Goal: Information Seeking & Learning: Learn about a topic

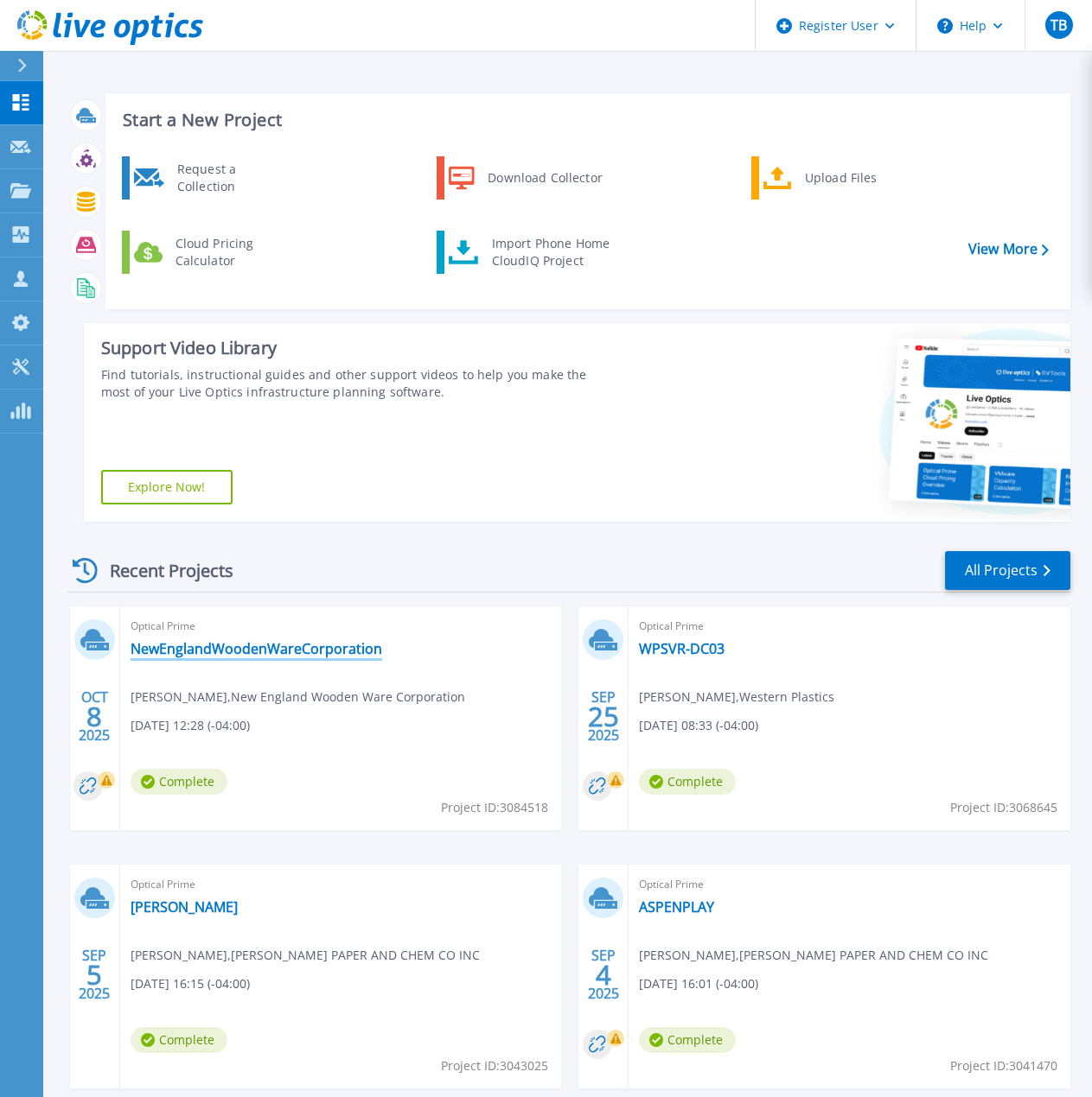
click at [313, 651] on link "NewEnglandWoodenWareCorporation" at bounding box center [256, 648] width 251 height 17
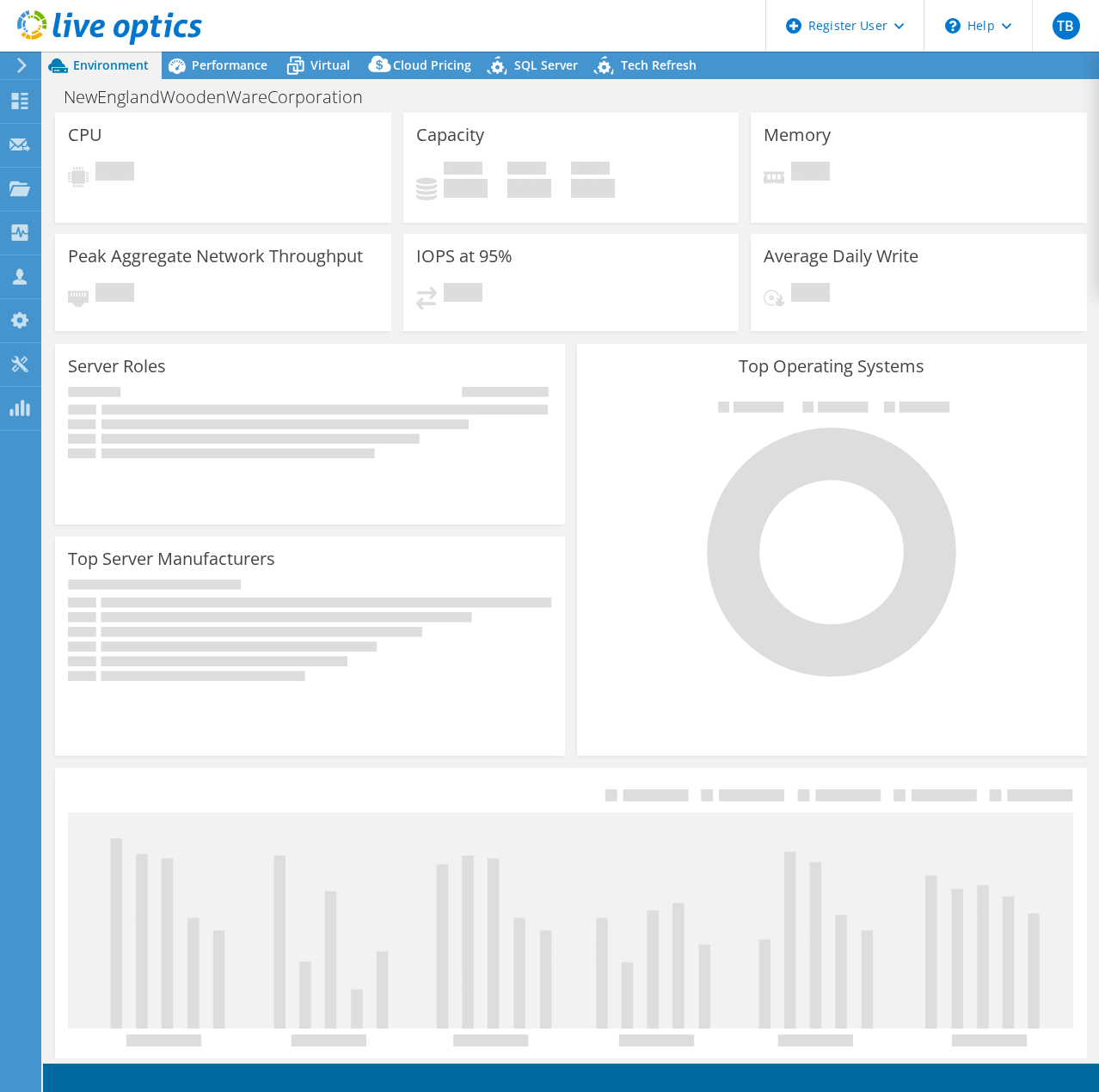
select select "USD"
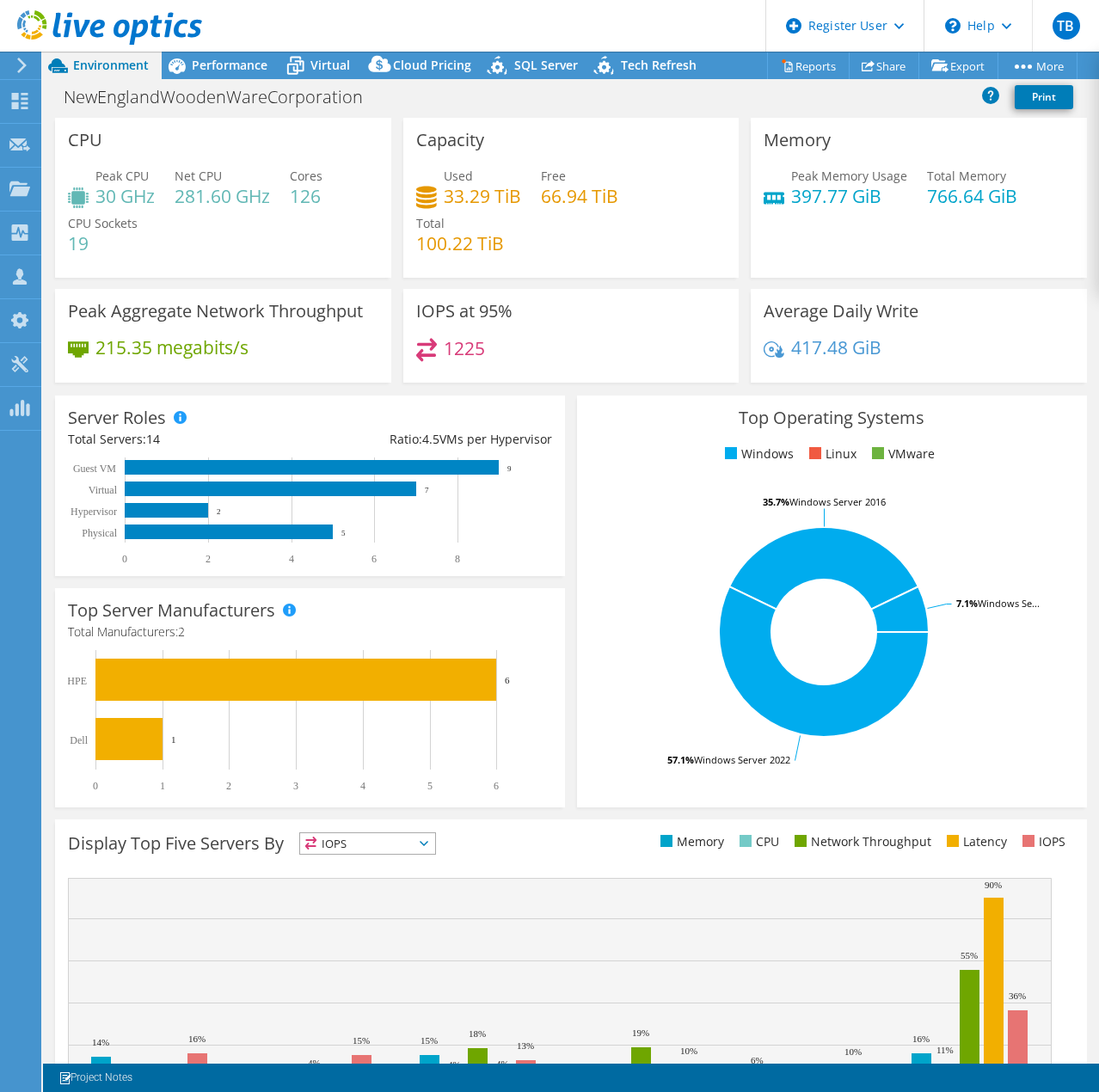
click at [1040, 420] on h3 "Top Operating Systems" at bounding box center [832, 417] width 484 height 19
click at [231, 60] on span "Performance" at bounding box center [230, 65] width 76 height 16
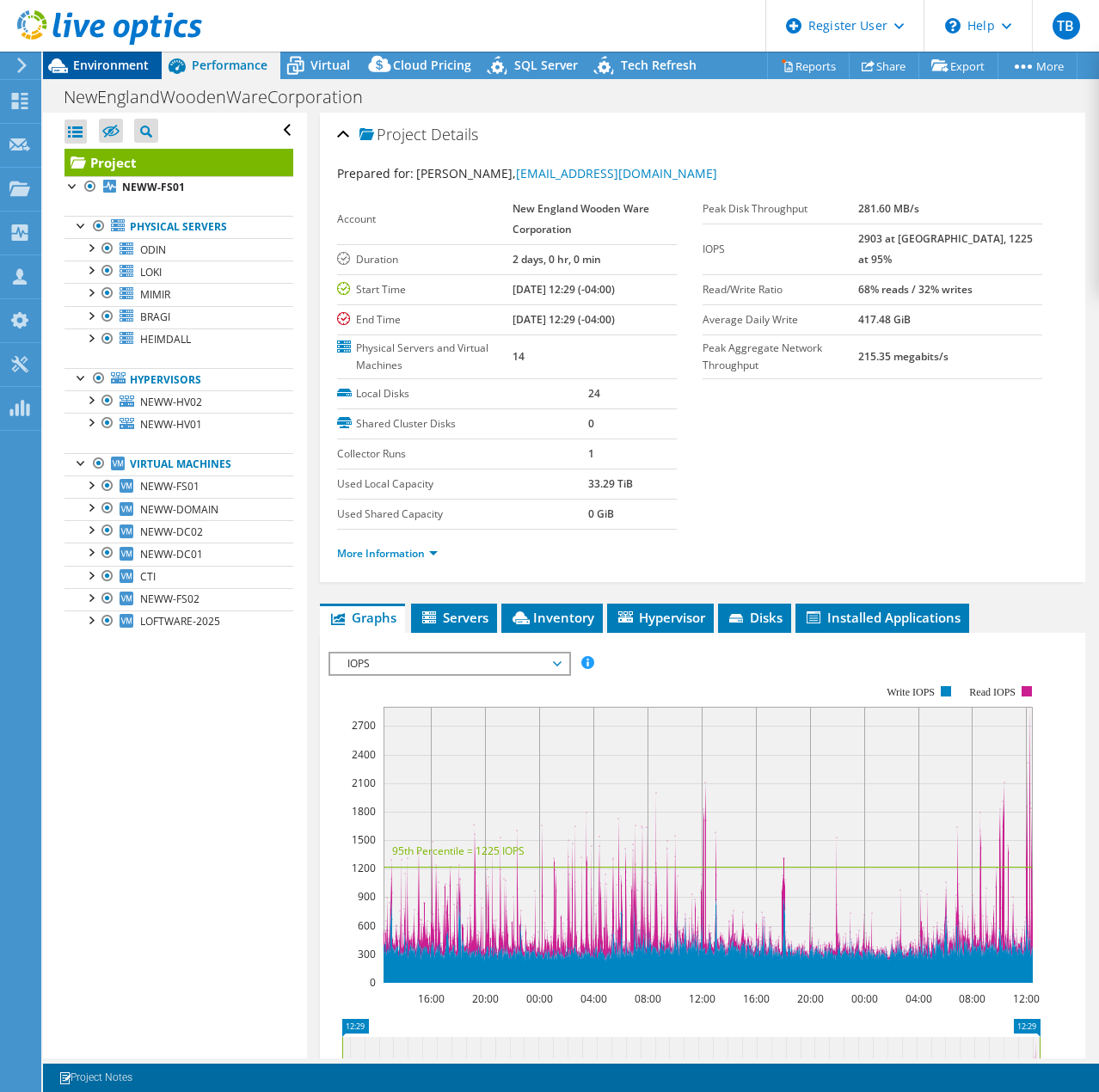
click at [79, 57] on span "Environment" at bounding box center [111, 65] width 76 height 16
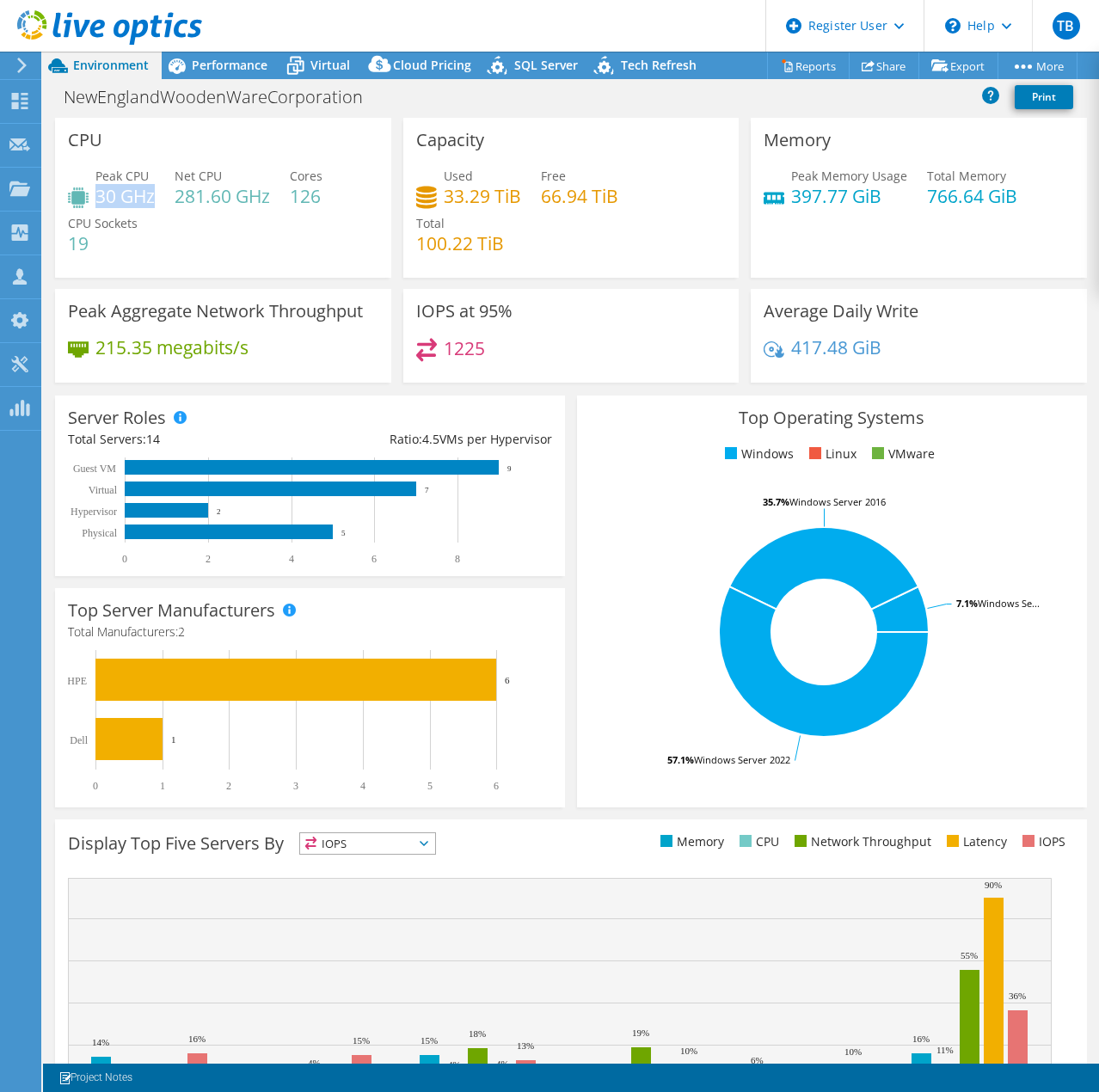
drag, startPoint x: 101, startPoint y: 195, endPoint x: 152, endPoint y: 205, distance: 52.0
click at [152, 205] on h4 "30 GHz" at bounding box center [125, 196] width 59 height 19
drag, startPoint x: 261, startPoint y: 364, endPoint x: 102, endPoint y: 345, distance: 160.1
click at [103, 345] on div "215.35 megabits/s" at bounding box center [222, 356] width 310 height 36
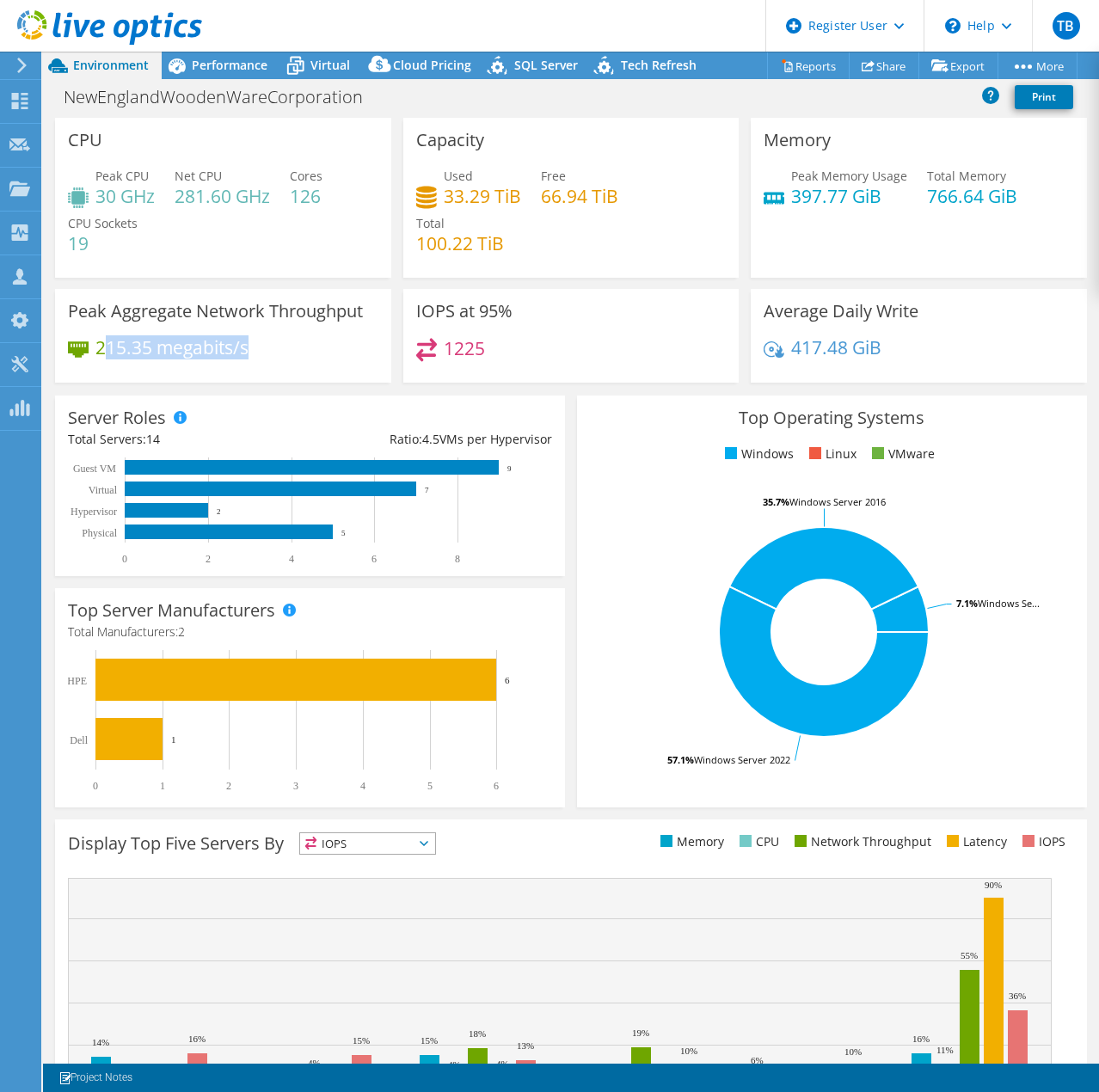
click at [102, 345] on h4 "215.35 megabits/s" at bounding box center [172, 347] width 153 height 19
drag, startPoint x: 492, startPoint y: 341, endPoint x: 443, endPoint y: 341, distance: 49.0
click at [443, 341] on div "1225" at bounding box center [571, 356] width 310 height 37
click at [444, 341] on h4 "1225" at bounding box center [465, 348] width 41 height 19
click at [199, 69] on span "Performance" at bounding box center [230, 65] width 76 height 16
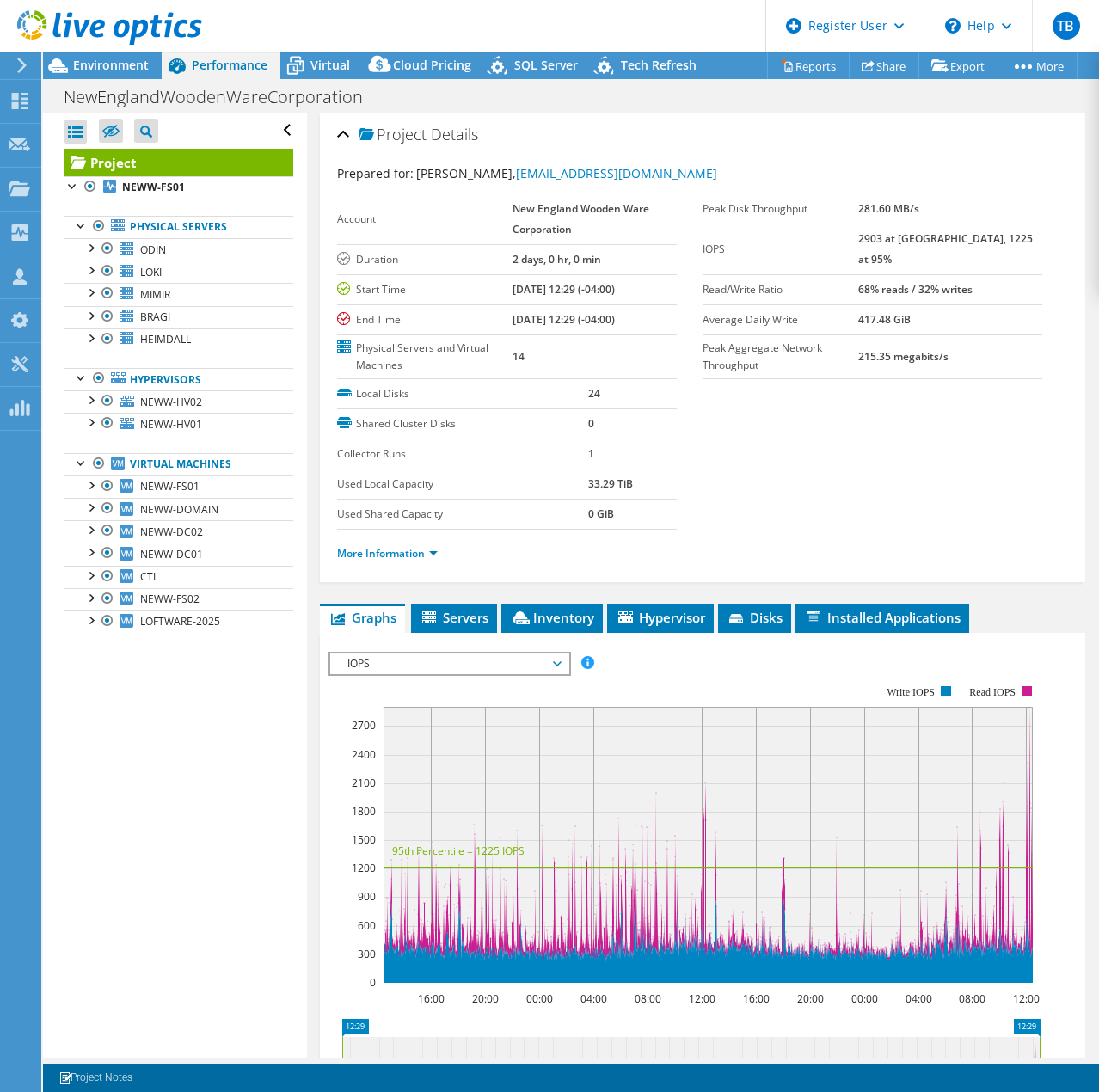
drag, startPoint x: 96, startPoint y: 64, endPoint x: 488, endPoint y: 240, distance: 429.7
click at [97, 64] on span "Environment" at bounding box center [111, 65] width 76 height 16
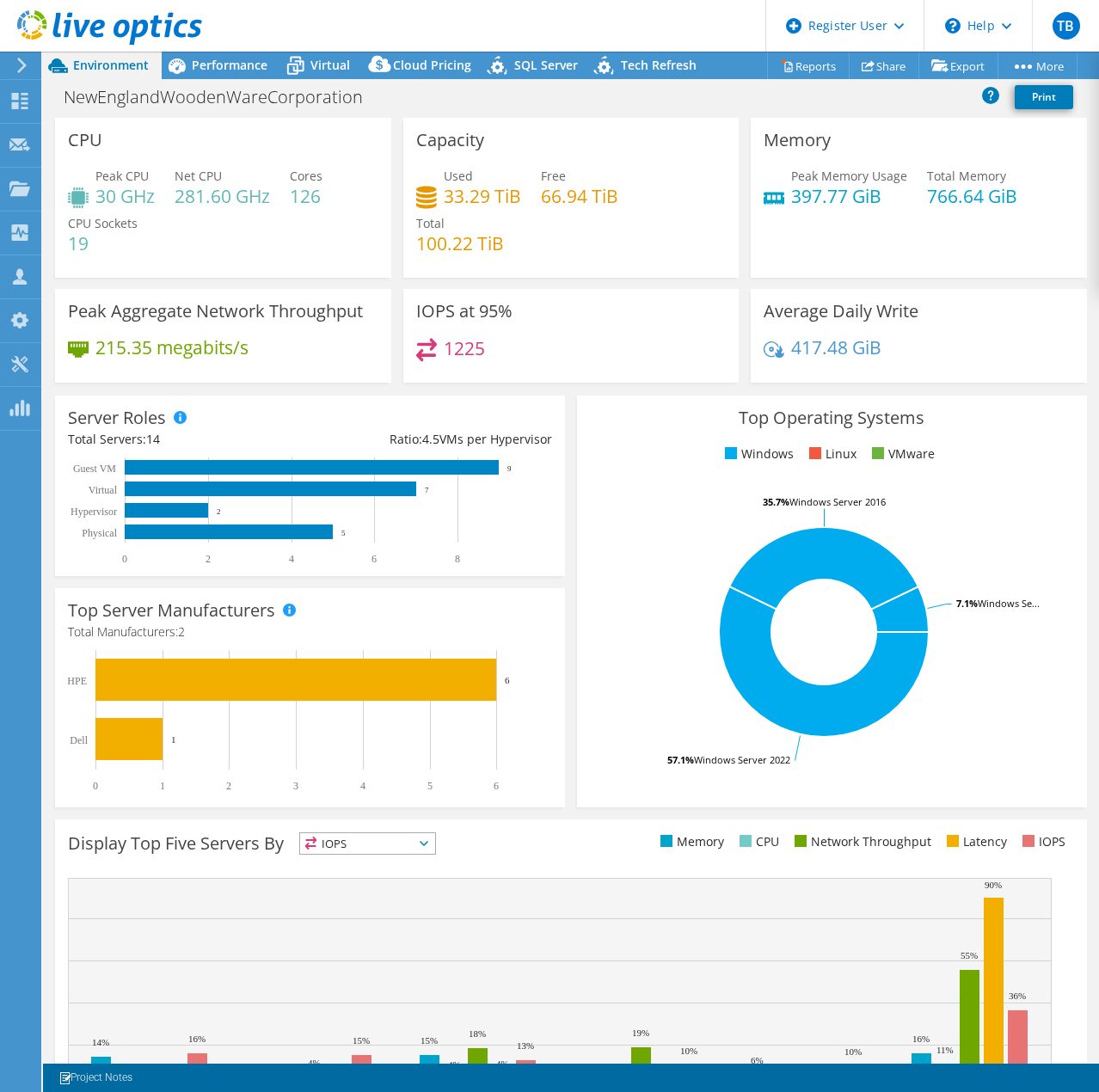
click at [415, 846] on span "IOPS" at bounding box center [367, 844] width 135 height 21
click at [412, 844] on span "IOPS" at bounding box center [367, 844] width 135 height 21
click at [428, 841] on icon at bounding box center [424, 844] width 9 height 5
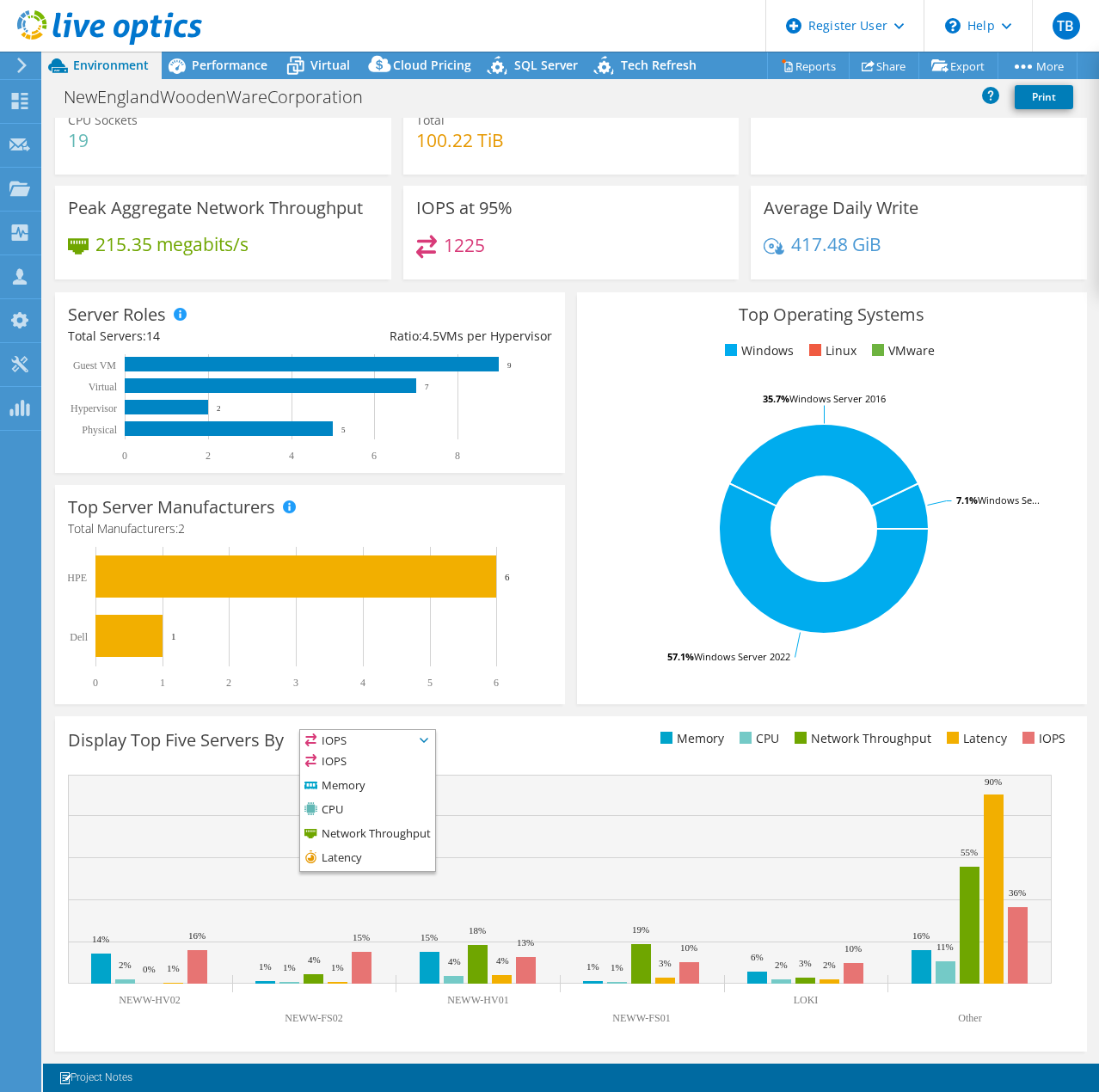
click at [598, 747] on ul "Memory CPU Network Throughput Latency IOPS" at bounding box center [822, 739] width 503 height 20
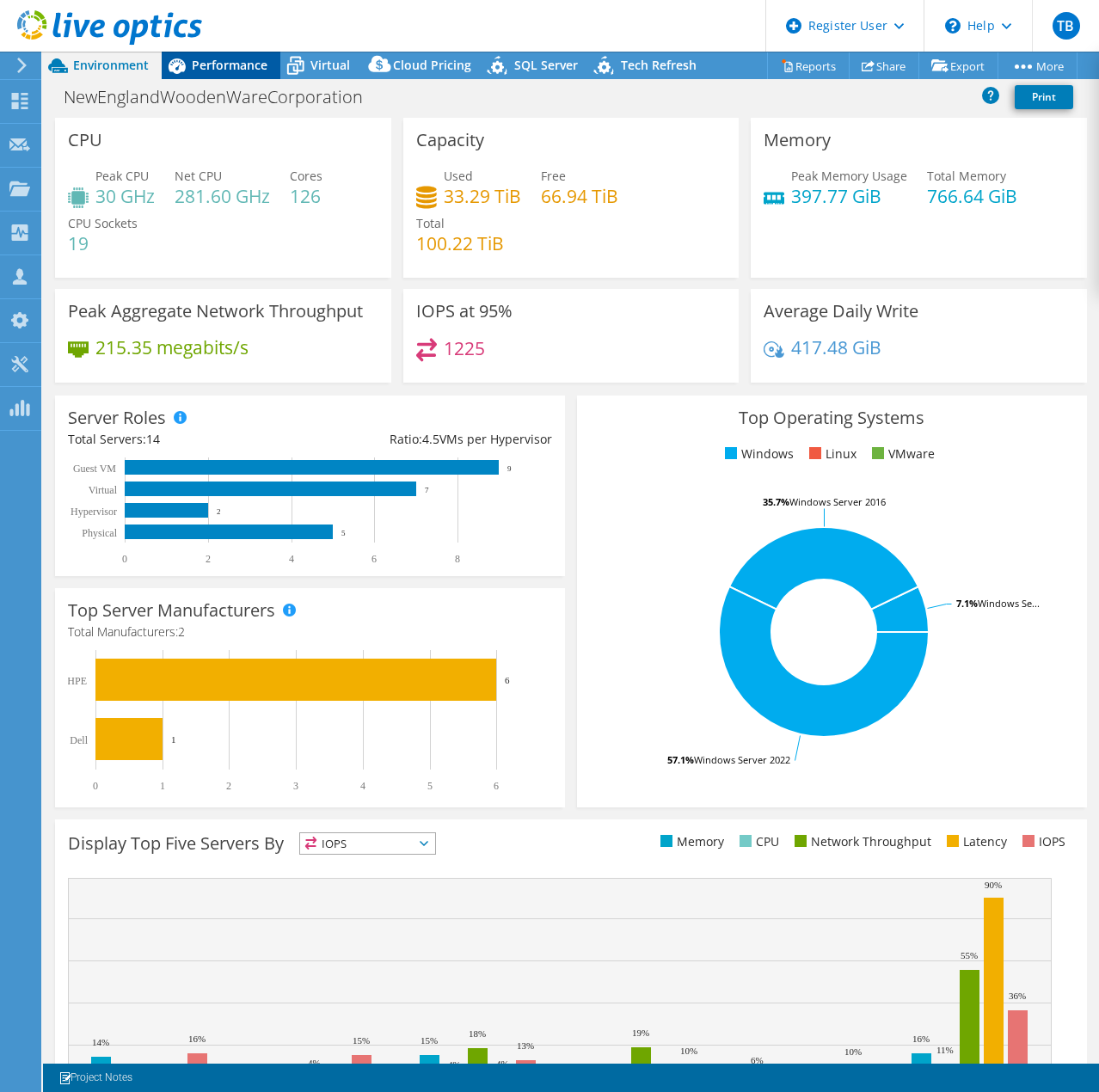
click at [225, 70] on span "Performance" at bounding box center [230, 65] width 76 height 16
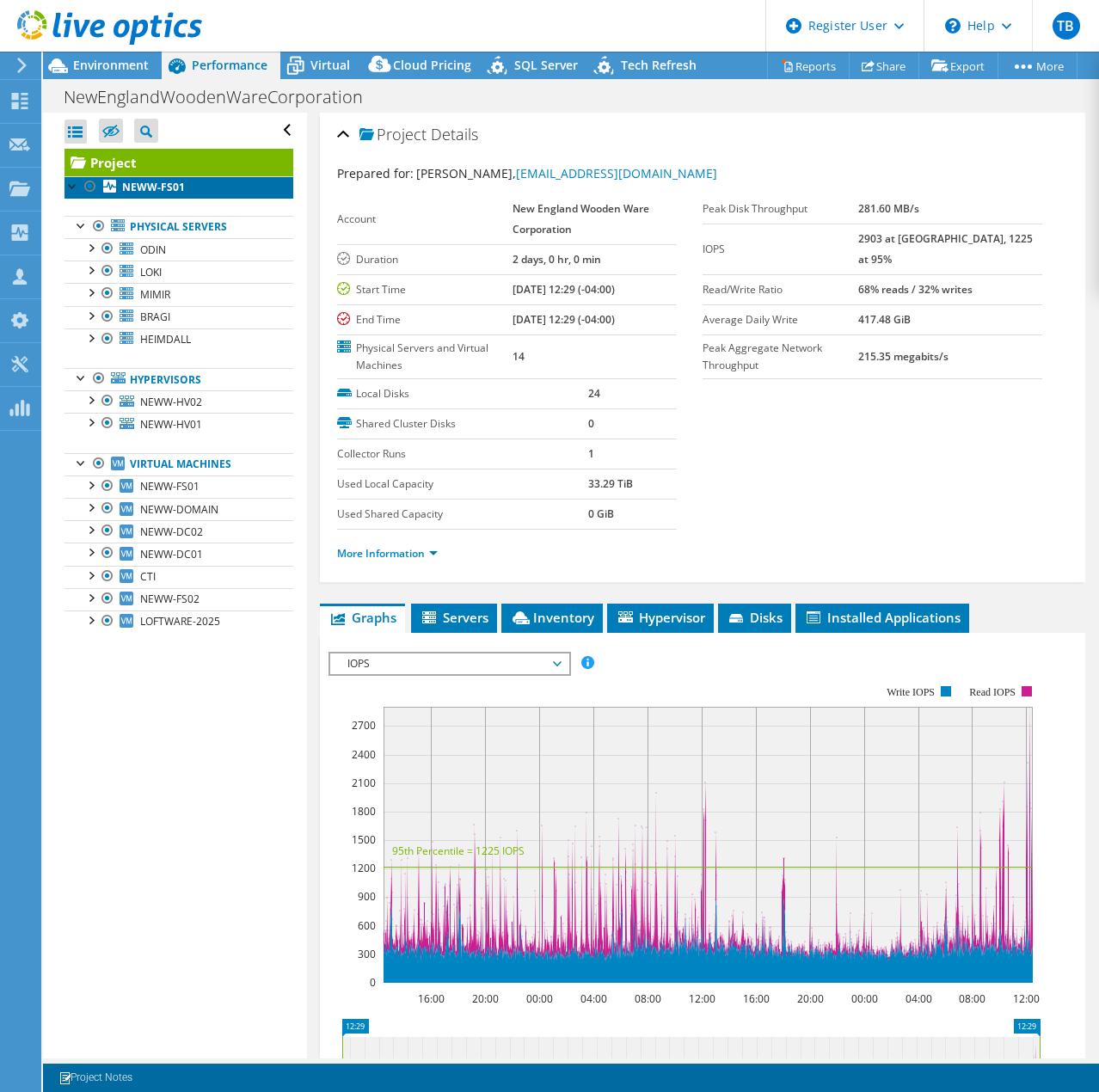
click at [198, 182] on link "NEWW-FS01" at bounding box center [179, 187] width 229 height 22
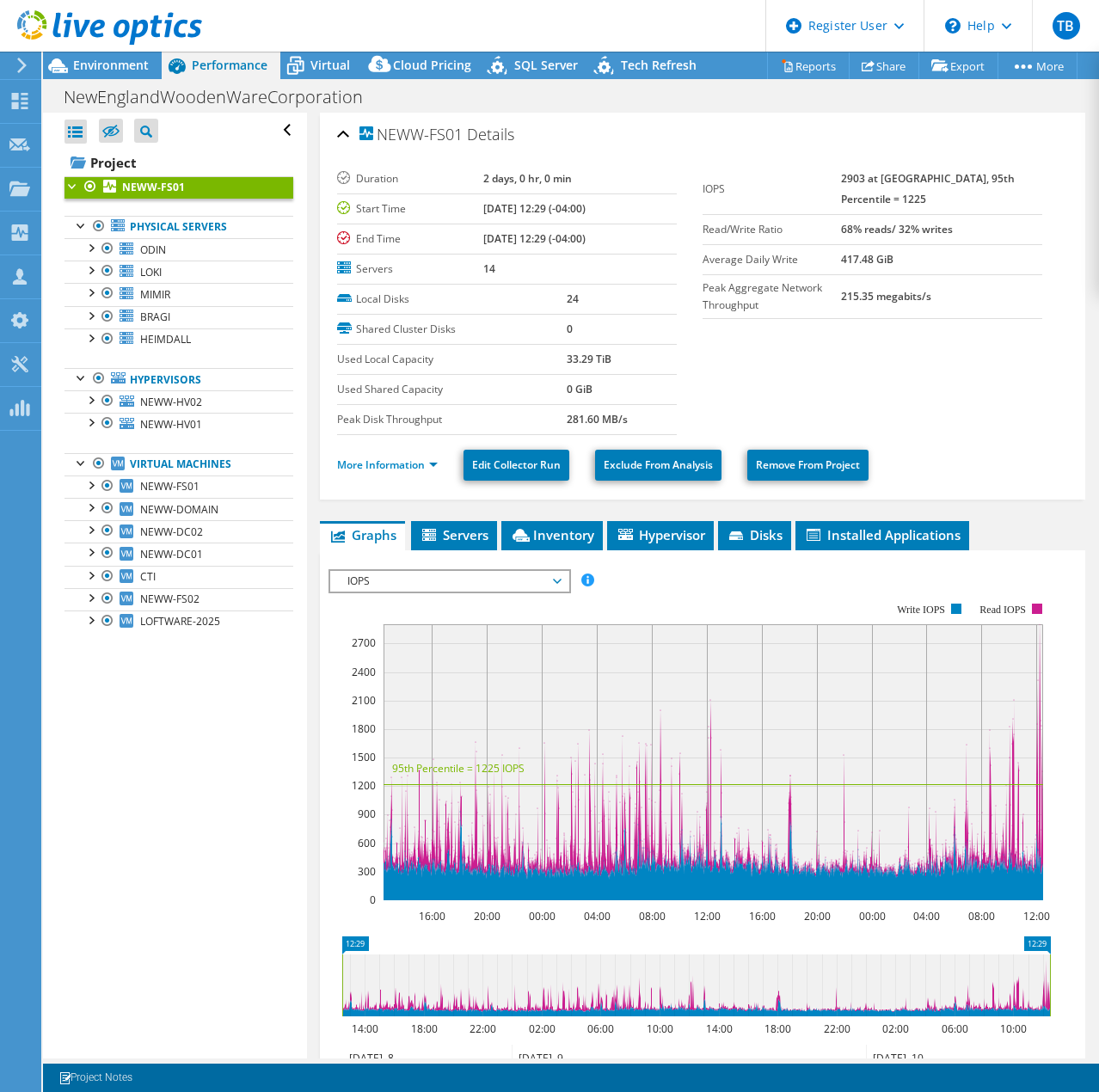
drag, startPoint x: 603, startPoint y: 239, endPoint x: 355, endPoint y: 185, distance: 253.8
click at [355, 185] on tbody "Duration 2 days, 0 hr, 0 min Start Time 10/08/2025, 12:29 (-04:00) End Time 10/…" at bounding box center [507, 224] width 340 height 121
click at [355, 185] on label "Duration" at bounding box center [410, 179] width 147 height 17
click at [449, 534] on span "Servers" at bounding box center [454, 534] width 69 height 17
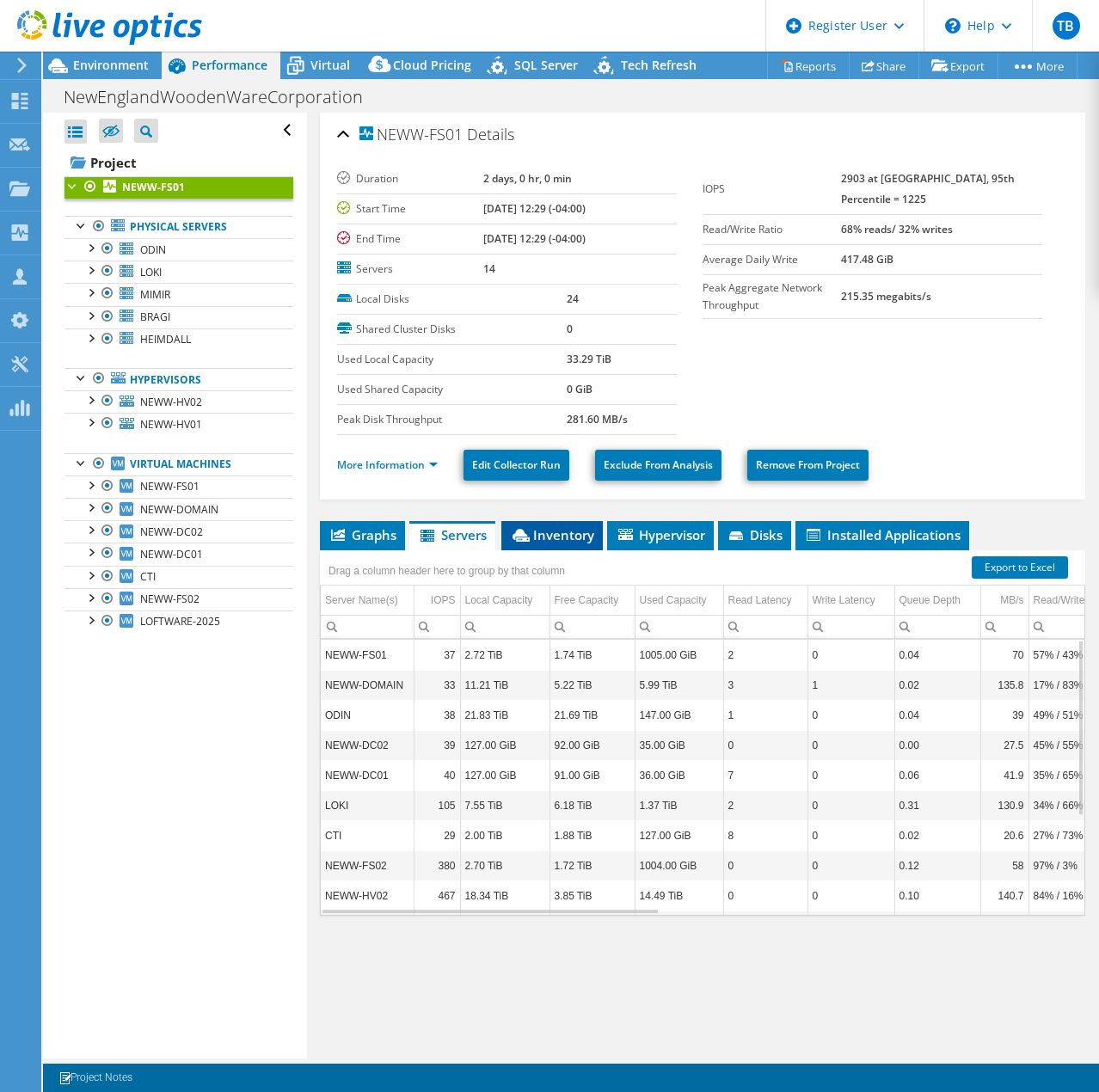
click at [541, 536] on span "Inventory" at bounding box center [552, 534] width 84 height 17
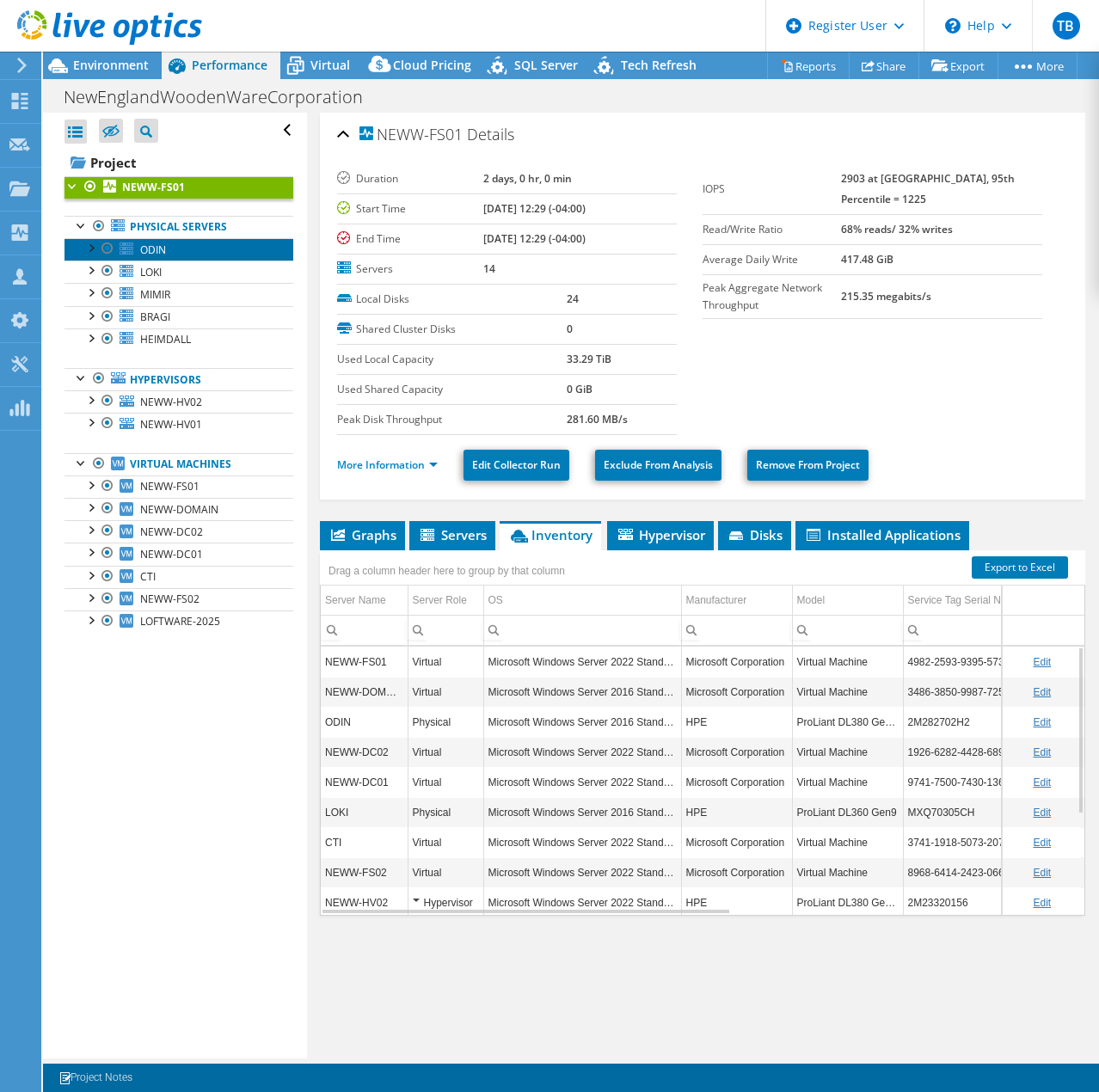
click at [149, 242] on span "ODIN" at bounding box center [153, 249] width 26 height 14
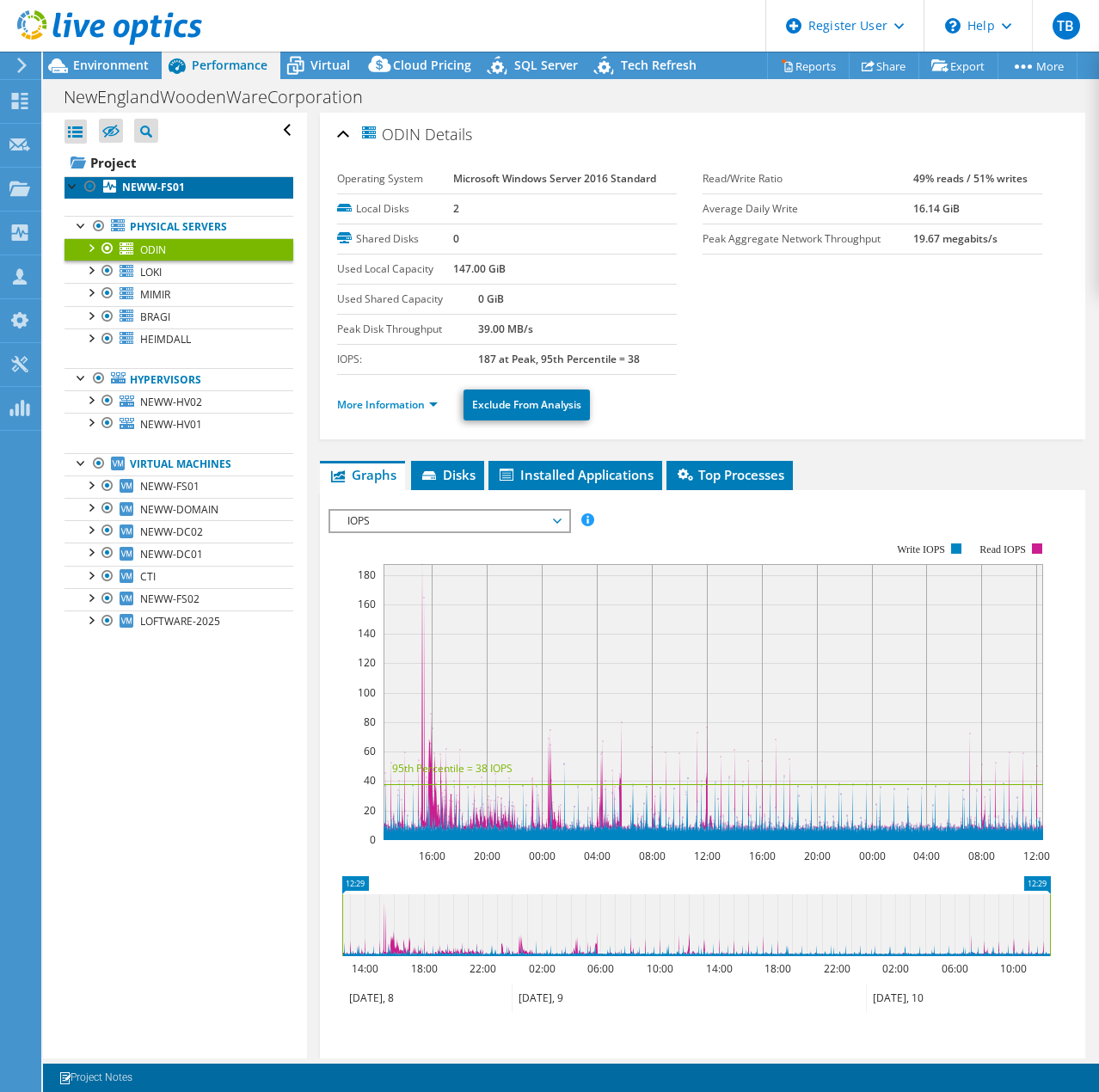
click at [201, 193] on link "NEWW-FS01" at bounding box center [179, 187] width 229 height 22
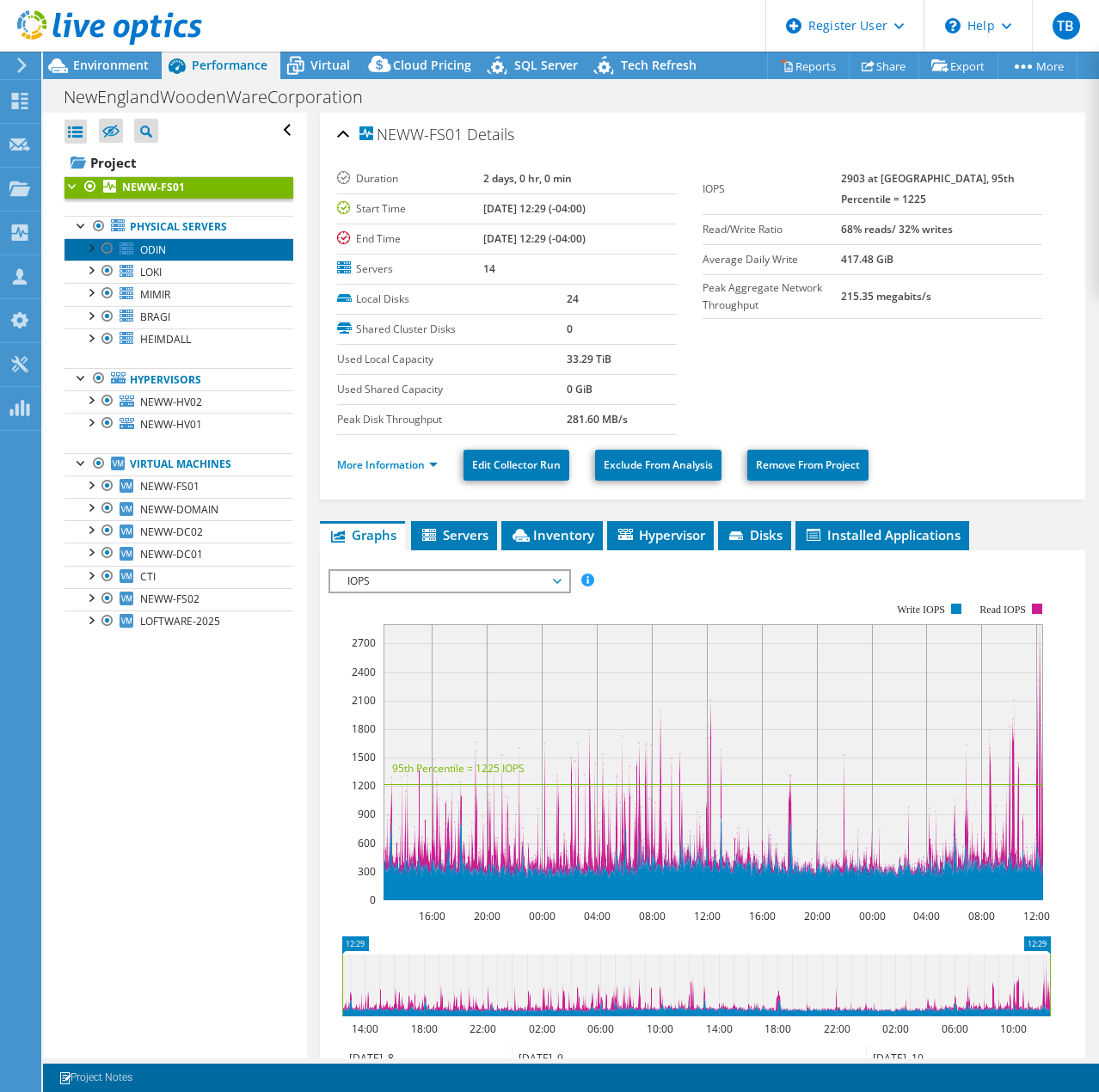
click at [170, 250] on link "ODIN" at bounding box center [179, 249] width 229 height 22
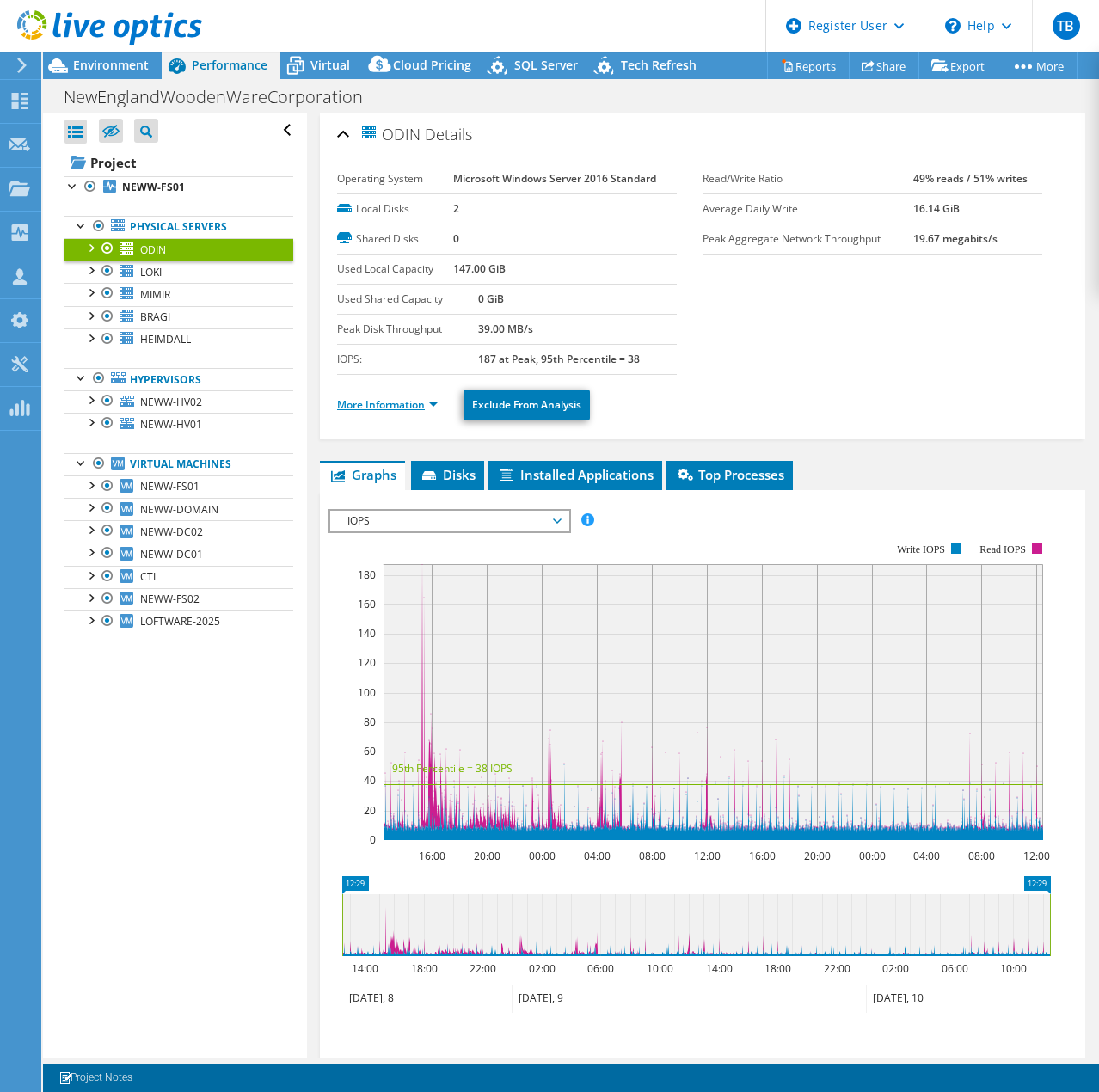
click at [426, 406] on link "More Information" at bounding box center [387, 405] width 101 height 14
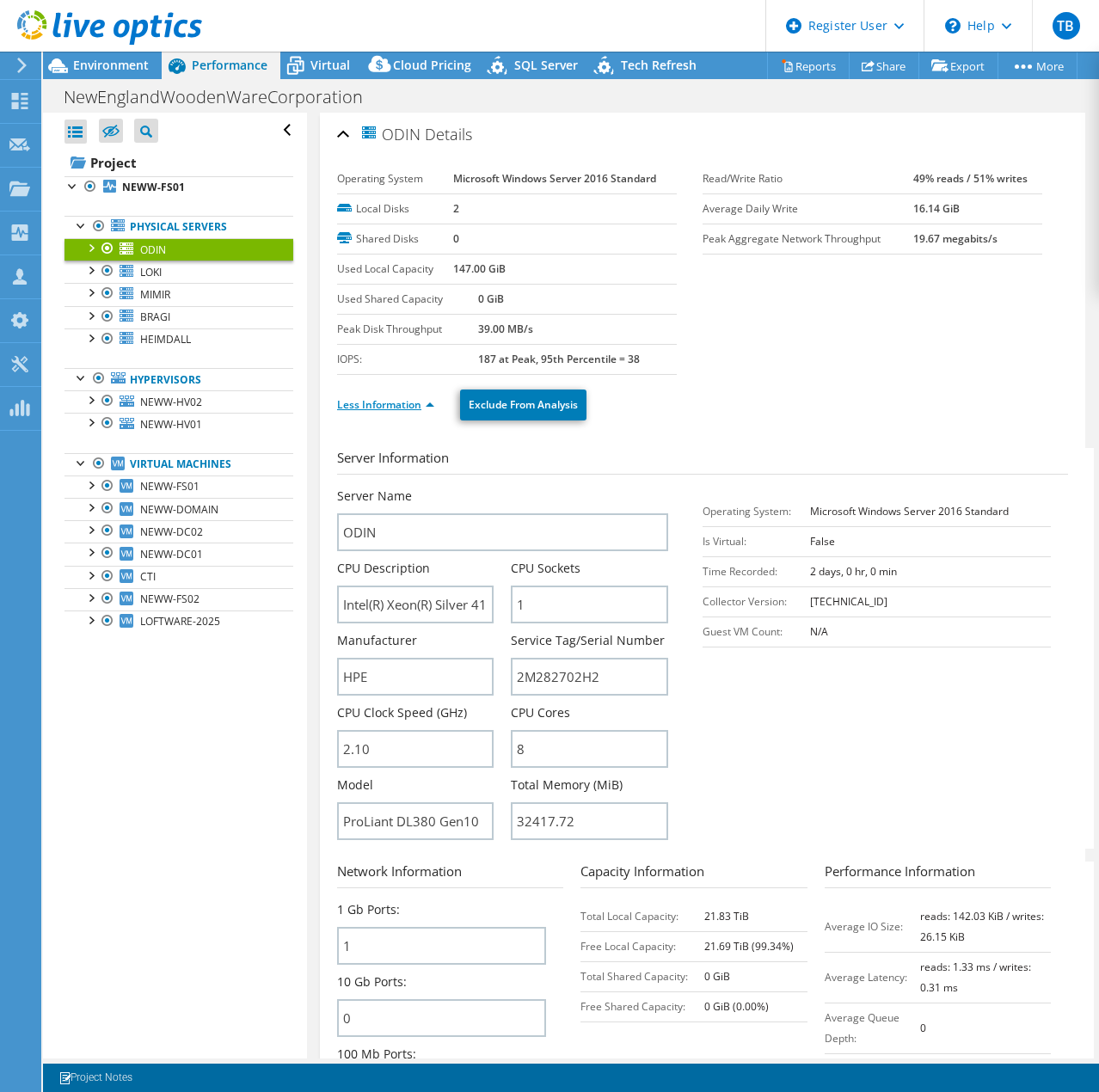
click at [432, 403] on link "Less Information" at bounding box center [385, 405] width 97 height 14
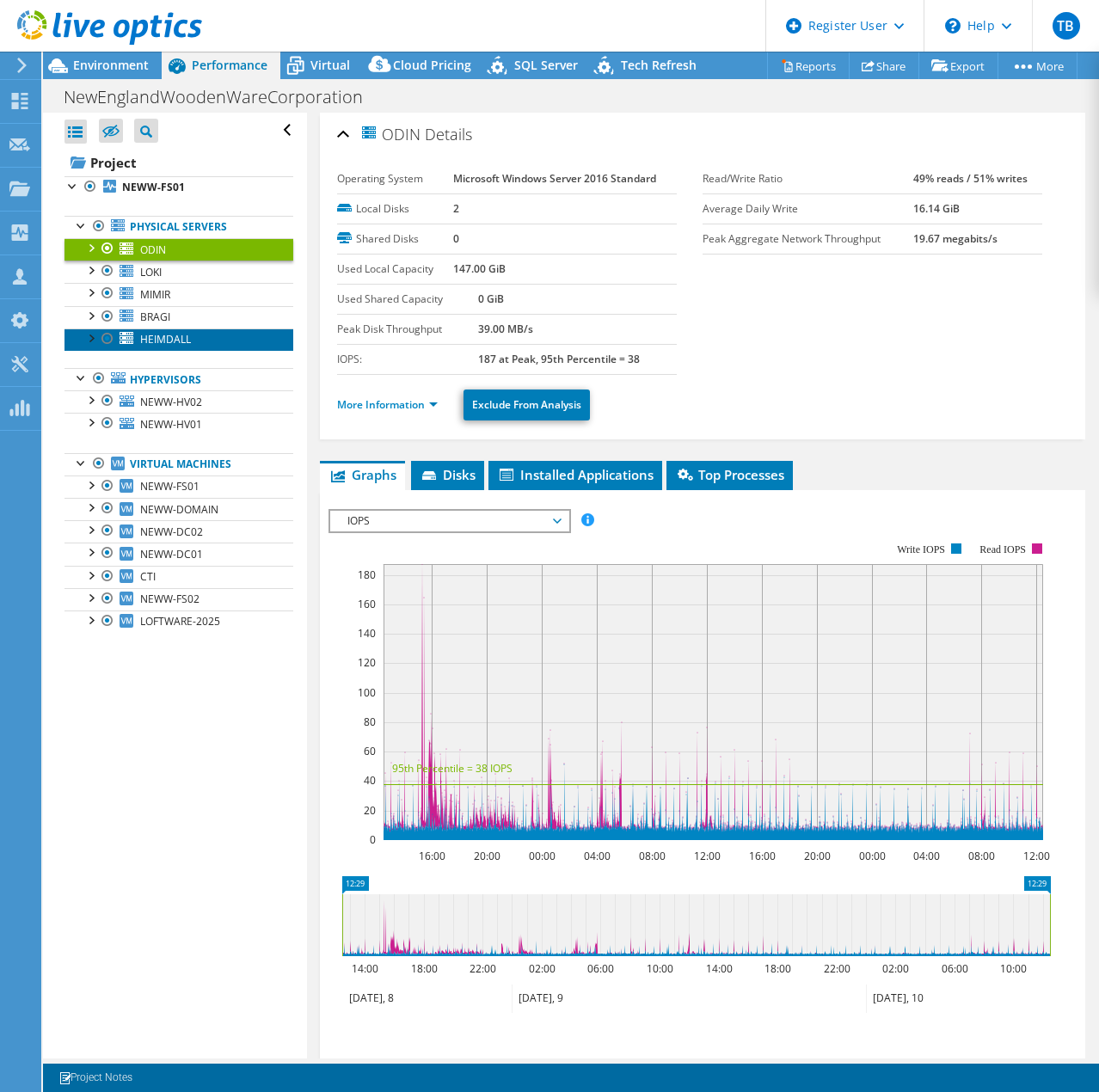
click at [208, 332] on link "HEIMDALL" at bounding box center [179, 340] width 229 height 22
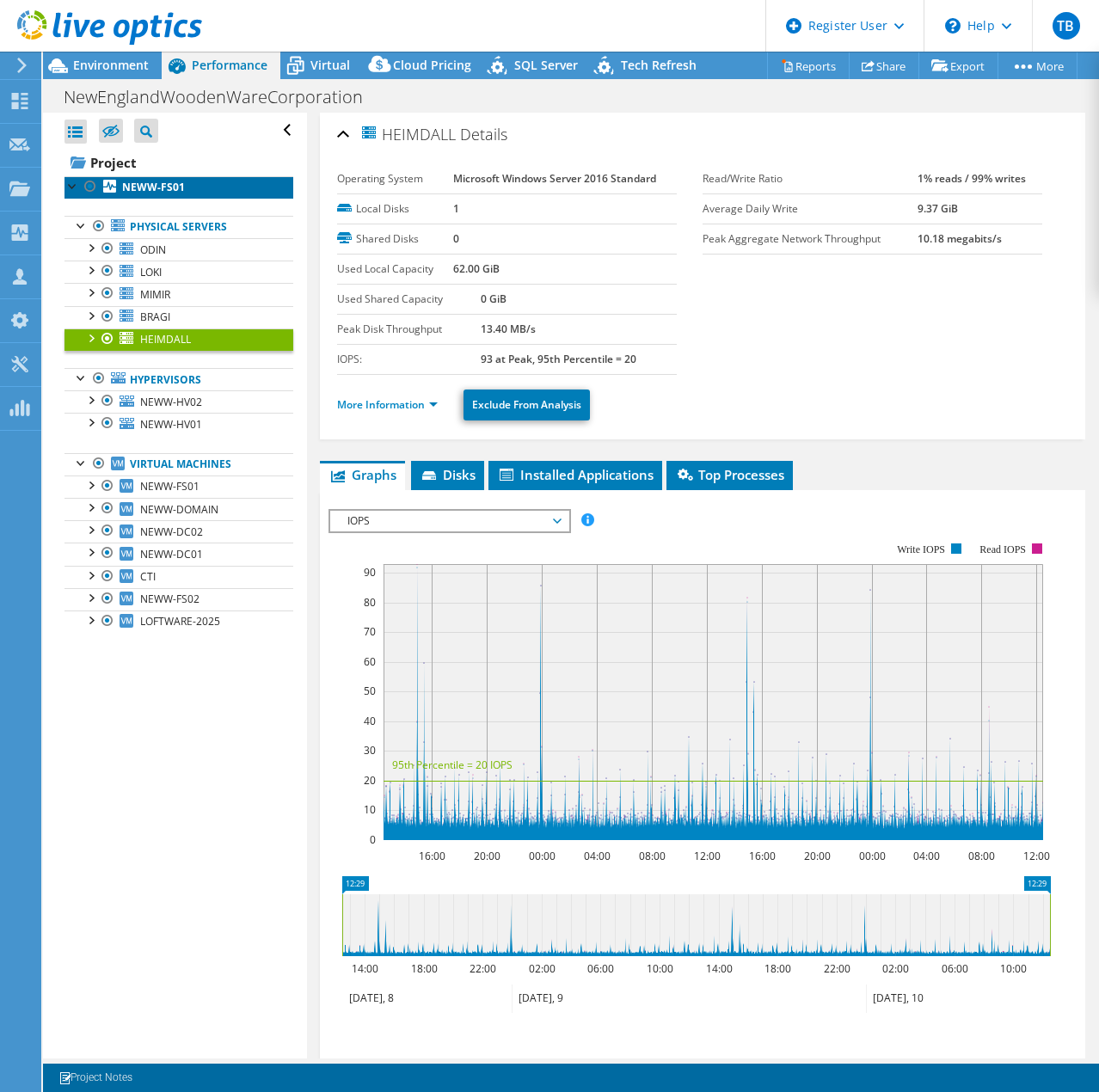
click at [184, 191] on link "NEWW-FS01" at bounding box center [179, 187] width 229 height 22
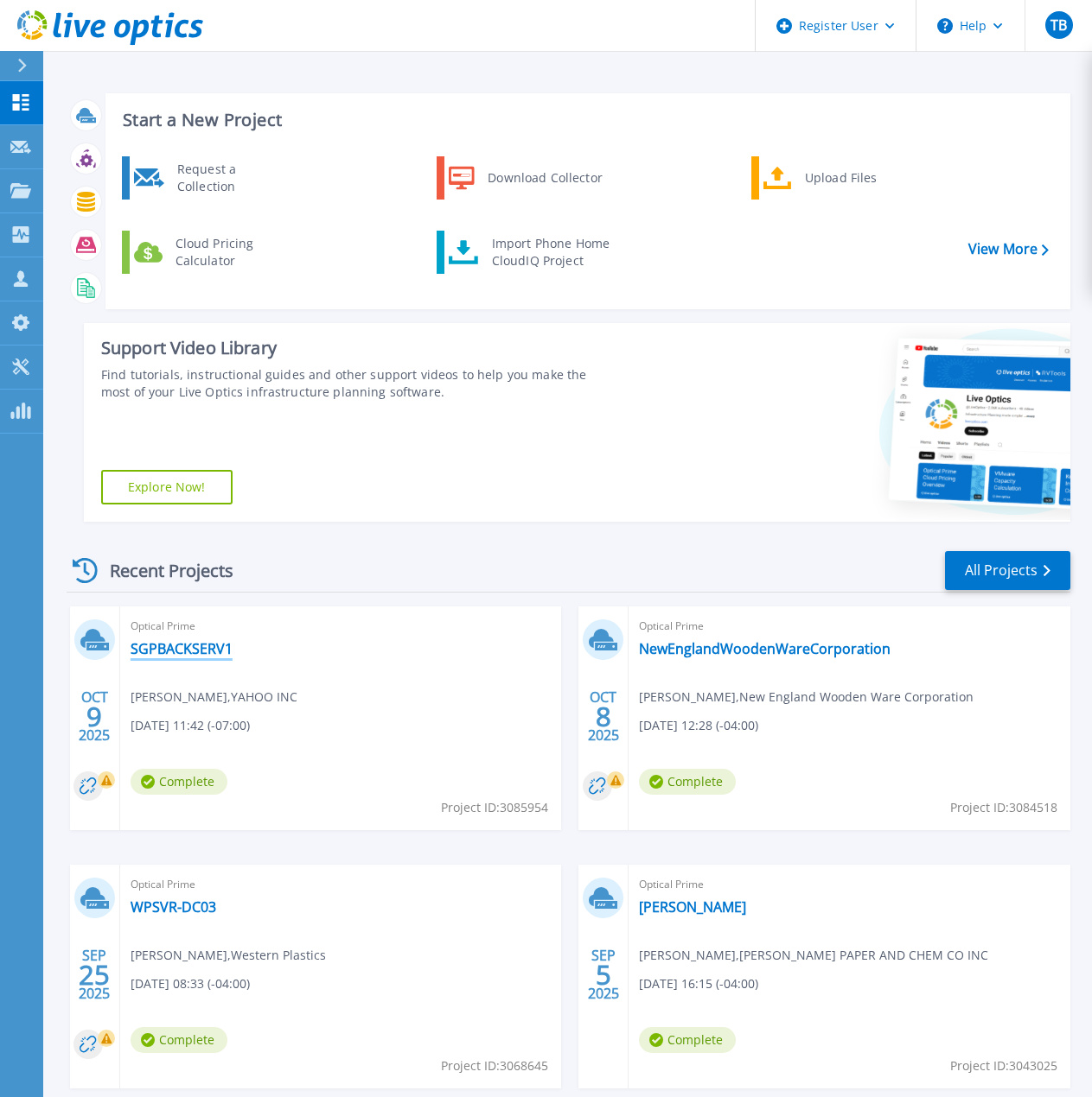
click at [175, 654] on link "SGPBACKSERV1" at bounding box center [181, 648] width 102 height 17
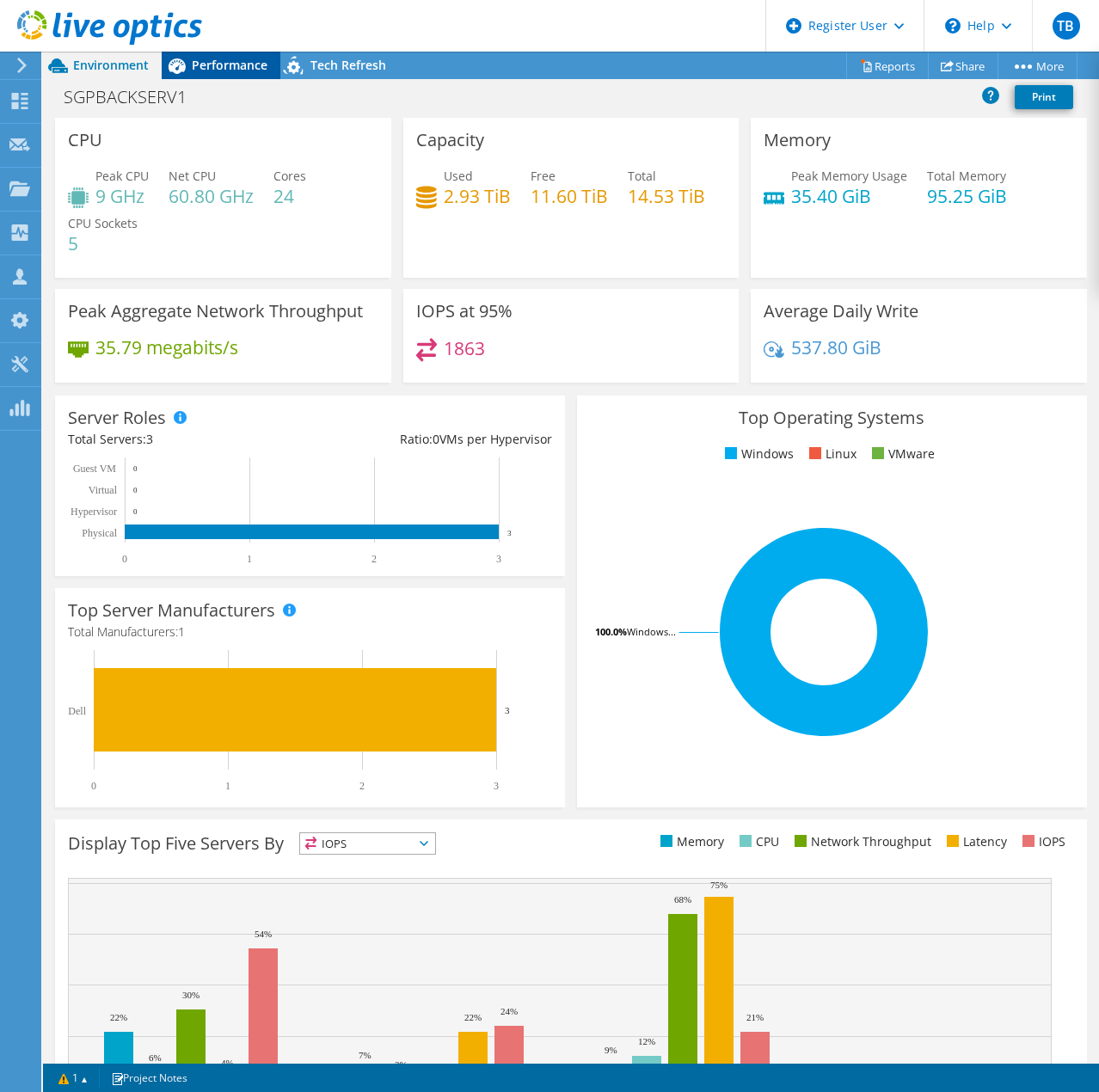
click at [220, 57] on span "Performance" at bounding box center [230, 65] width 76 height 16
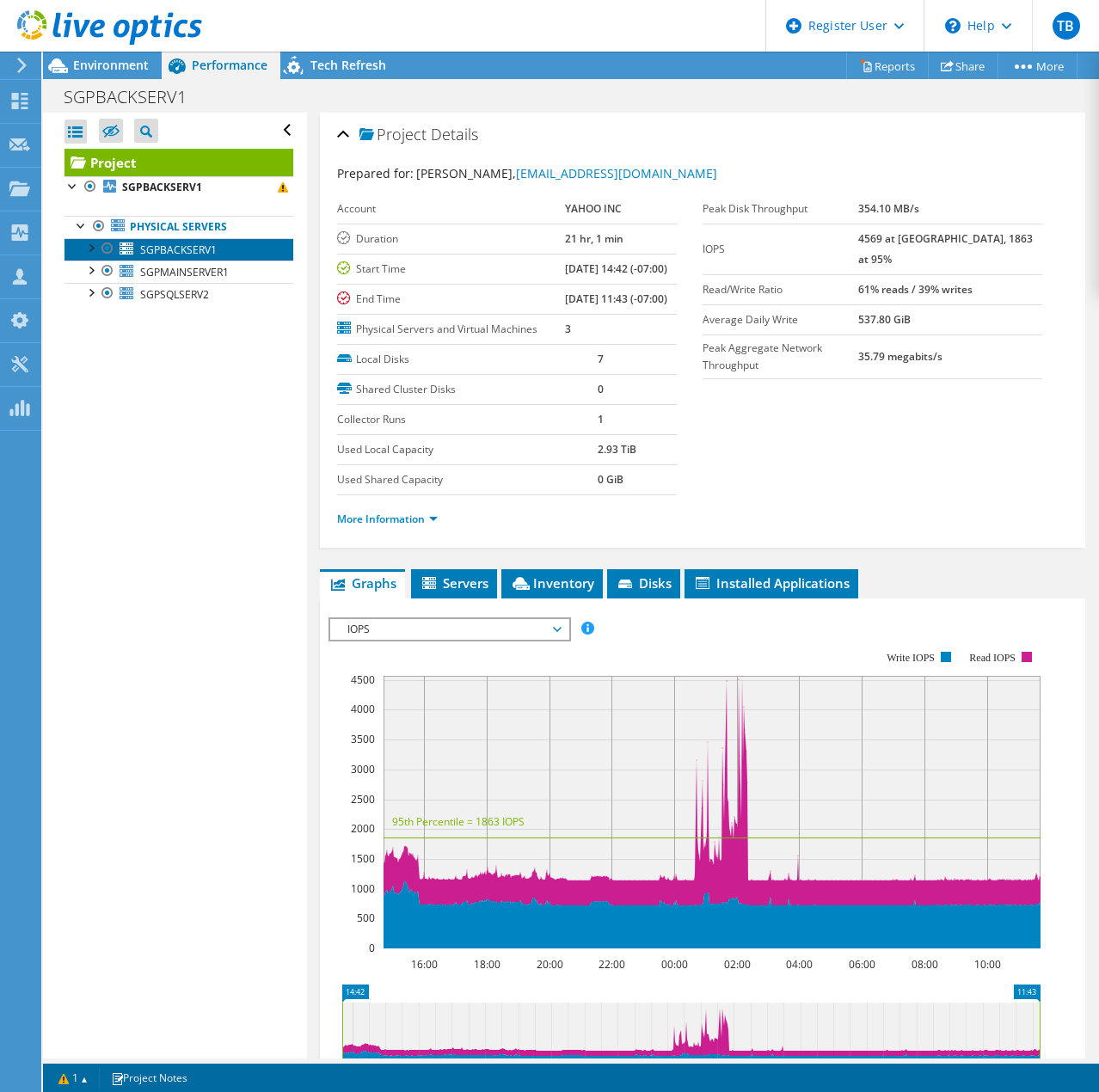
click at [222, 249] on link "SGPBACKSERV1" at bounding box center [179, 249] width 229 height 22
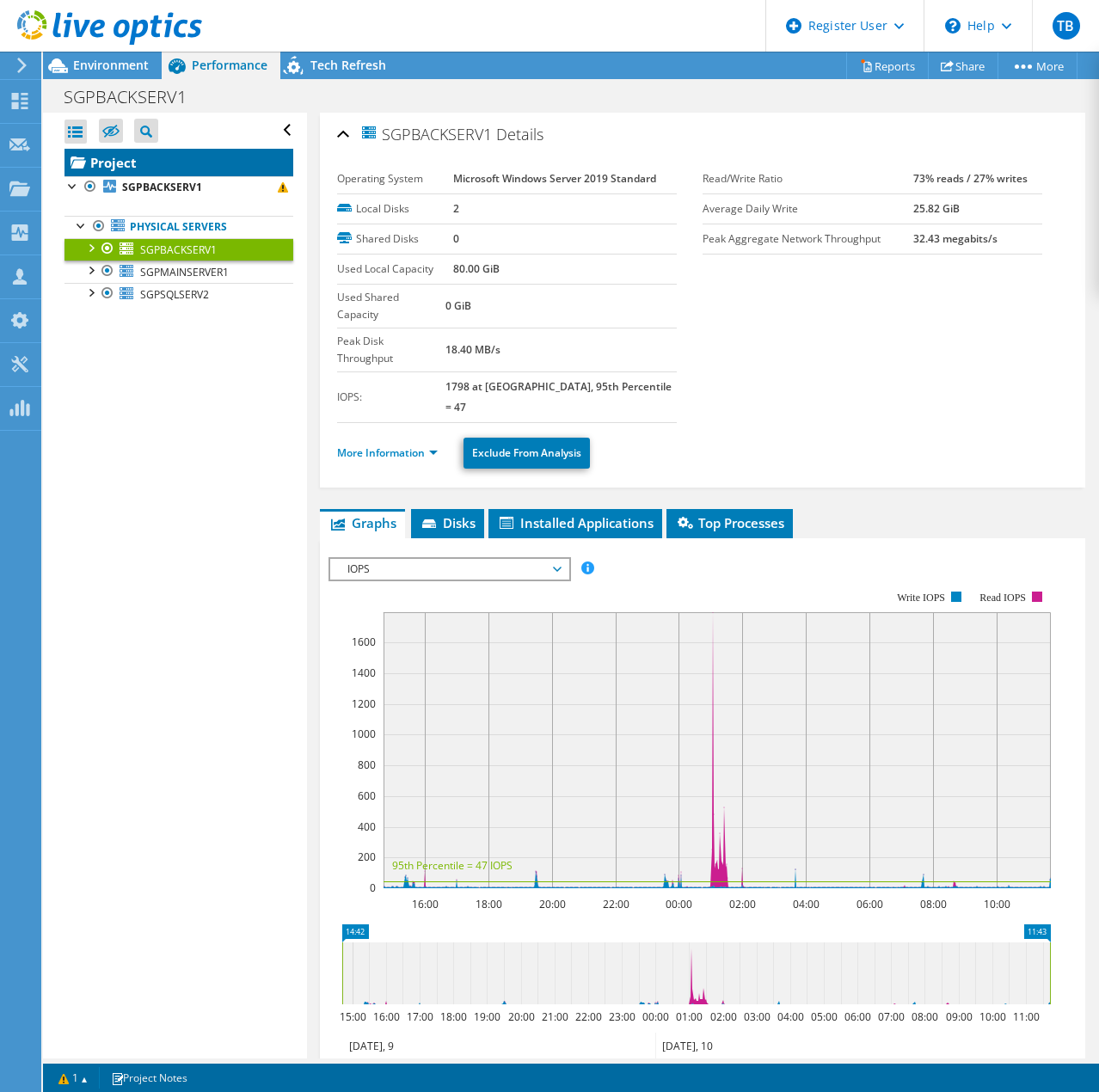
click at [183, 172] on link "Project" at bounding box center [179, 163] width 229 height 28
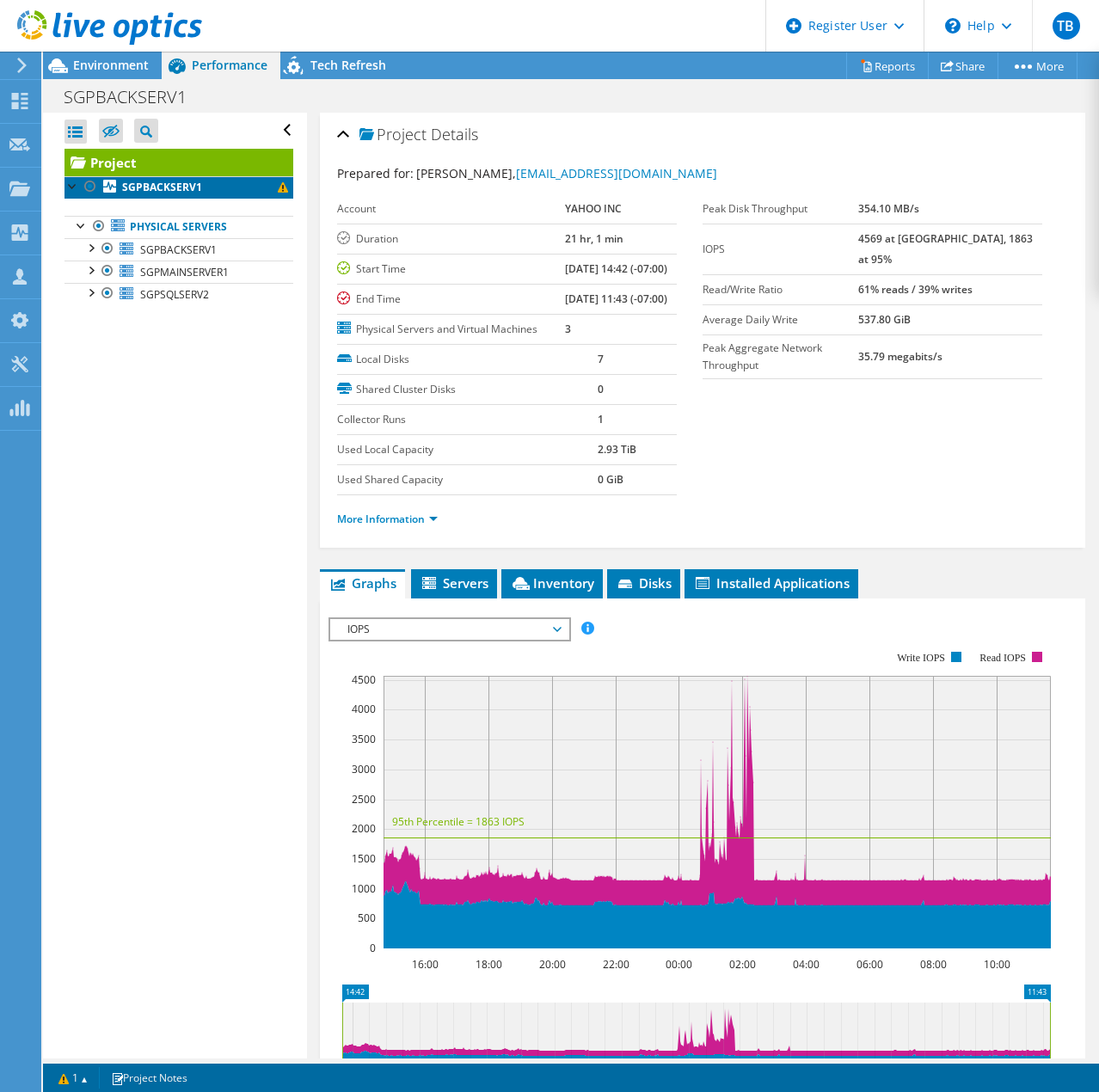
click at [204, 183] on link "SGPBACKSERV1" at bounding box center [179, 187] width 229 height 22
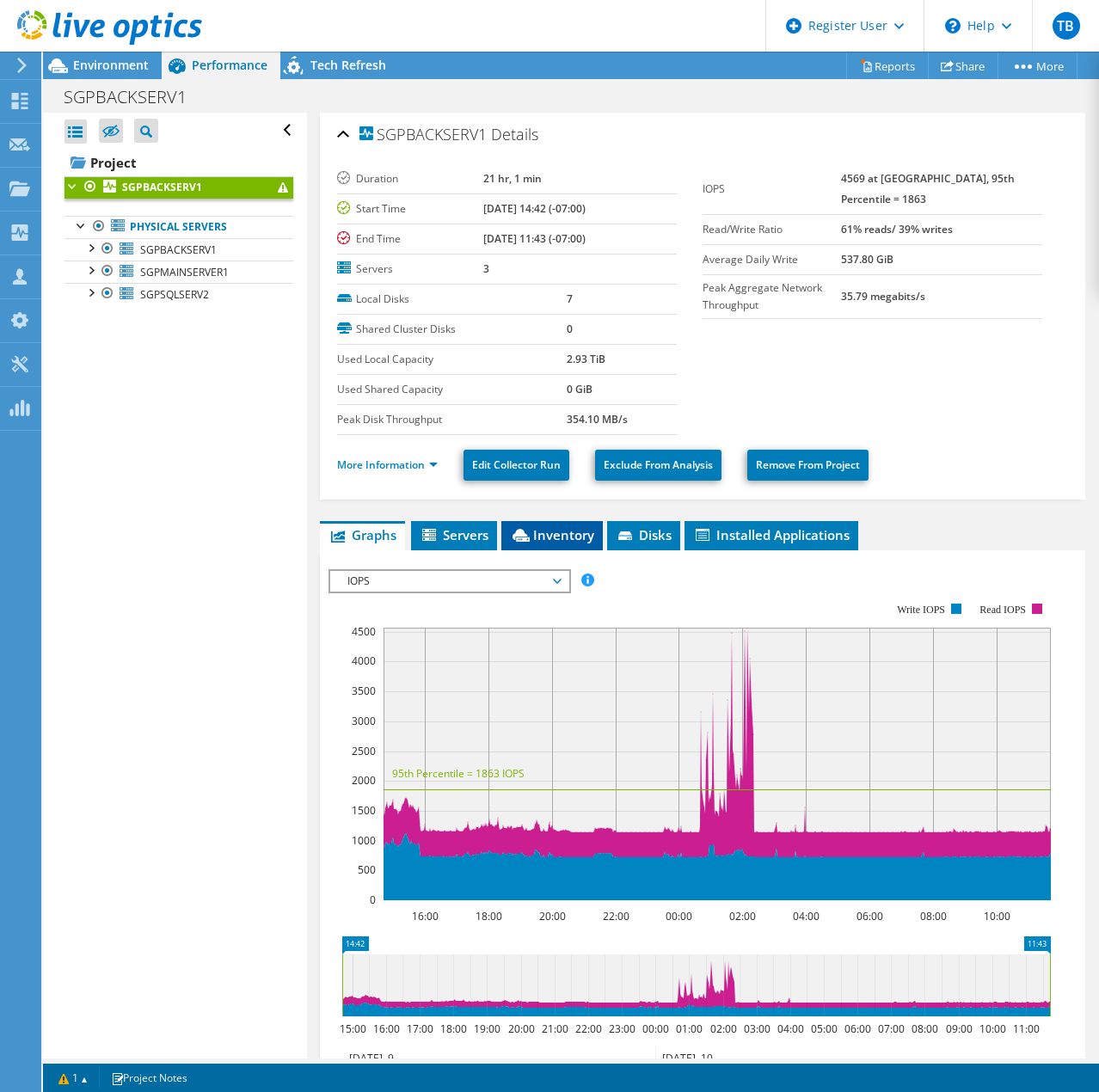
click at [536, 538] on span "Inventory" at bounding box center [552, 534] width 84 height 17
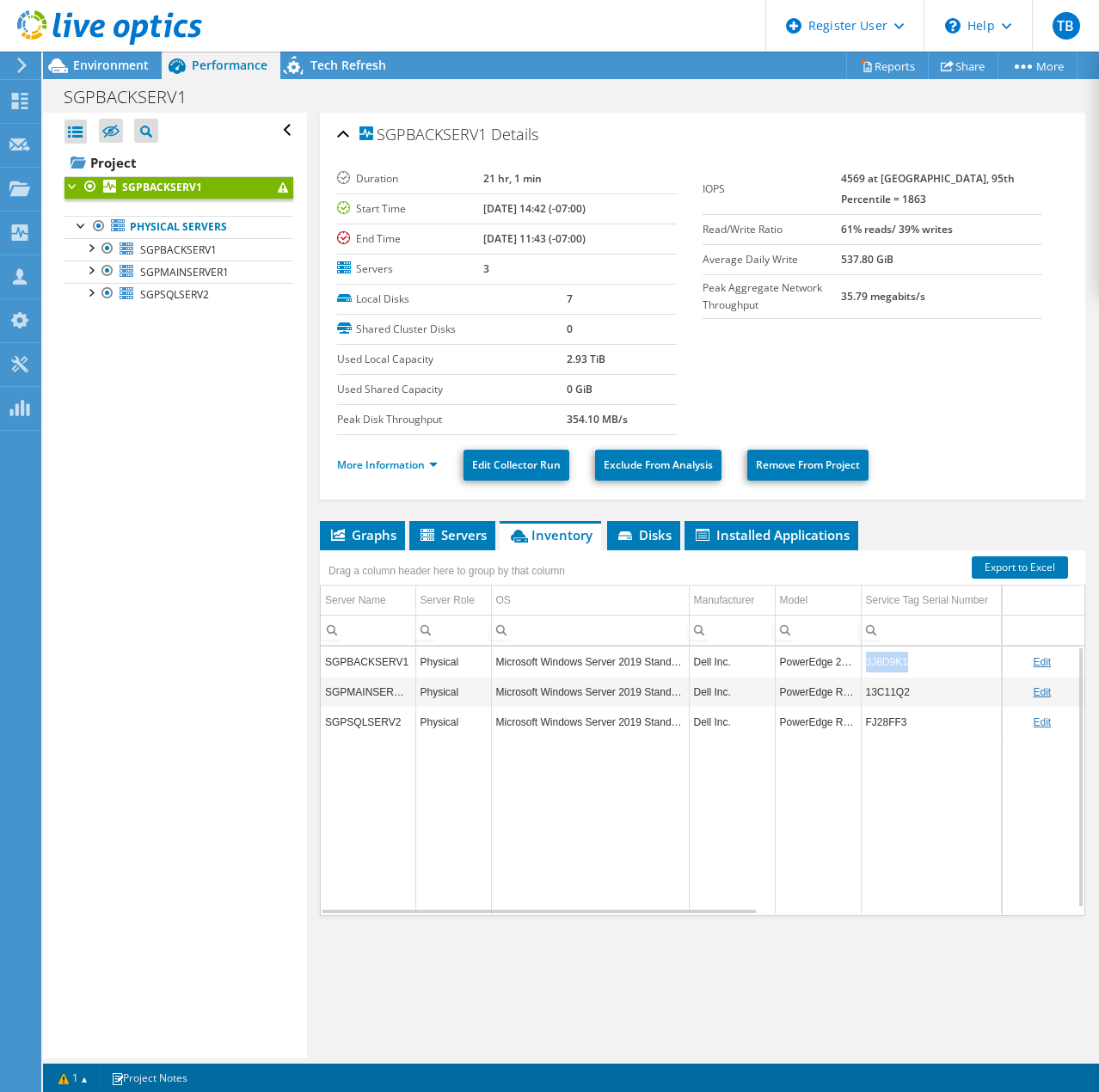
drag, startPoint x: 916, startPoint y: 660, endPoint x: 860, endPoint y: 653, distance: 56.4
click at [860, 653] on td "3J8D9K1" at bounding box center [932, 662] width 143 height 30
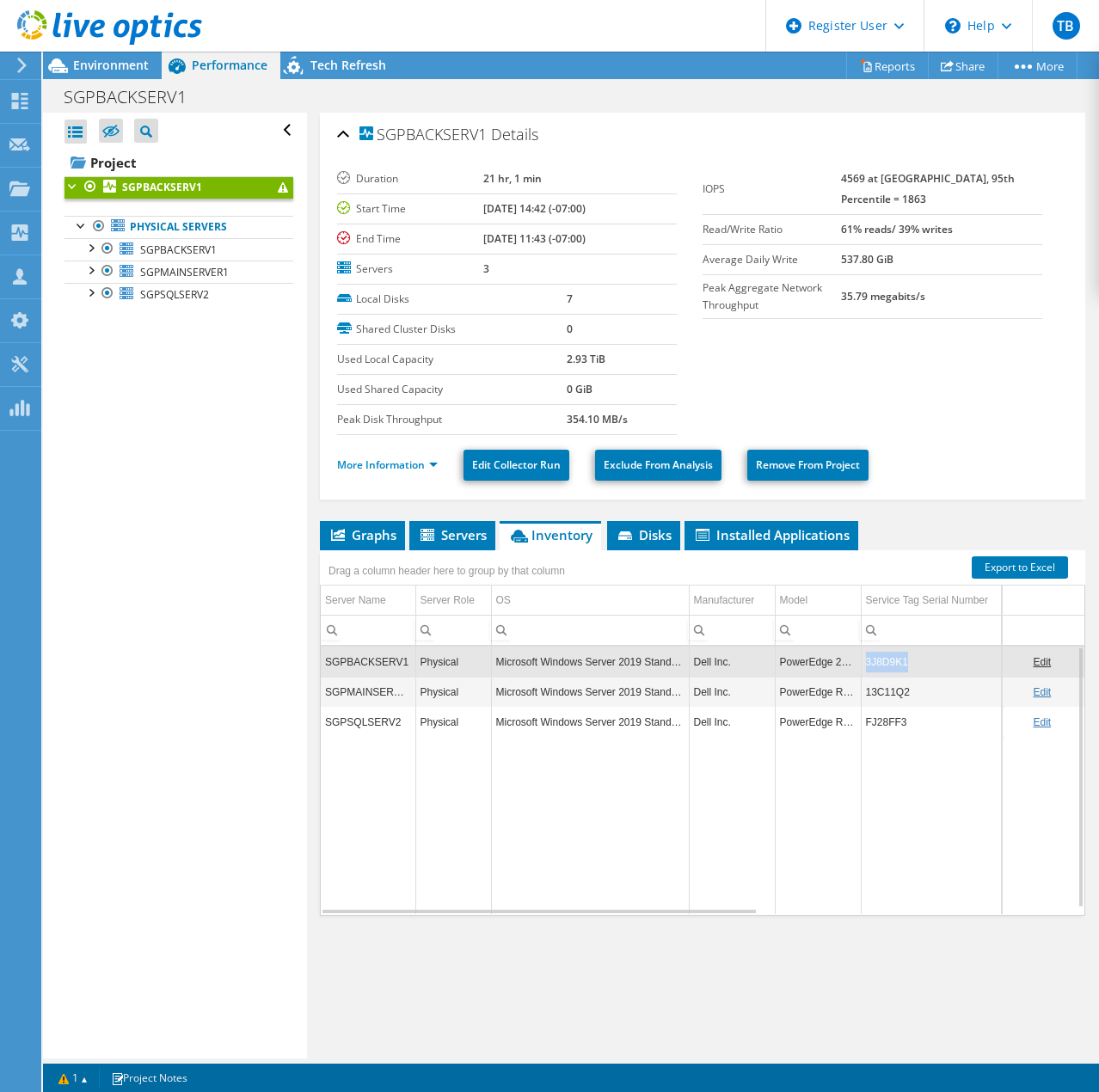
copy td "3J8D9K1"
click at [356, 533] on span "Graphs" at bounding box center [363, 534] width 68 height 17
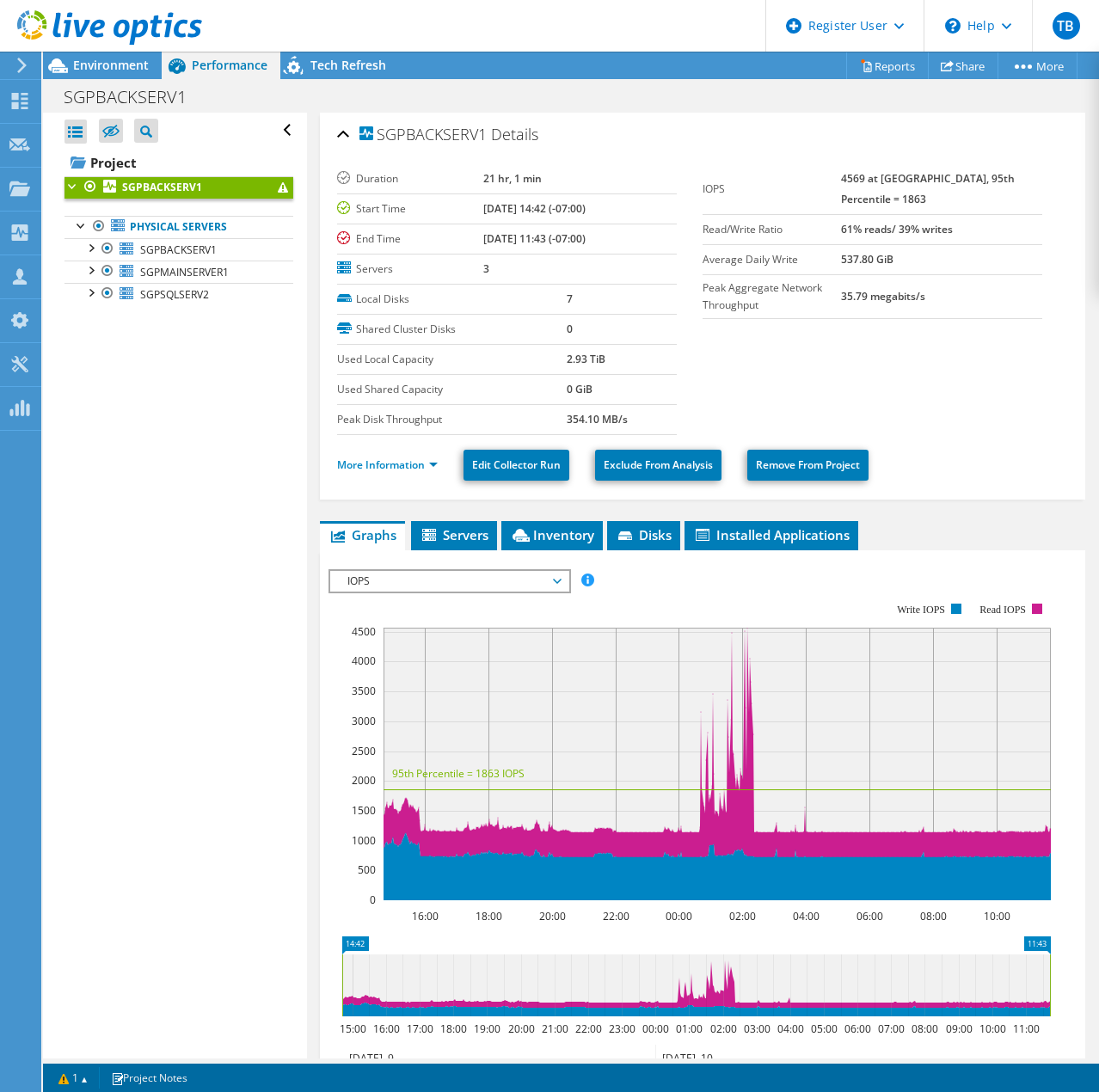
click at [412, 577] on span "IOPS" at bounding box center [449, 581] width 221 height 21
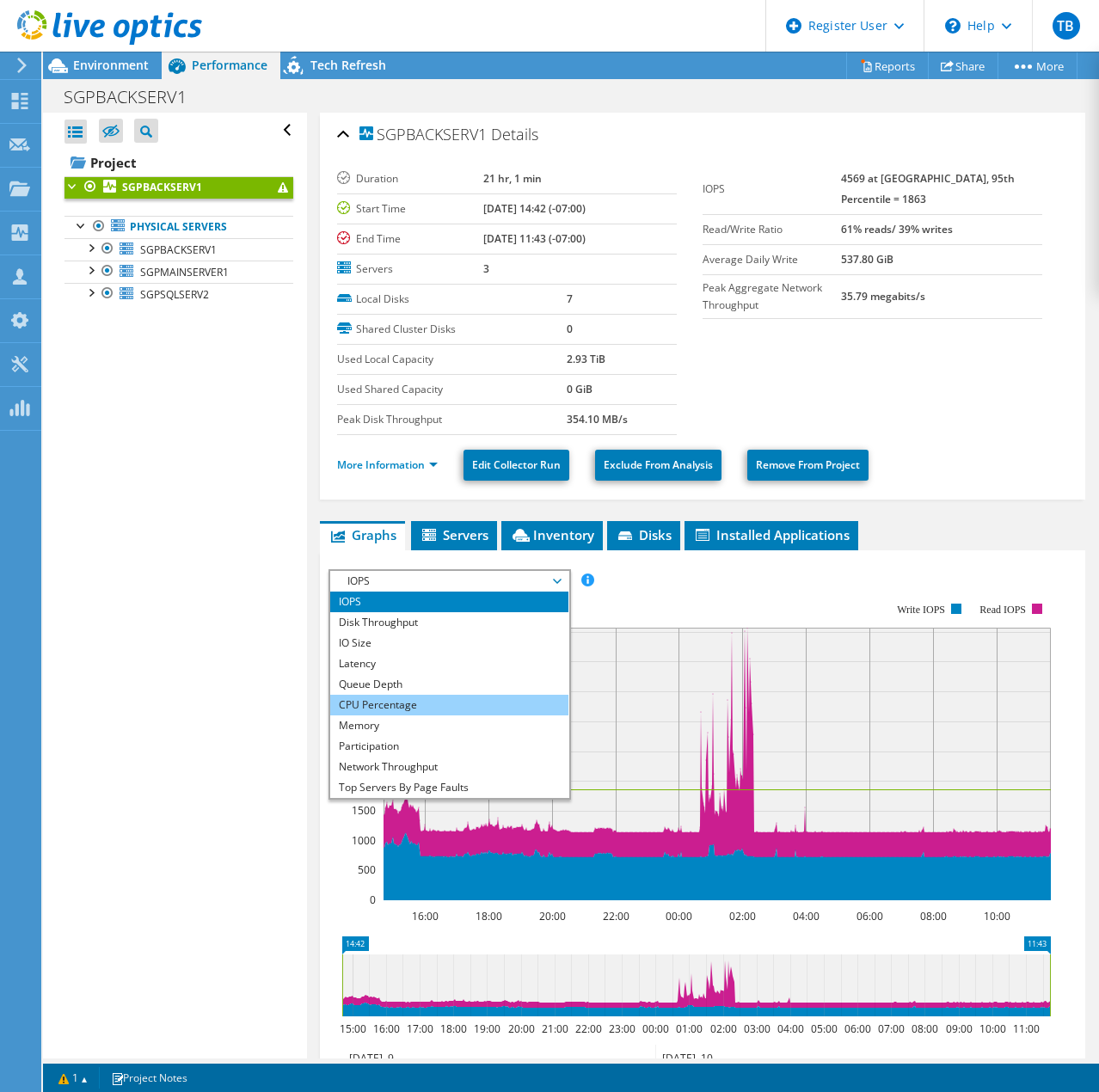
click at [407, 699] on li "CPU Percentage" at bounding box center [449, 705] width 239 height 21
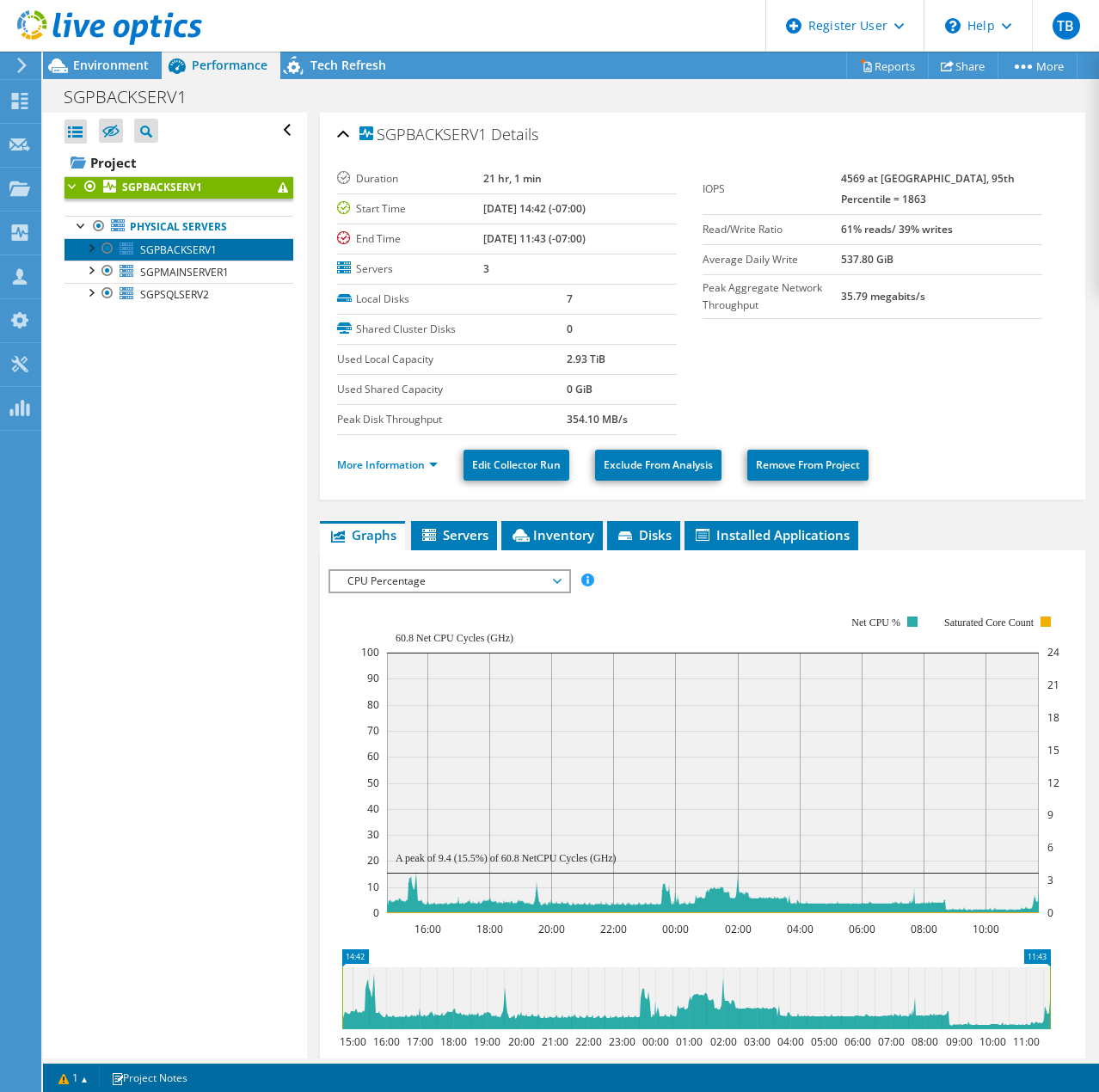
click at [197, 249] on span "SGPBACKSERV1" at bounding box center [179, 249] width 77 height 14
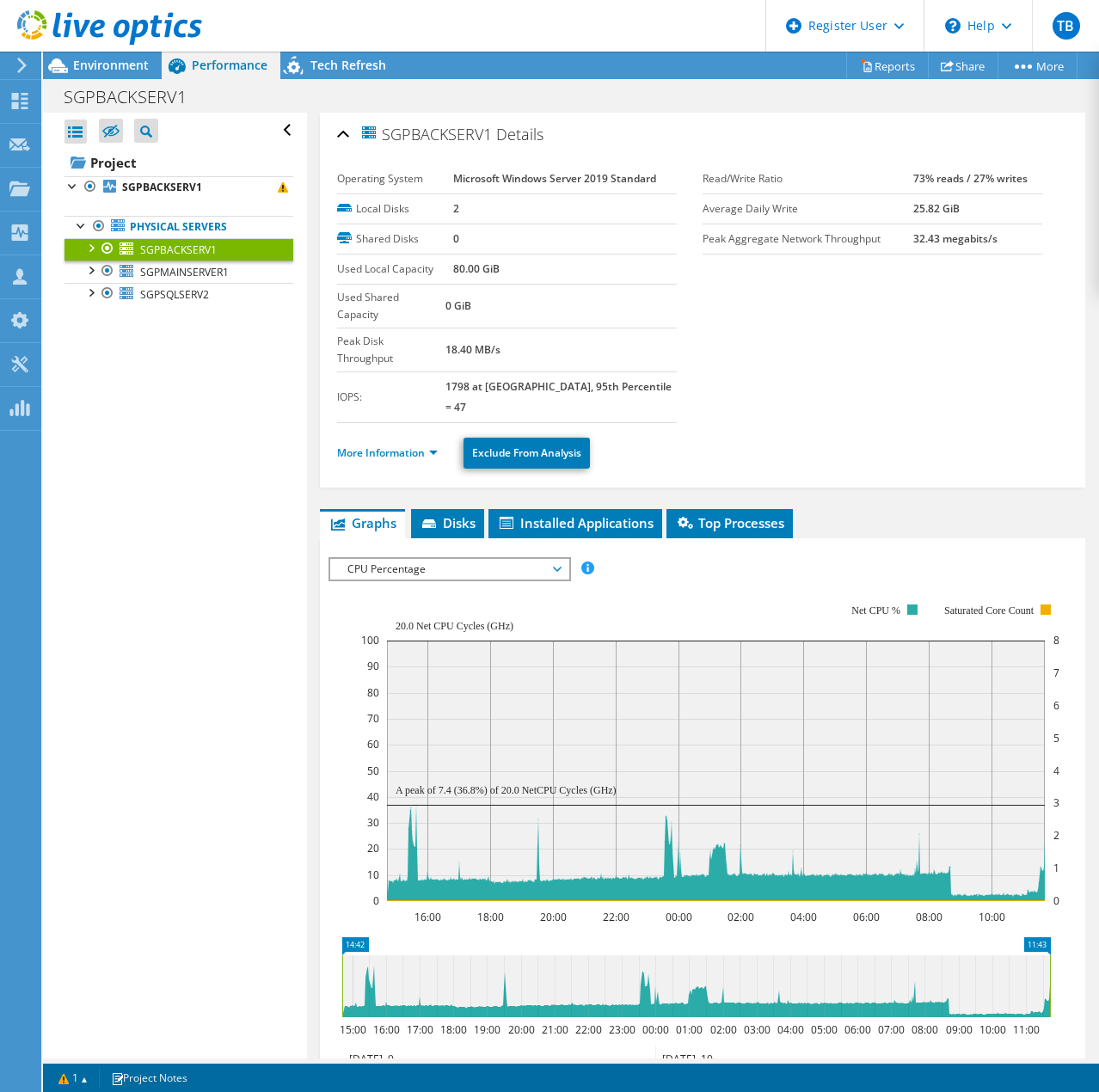
scroll to position [86, 0]
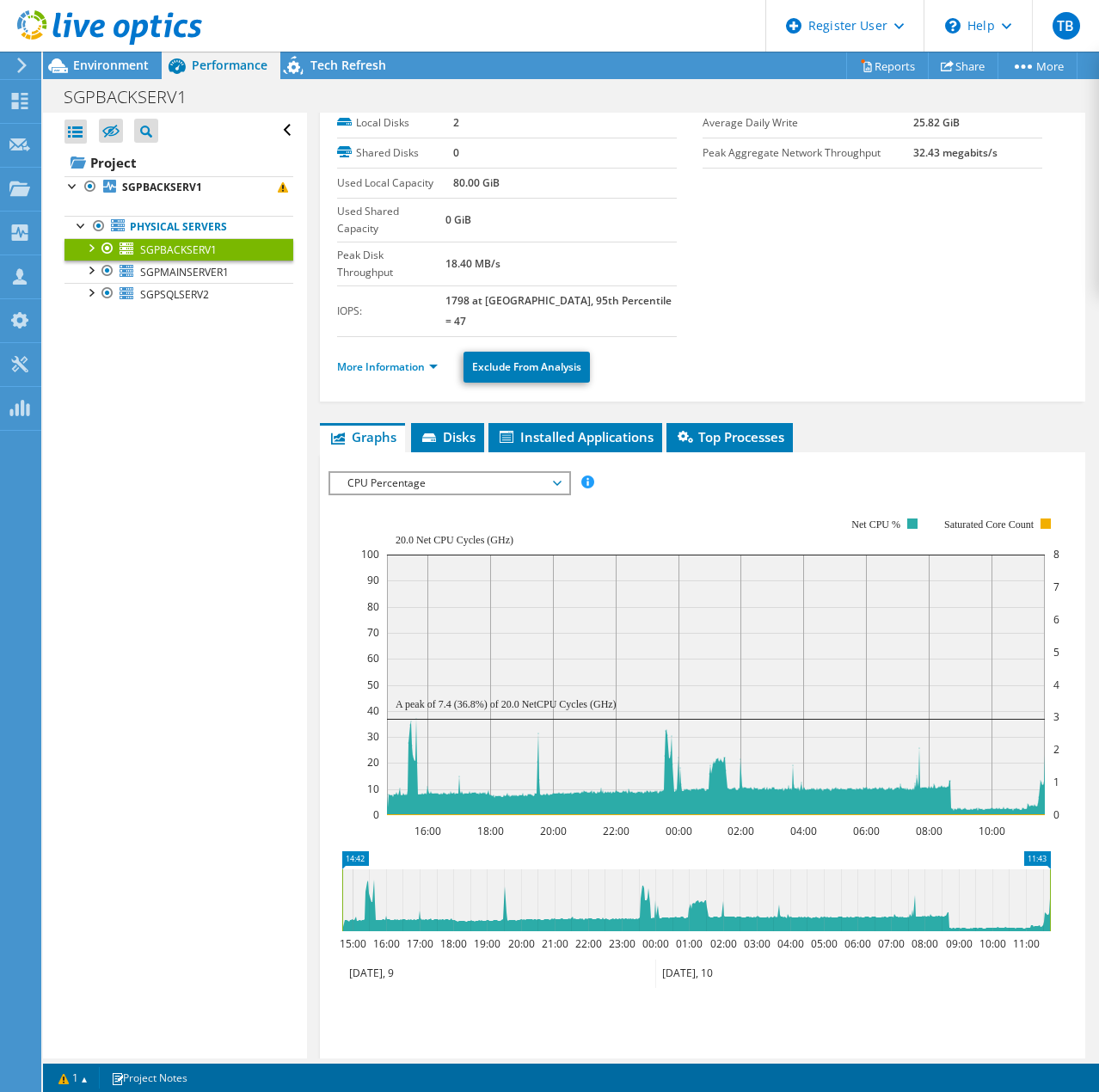
click at [471, 473] on span "CPU Percentage" at bounding box center [449, 483] width 221 height 21
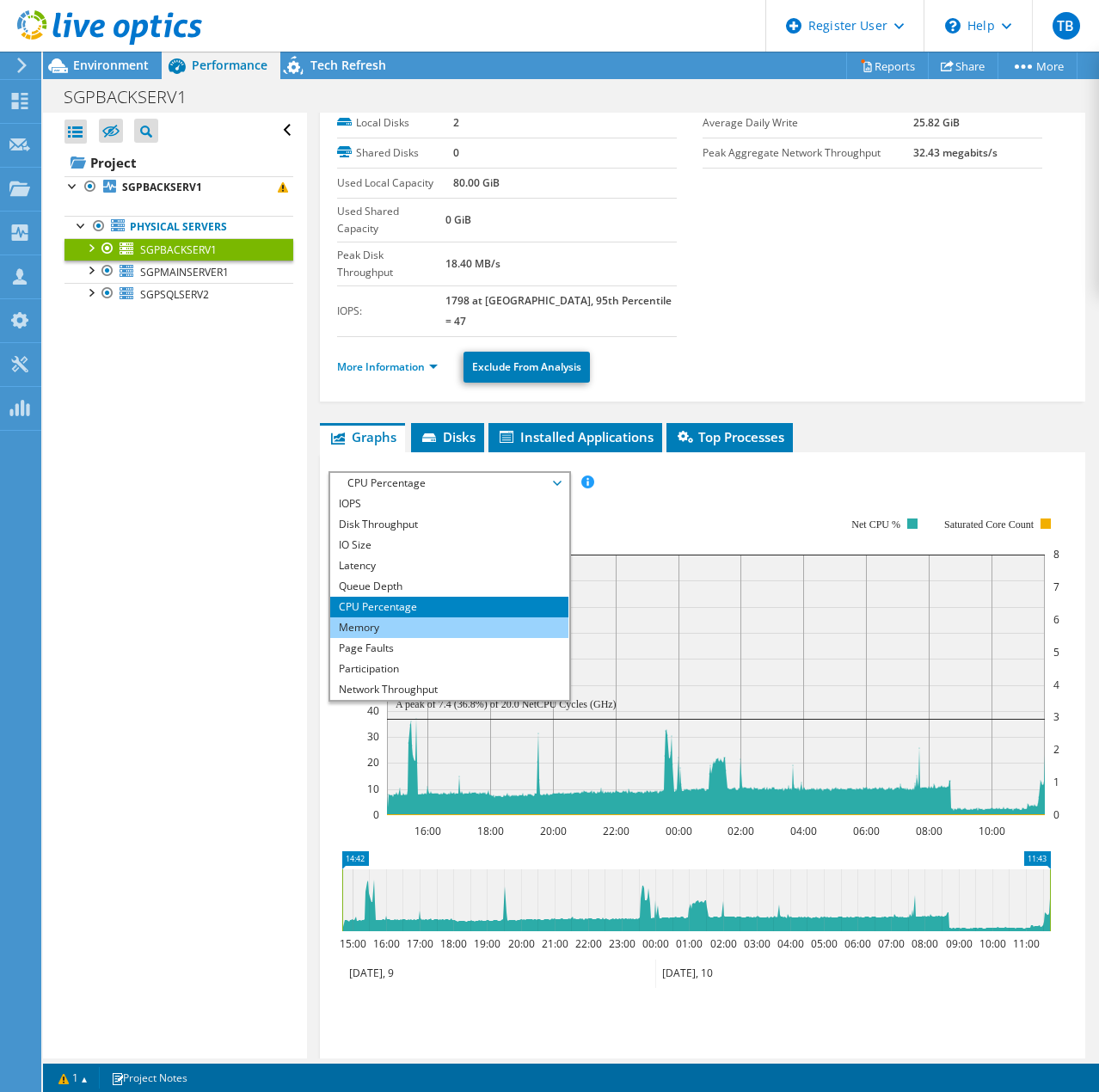
click at [399, 617] on li "Memory" at bounding box center [449, 627] width 239 height 21
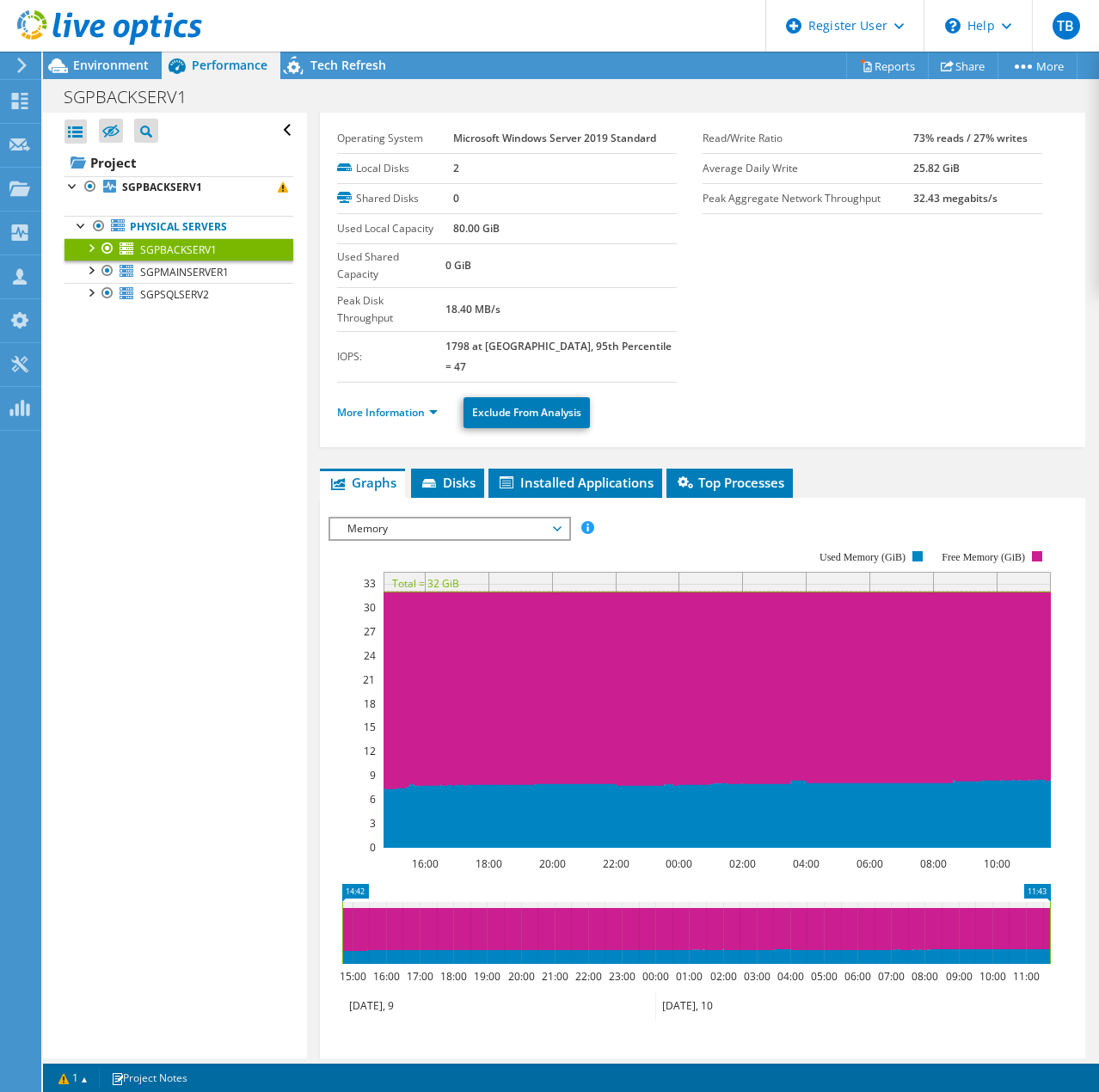
scroll to position [0, 0]
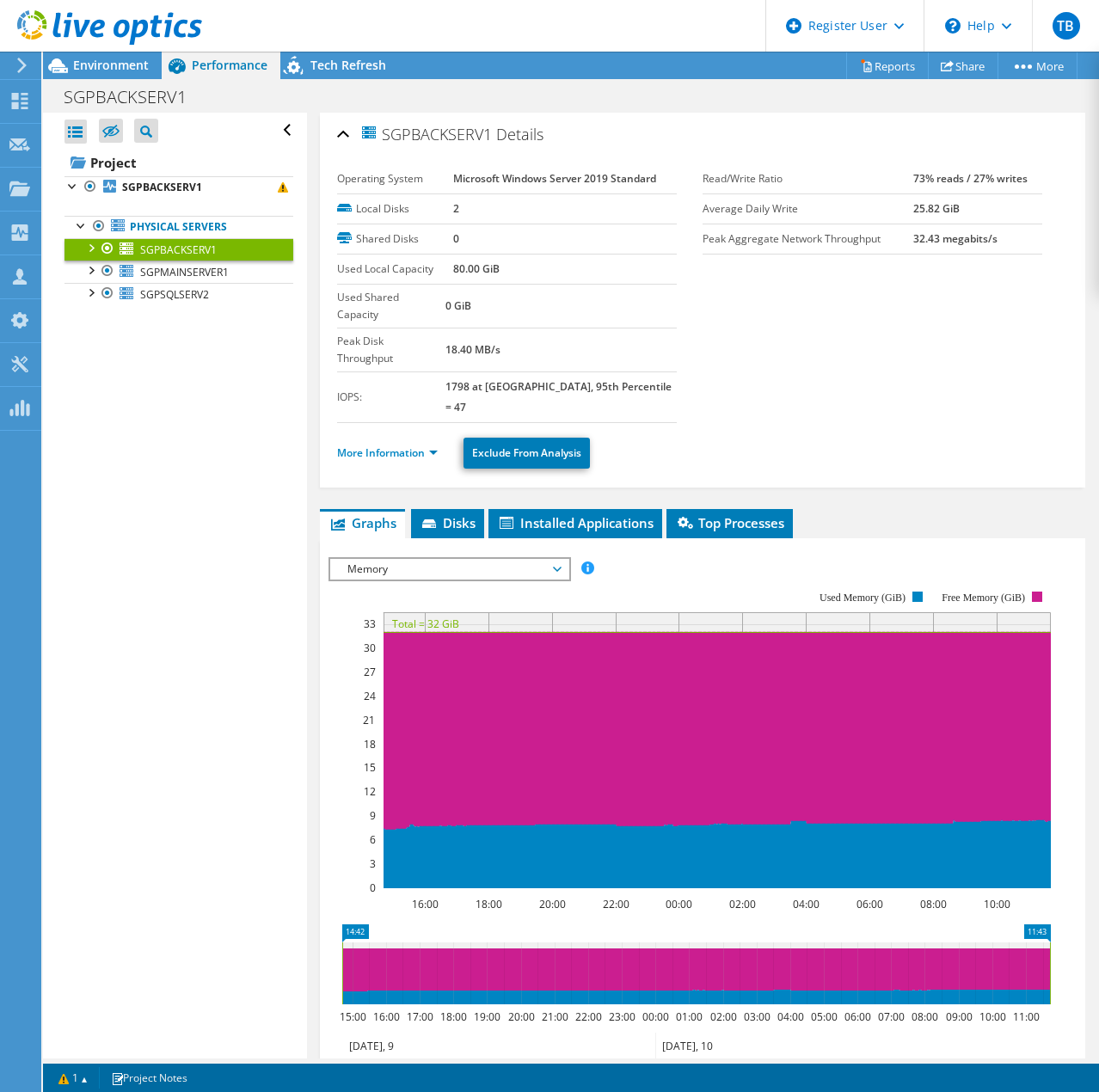
drag, startPoint x: 387, startPoint y: 130, endPoint x: 493, endPoint y: 128, distance: 106.0
click at [492, 128] on span "SGPBACKSERV1" at bounding box center [425, 134] width 132 height 20
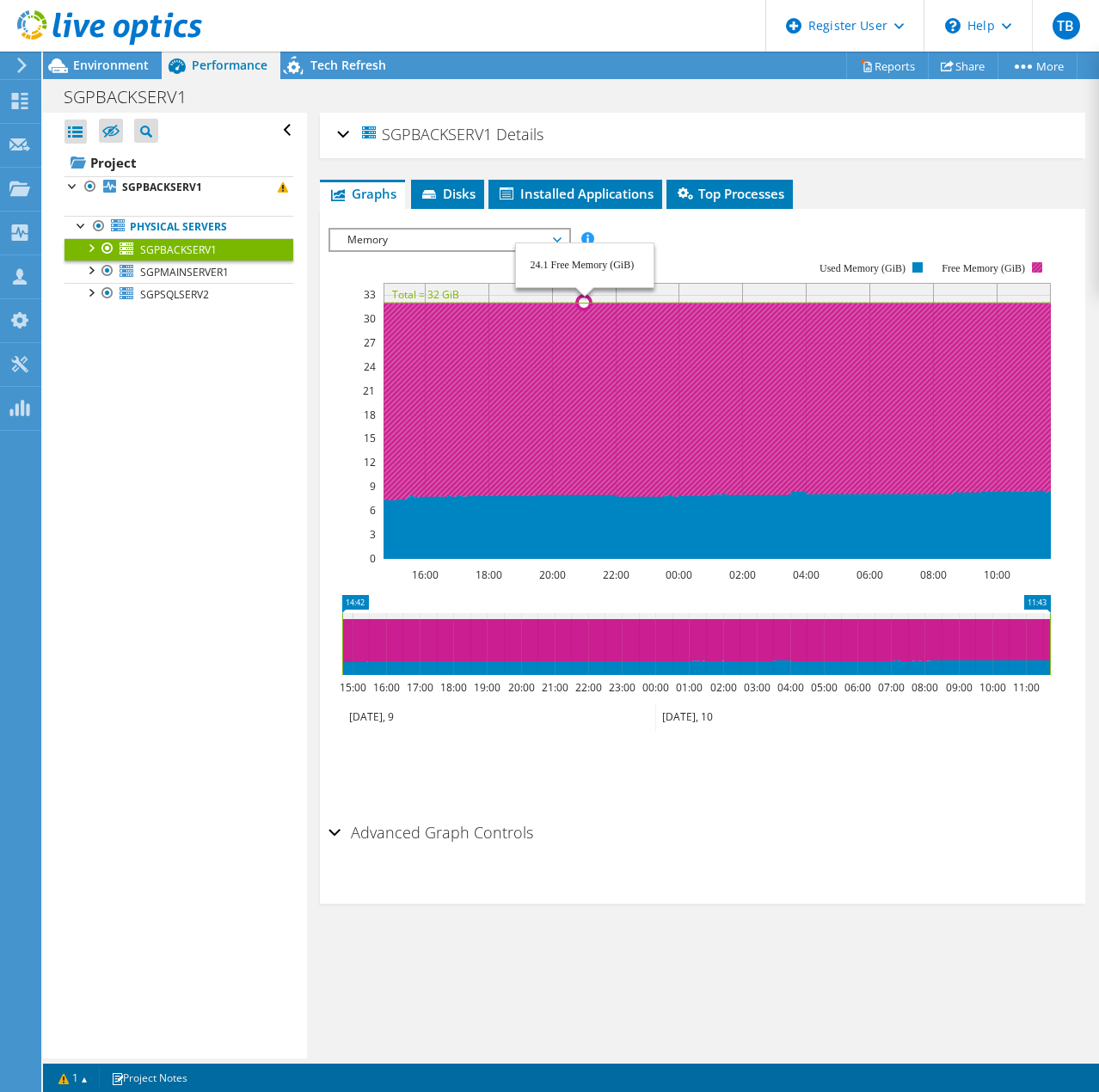
copy span "SGPBACKSERV1"
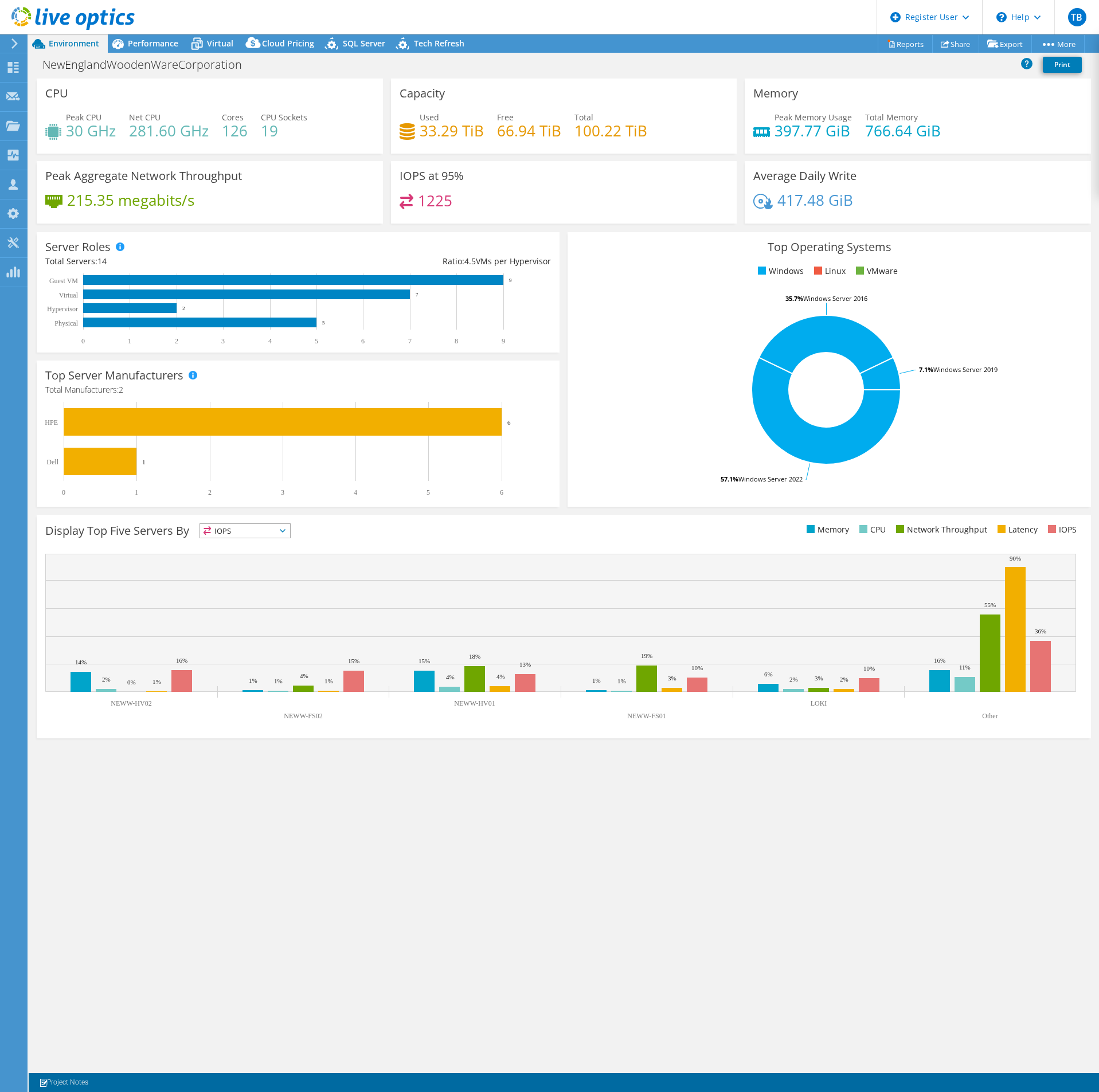
select select "USD"
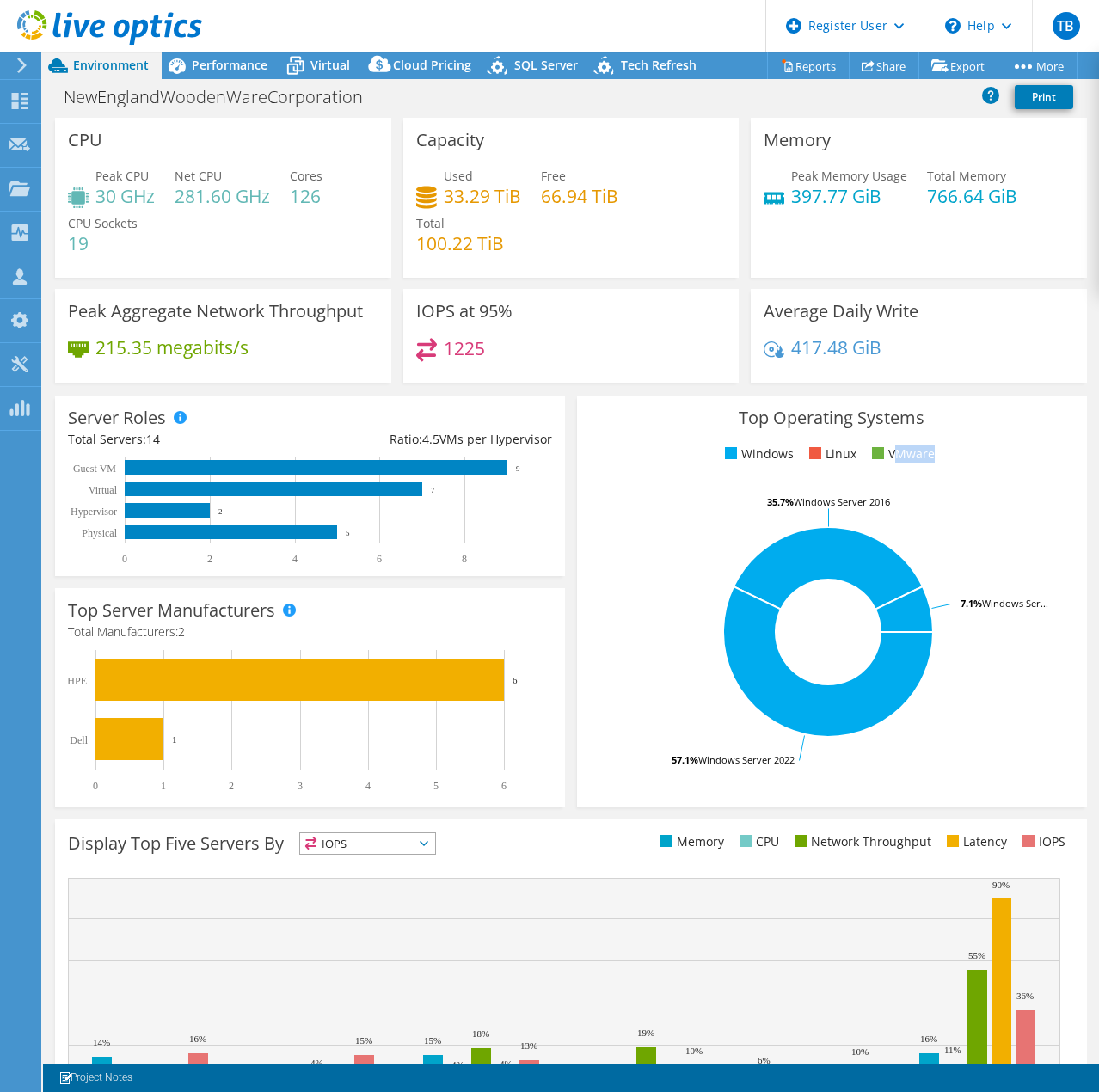
drag, startPoint x: 944, startPoint y: 454, endPoint x: 883, endPoint y: 448, distance: 61.3
click at [883, 448] on ul "Windows Linux VMware" at bounding box center [832, 455] width 484 height 20
click at [883, 448] on li "VMware" at bounding box center [901, 454] width 67 height 19
drag, startPoint x: 525, startPoint y: 471, endPoint x: 516, endPoint y: 473, distance: 9.2
click at [516, 473] on rect at bounding box center [306, 511] width 477 height 107
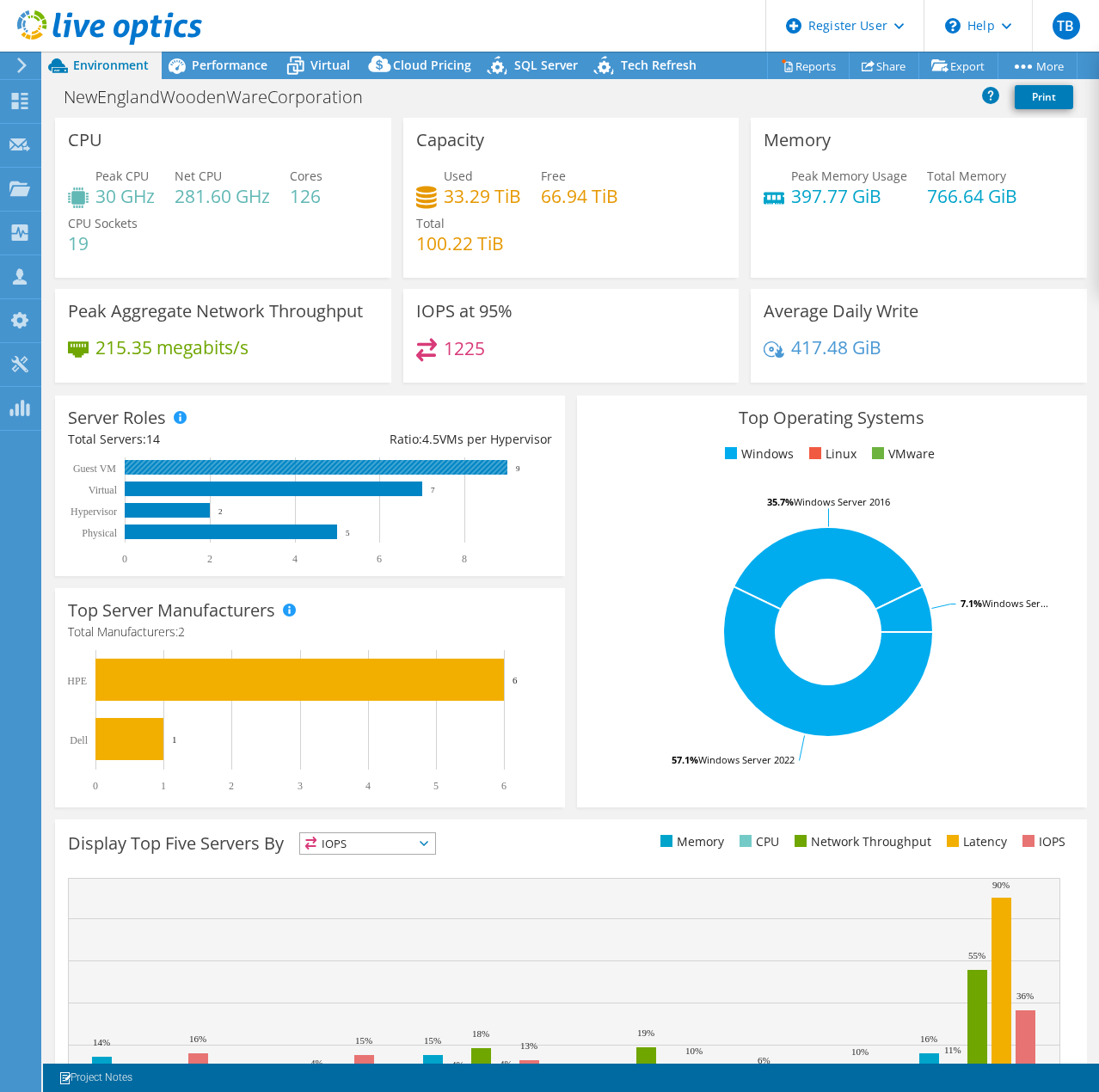
drag, startPoint x: 511, startPoint y: 468, endPoint x: 521, endPoint y: 468, distance: 10.0
click at [521, 468] on rect at bounding box center [306, 511] width 477 height 107
drag, startPoint x: 553, startPoint y: 434, endPoint x: 374, endPoint y: 430, distance: 179.0
click at [374, 430] on div "Server Roles Physical Servers represent bare metal servers that were targets of…" at bounding box center [310, 486] width 510 height 181
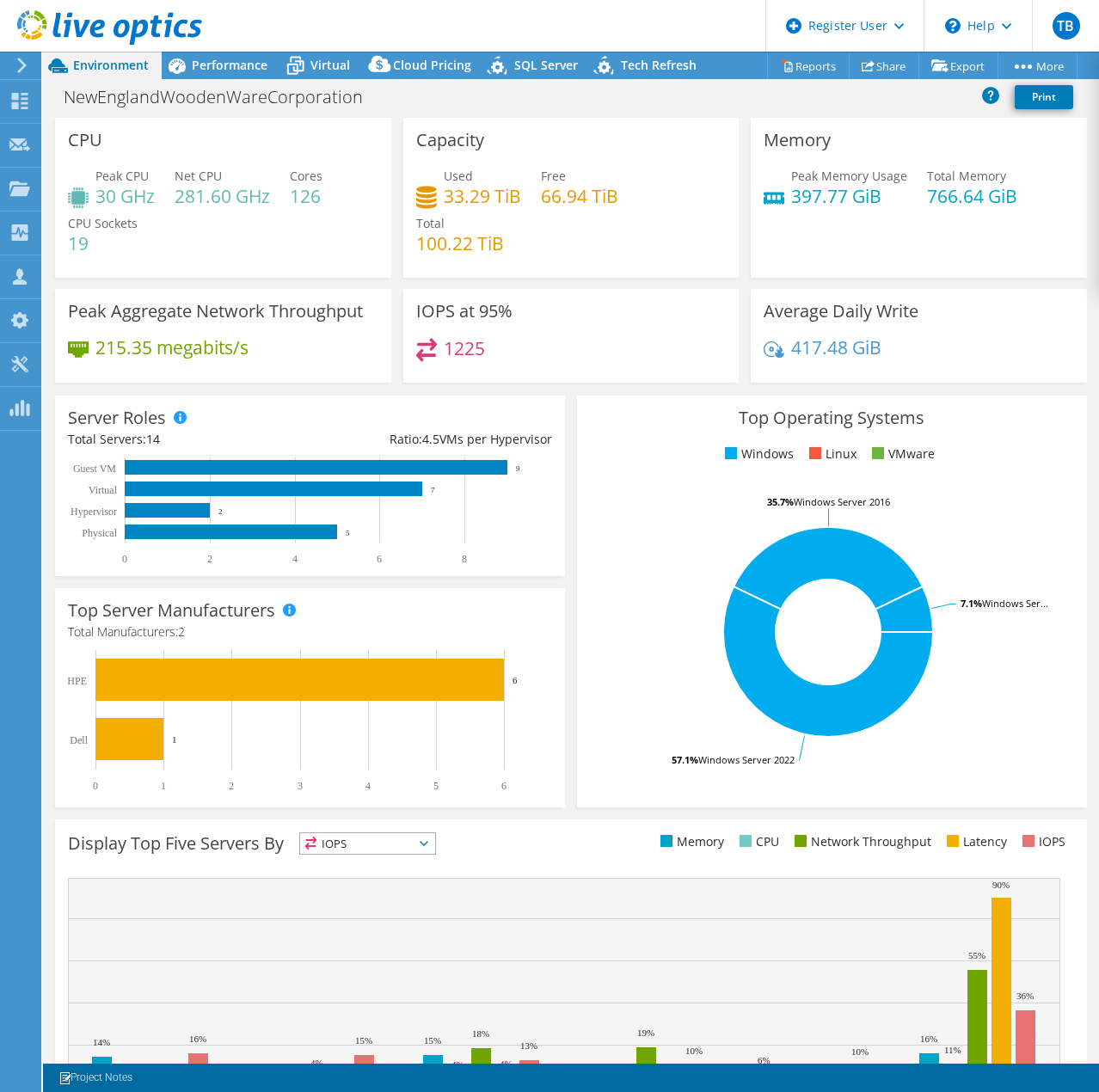
click at [374, 430] on div "Ratio: 4.5 VMs per Hypervisor" at bounding box center [430, 439] width 241 height 19
drag, startPoint x: 405, startPoint y: 439, endPoint x: 554, endPoint y: 440, distance: 149.0
click at [554, 440] on div "Server Roles Physical Servers represent bare metal servers that were targets of…" at bounding box center [310, 486] width 510 height 181
drag, startPoint x: 549, startPoint y: 439, endPoint x: 365, endPoint y: 437, distance: 184.0
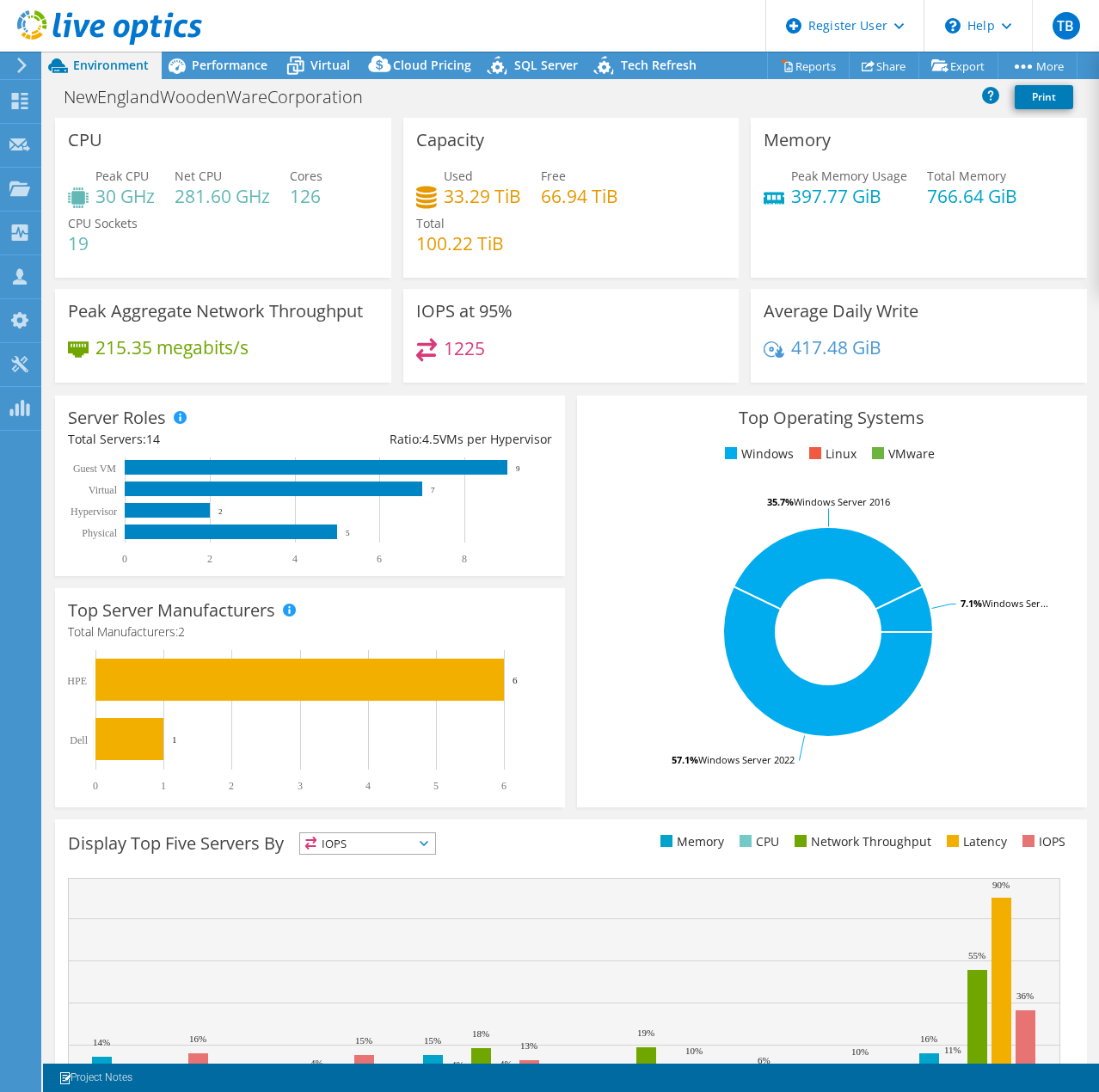
click at [365, 437] on div "Server Roles Physical Servers represent bare metal servers that were targets of…" at bounding box center [310, 486] width 510 height 181
click at [365, 437] on div "Ratio: 4.5 VMs per Hypervisor" at bounding box center [430, 439] width 241 height 19
drag, startPoint x: 386, startPoint y: 445, endPoint x: 538, endPoint y: 437, distance: 152.2
click at [538, 437] on div "Ratio: 4.5 VMs per Hypervisor" at bounding box center [430, 439] width 241 height 19
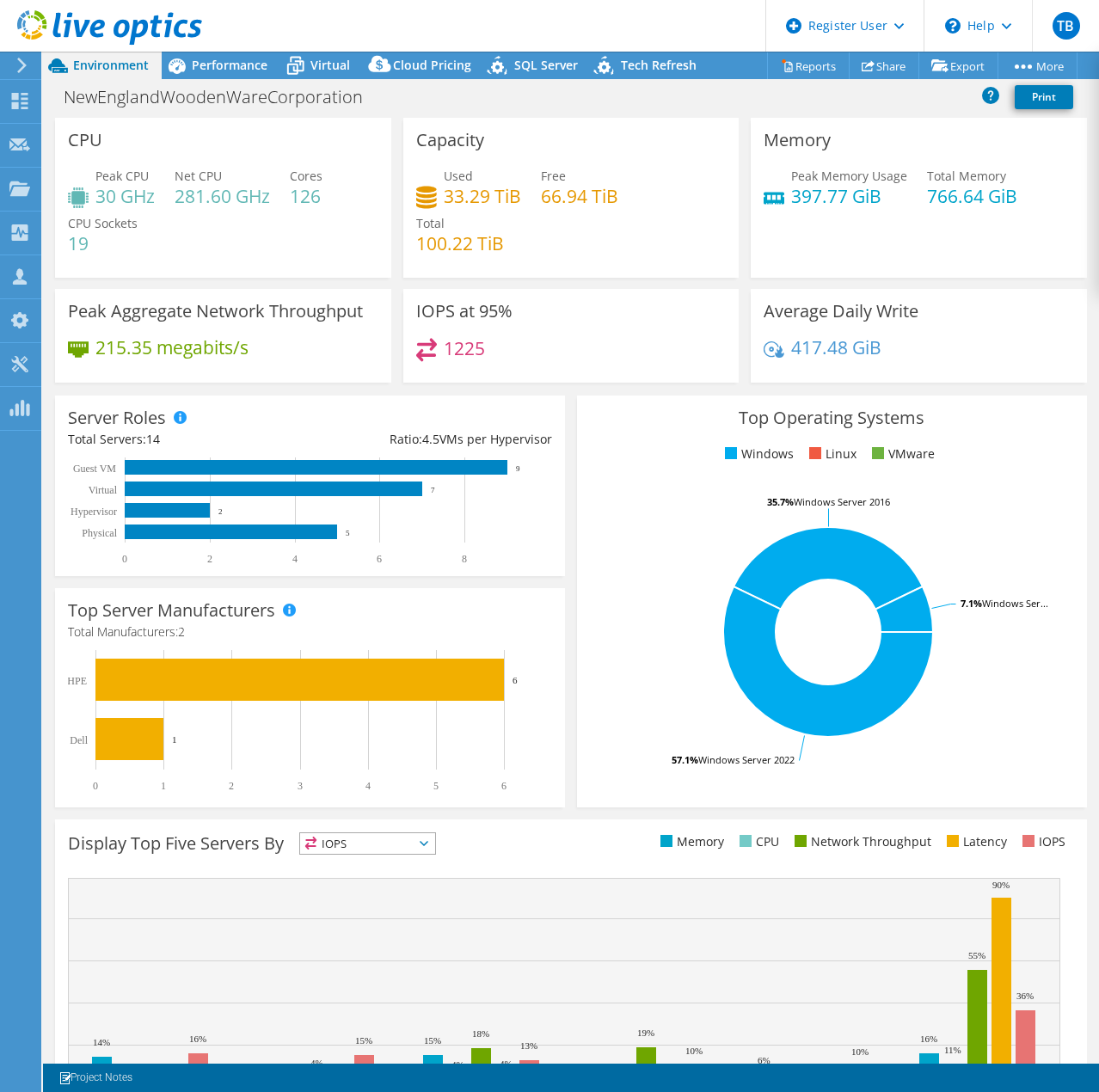
drag, startPoint x: 544, startPoint y: 437, endPoint x: 369, endPoint y: 416, distance: 176.3
click at [369, 416] on div "Server Roles Physical Servers represent bare metal servers that were targets of…" at bounding box center [310, 486] width 510 height 181
click at [373, 424] on div "Server Roles Physical Servers represent bare metal servers that were targets of…" at bounding box center [310, 486] width 510 height 181
drag, startPoint x: 66, startPoint y: 436, endPoint x: 189, endPoint y: 441, distance: 123.1
click at [189, 441] on div "Server Roles Physical Servers represent bare metal servers that were targets of…" at bounding box center [310, 486] width 510 height 181
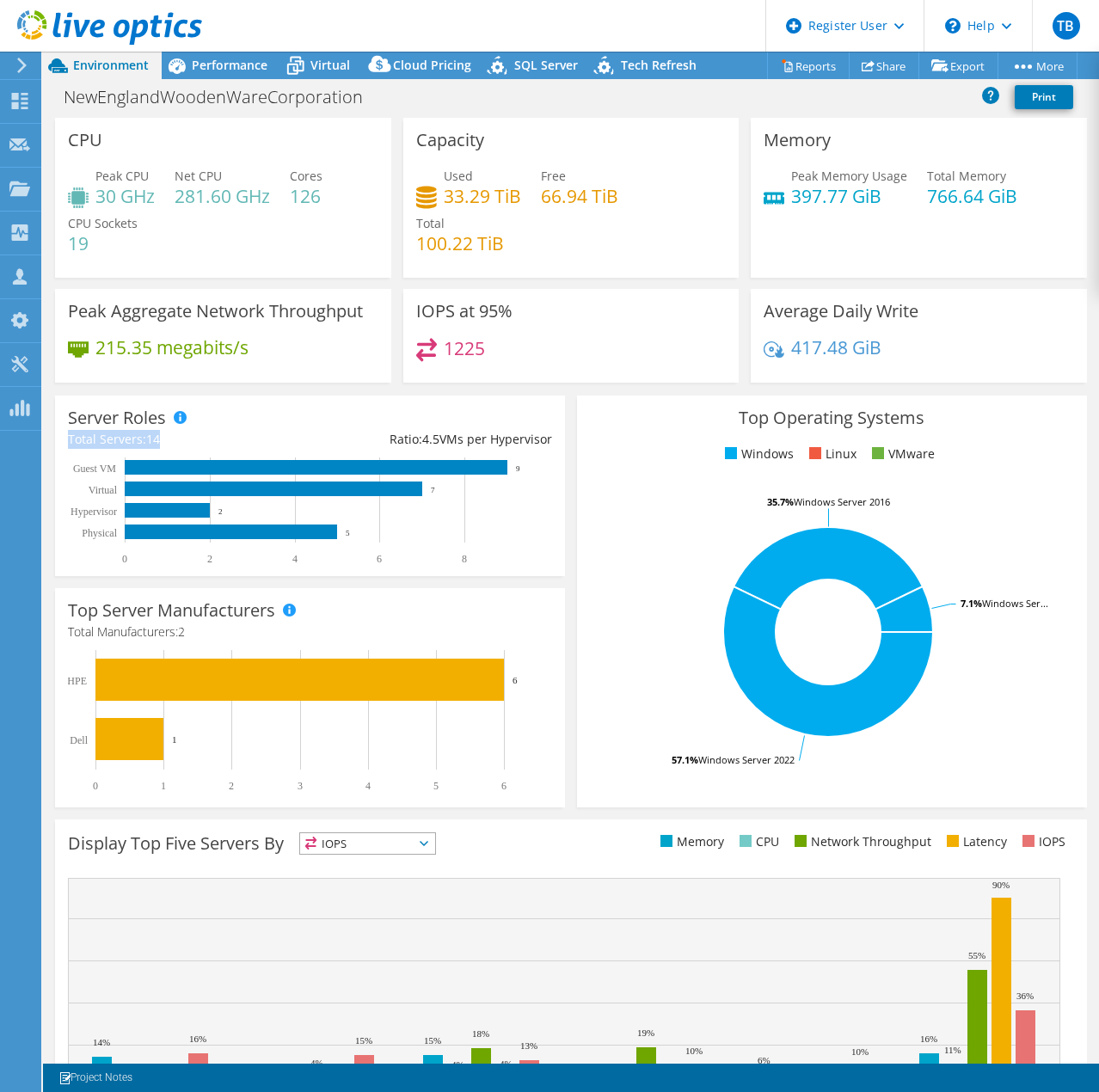
drag, startPoint x: 380, startPoint y: 440, endPoint x: 550, endPoint y: 436, distance: 170.0
click at [550, 436] on div "Server Roles Physical Servers represent bare metal servers that were targets of…" at bounding box center [310, 486] width 510 height 181
click at [549, 436] on div "Server Roles Physical Servers represent bare metal servers that were targets of…" at bounding box center [310, 486] width 510 height 181
click at [410, 439] on div "Ratio: 4.5 VMs per Hypervisor" at bounding box center [430, 439] width 241 height 19
drag, startPoint x: 377, startPoint y: 436, endPoint x: 547, endPoint y: 433, distance: 170.0
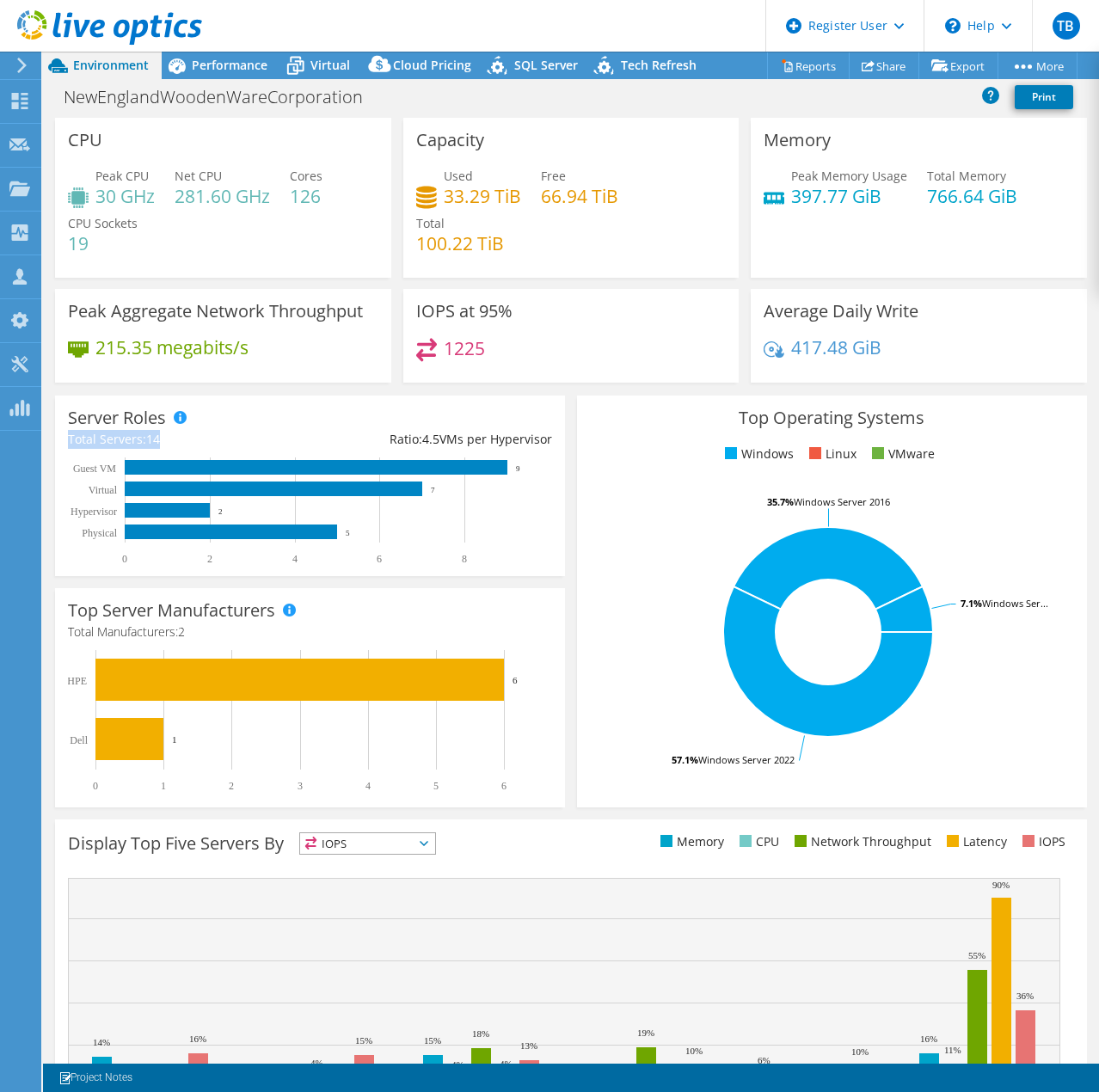
click at [547, 433] on div "Server Roles Physical Servers represent bare metal servers that were targets of…" at bounding box center [310, 486] width 510 height 181
click at [888, 453] on li "VMware" at bounding box center [901, 454] width 67 height 19
click at [810, 451] on span at bounding box center [815, 452] width 12 height 12
drag, startPoint x: 924, startPoint y: 418, endPoint x: 729, endPoint y: 412, distance: 195.1
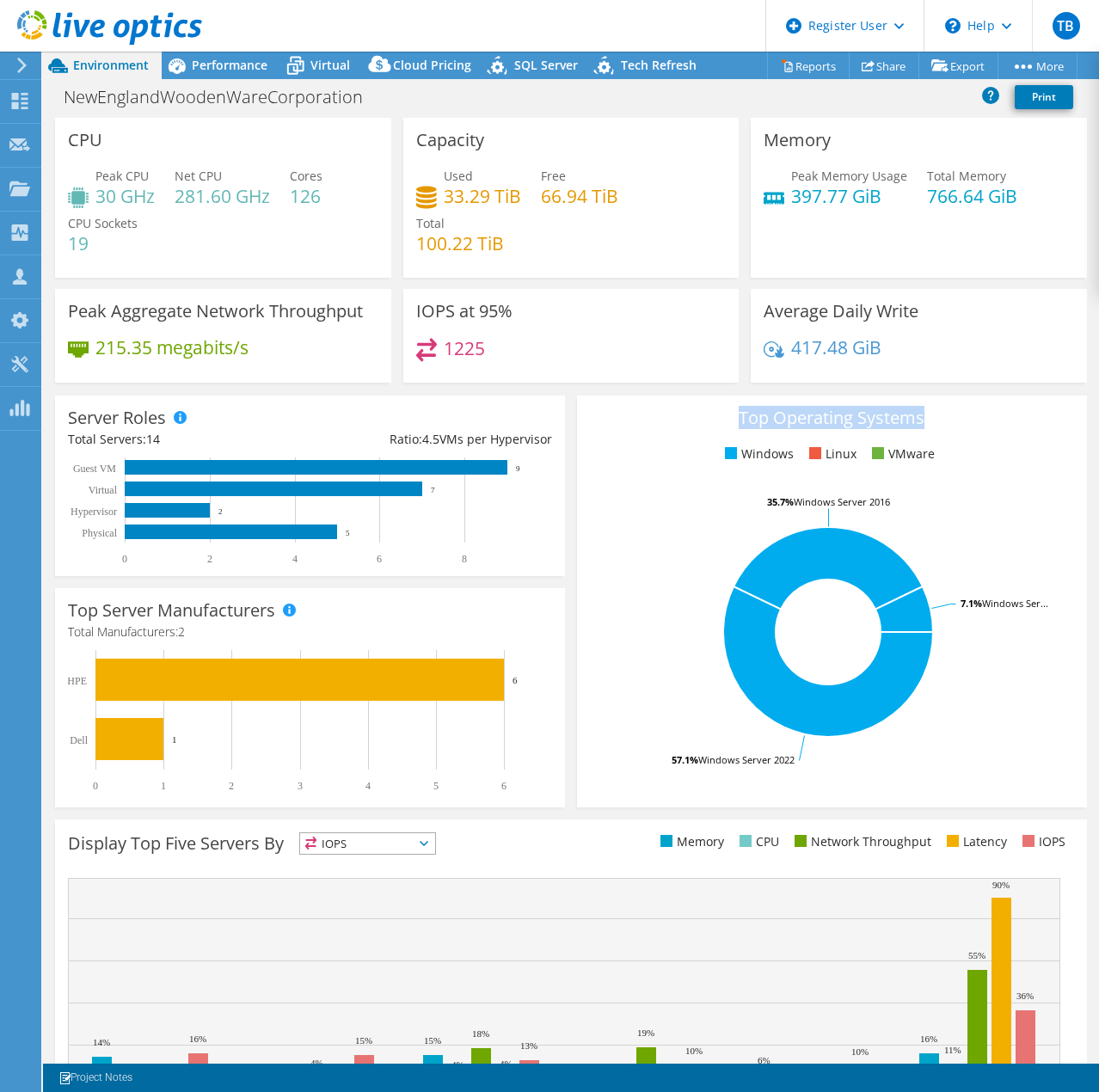
click at [729, 412] on h3 "Top Operating Systems" at bounding box center [832, 417] width 484 height 19
drag, startPoint x: 729, startPoint y: 412, endPoint x: 910, endPoint y: 404, distance: 181.2
click at [910, 404] on div "Top Operating Systems Windows Linux VMware 57.1% Windows Server 2022 35.7% Wind…" at bounding box center [832, 601] width 510 height 412
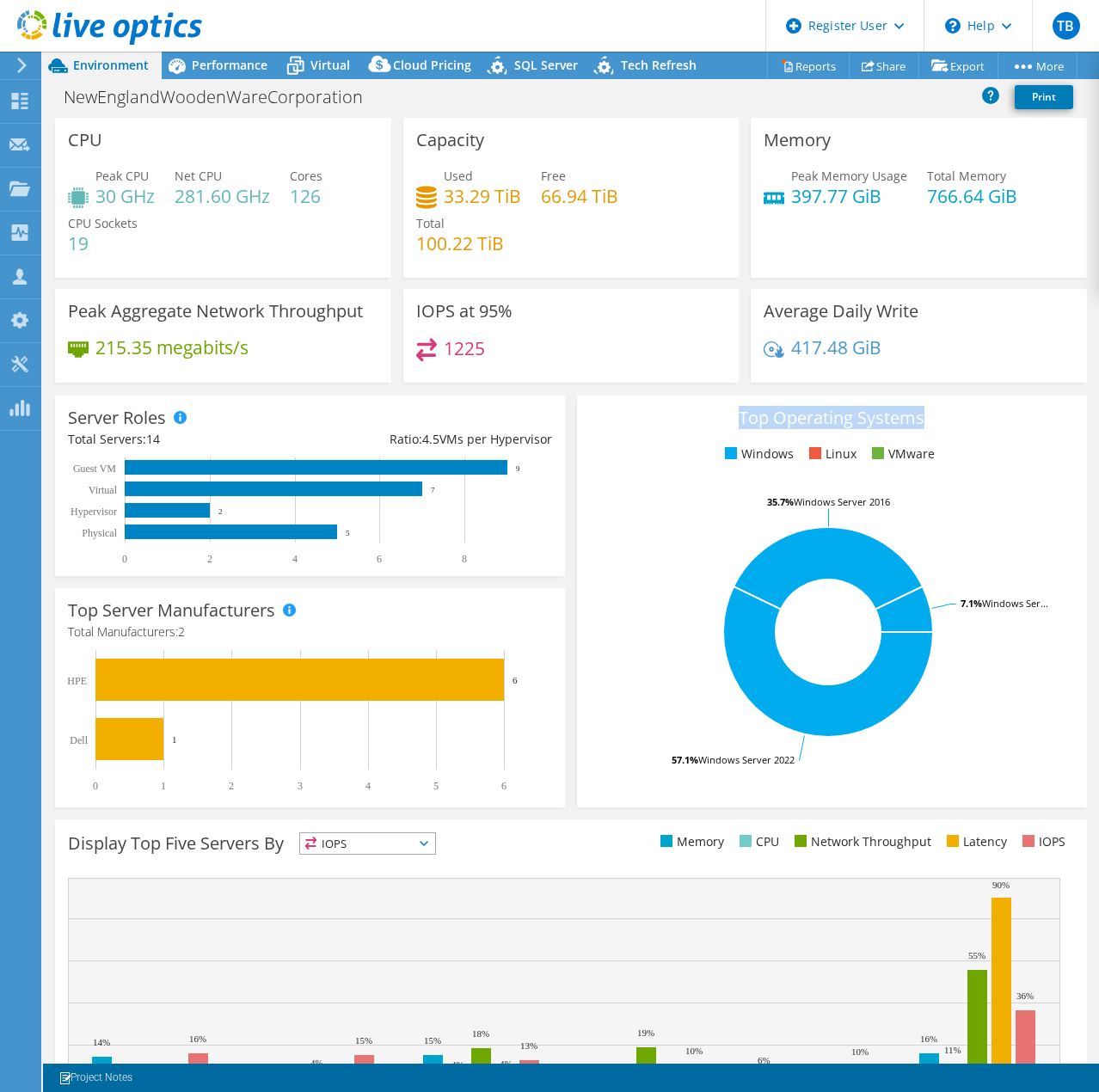
drag, startPoint x: 921, startPoint y: 415, endPoint x: 726, endPoint y: 410, distance: 195.1
click at [726, 410] on h3 "Top Operating Systems" at bounding box center [832, 417] width 484 height 19
drag, startPoint x: 726, startPoint y: 410, endPoint x: 913, endPoint y: 413, distance: 187.0
click at [913, 413] on h3 "Top Operating Systems" at bounding box center [832, 417] width 484 height 19
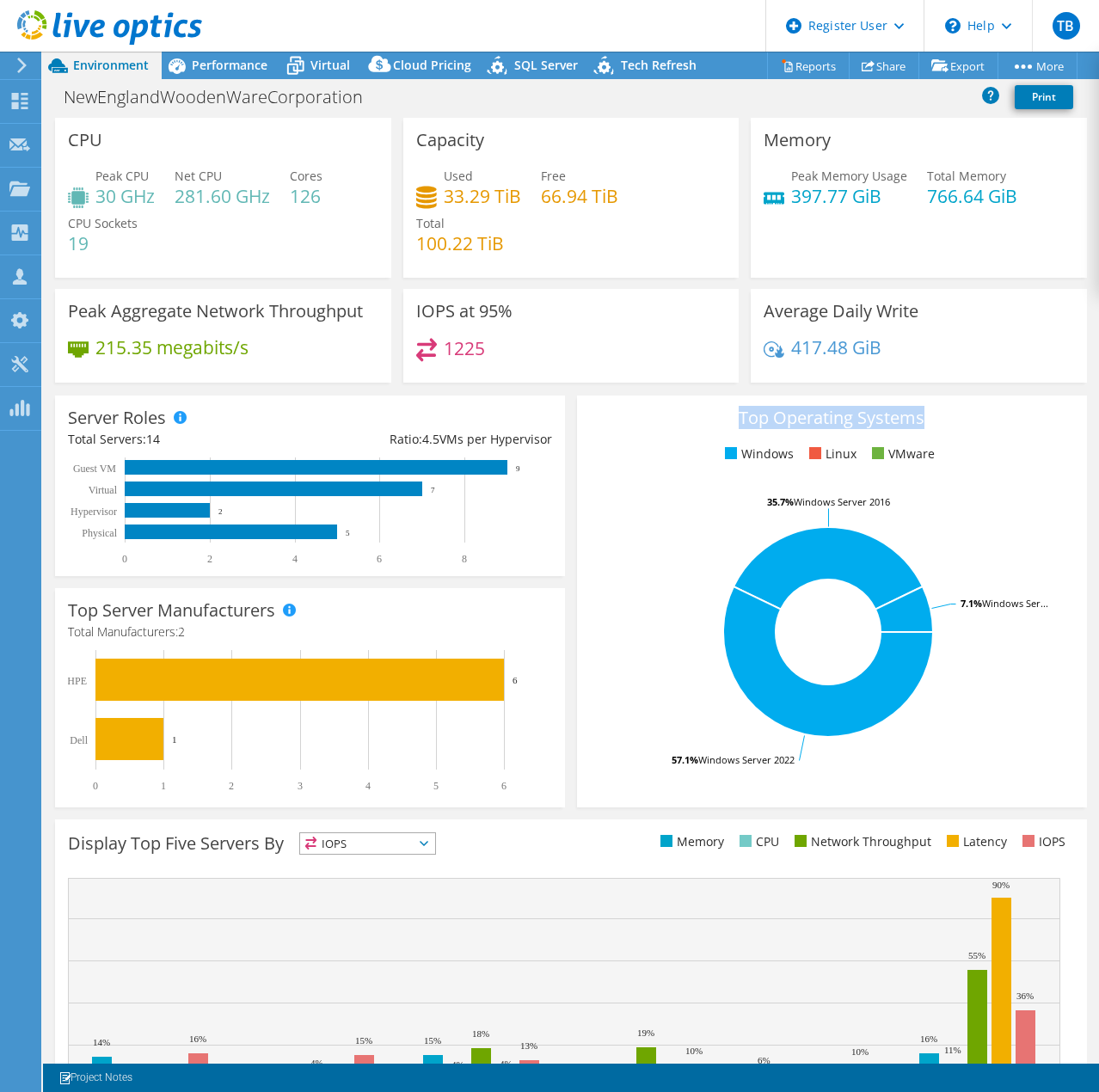
click at [910, 411] on h3 "Top Operating Systems" at bounding box center [832, 417] width 484 height 19
drag, startPoint x: 602, startPoint y: 353, endPoint x: 1039, endPoint y: 256, distance: 447.6
click at [605, 352] on div "1225" at bounding box center [571, 356] width 310 height 37
click at [203, 240] on div "Peak CPU 30 GHz Net CPU 281.60 GHz Cores 126 CPU Sockets 19" at bounding box center [222, 218] width 310 height 103
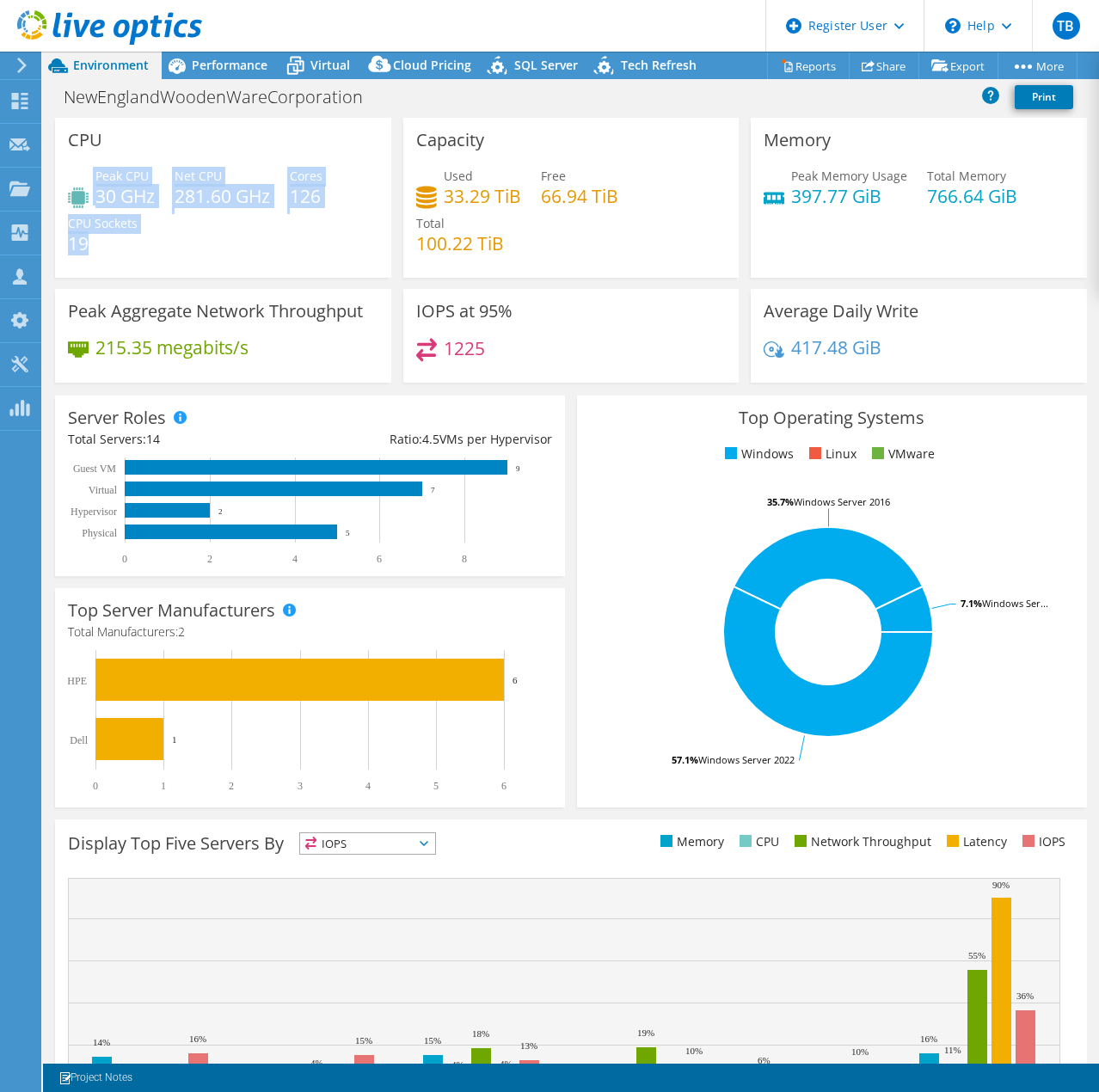
drag, startPoint x: 111, startPoint y: 248, endPoint x: 76, endPoint y: 181, distance: 75.6
click at [76, 181] on div "Peak CPU 30 GHz Net CPU 281.60 GHz Cores 126 CPU Sockets 19" at bounding box center [222, 218] width 310 height 103
click at [76, 181] on div "Peak CPU 30 GHz" at bounding box center [111, 186] width 87 height 38
drag, startPoint x: 96, startPoint y: 170, endPoint x: 145, endPoint y: 171, distance: 49.0
click at [145, 171] on span "Peak CPU" at bounding box center [122, 176] width 54 height 16
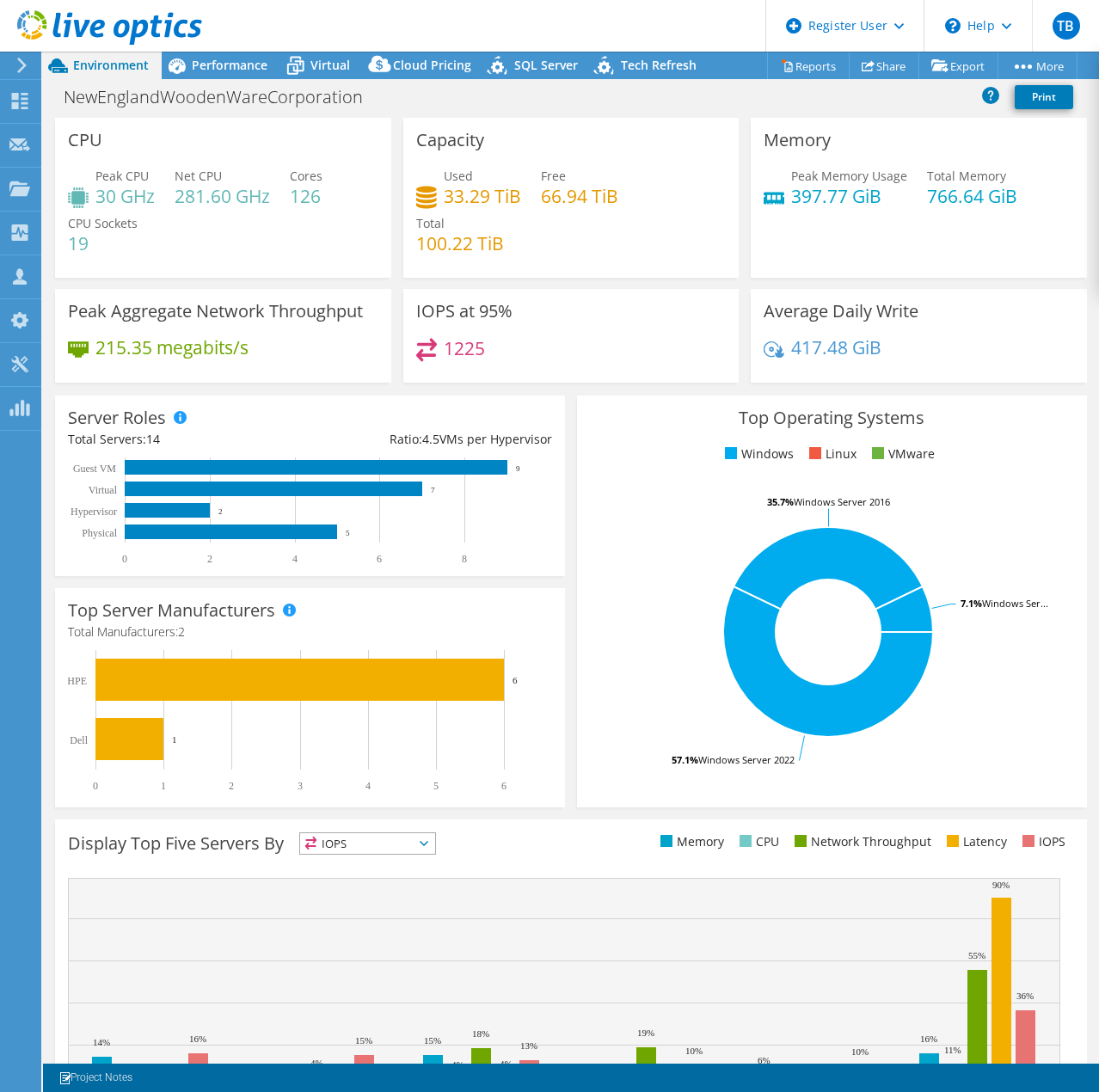
click at [147, 174] on span "Peak CPU" at bounding box center [122, 176] width 54 height 16
drag, startPoint x: 166, startPoint y: 173, endPoint x: 233, endPoint y: 181, distance: 67.5
click at [233, 181] on div "Peak CPU 30 GHz Net CPU 281.60 GHz Cores 126 CPU Sockets 19" at bounding box center [222, 218] width 310 height 103
click at [233, 181] on div "Net CPU 281.60 GHz" at bounding box center [222, 186] width 96 height 38
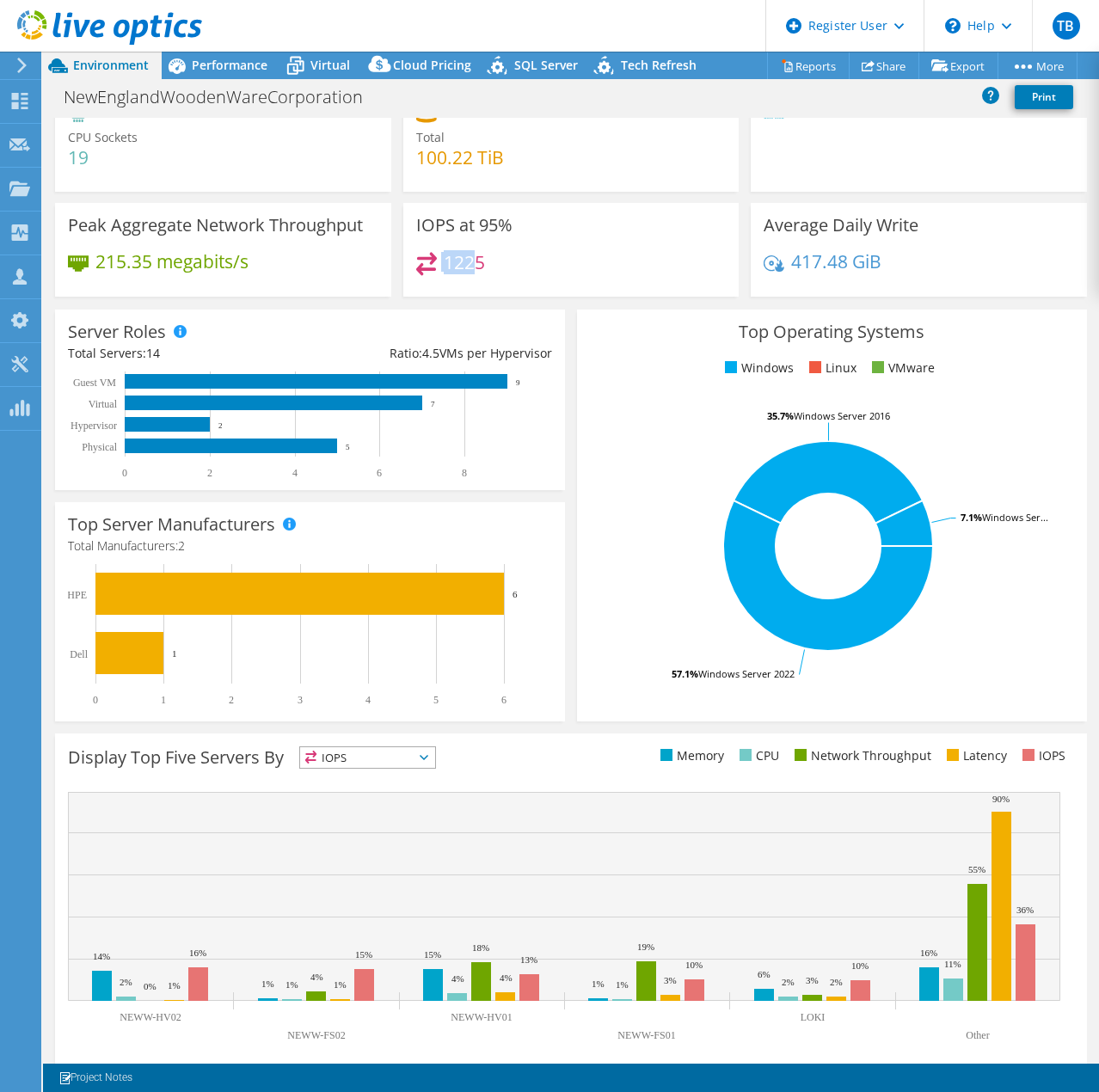
drag, startPoint x: 474, startPoint y: 264, endPoint x: 424, endPoint y: 260, distance: 50.2
click at [424, 260] on div "1225" at bounding box center [450, 262] width 69 height 20
click at [424, 260] on icon at bounding box center [426, 264] width 21 height 23
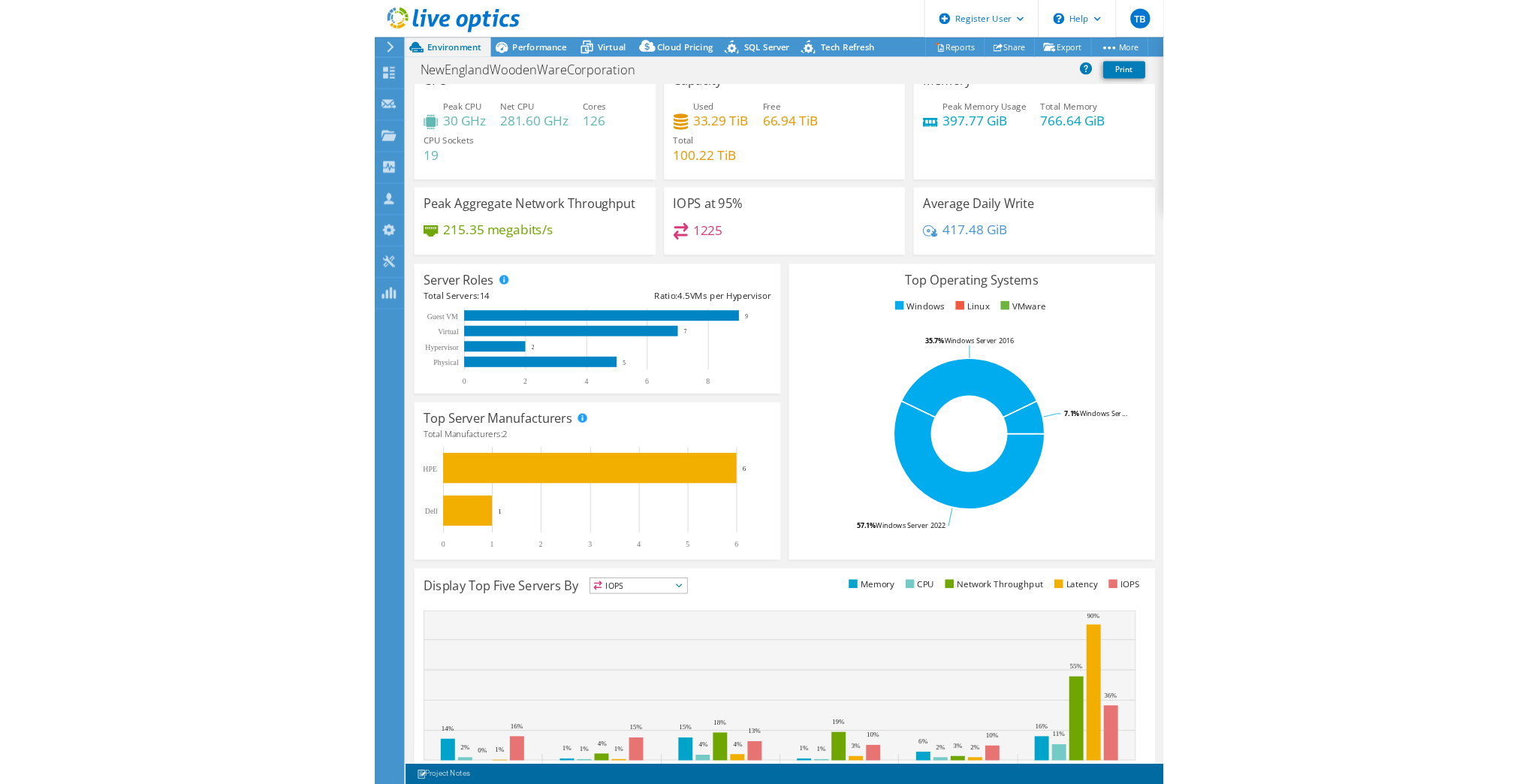
scroll to position [0, 0]
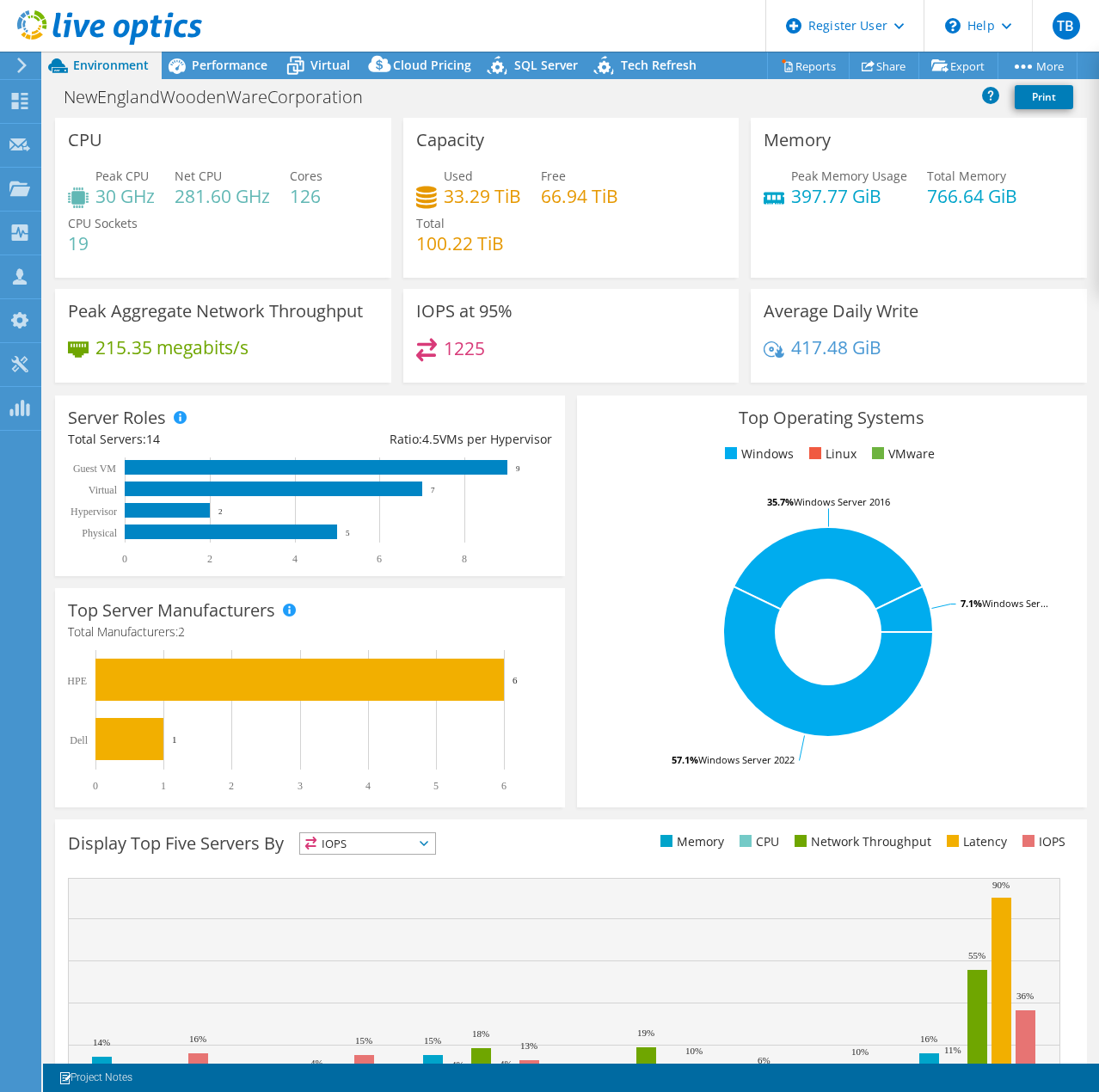
click at [224, 254] on div "Peak CPU 30 GHz Net CPU 281.60 GHz Cores 126 CPU Sockets 19" at bounding box center [222, 218] width 310 height 103
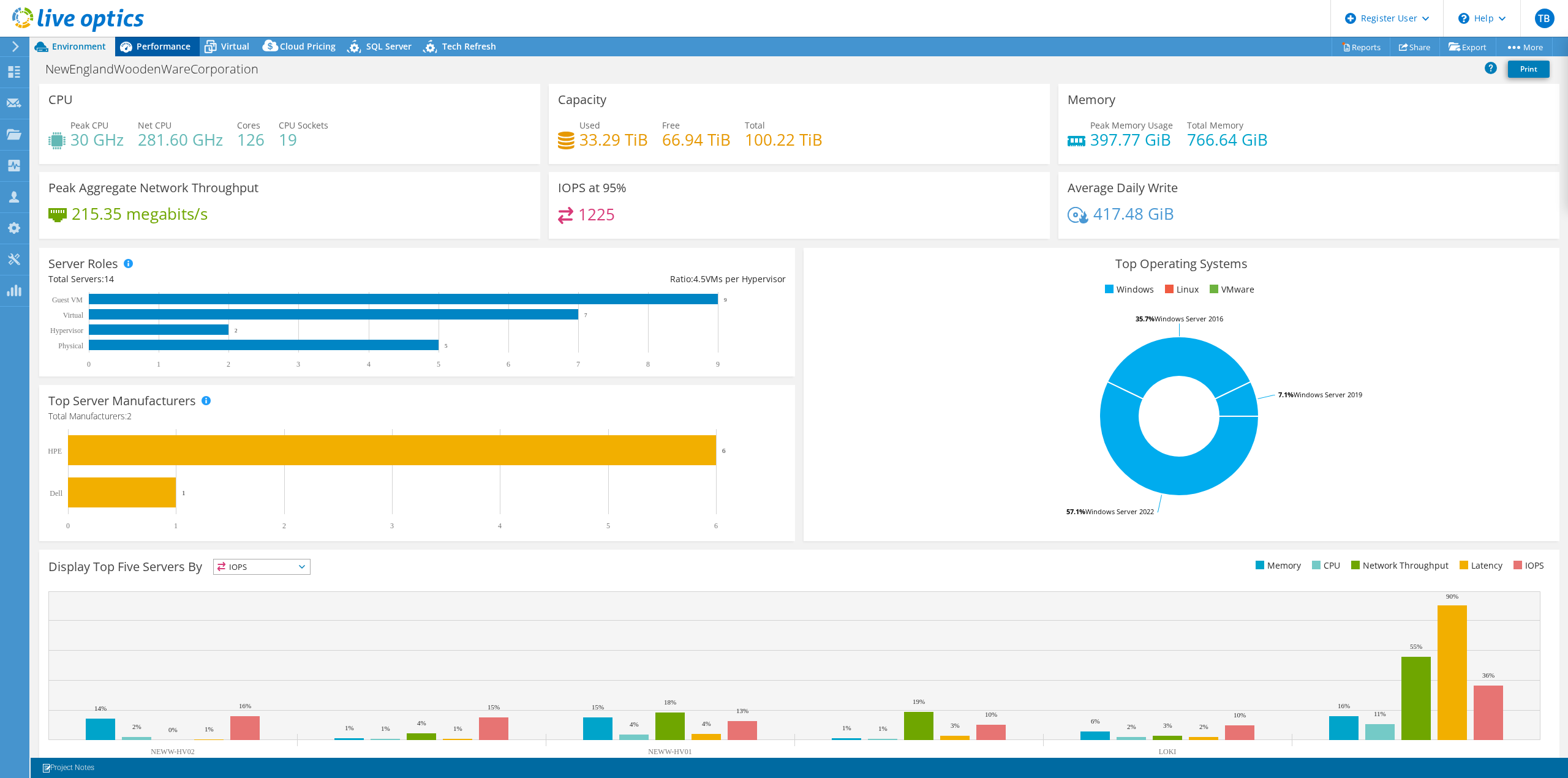
click at [165, 43] on span "Performance" at bounding box center [164, 46] width 54 height 11
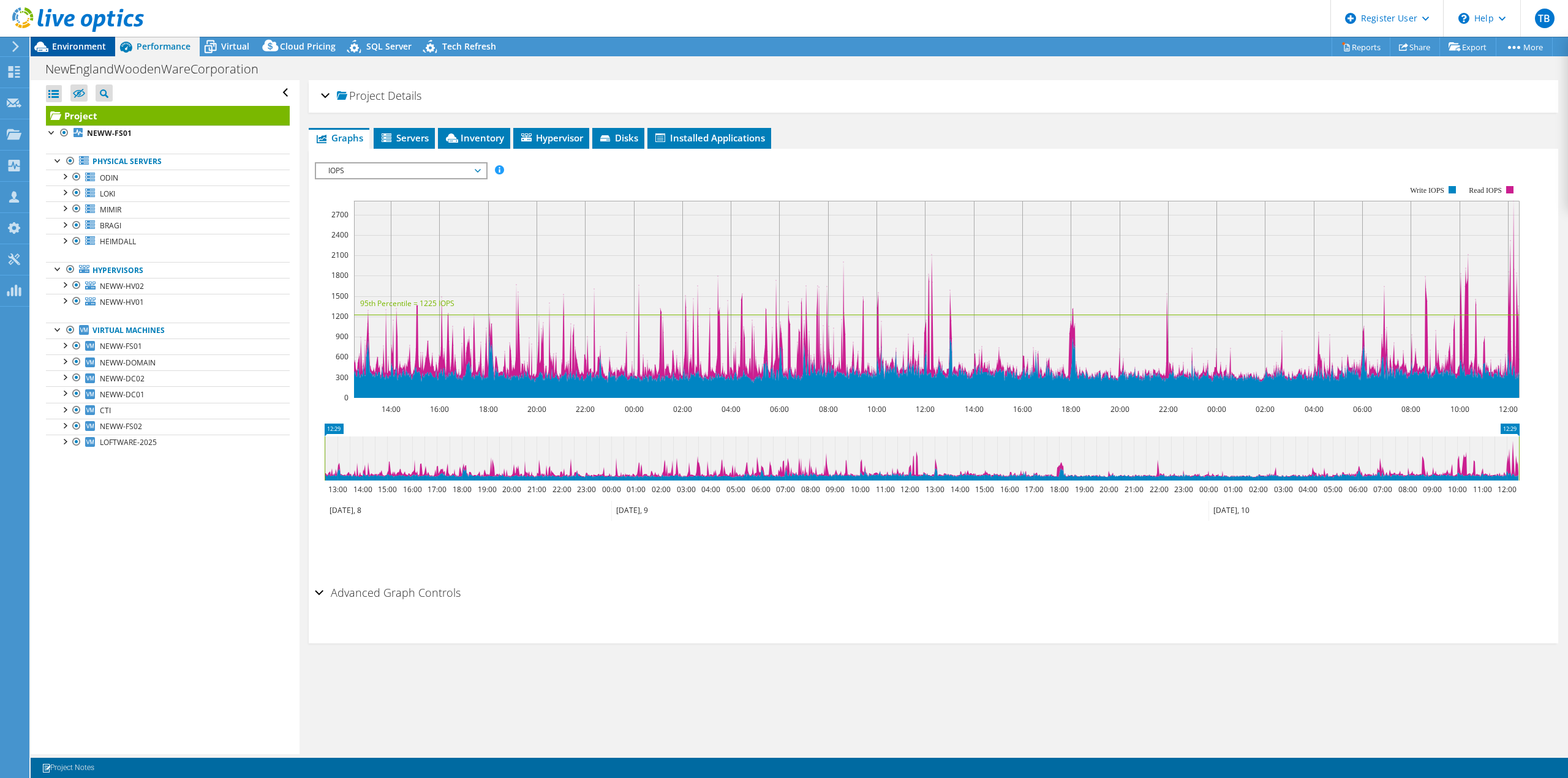
click at [80, 55] on div "Environment" at bounding box center [73, 46] width 85 height 20
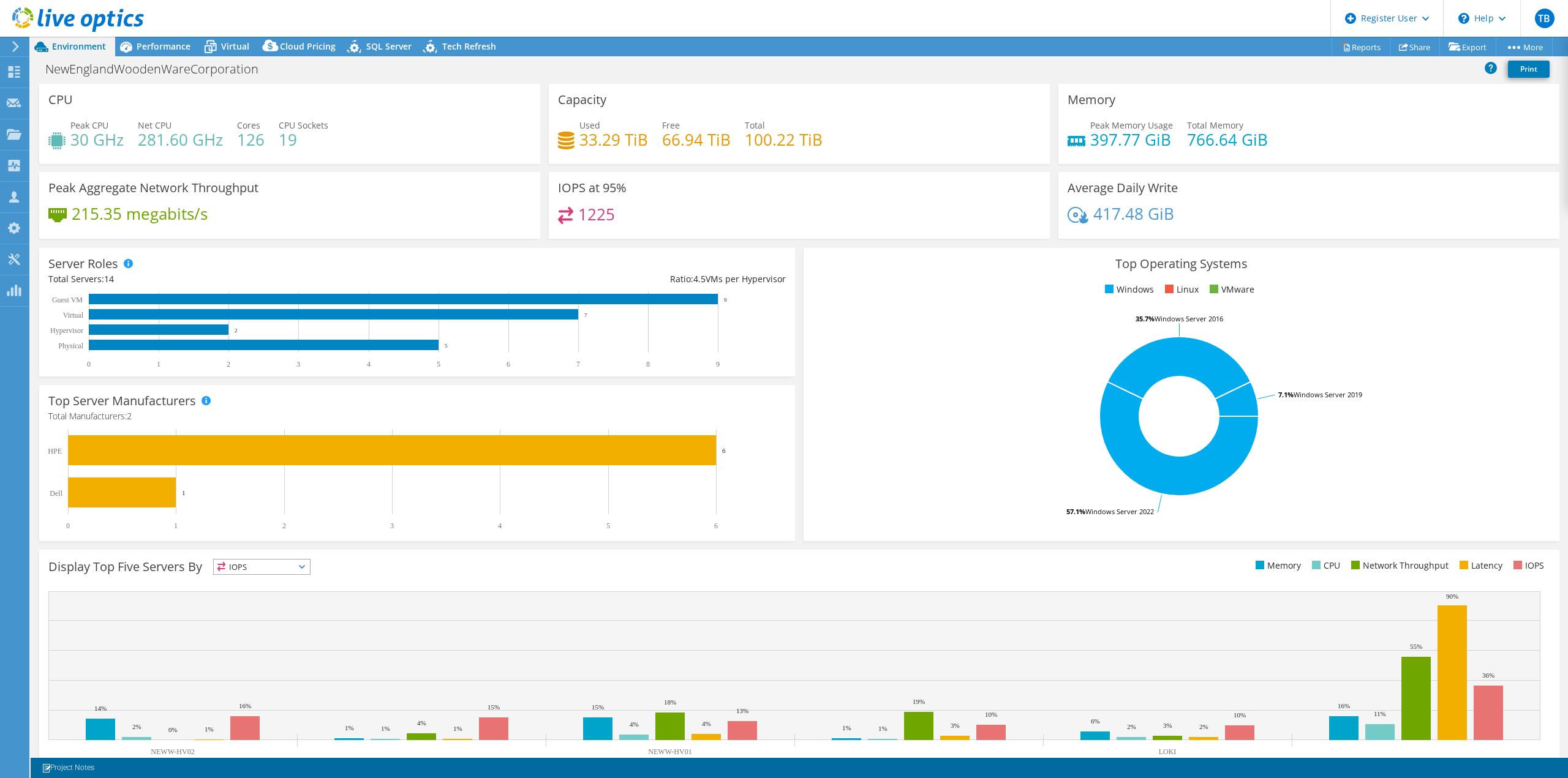
click at [165, 263] on div "Server Roles Physical Servers represent bare metal servers that were targets of…" at bounding box center [417, 312] width 756 height 129
click at [183, 52] on div "Performance" at bounding box center [157, 46] width 85 height 20
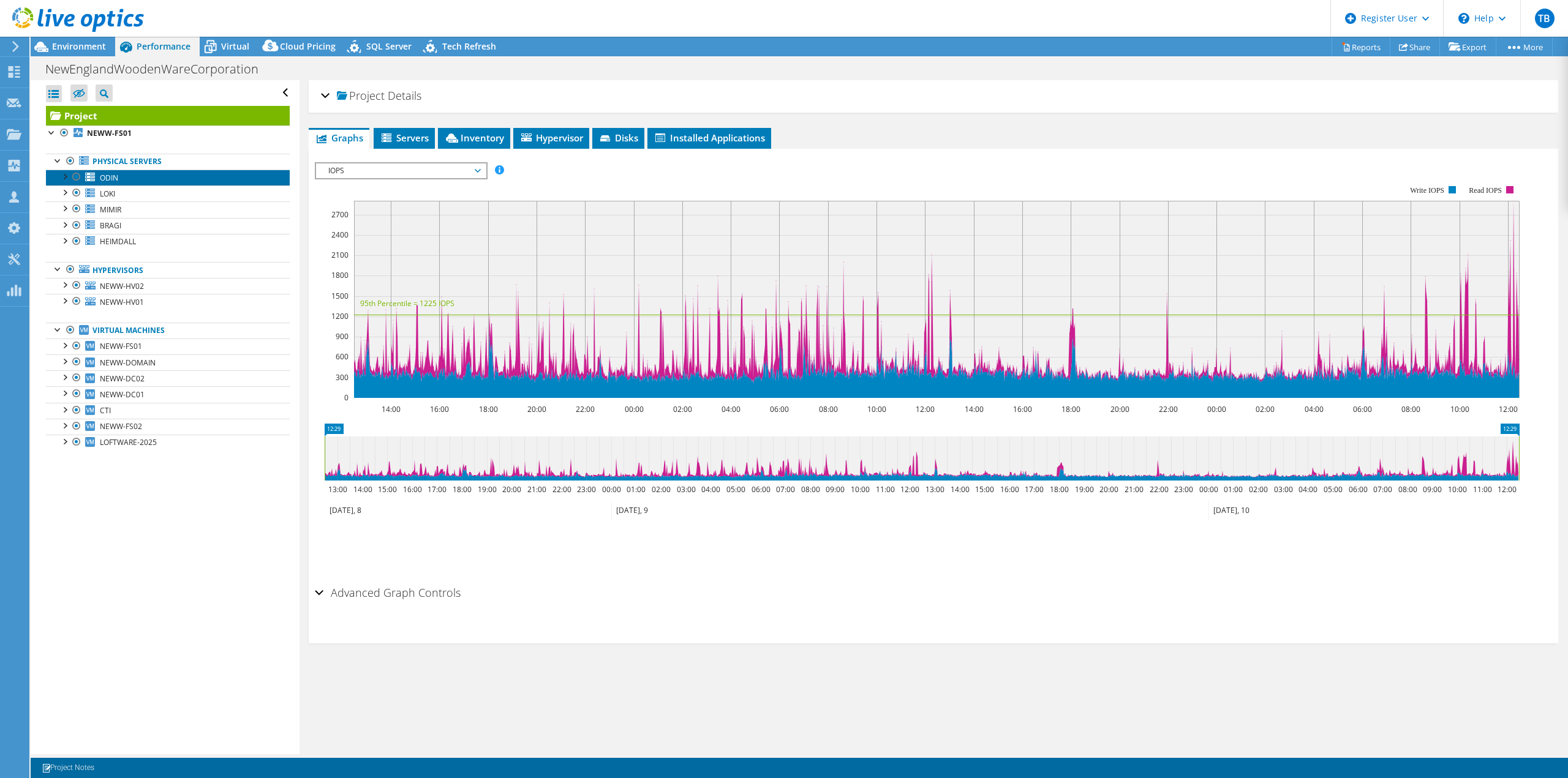
click at [114, 177] on span "ODIN" at bounding box center [109, 177] width 18 height 10
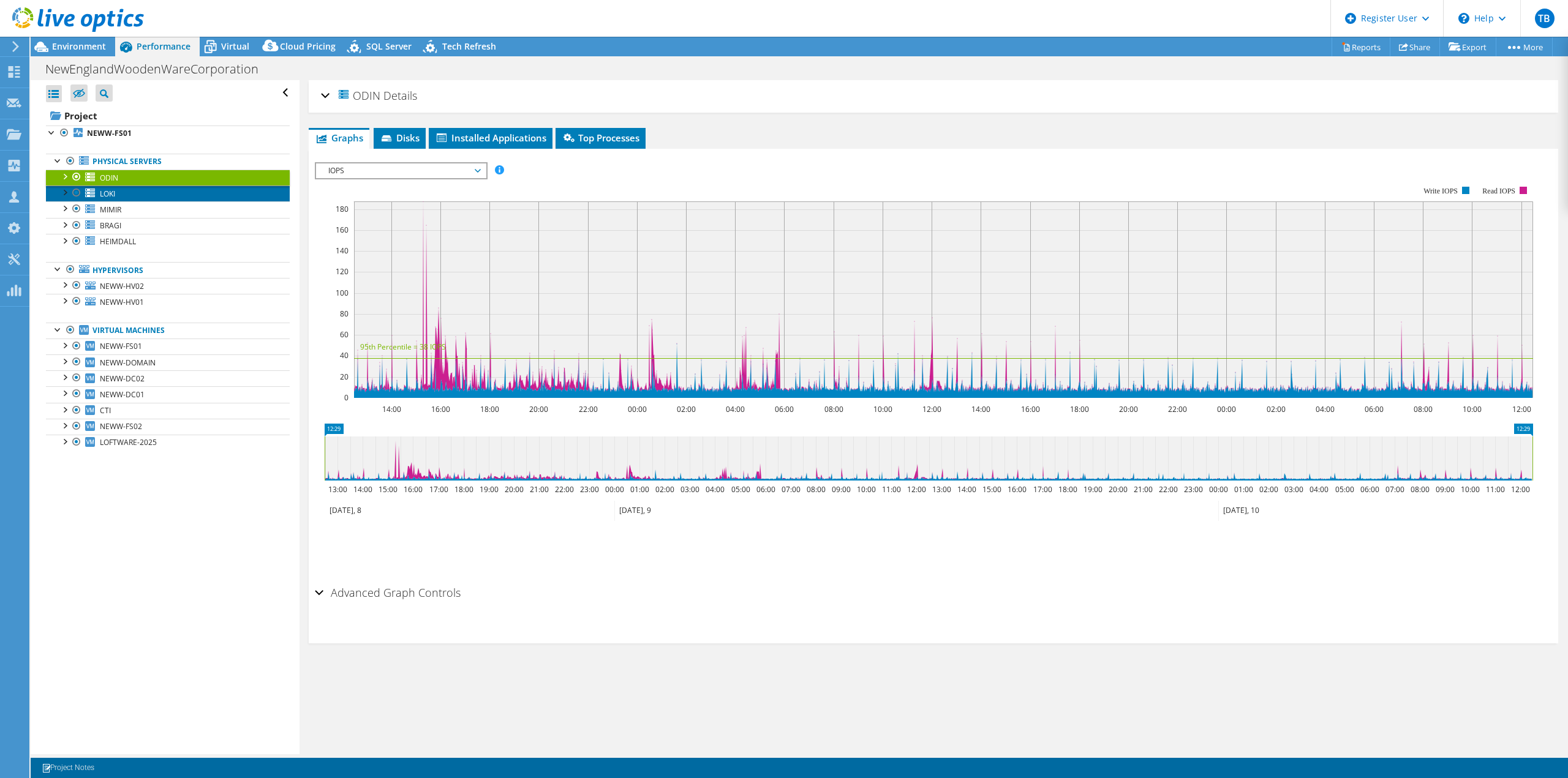
click at [115, 197] on span "LOKI" at bounding box center [108, 193] width 15 height 10
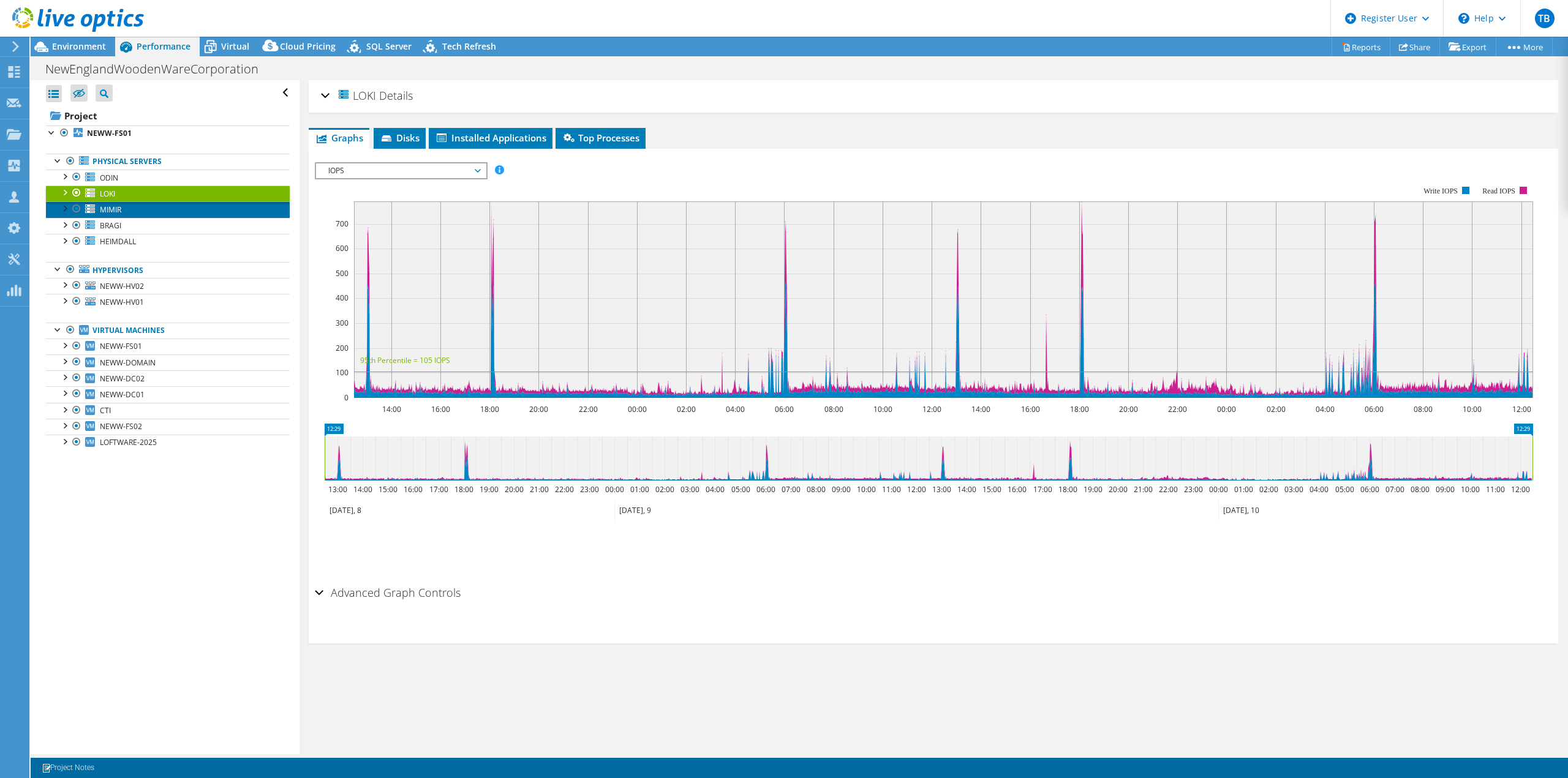
click at [115, 209] on span "MIMIR" at bounding box center [111, 209] width 22 height 10
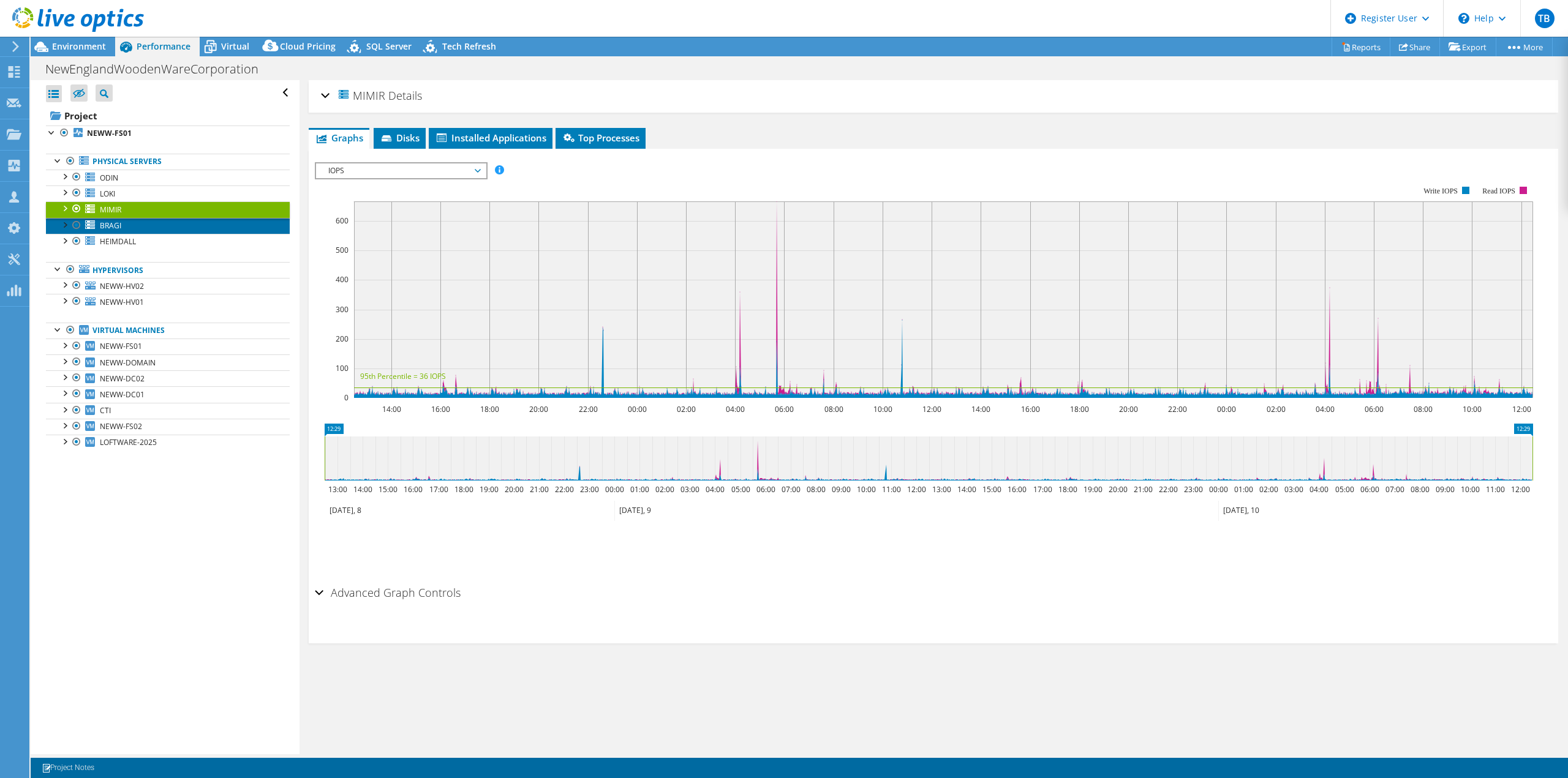
drag, startPoint x: 115, startPoint y: 224, endPoint x: 120, endPoint y: 218, distance: 7.8
click at [115, 223] on span "BRAGI" at bounding box center [111, 225] width 22 height 10
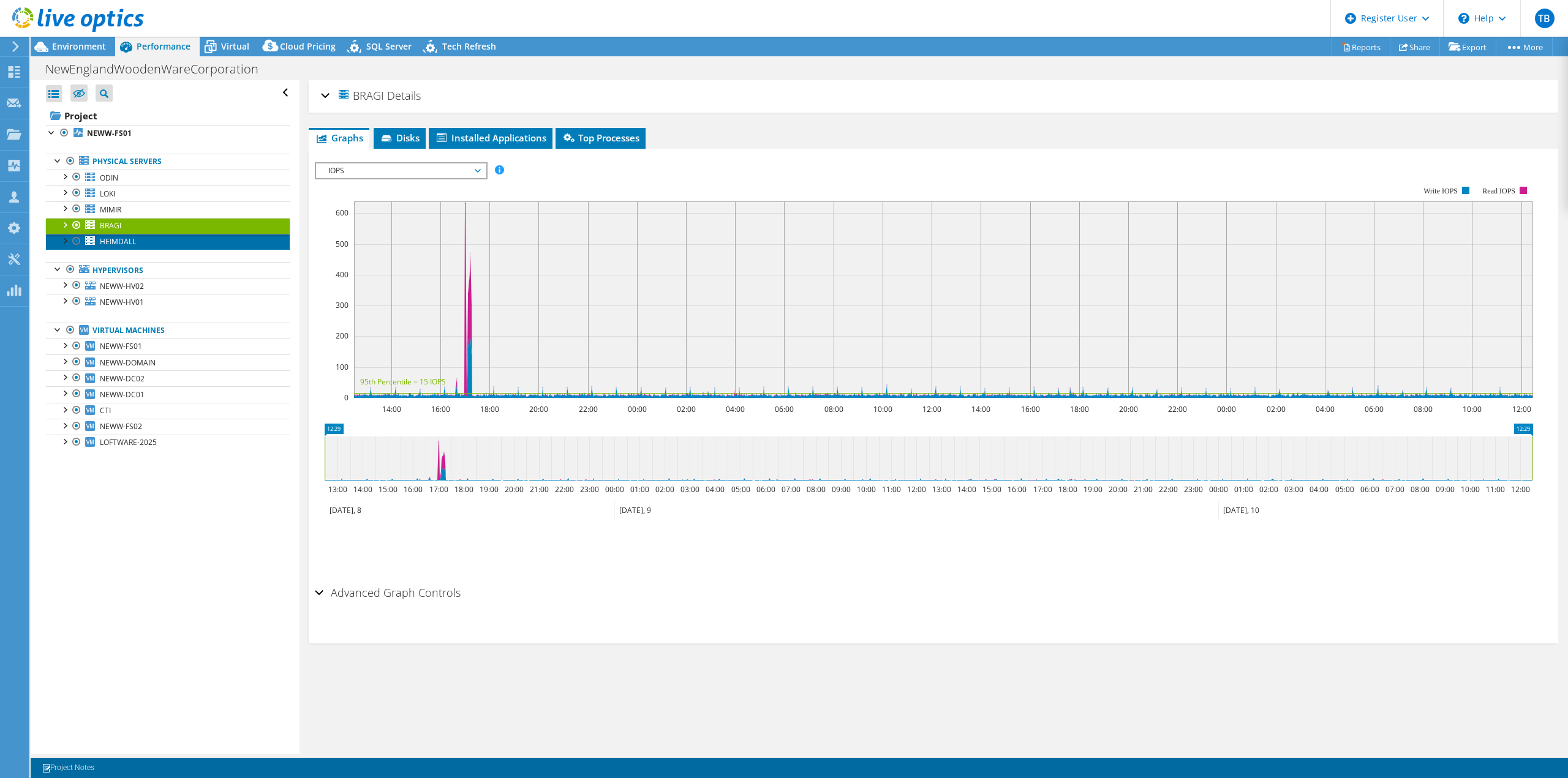
click at [120, 236] on span "HEIMDALL" at bounding box center [118, 241] width 36 height 10
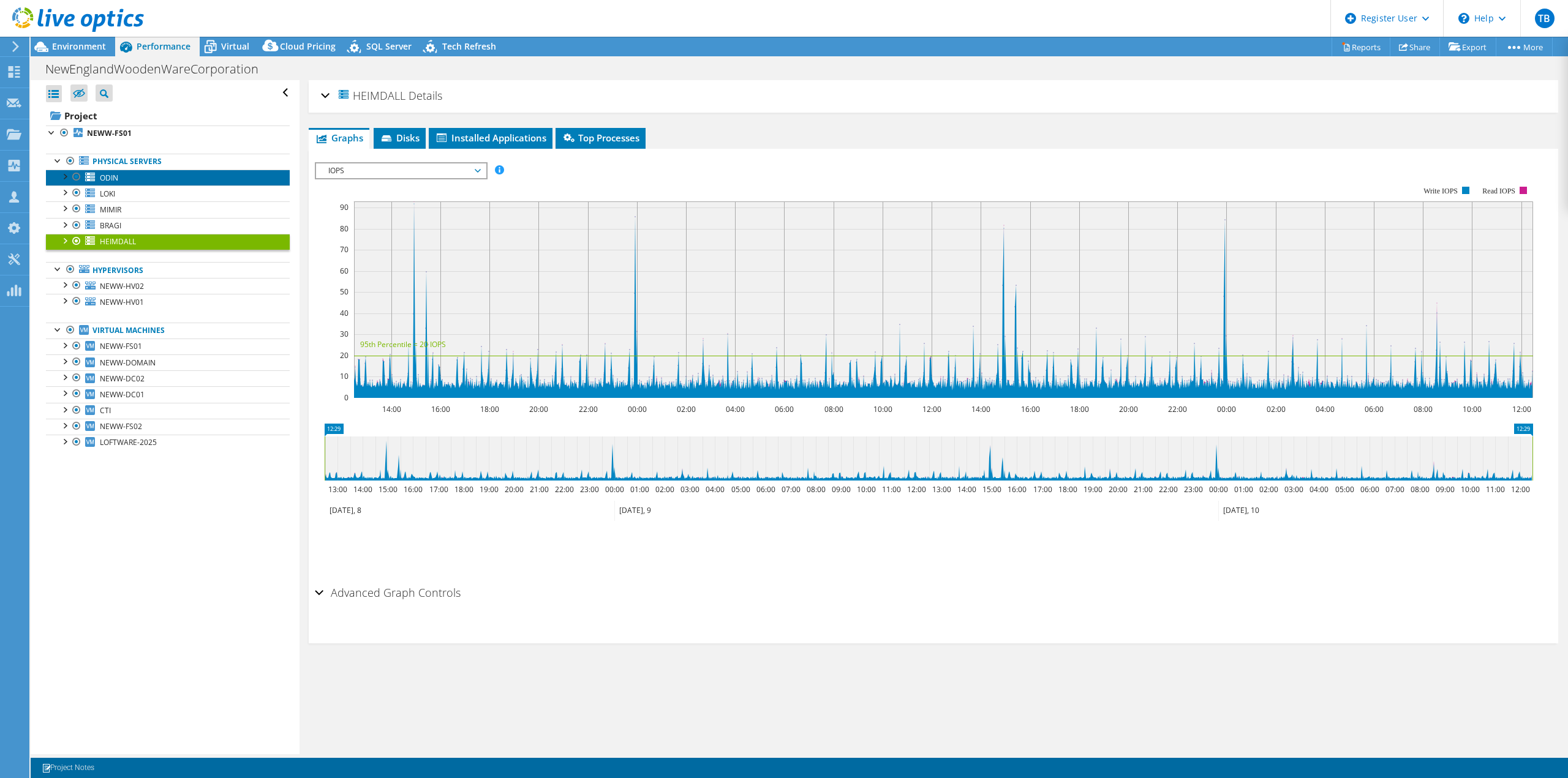
click at [121, 182] on link "ODIN" at bounding box center [167, 177] width 244 height 16
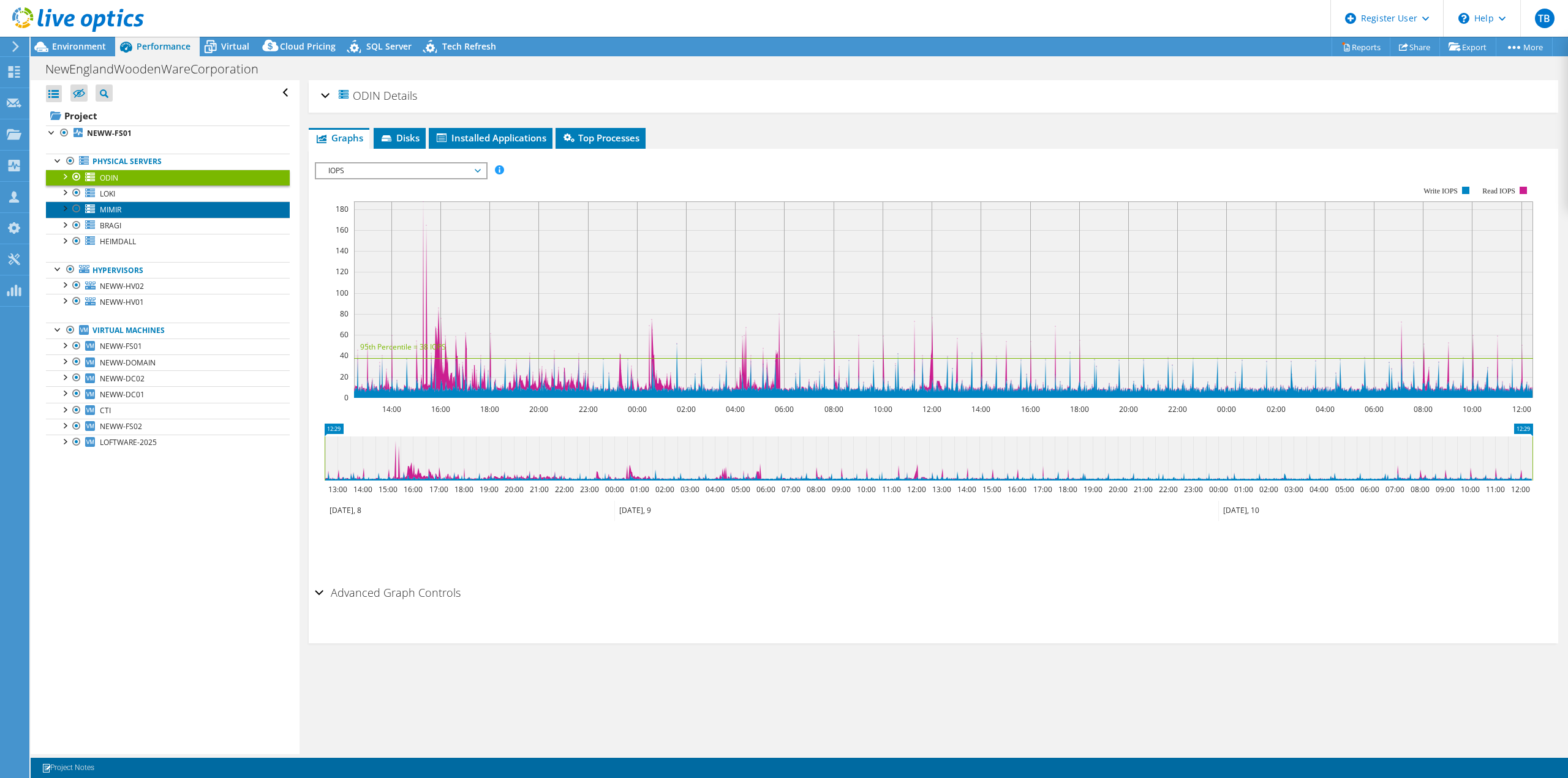
drag, startPoint x: 122, startPoint y: 209, endPoint x: 130, endPoint y: 212, distance: 8.5
click at [124, 210] on link "MIMIR" at bounding box center [167, 209] width 244 height 16
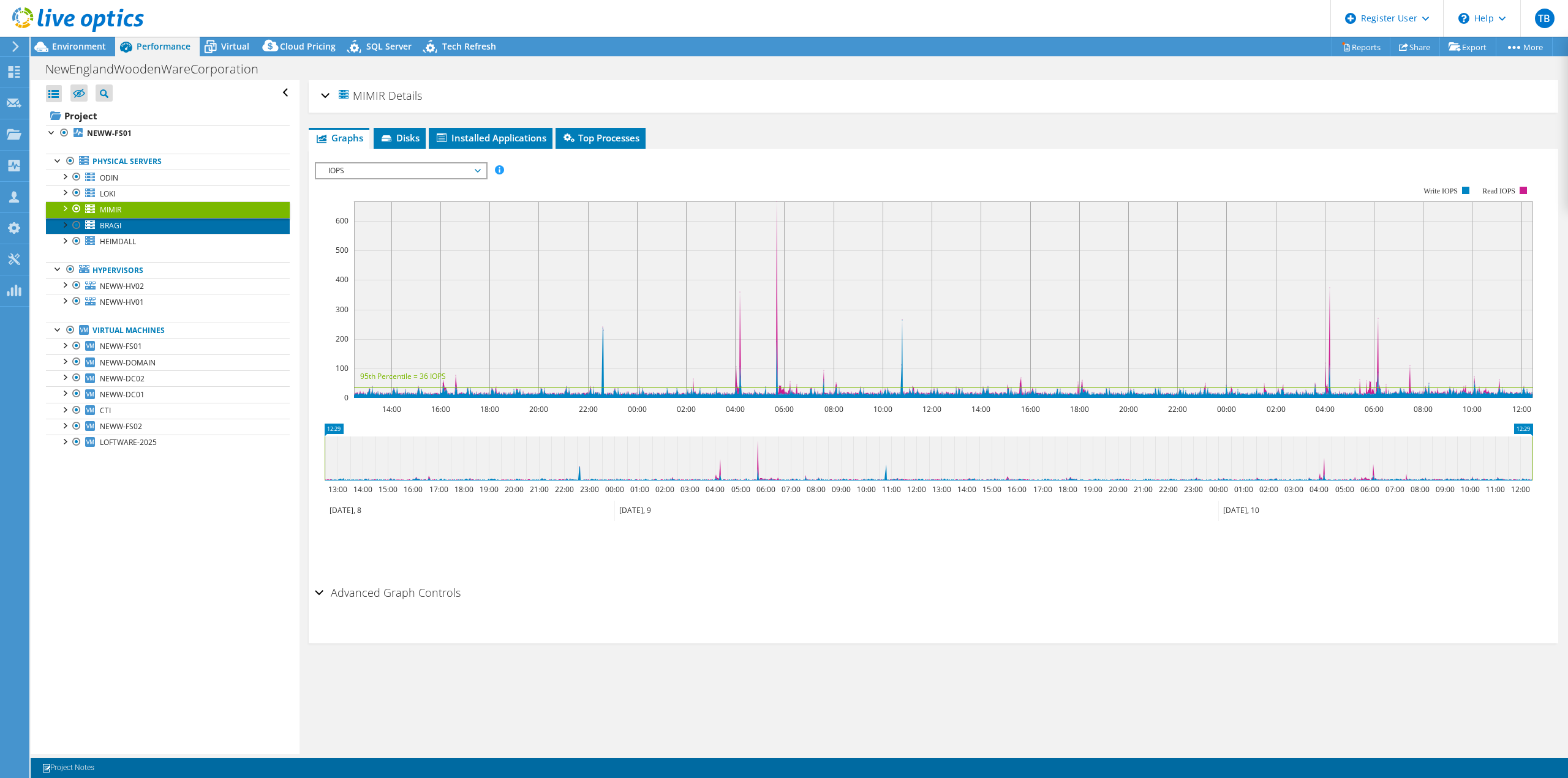
click at [124, 227] on link "BRAGI" at bounding box center [167, 226] width 244 height 16
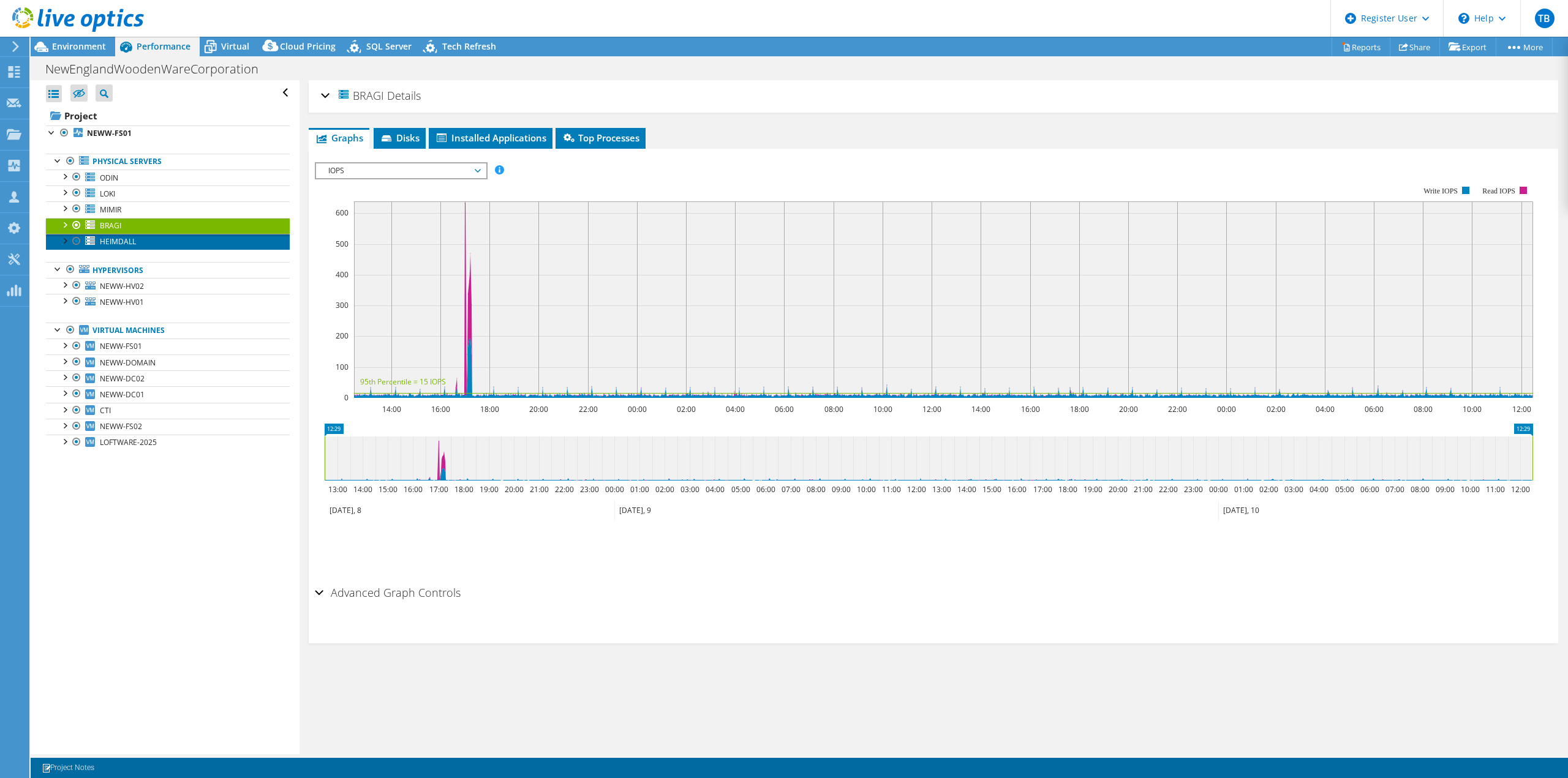
click at [121, 244] on span "HEIMDALL" at bounding box center [118, 241] width 36 height 10
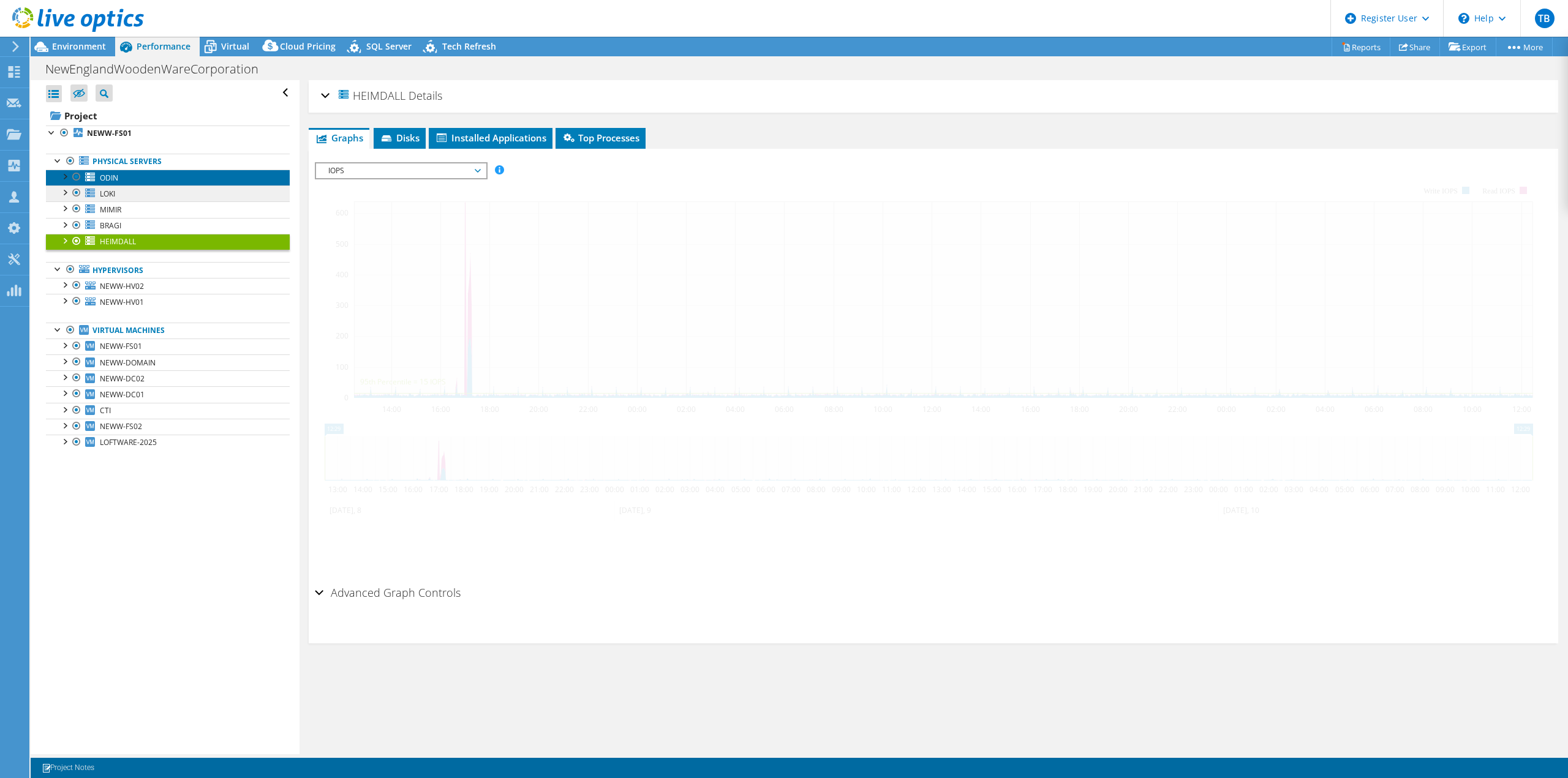
click at [127, 181] on link "ODIN" at bounding box center [167, 177] width 244 height 16
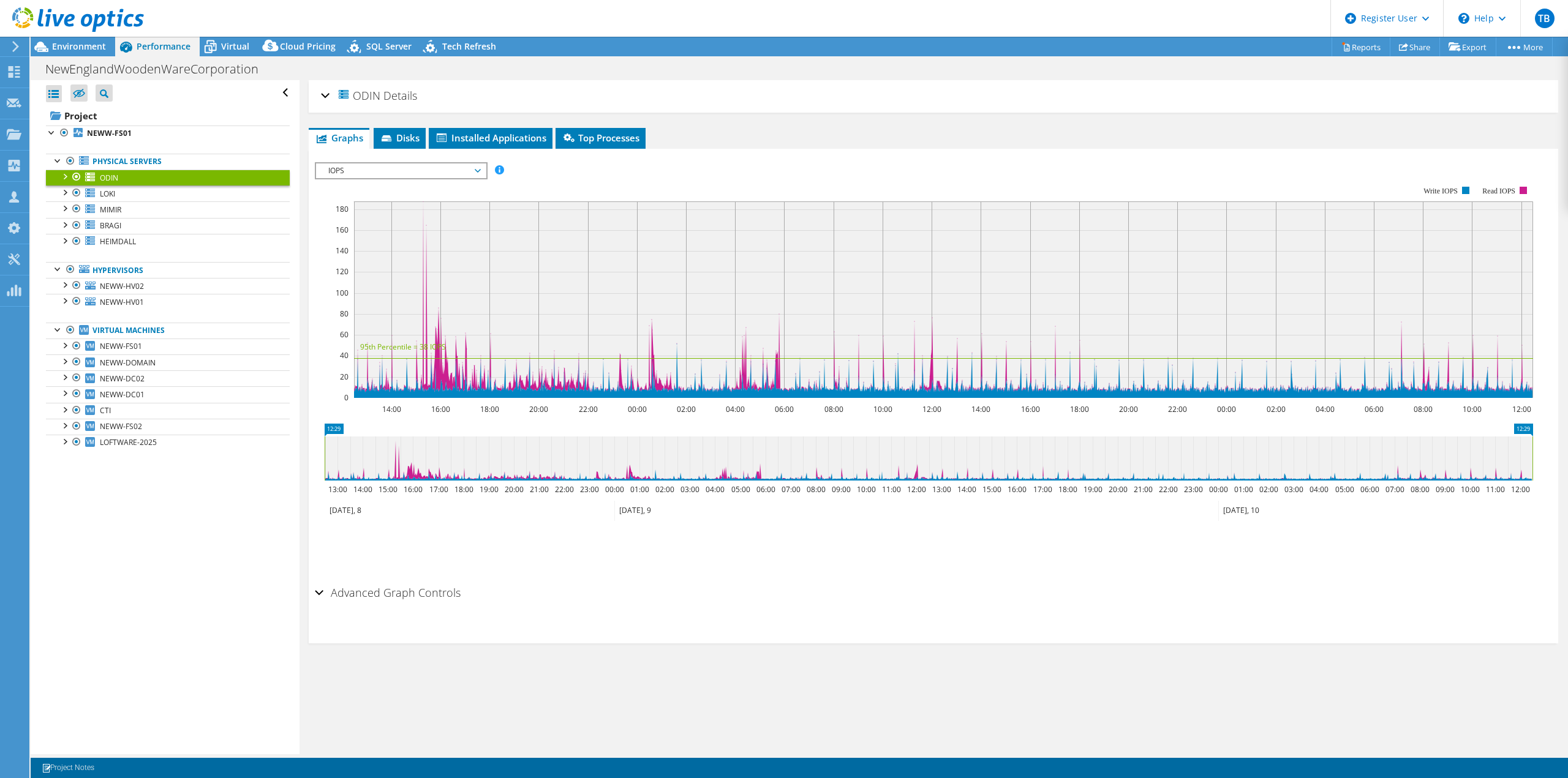
click at [64, 178] on div at bounding box center [64, 176] width 12 height 12
click at [107, 198] on span "LOKI" at bounding box center [108, 193] width 15 height 10
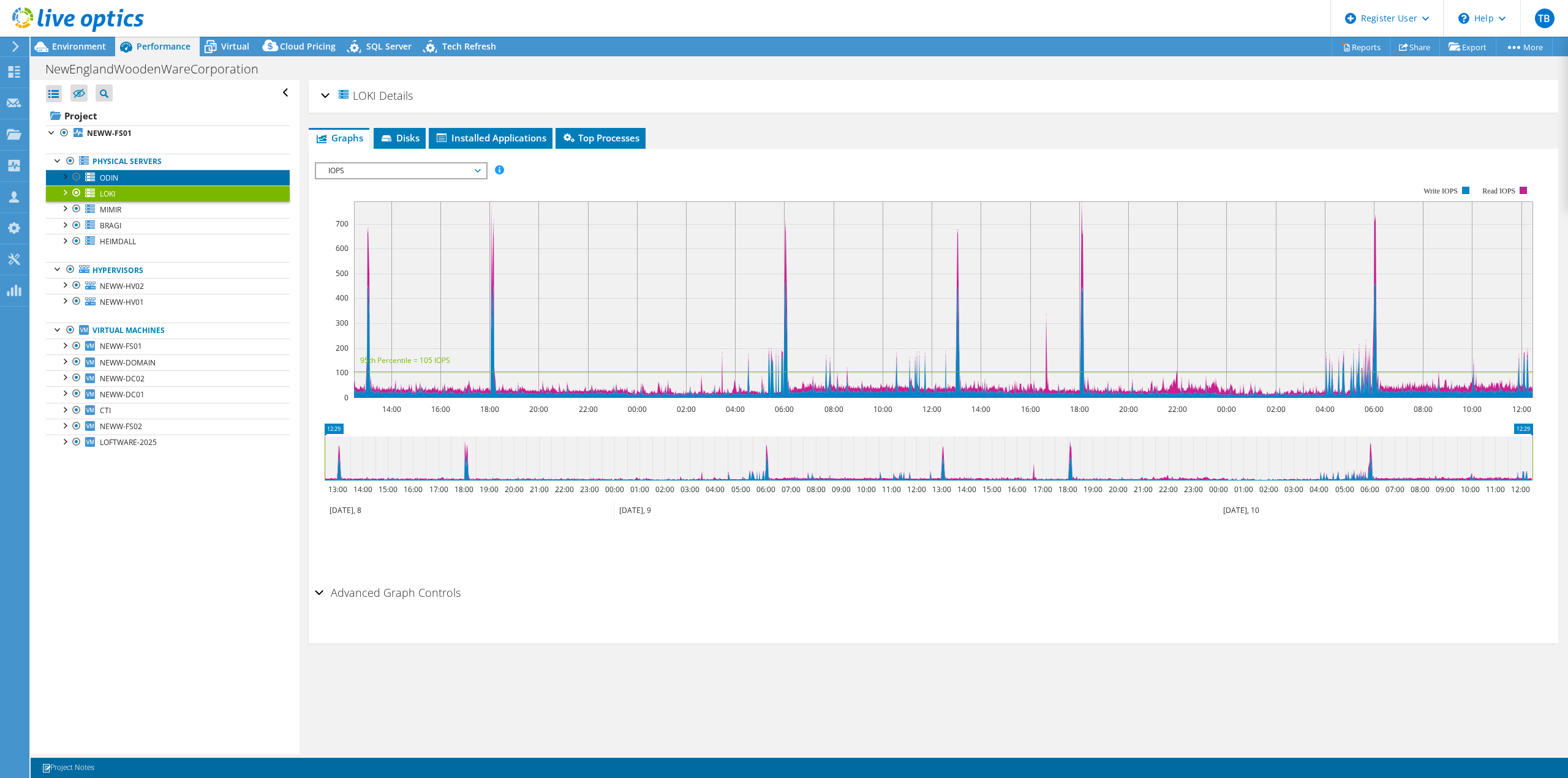
click at [114, 173] on span "ODIN" at bounding box center [109, 177] width 18 height 10
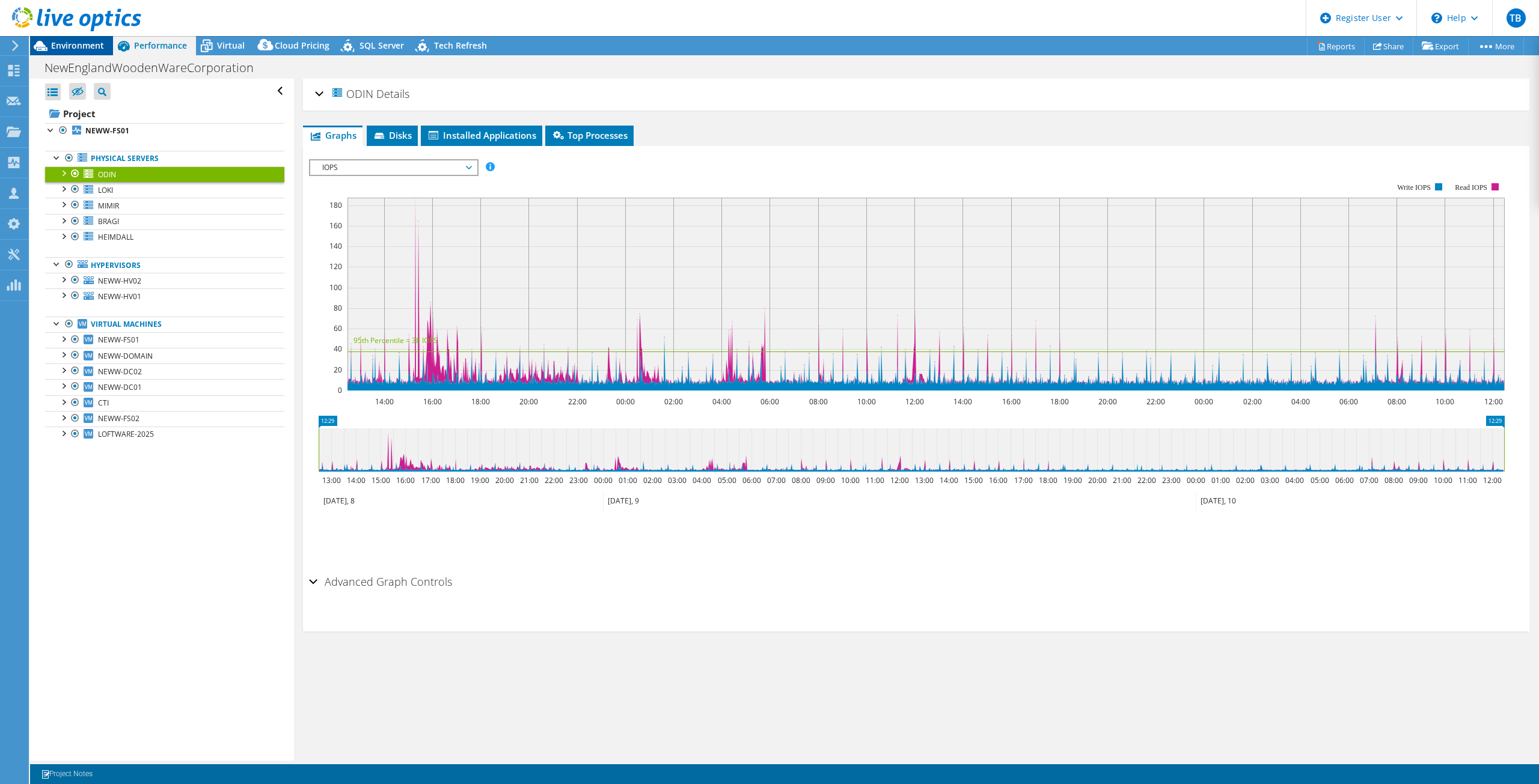
click at [84, 44] on span "Environment" at bounding box center [77, 46] width 53 height 11
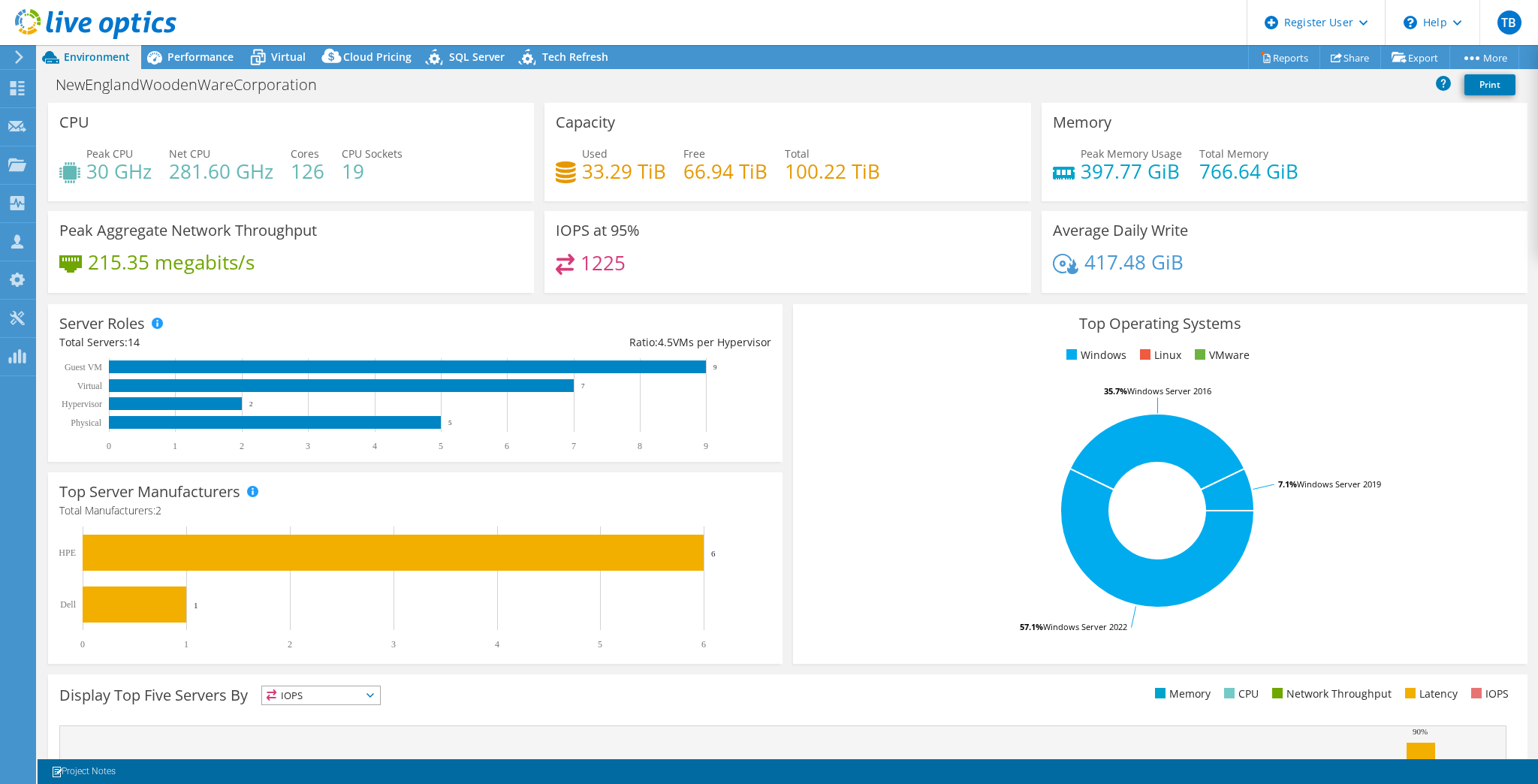
click at [911, 402] on rect at bounding box center [1158, 510] width 707 height 263
drag, startPoint x: 84, startPoint y: 177, endPoint x: 469, endPoint y: 154, distance: 385.7
click at [469, 154] on div "Peak CPU 30 GHz Net CPU 281.60 GHz Cores 126 CPU Sockets 19" at bounding box center [291, 170] width 464 height 49
click at [803, 170] on h4 "100.22 TiB" at bounding box center [833, 171] width 95 height 16
drag, startPoint x: 698, startPoint y: 172, endPoint x: 997, endPoint y: 150, distance: 299.8
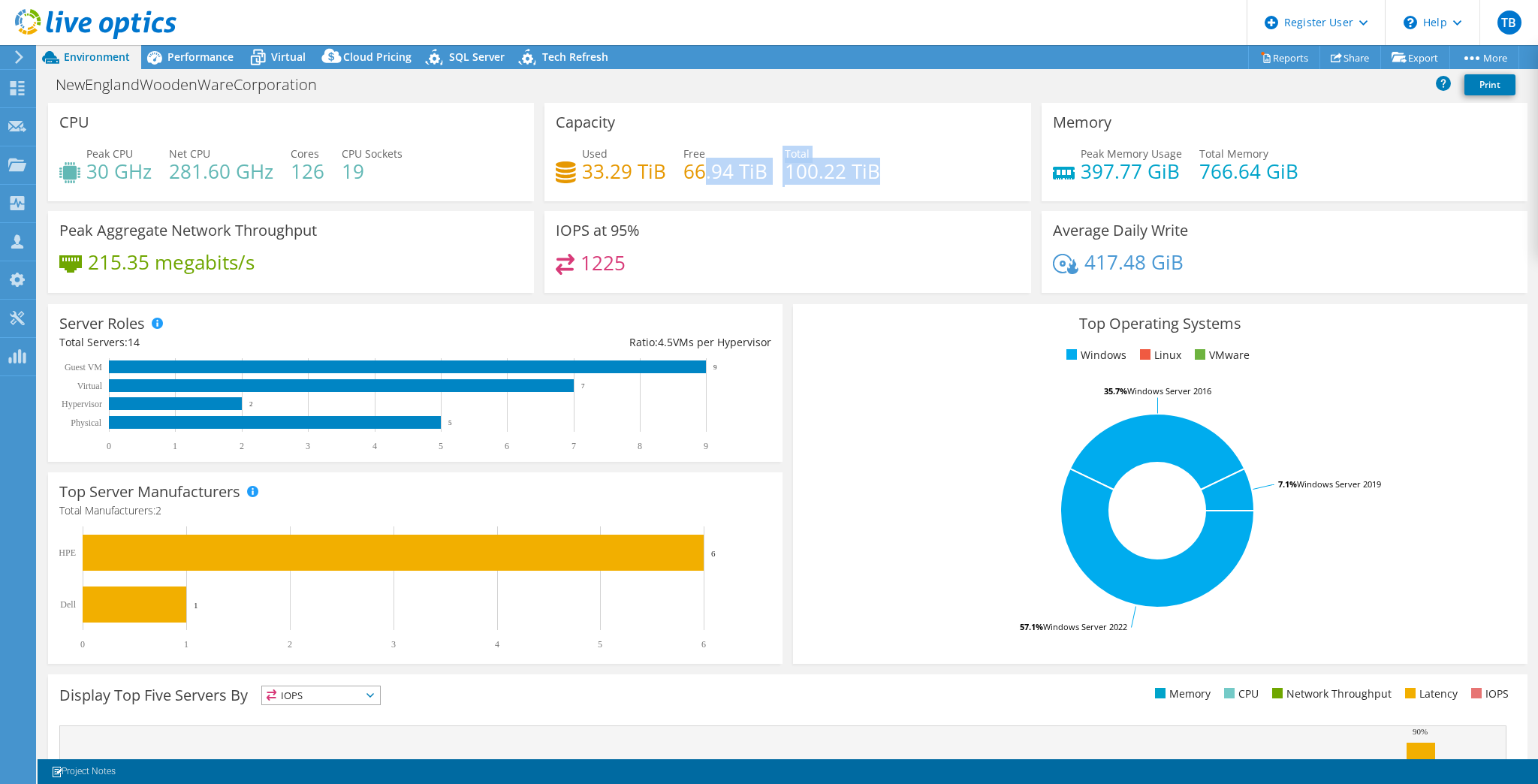
click at [950, 153] on div "Used 33.29 TiB Free 66.94 TiB Total 100.22 TiB" at bounding box center [787, 170] width 464 height 49
drag, startPoint x: 1108, startPoint y: 150, endPoint x: 1115, endPoint y: 150, distance: 7.0
click at [1112, 150] on span "Peak Memory Usage" at bounding box center [1131, 154] width 101 height 14
drag, startPoint x: 1099, startPoint y: 161, endPoint x: 1352, endPoint y: 176, distance: 253.4
click at [1354, 176] on div "Peak Memory Usage 397.77 GiB Total Memory 766.64 GiB" at bounding box center [1284, 170] width 464 height 49
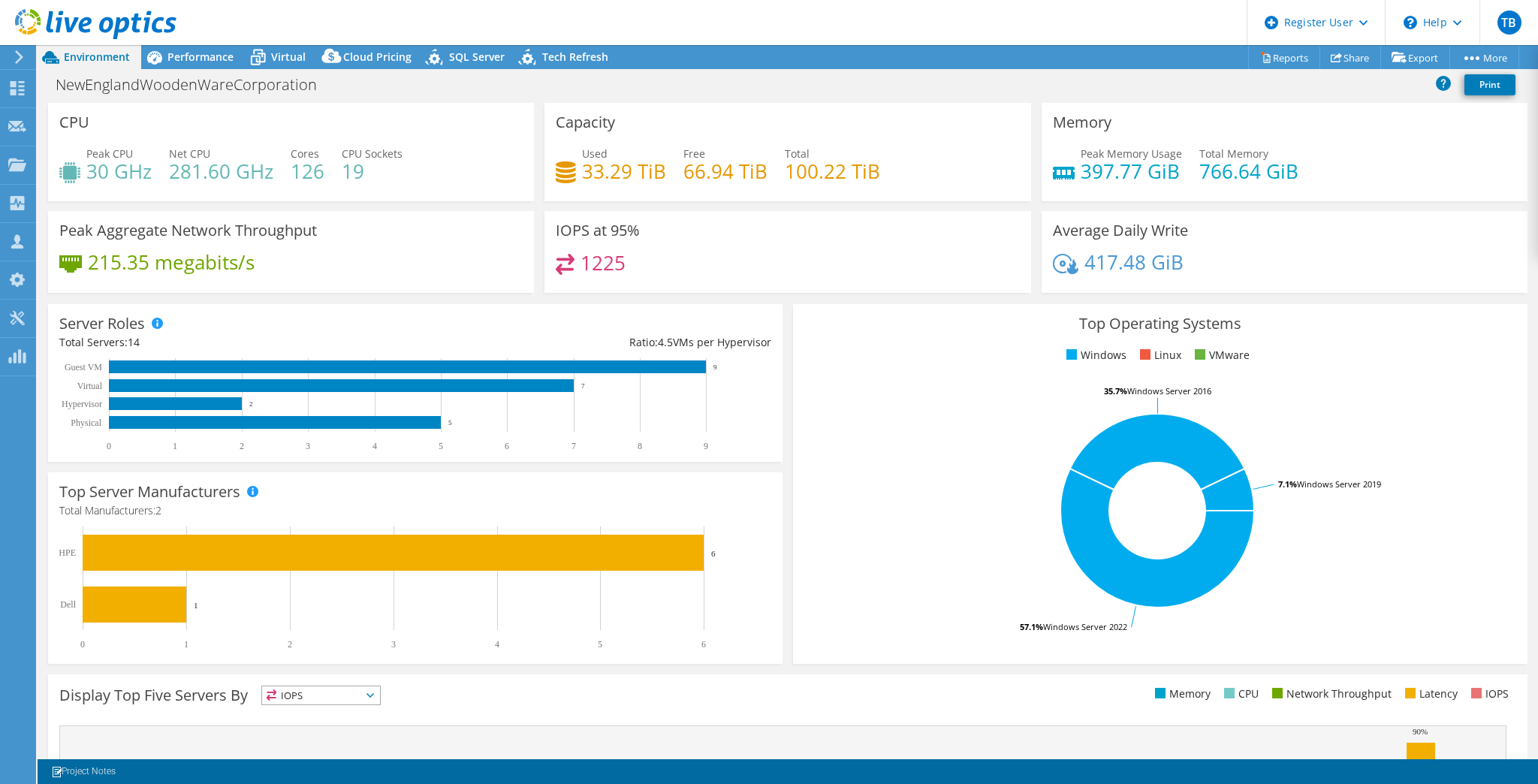
click at [1343, 186] on div "Peak Memory Usage 397.77 GiB Total Memory 766.64 GiB" at bounding box center [1284, 170] width 464 height 49
drag, startPoint x: 1078, startPoint y: 171, endPoint x: 1171, endPoint y: 178, distance: 93.3
click at [1171, 178] on h4 "397.77 GiB" at bounding box center [1131, 171] width 101 height 16
drag, startPoint x: 87, startPoint y: 173, endPoint x: 146, endPoint y: 173, distance: 59.0
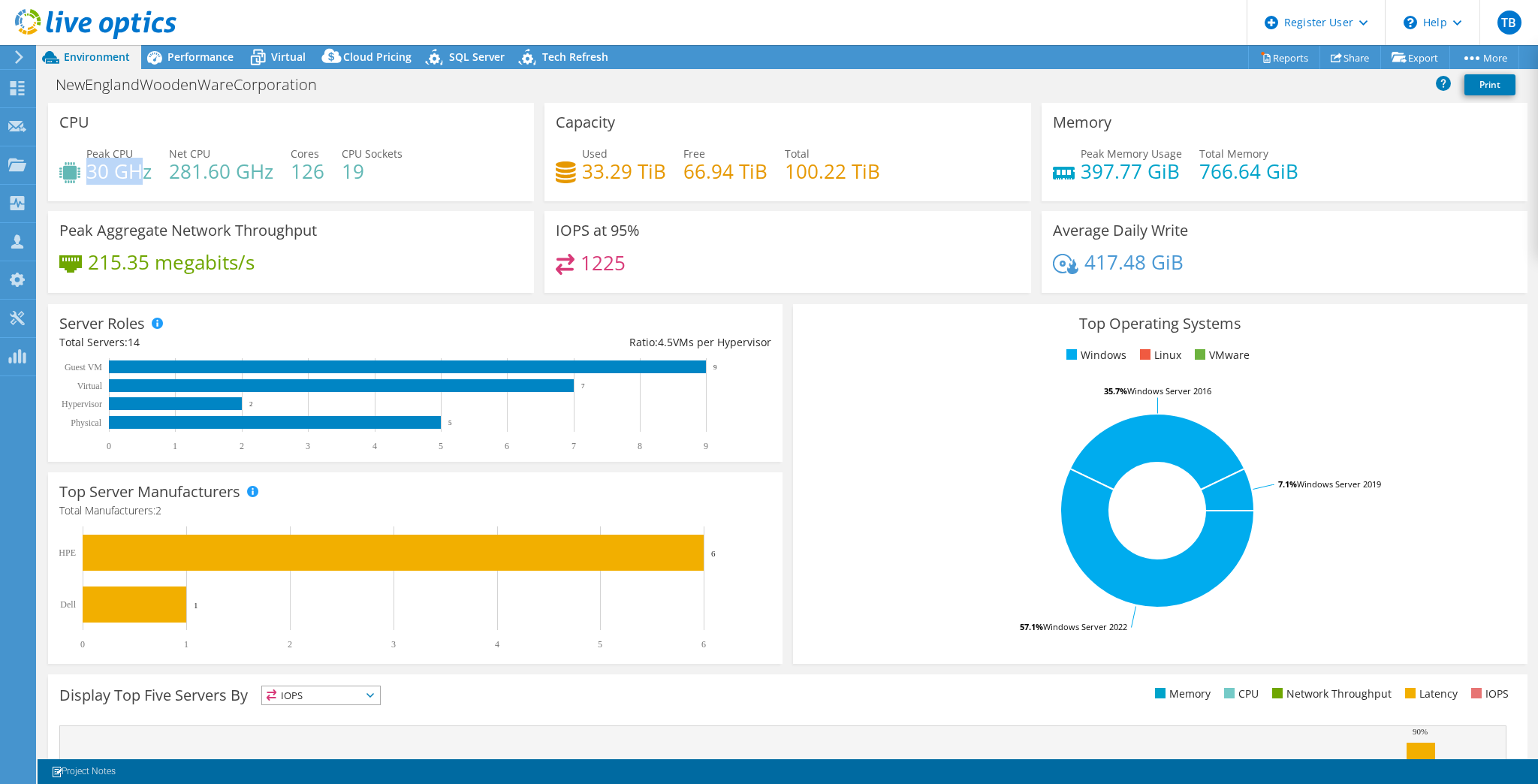
click at [146, 173] on h4 "30 GHz" at bounding box center [119, 171] width 66 height 16
drag, startPoint x: 146, startPoint y: 173, endPoint x: 162, endPoint y: 179, distance: 17.1
click at [146, 173] on h4 "30 GHz" at bounding box center [119, 171] width 66 height 16
drag, startPoint x: 153, startPoint y: 175, endPoint x: 82, endPoint y: 174, distance: 71.0
click at [82, 174] on div "Peak CPU 30 GHz Net CPU 281.60 GHz Cores 126 CPU Sockets 19" at bounding box center [291, 170] width 464 height 49
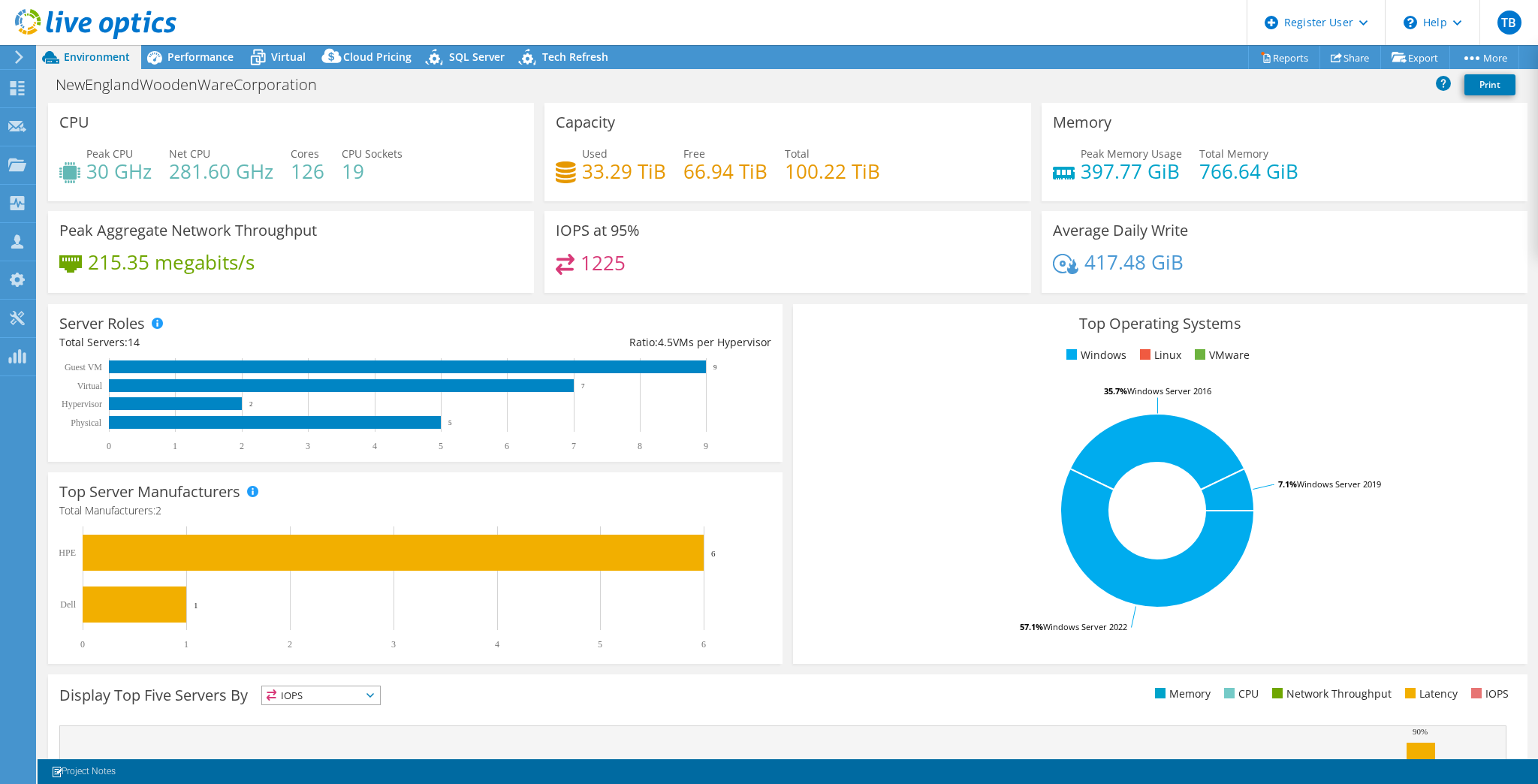
drag, startPoint x: 198, startPoint y: 120, endPoint x: 215, endPoint y: 138, distance: 24.8
click at [205, 129] on div "CPU Peak CPU 30 GHz Net CPU 281.60 GHz Cores 126 CPU Sockets 19" at bounding box center [291, 152] width 486 height 98
drag, startPoint x: 366, startPoint y: 167, endPoint x: 346, endPoint y: 166, distance: 20.0
click at [346, 166] on h4 "19" at bounding box center [372, 171] width 61 height 16
click at [346, 167] on h4 "19" at bounding box center [372, 171] width 61 height 16
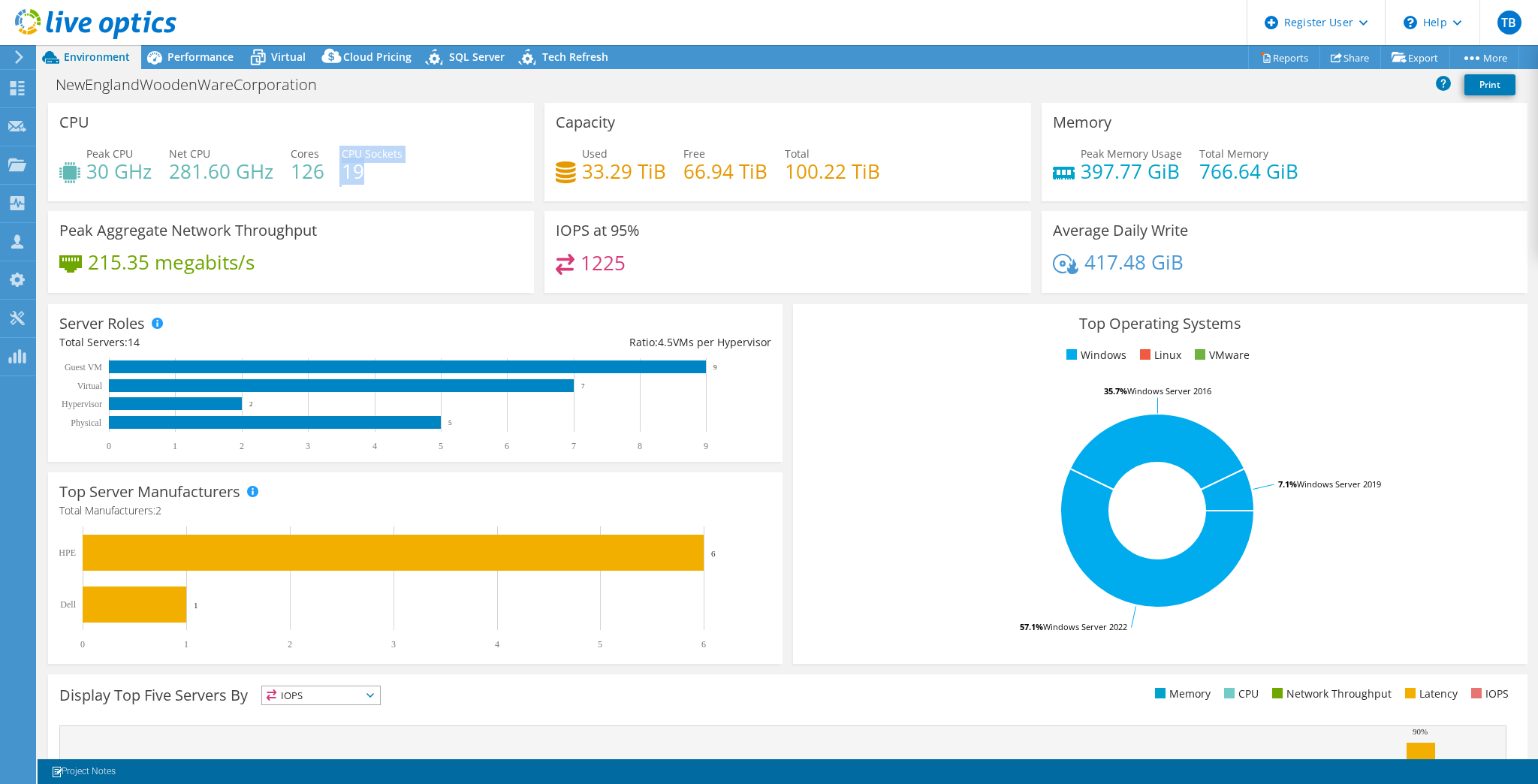
drag, startPoint x: 339, startPoint y: 169, endPoint x: 382, endPoint y: 177, distance: 43.7
click at [382, 177] on div "Peak CPU 30 GHz Net CPU 281.60 GHz Cores 126 CPU Sockets 19" at bounding box center [291, 170] width 464 height 49
click at [381, 176] on h4 "19" at bounding box center [372, 171] width 61 height 16
drag, startPoint x: 368, startPoint y: 178, endPoint x: 330, endPoint y: 174, distance: 38.2
click at [330, 174] on div "Peak CPU 30 GHz Net CPU 281.60 GHz Cores 126 CPU Sockets 19" at bounding box center [291, 170] width 464 height 49
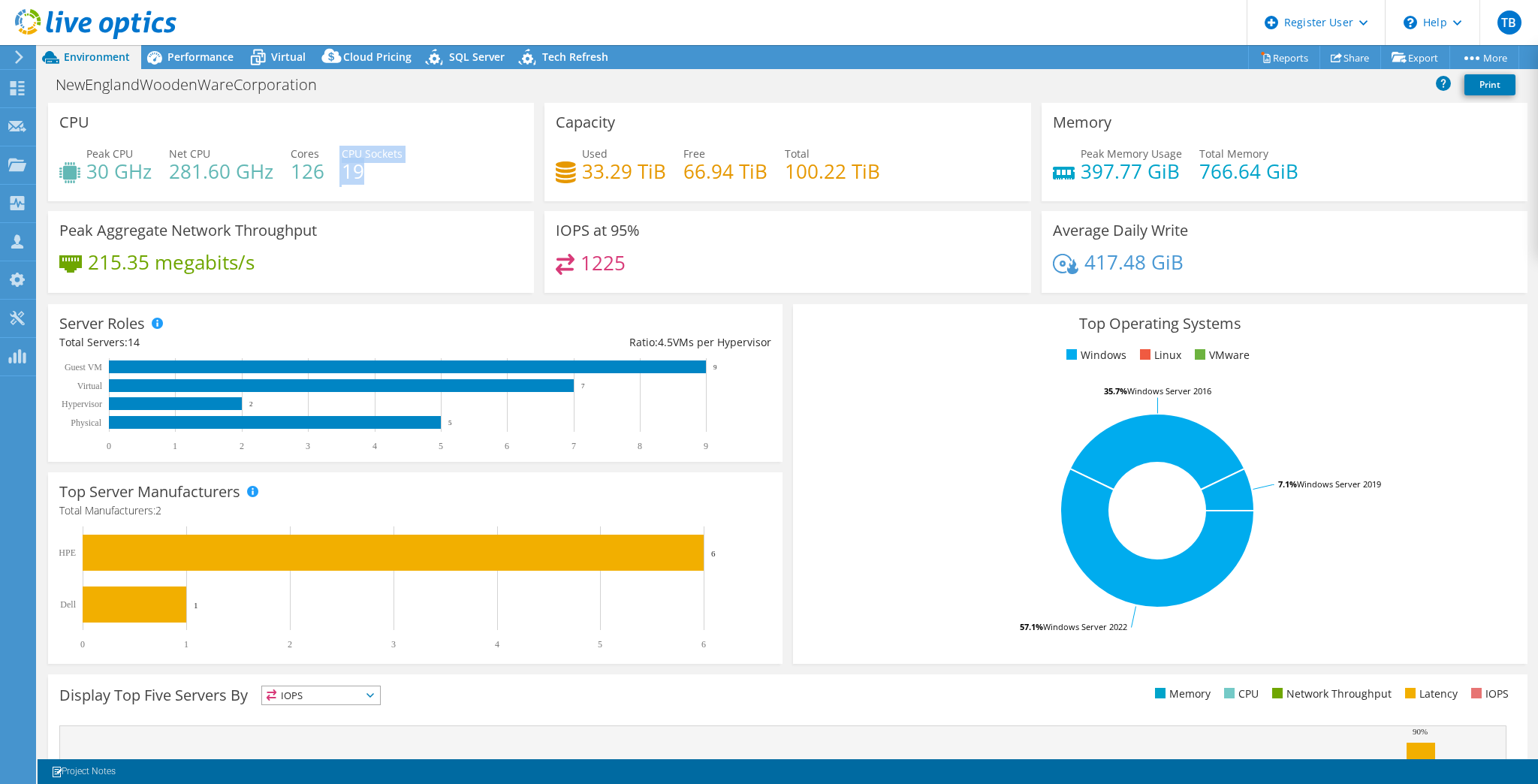
click at [337, 175] on div "Peak CPU 30 GHz Net CPU 281.60 GHz Cores 126 CPU Sockets 19" at bounding box center [291, 170] width 464 height 49
drag, startPoint x: 378, startPoint y: 171, endPoint x: 340, endPoint y: 174, distance: 38.1
click at [342, 174] on h4 "19" at bounding box center [372, 171] width 61 height 16
drag, startPoint x: 167, startPoint y: 171, endPoint x: 269, endPoint y: 176, distance: 102.1
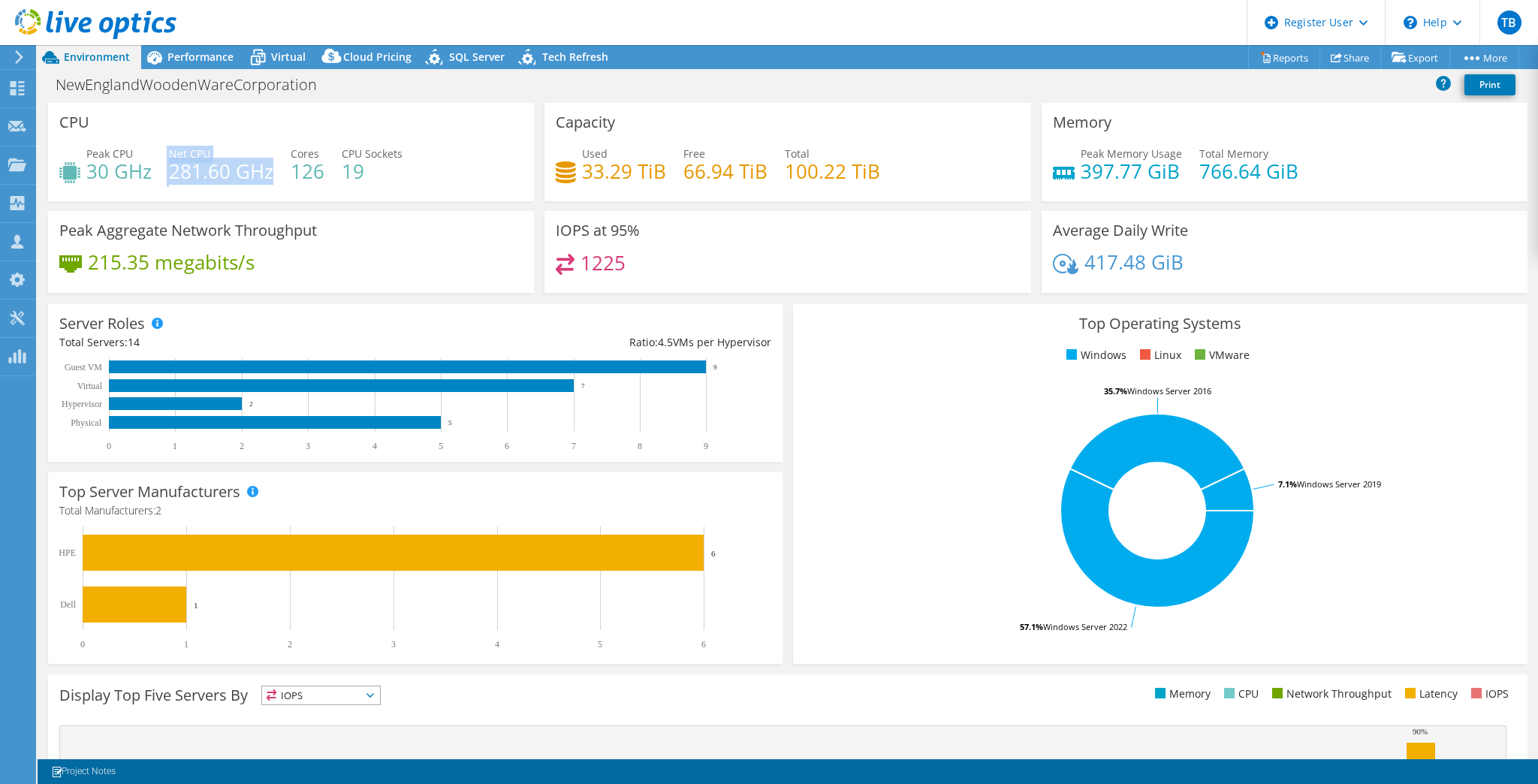
click at [269, 176] on div "Peak CPU 30 GHz Net CPU 281.60 GHz Cores 126 CPU Sockets 19" at bounding box center [291, 170] width 464 height 49
click at [269, 176] on h4 "281.60 GHz" at bounding box center [222, 171] width 105 height 16
click at [199, 55] on span "Performance" at bounding box center [201, 57] width 66 height 14
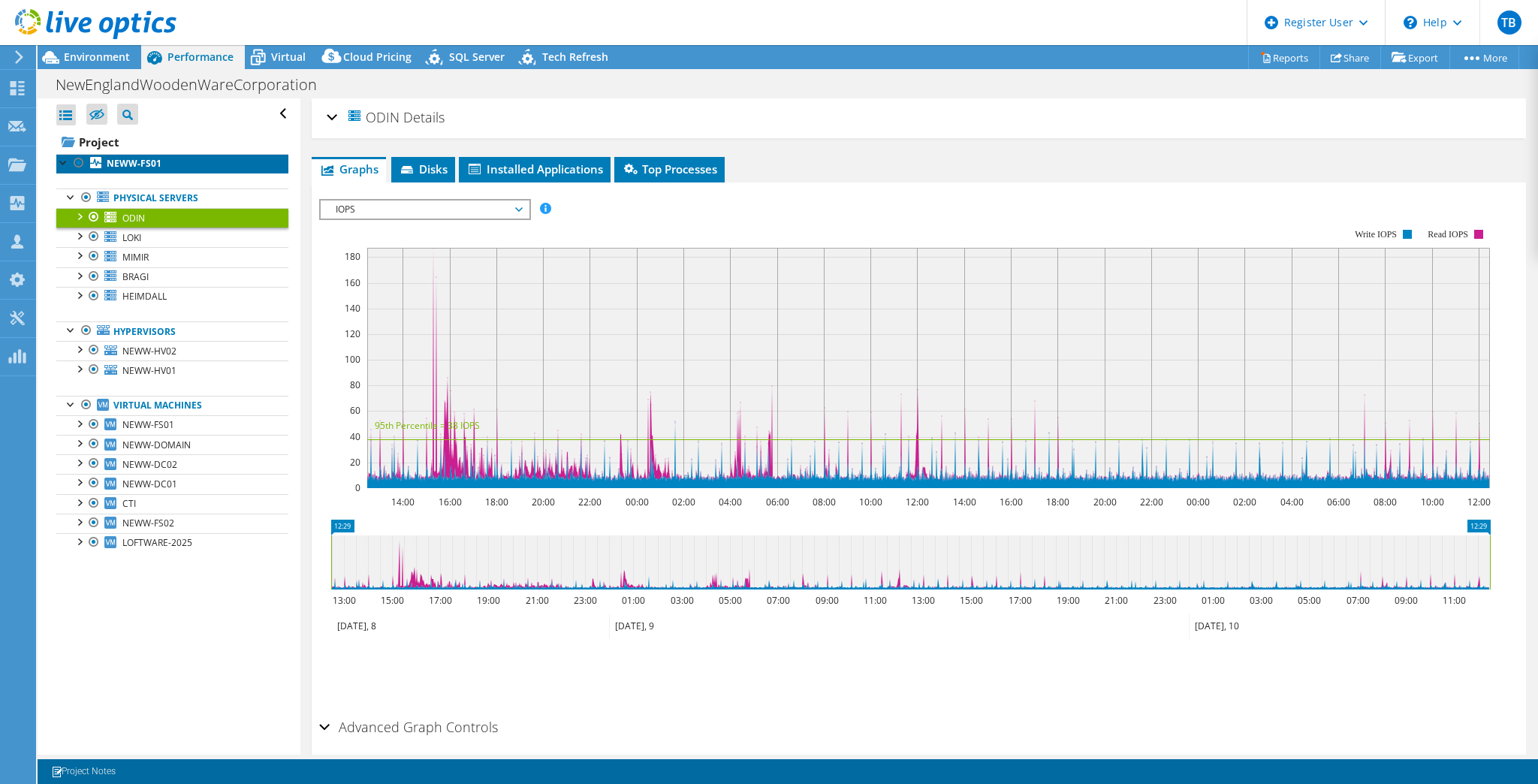
drag, startPoint x: 126, startPoint y: 165, endPoint x: 146, endPoint y: 183, distance: 26.9
click at [126, 165] on b "NEWW-FS01" at bounding box center [134, 163] width 55 height 12
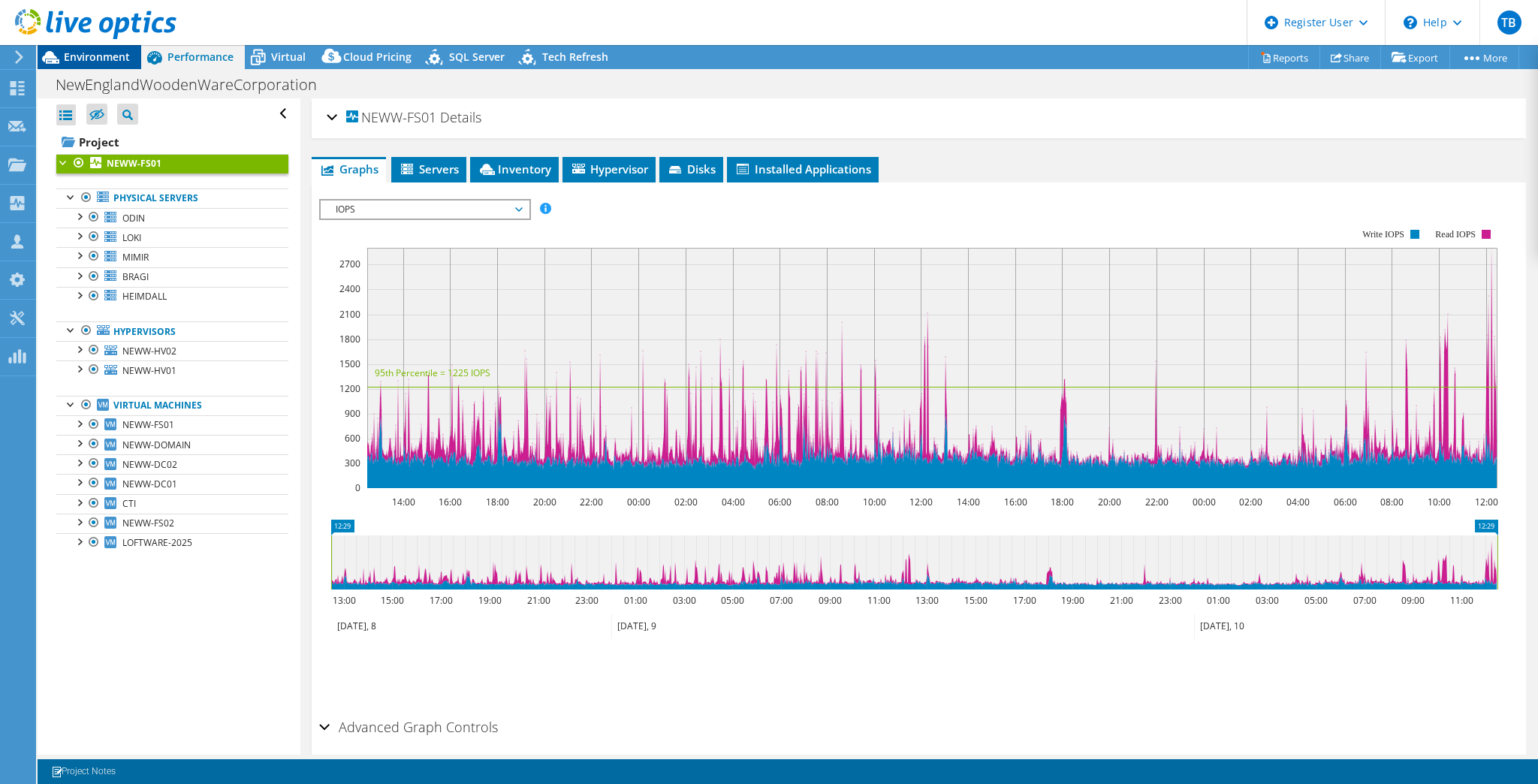
click at [112, 63] on span "Environment" at bounding box center [97, 57] width 66 height 14
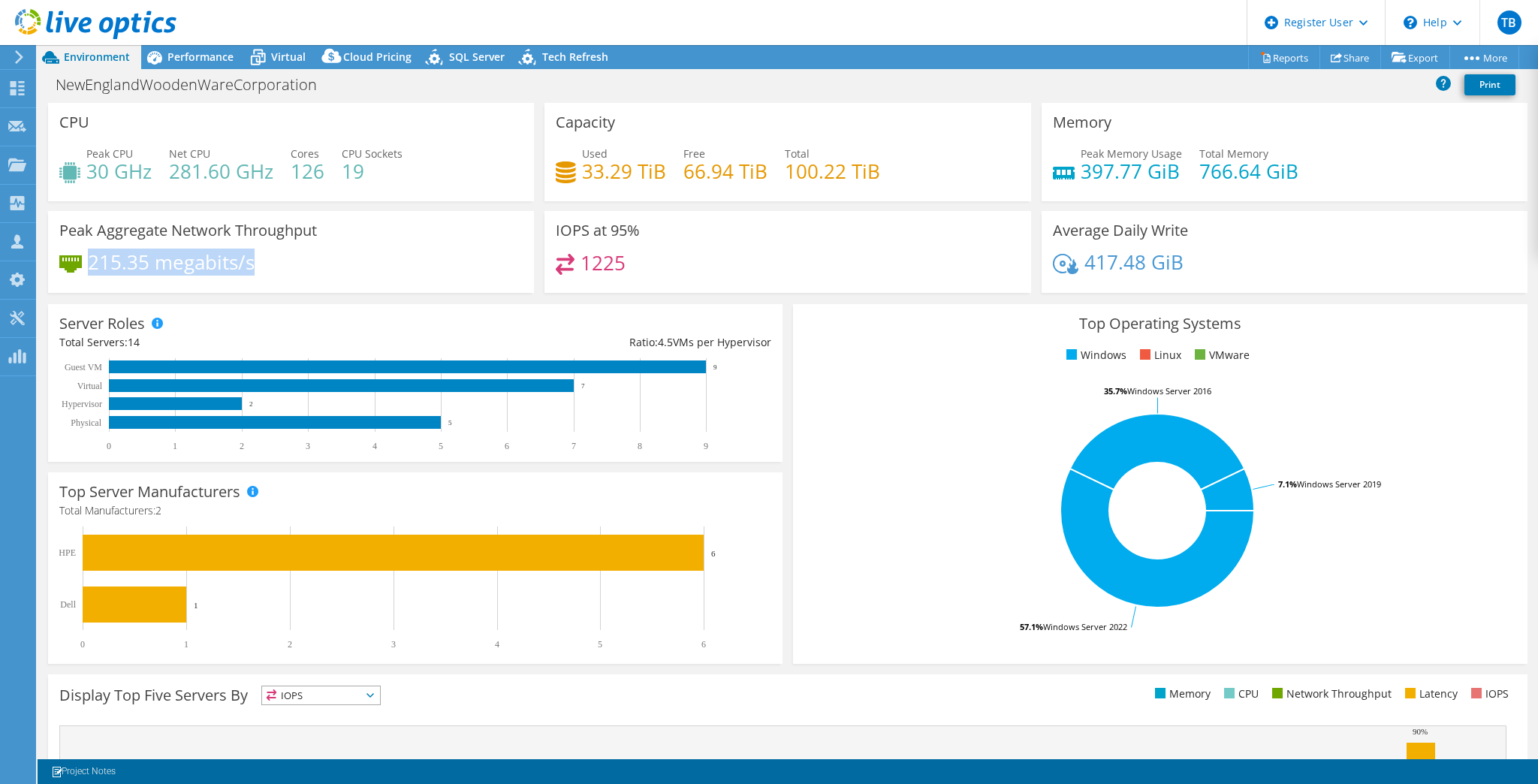
drag, startPoint x: 244, startPoint y: 261, endPoint x: 88, endPoint y: 268, distance: 156.2
click at [90, 270] on div "215.35 megabits/s" at bounding box center [291, 269] width 464 height 31
click at [88, 268] on h4 "215.35 megabits/s" at bounding box center [172, 261] width 167 height 16
drag, startPoint x: 1132, startPoint y: 253, endPoint x: 1089, endPoint y: 248, distance: 43.3
click at [1089, 248] on div "Average Daily Write 417.48 GiB" at bounding box center [1284, 251] width 486 height 82
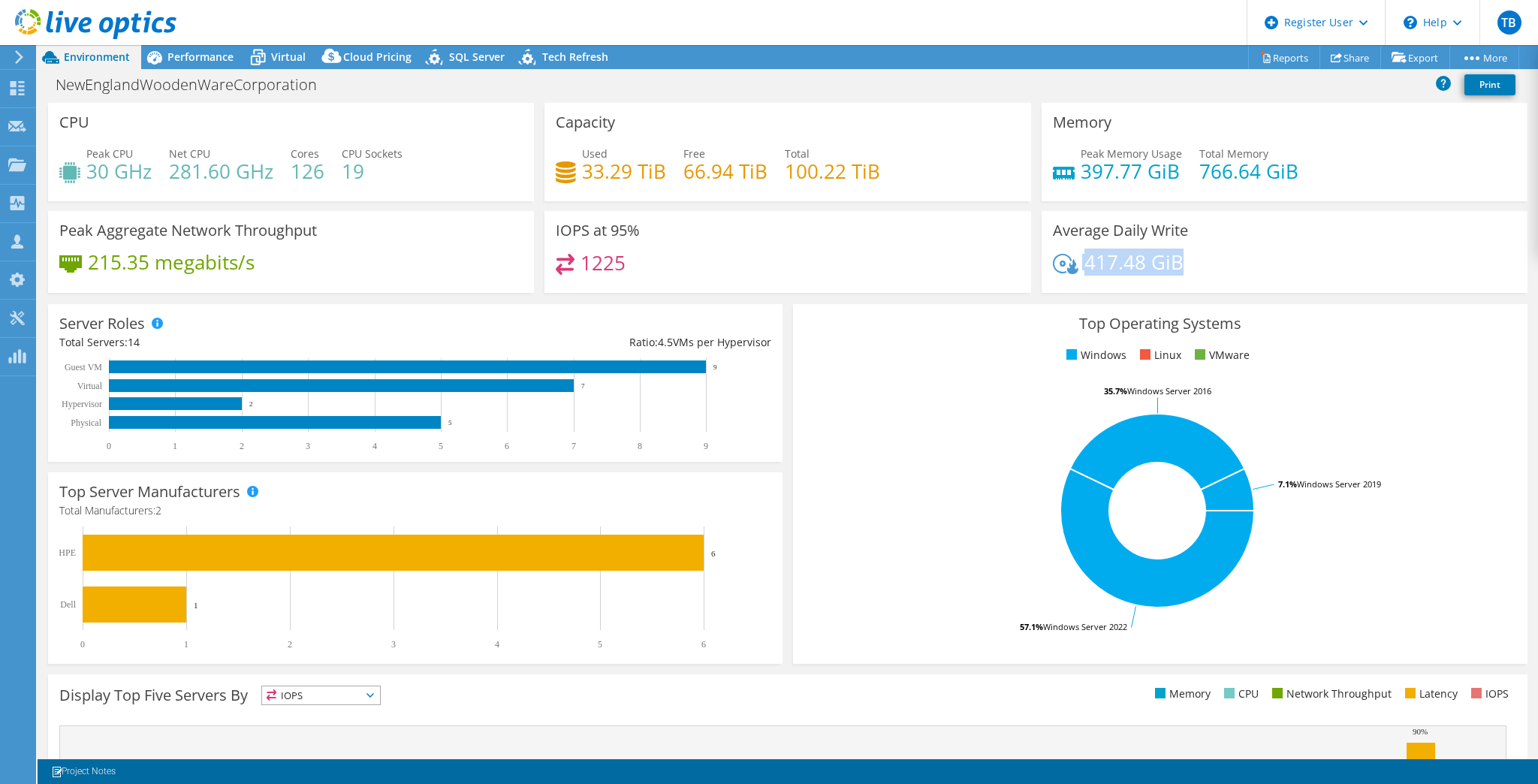
click at [1089, 248] on div "Average Daily Write 417.48 GiB" at bounding box center [1284, 251] width 486 height 82
click at [204, 54] on span "Performance" at bounding box center [201, 57] width 66 height 14
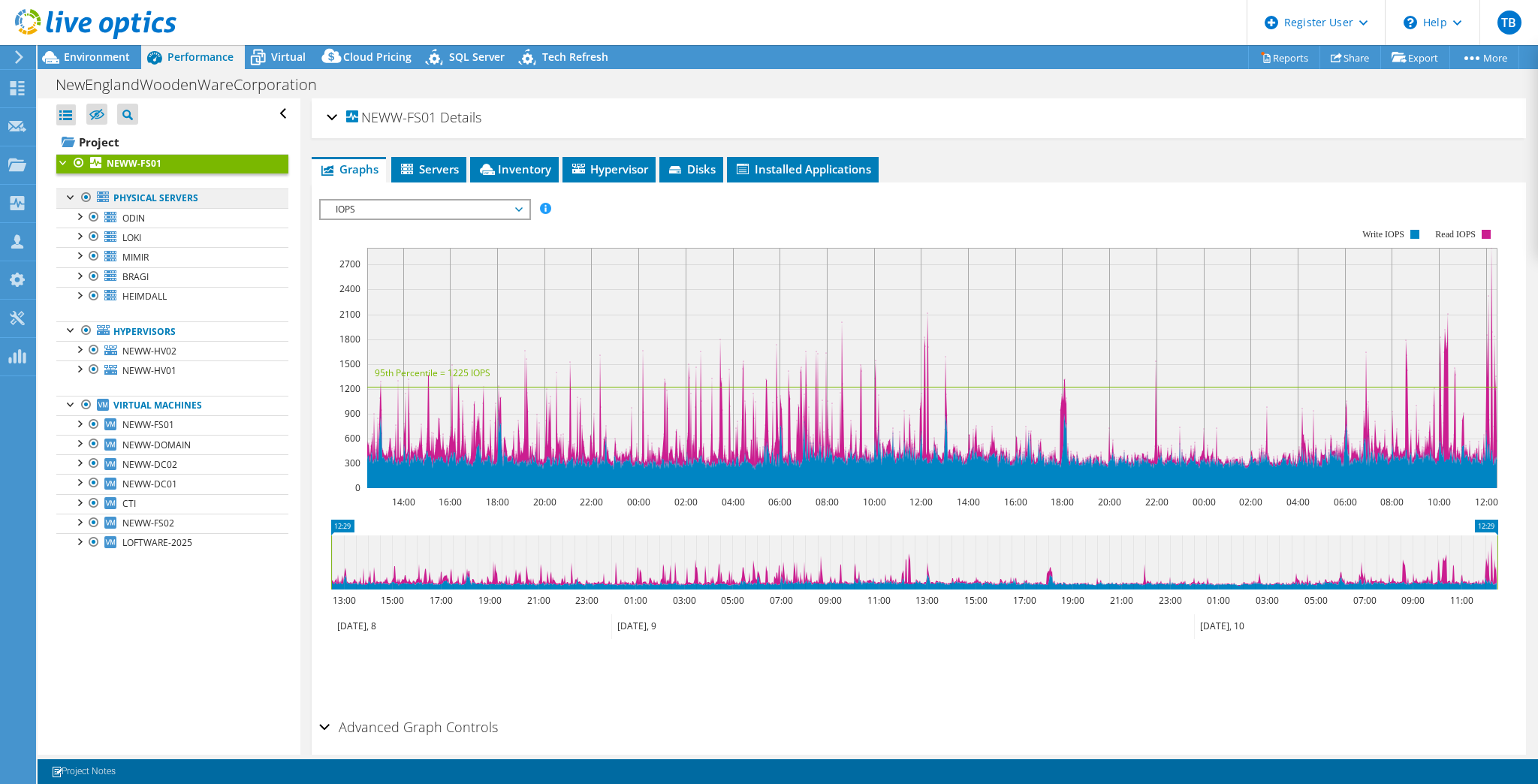
click at [153, 204] on link "Physical Servers" at bounding box center [172, 198] width 232 height 20
click at [538, 165] on span "Inventory" at bounding box center [514, 169] width 73 height 15
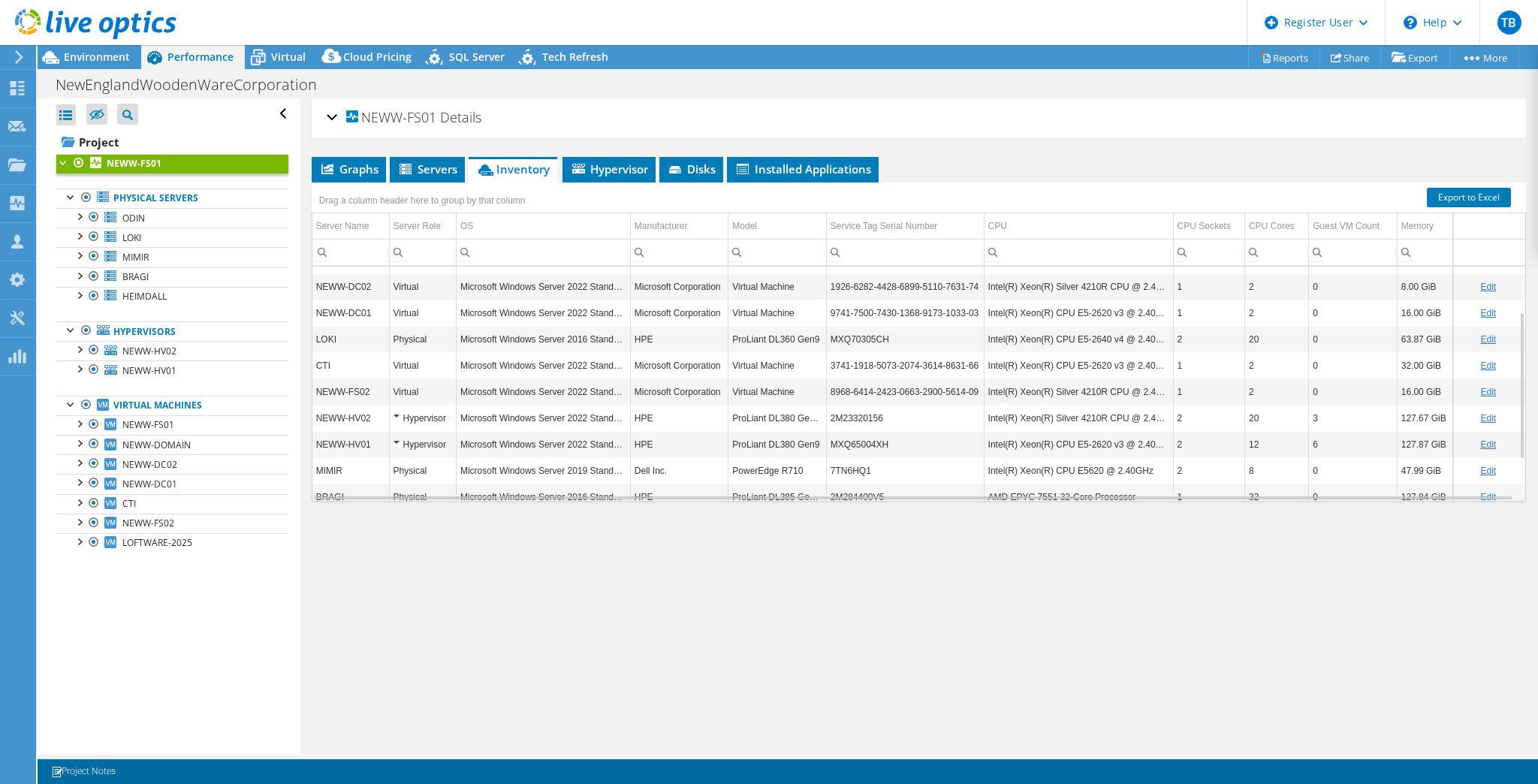
scroll to position [137, 0]
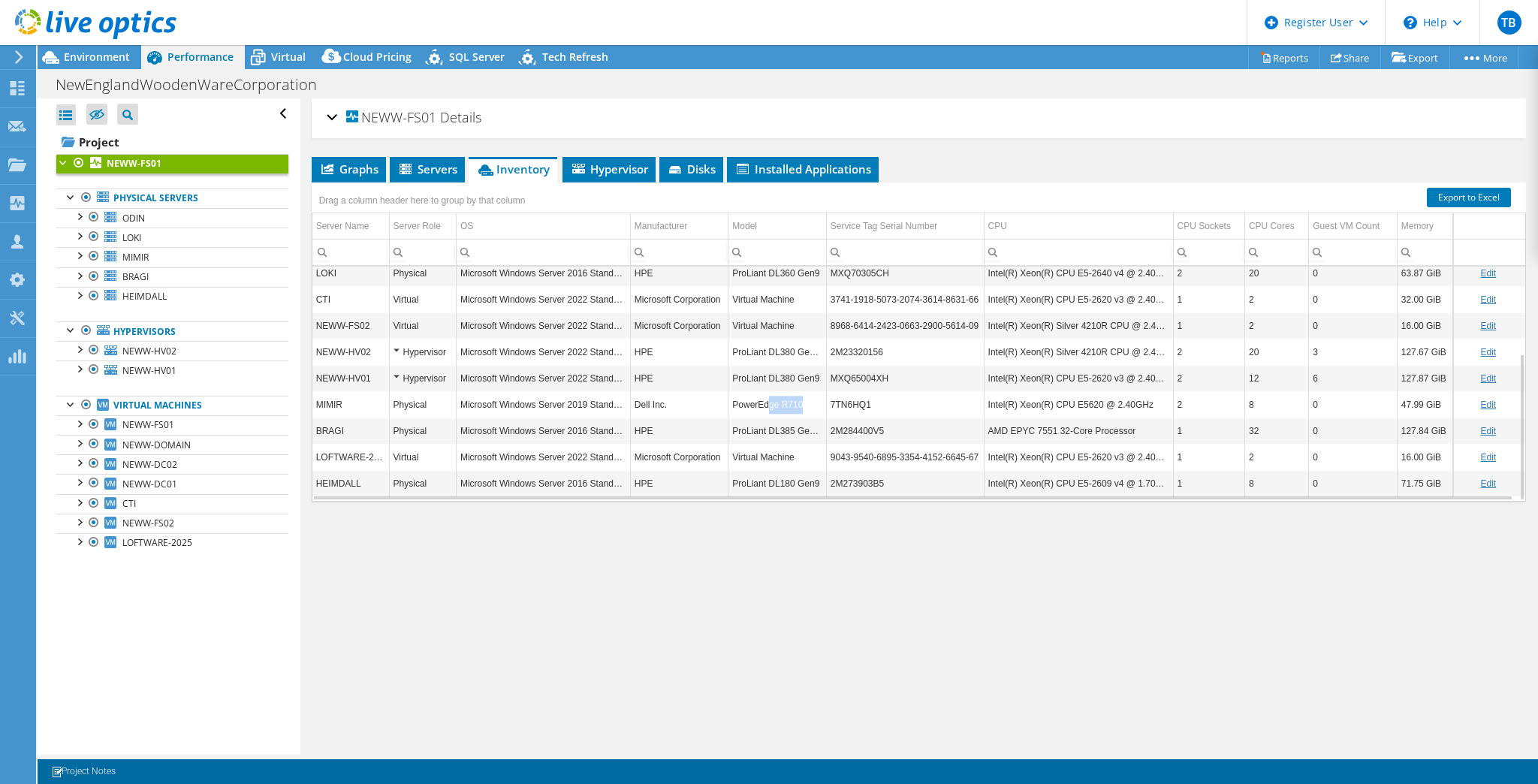
drag, startPoint x: 804, startPoint y: 403, endPoint x: 766, endPoint y: 403, distance: 38.0
click at [766, 403] on td "PowerEdge R710" at bounding box center [778, 405] width 98 height 27
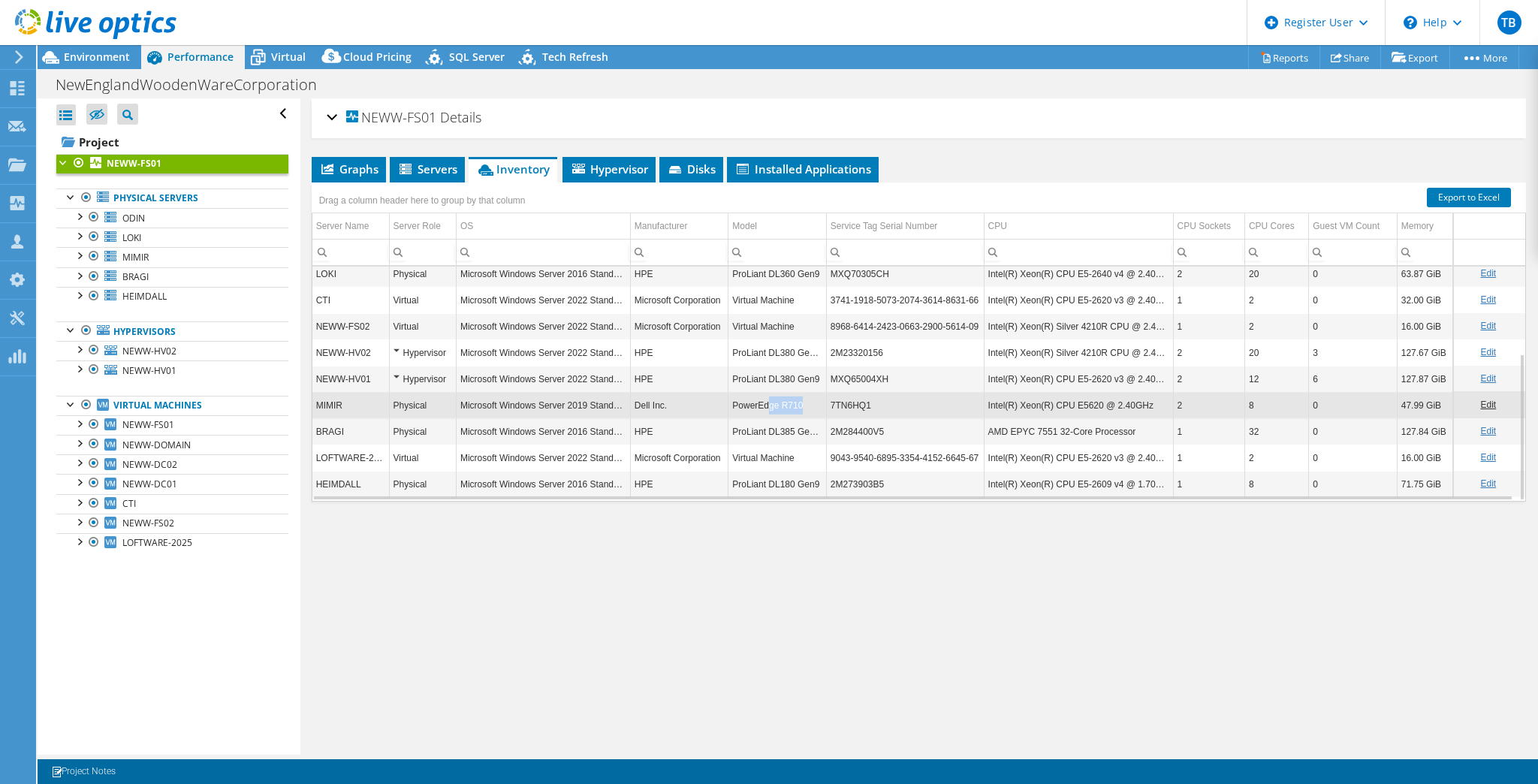
click at [778, 405] on td "PowerEdge R710" at bounding box center [778, 405] width 98 height 27
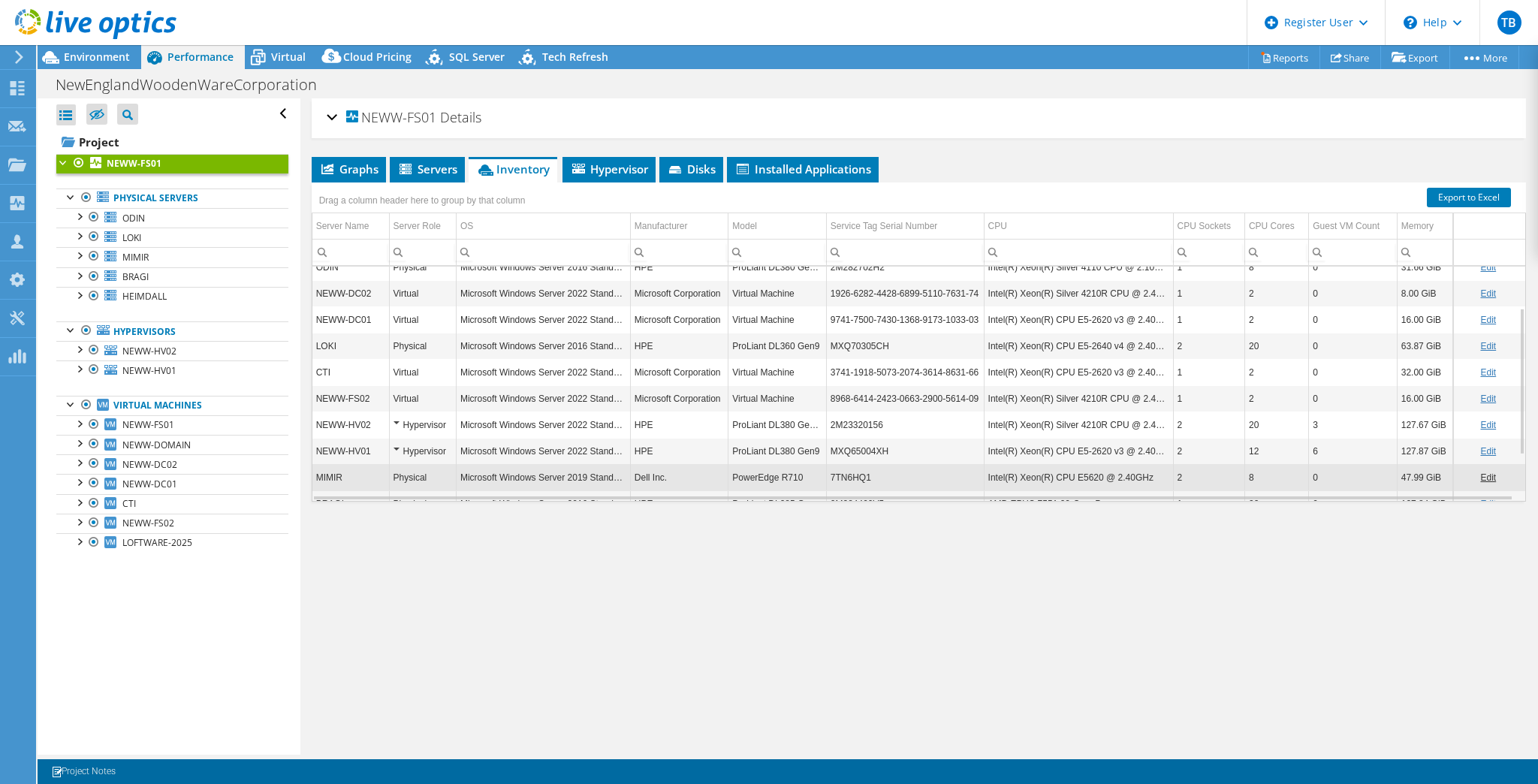
scroll to position [0, 0]
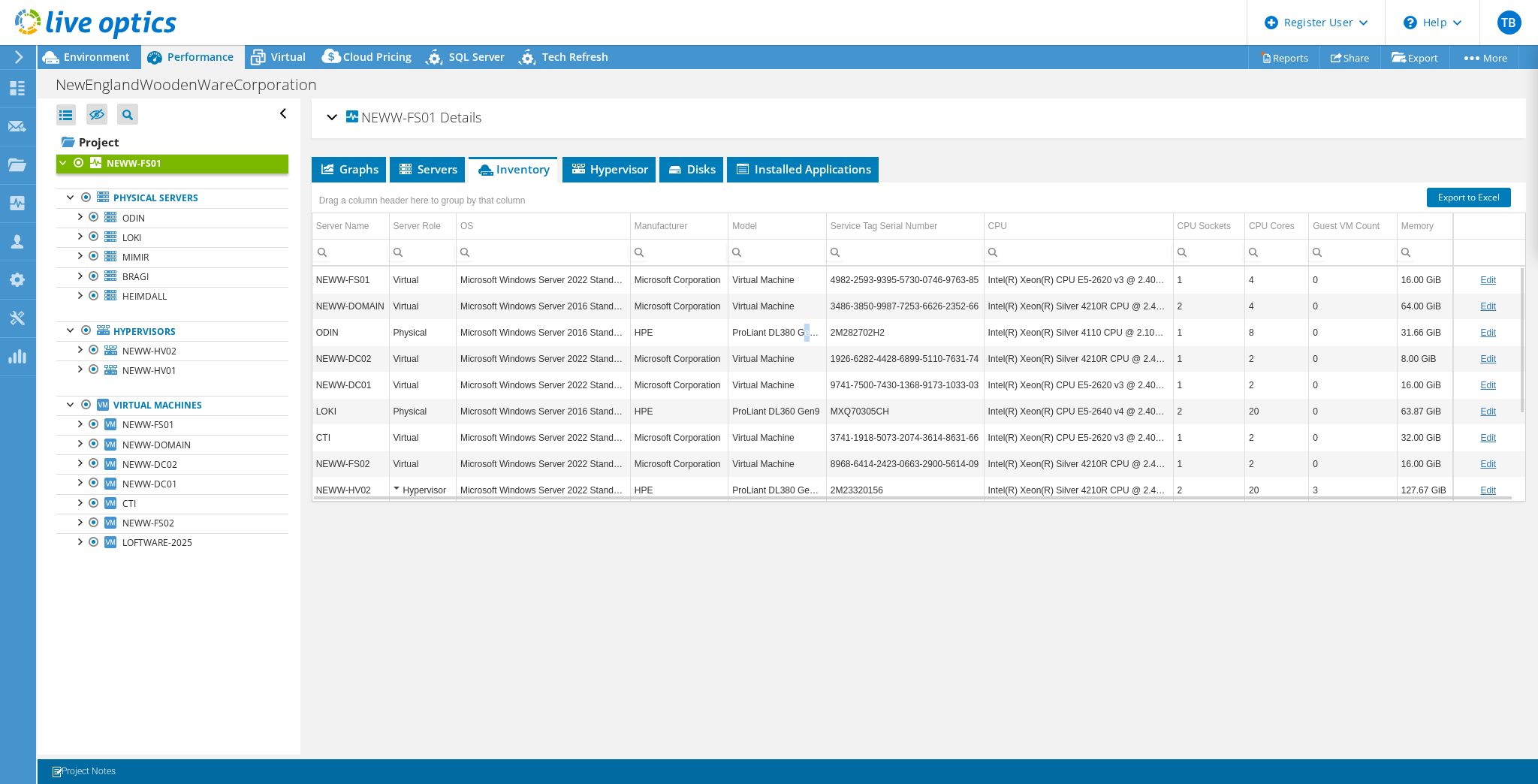
drag, startPoint x: 796, startPoint y: 330, endPoint x: 808, endPoint y: 330, distance: 12.0
click at [808, 330] on td "ProLiant DL380 Gen10" at bounding box center [778, 332] width 98 height 27
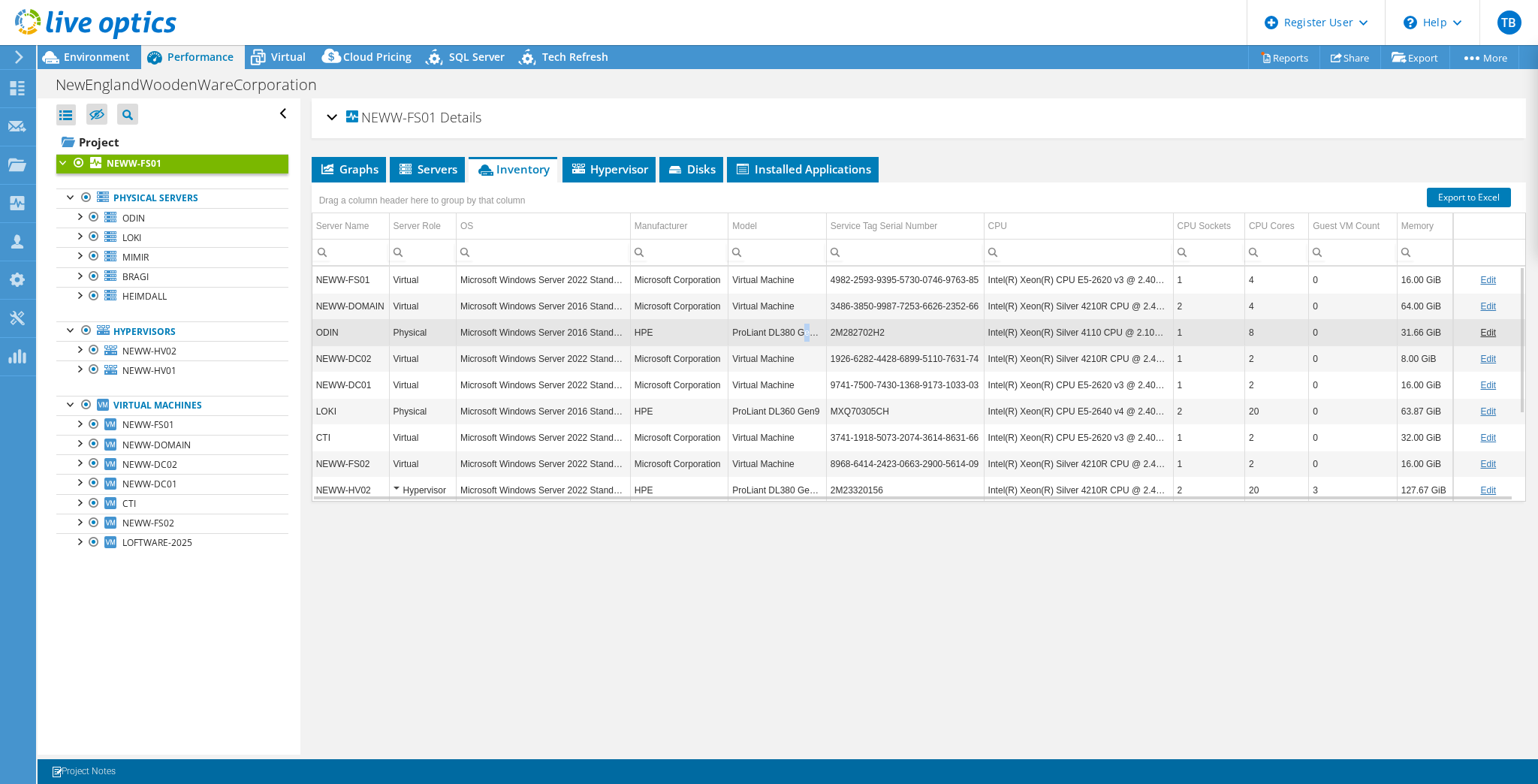
click at [809, 330] on td "ProLiant DL380 Gen10" at bounding box center [778, 332] width 98 height 27
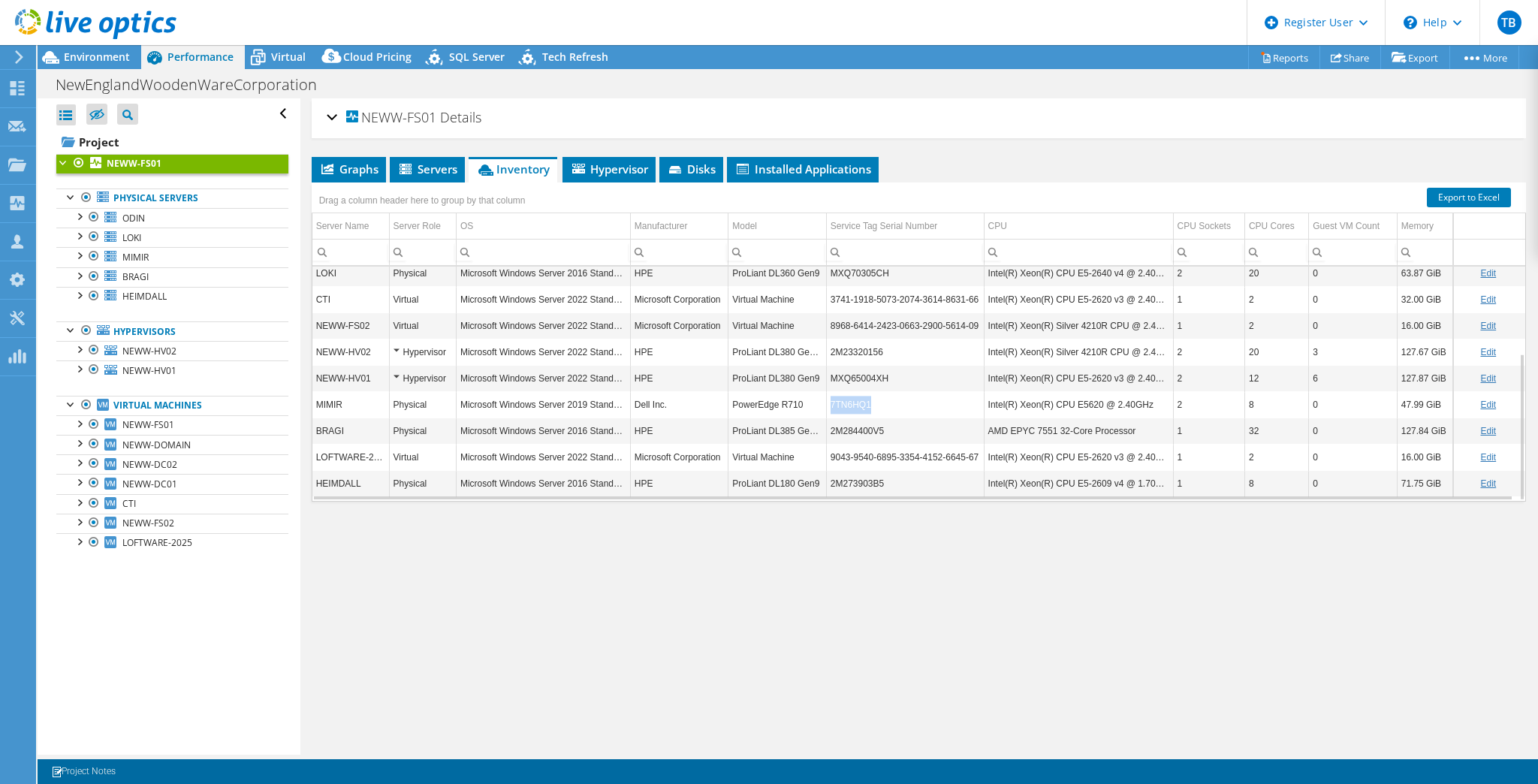
drag, startPoint x: 869, startPoint y: 403, endPoint x: 829, endPoint y: 404, distance: 40.0
click at [829, 404] on td "7TN6HQ1" at bounding box center [905, 405] width 158 height 27
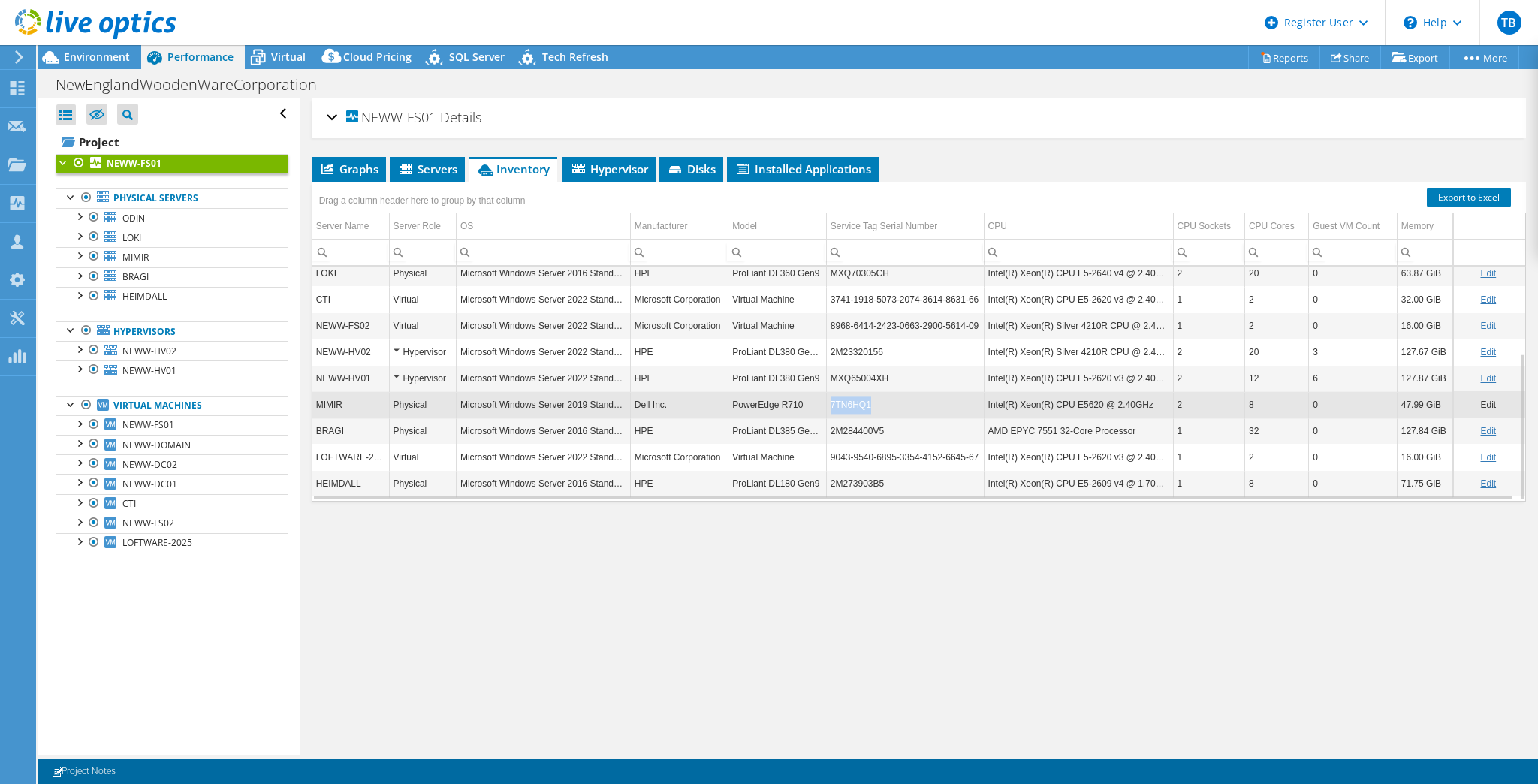
click at [829, 404] on td "7TN6HQ1" at bounding box center [905, 405] width 158 height 27
click at [87, 59] on span "Environment" at bounding box center [97, 57] width 66 height 14
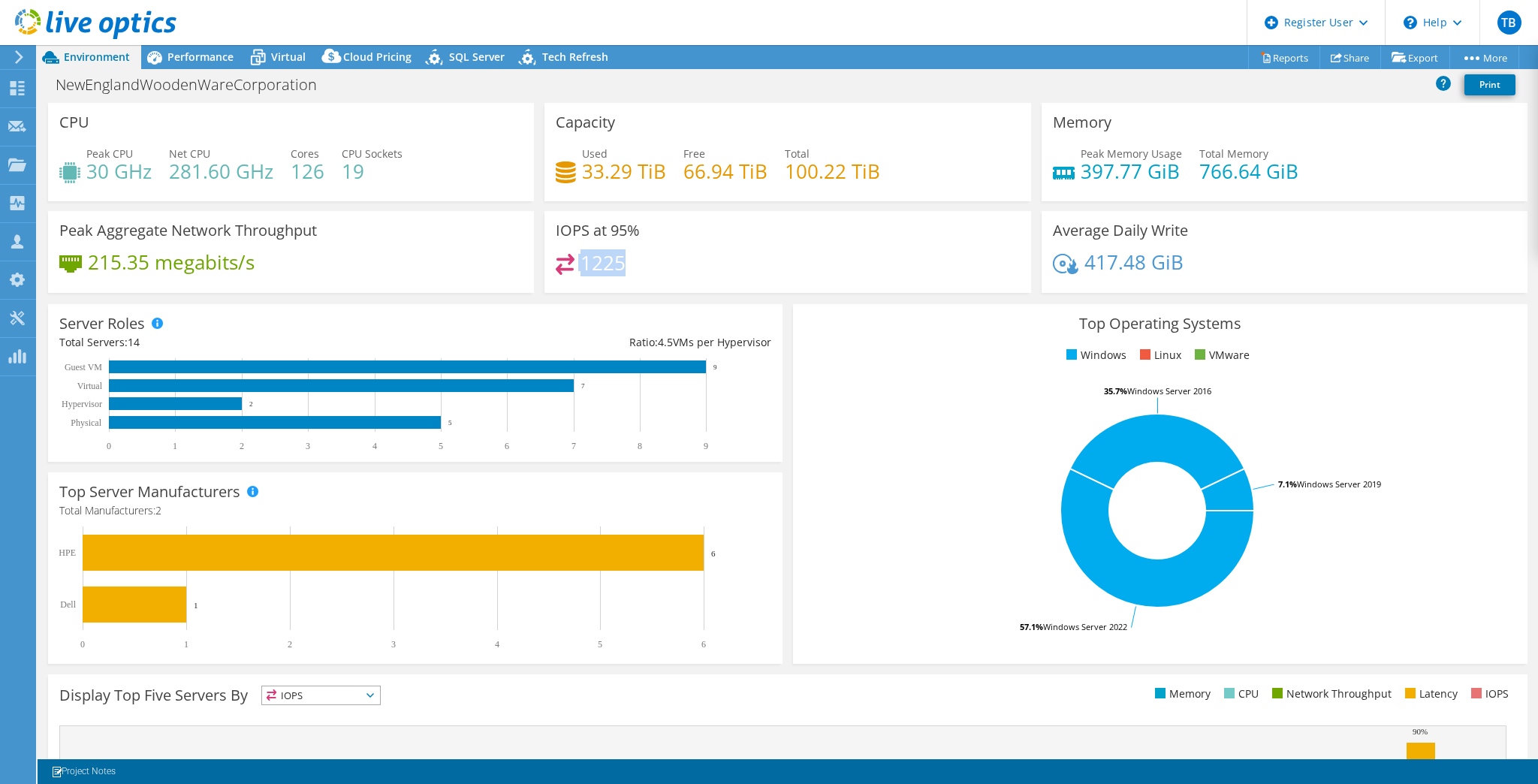
drag, startPoint x: 613, startPoint y: 268, endPoint x: 571, endPoint y: 261, distance: 42.6
click at [571, 261] on div "1225" at bounding box center [787, 269] width 464 height 32
click at [571, 261] on div "1225" at bounding box center [591, 262] width 70 height 17
drag, startPoint x: 579, startPoint y: 265, endPoint x: 618, endPoint y: 268, distance: 39.1
click at [618, 268] on h4 "1225" at bounding box center [603, 262] width 45 height 16
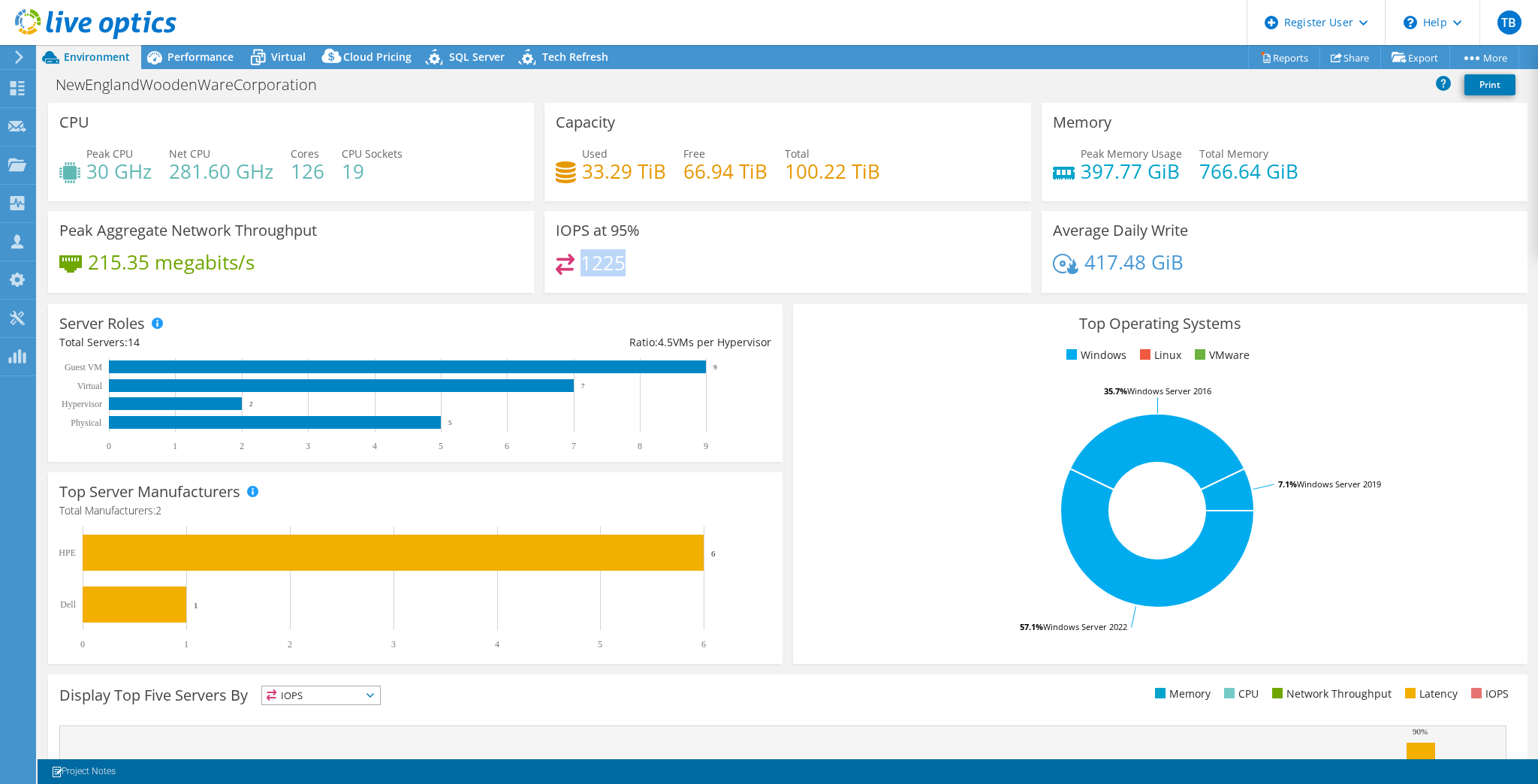
click at [618, 268] on h4 "1225" at bounding box center [603, 262] width 45 height 16
drag, startPoint x: 631, startPoint y: 265, endPoint x: 613, endPoint y: 270, distance: 18.7
click at [613, 270] on div "1225" at bounding box center [787, 269] width 464 height 32
click at [613, 270] on h4 "1225" at bounding box center [603, 262] width 45 height 16
drag, startPoint x: 265, startPoint y: 261, endPoint x: 94, endPoint y: 252, distance: 171.2
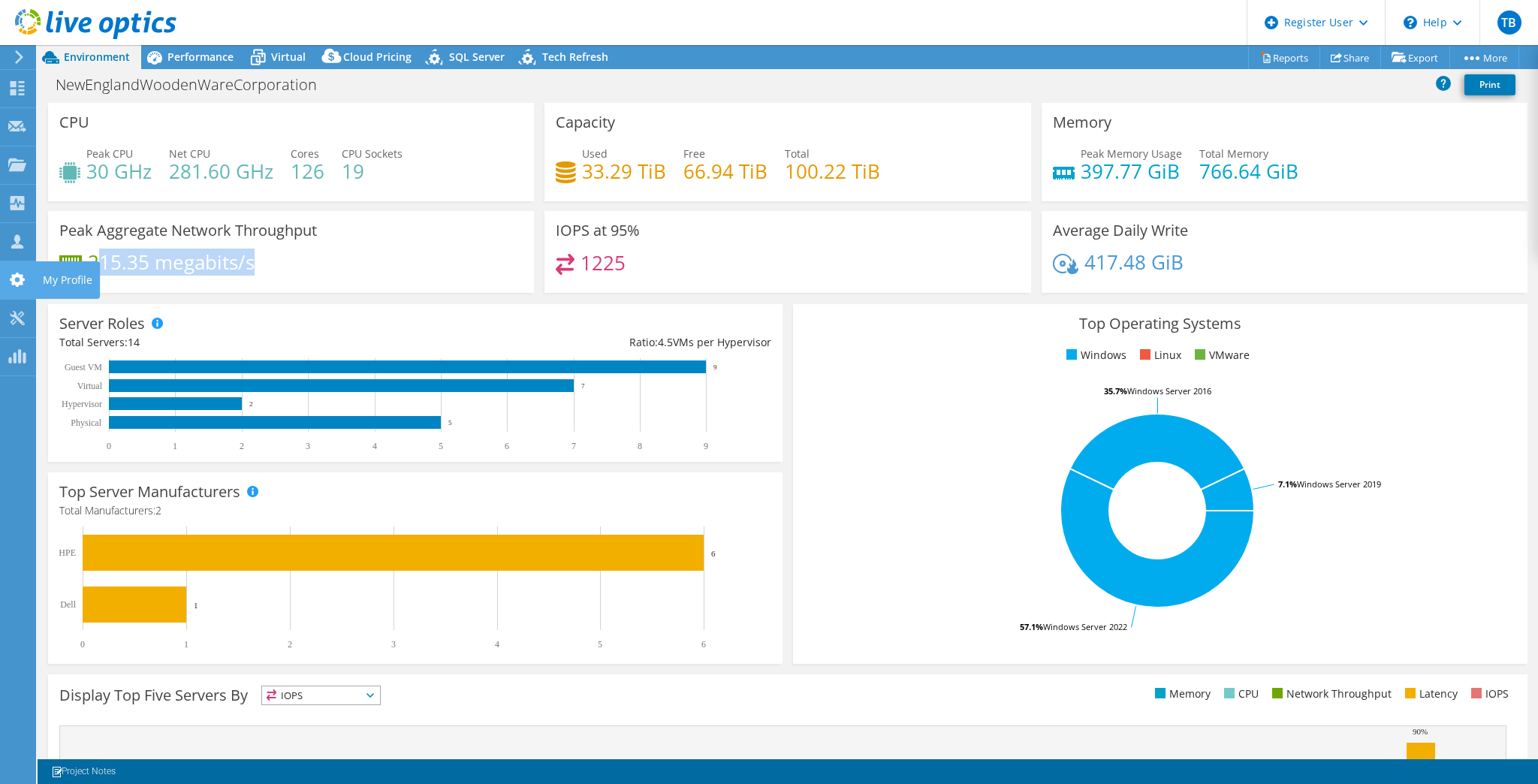
click at [94, 254] on div "215.35 megabits/s" at bounding box center [291, 269] width 464 height 31
drag, startPoint x: 240, startPoint y: 245, endPoint x: 258, endPoint y: 273, distance: 33.3
click at [240, 247] on div "Peak Aggregate Network Throughput 215.35 megabits/s" at bounding box center [291, 251] width 486 height 82
drag, startPoint x: 279, startPoint y: 264, endPoint x: 110, endPoint y: 261, distance: 169.0
click at [111, 261] on div "215.35 megabits/s" at bounding box center [291, 269] width 464 height 31
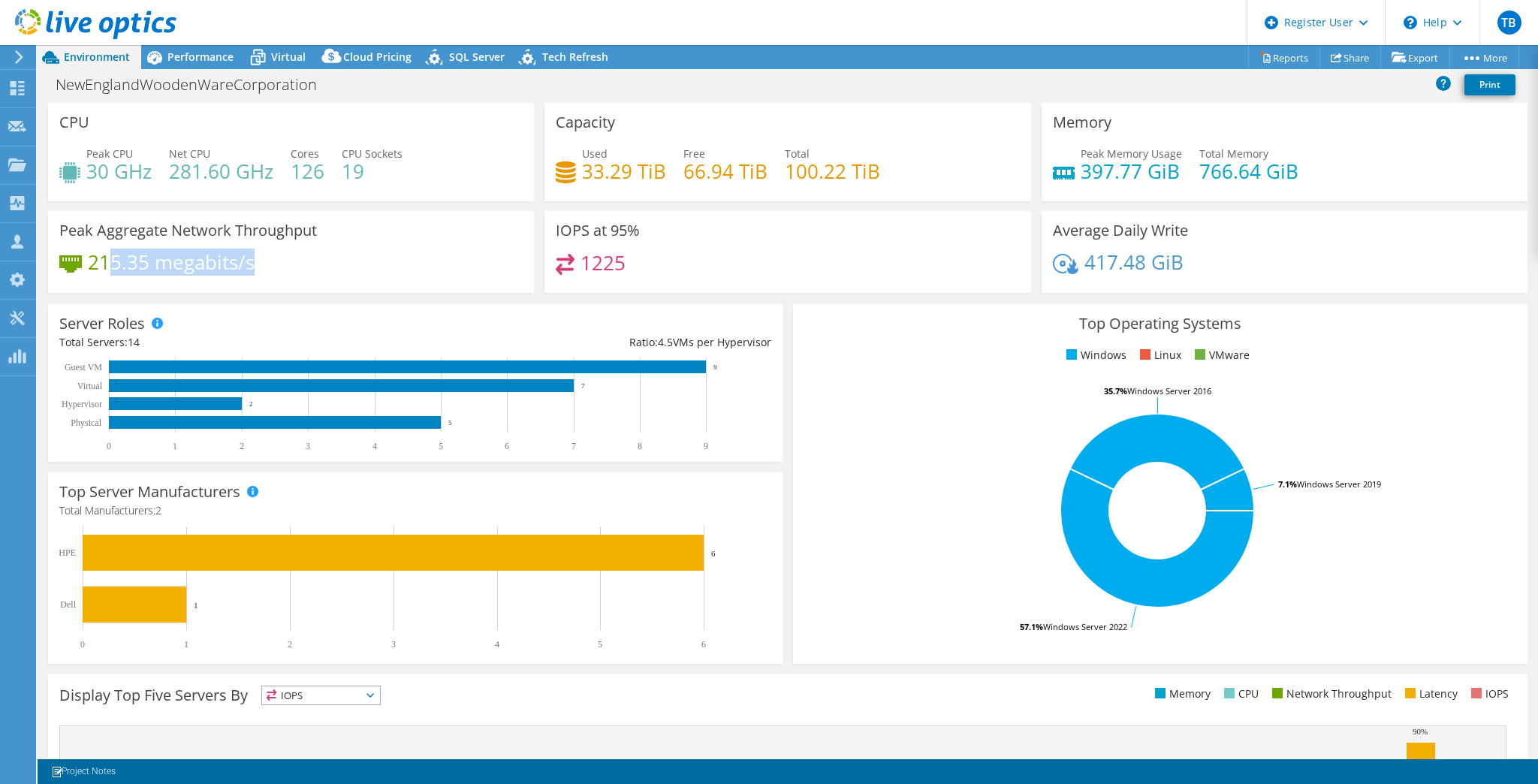
click at [110, 261] on h4 "215.35 megabits/s" at bounding box center [172, 261] width 167 height 16
drag, startPoint x: 261, startPoint y: 269, endPoint x: 93, endPoint y: 258, distance: 168.4
click at [92, 254] on div "215.35 megabits/s" at bounding box center [291, 269] width 464 height 31
click at [96, 264] on h4 "215.35 megabits/s" at bounding box center [172, 261] width 167 height 16
click at [986, 409] on rect at bounding box center [1158, 510] width 707 height 263
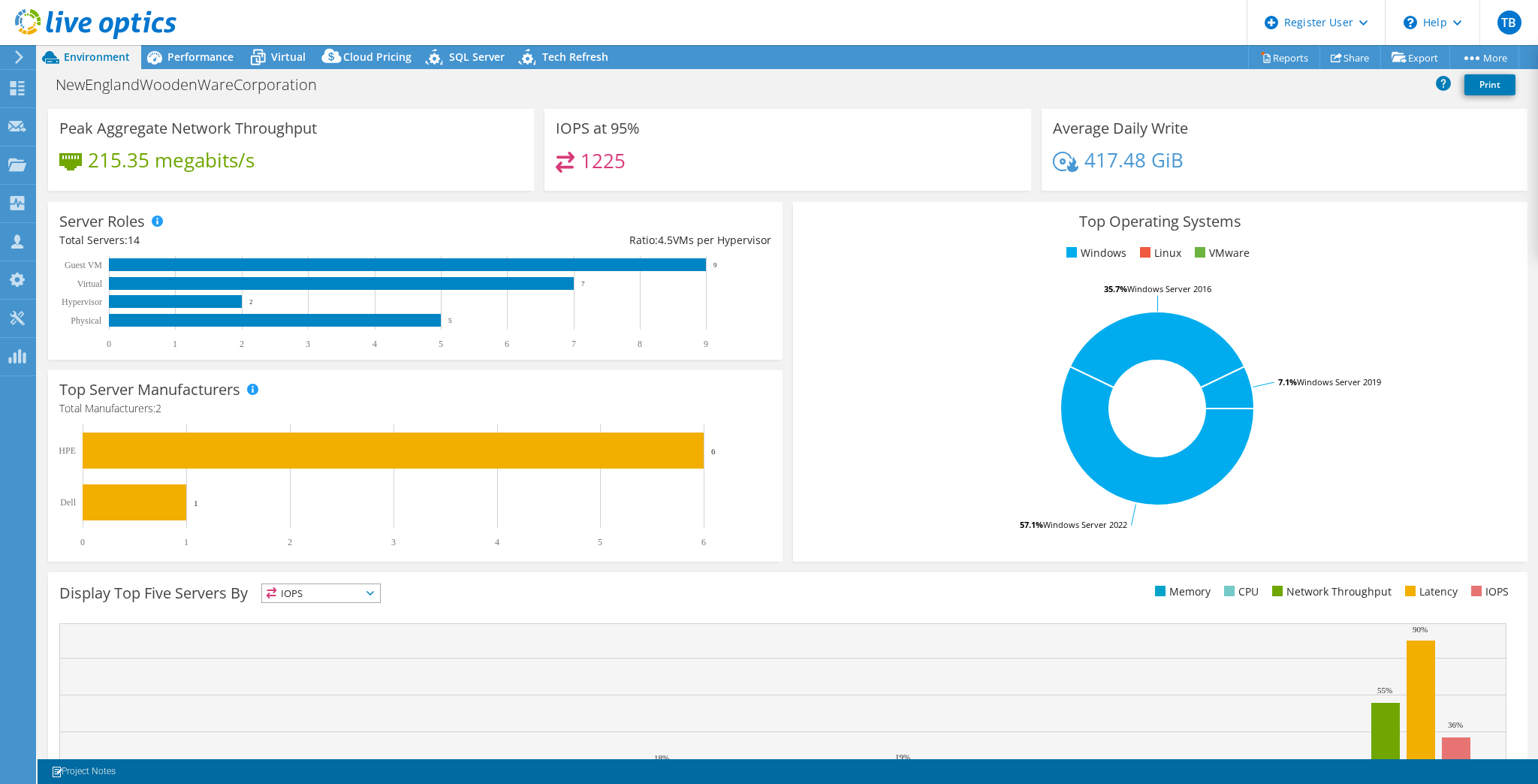
scroll to position [180, 0]
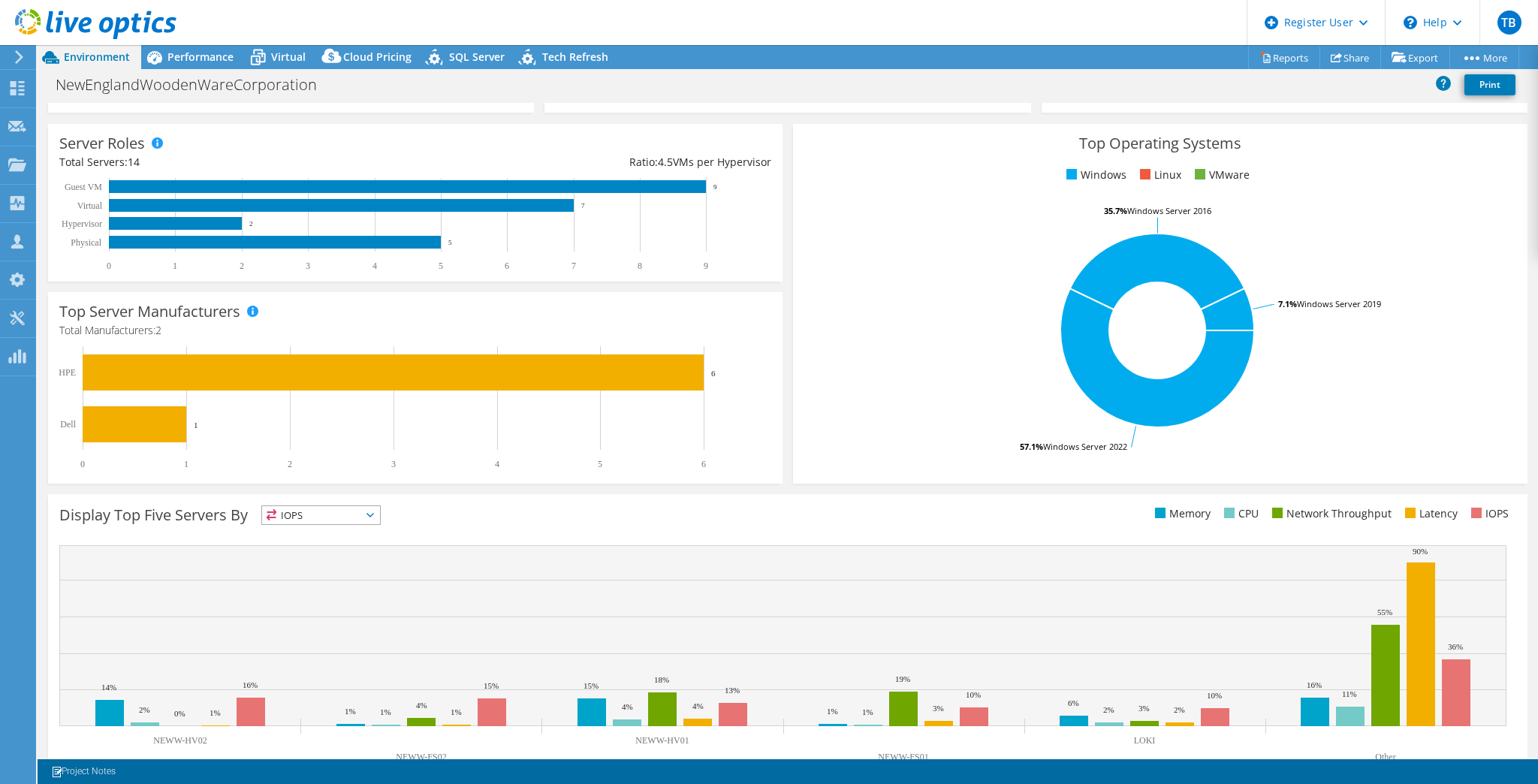
drag, startPoint x: 190, startPoint y: 56, endPoint x: 235, endPoint y: 108, distance: 68.8
click at [190, 56] on span "Performance" at bounding box center [201, 57] width 66 height 14
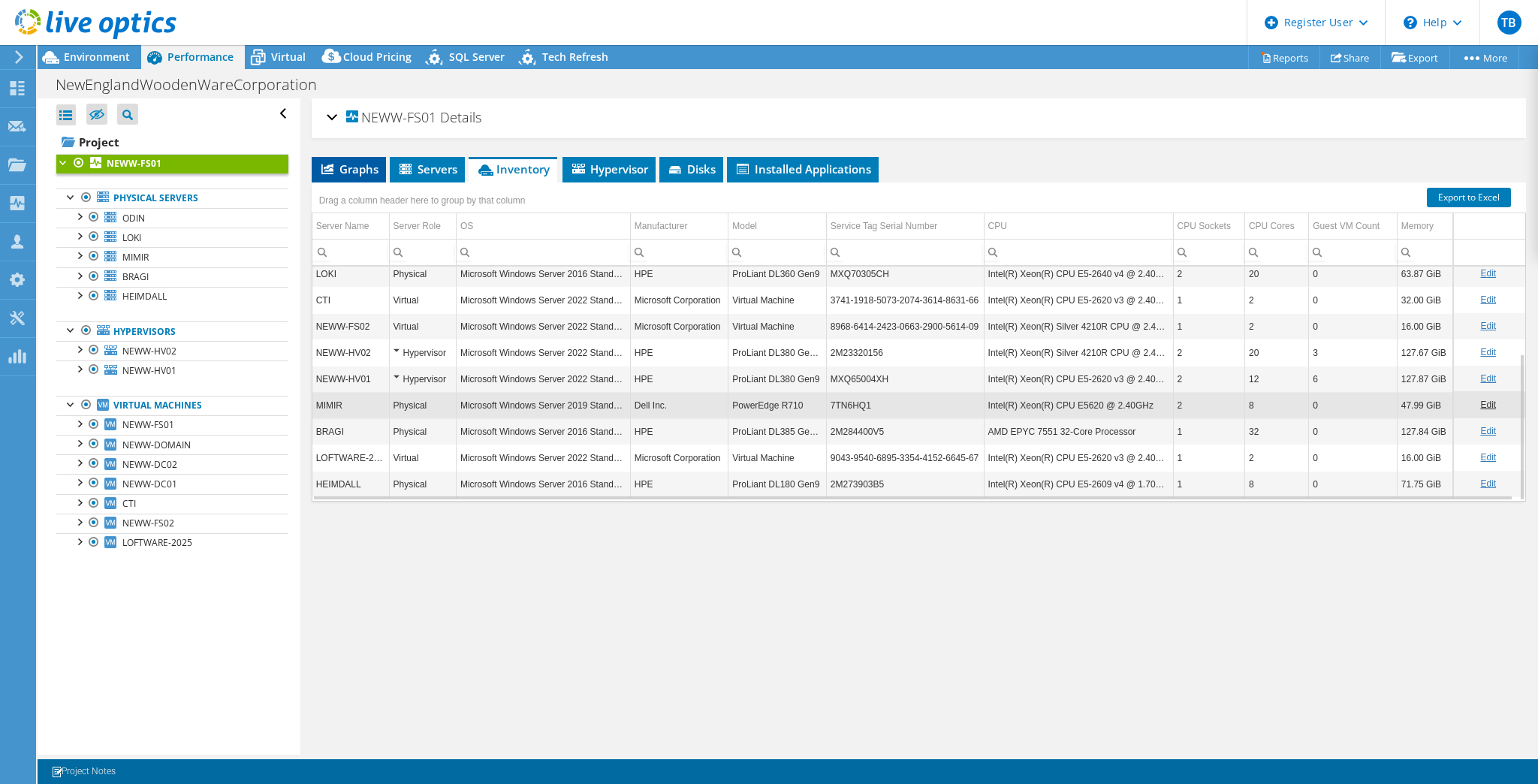
click at [358, 161] on span "Graphs" at bounding box center [349, 169] width 59 height 15
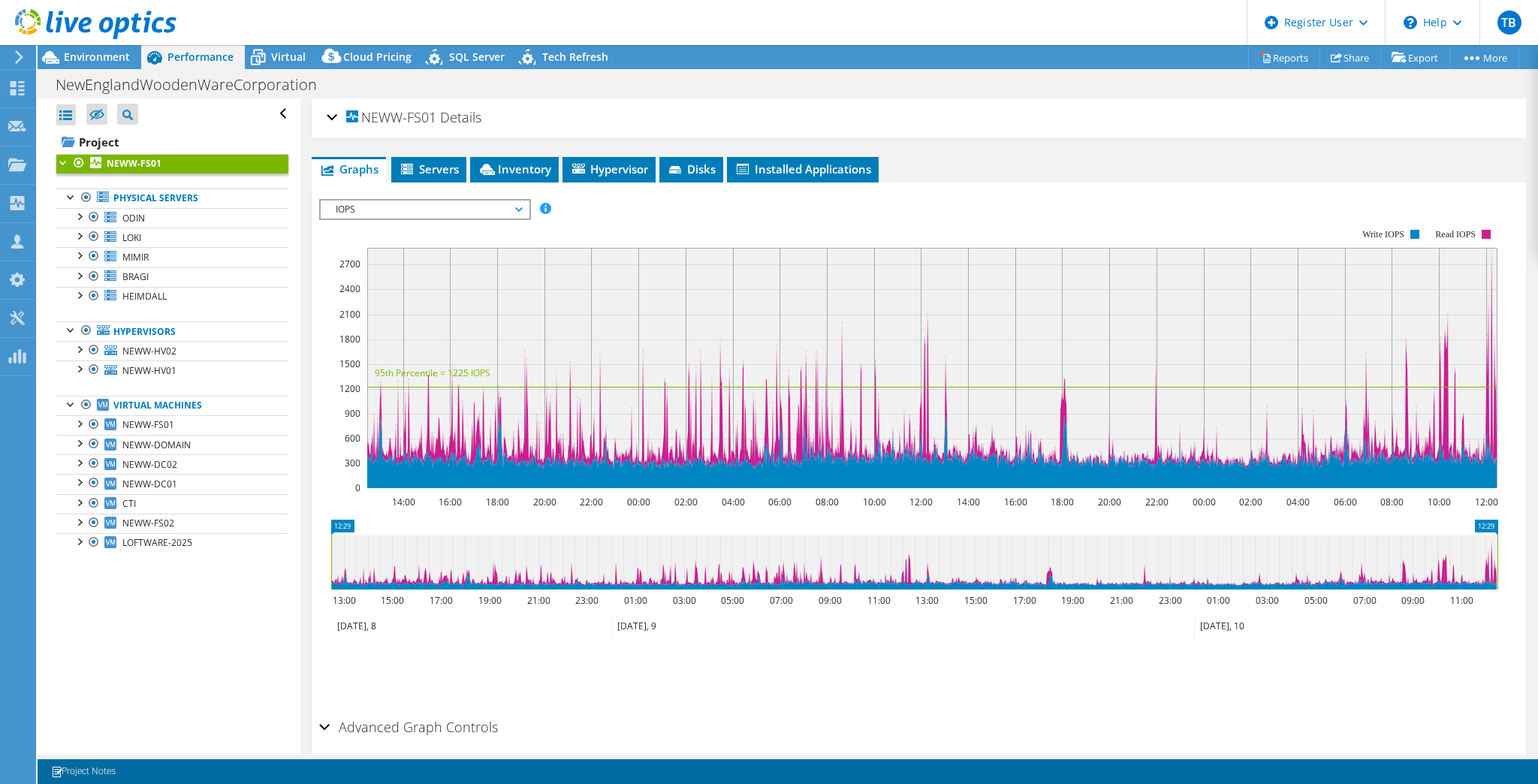
click at [1053, 202] on div "IOPS Disk Throughput IO Size Latency Queue Depth CPU Percentage Memory Page Fau…" at bounding box center [918, 209] width 1199 height 20
click at [152, 640] on div "Open All Close All Hide Excluded Nodes Project Tree Filter" at bounding box center [169, 426] width 262 height 656
click at [83, 56] on span "Environment" at bounding box center [97, 57] width 66 height 14
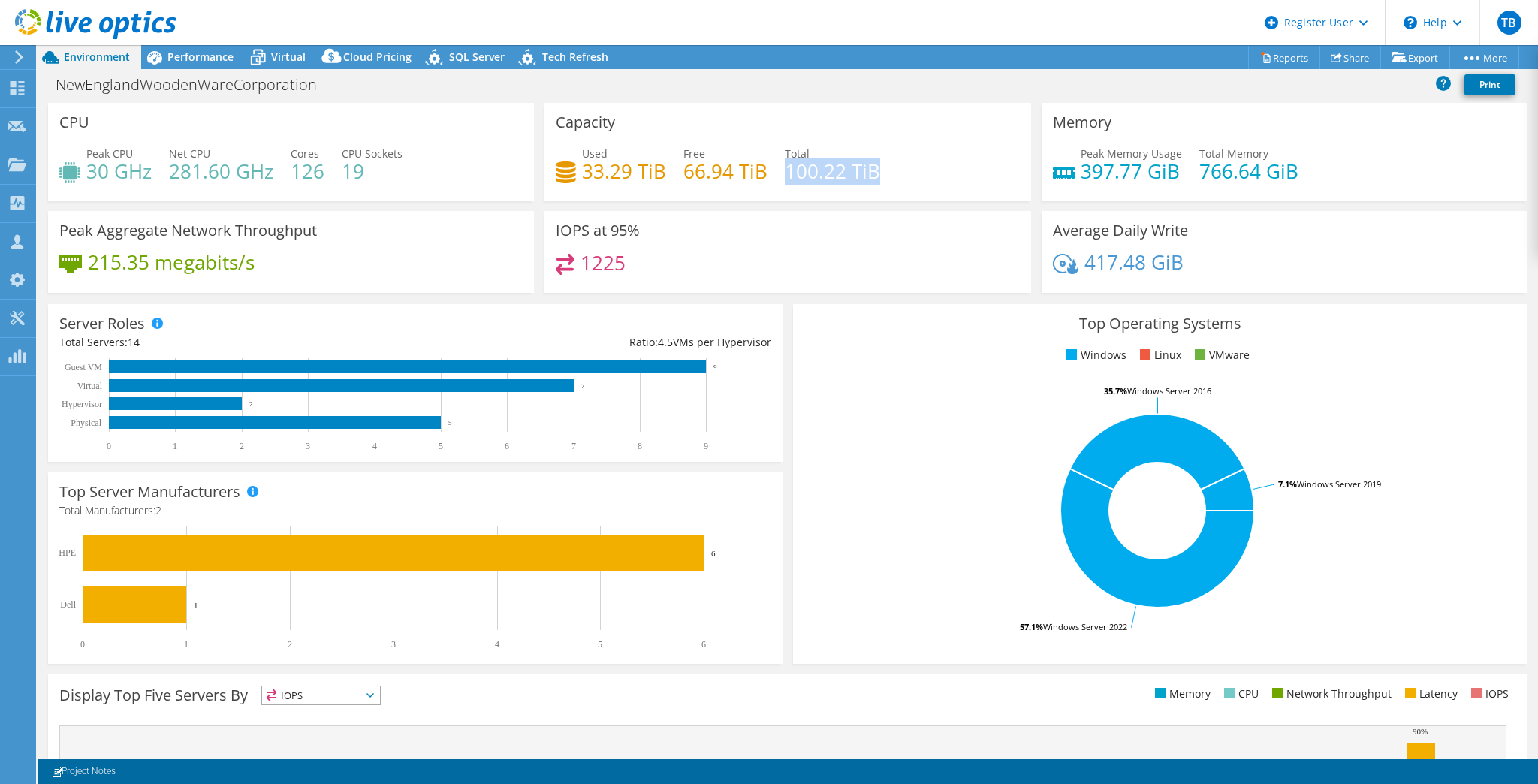
drag, startPoint x: 783, startPoint y: 177, endPoint x: 890, endPoint y: 178, distance: 107.0
click at [890, 178] on div "Used 33.29 TiB Free 66.94 TiB Total 100.22 TiB" at bounding box center [787, 170] width 464 height 49
click at [177, 62] on span "Performance" at bounding box center [201, 57] width 66 height 14
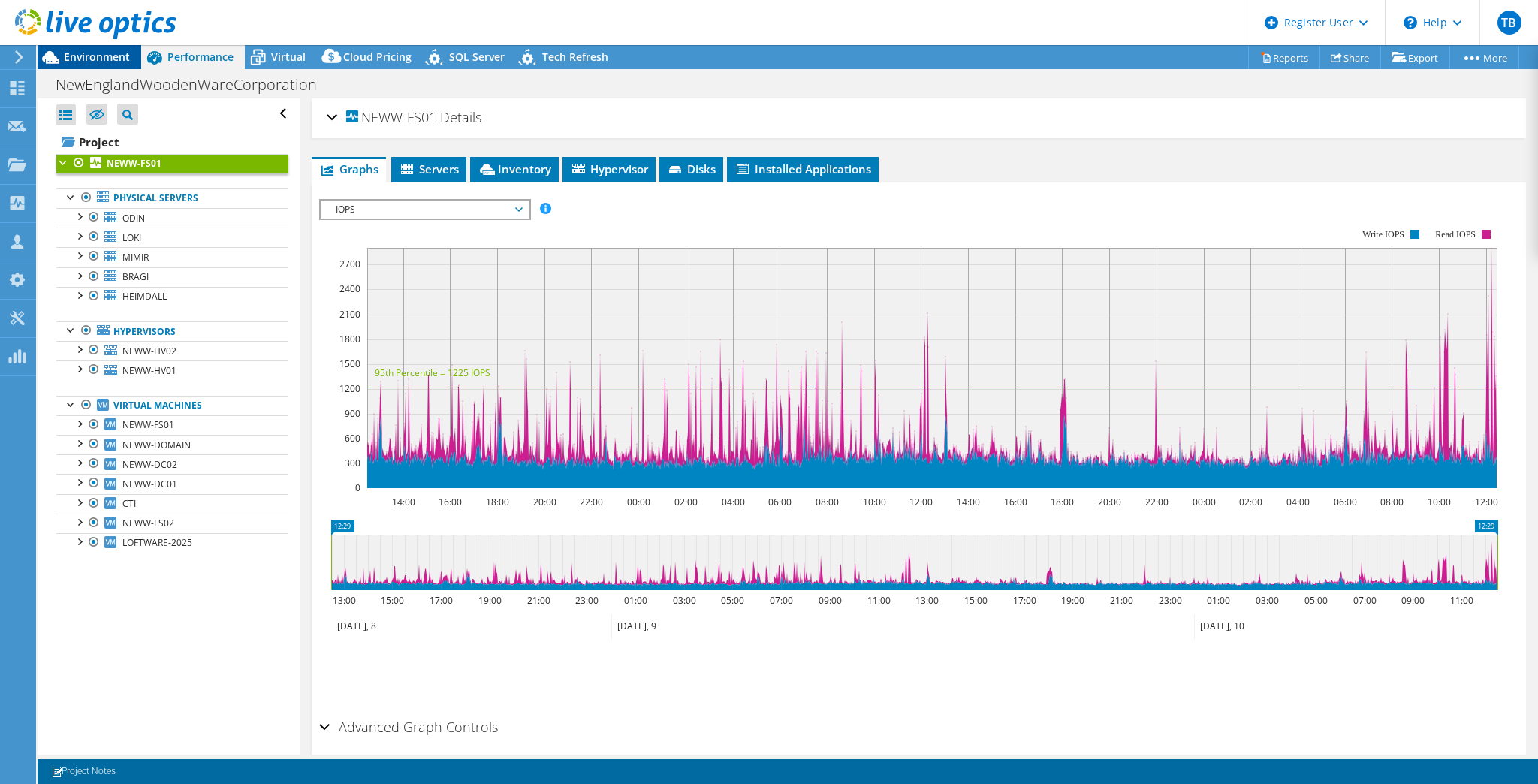
click at [104, 62] on span "Environment" at bounding box center [97, 57] width 66 height 14
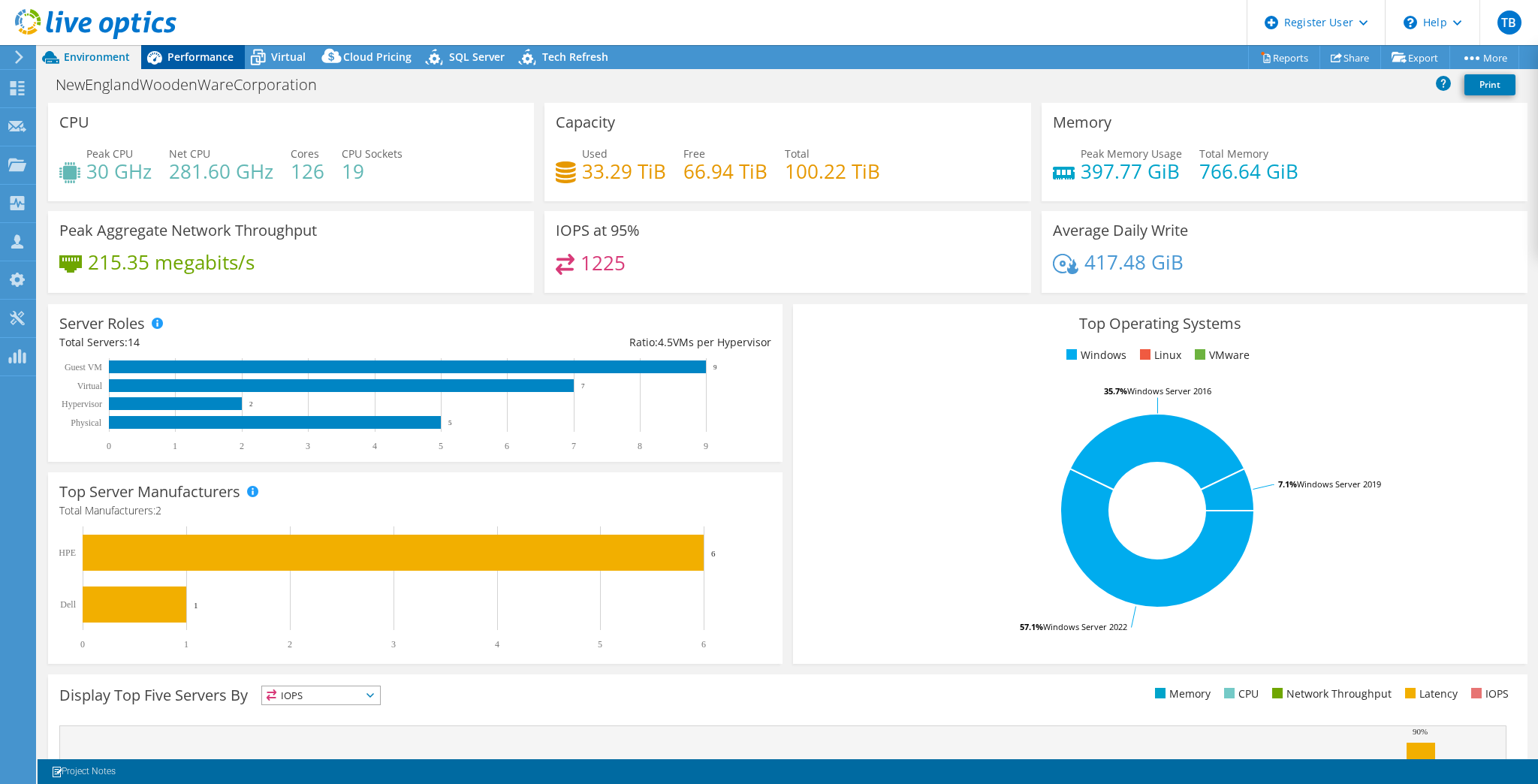
click at [173, 54] on span "Performance" at bounding box center [201, 57] width 66 height 14
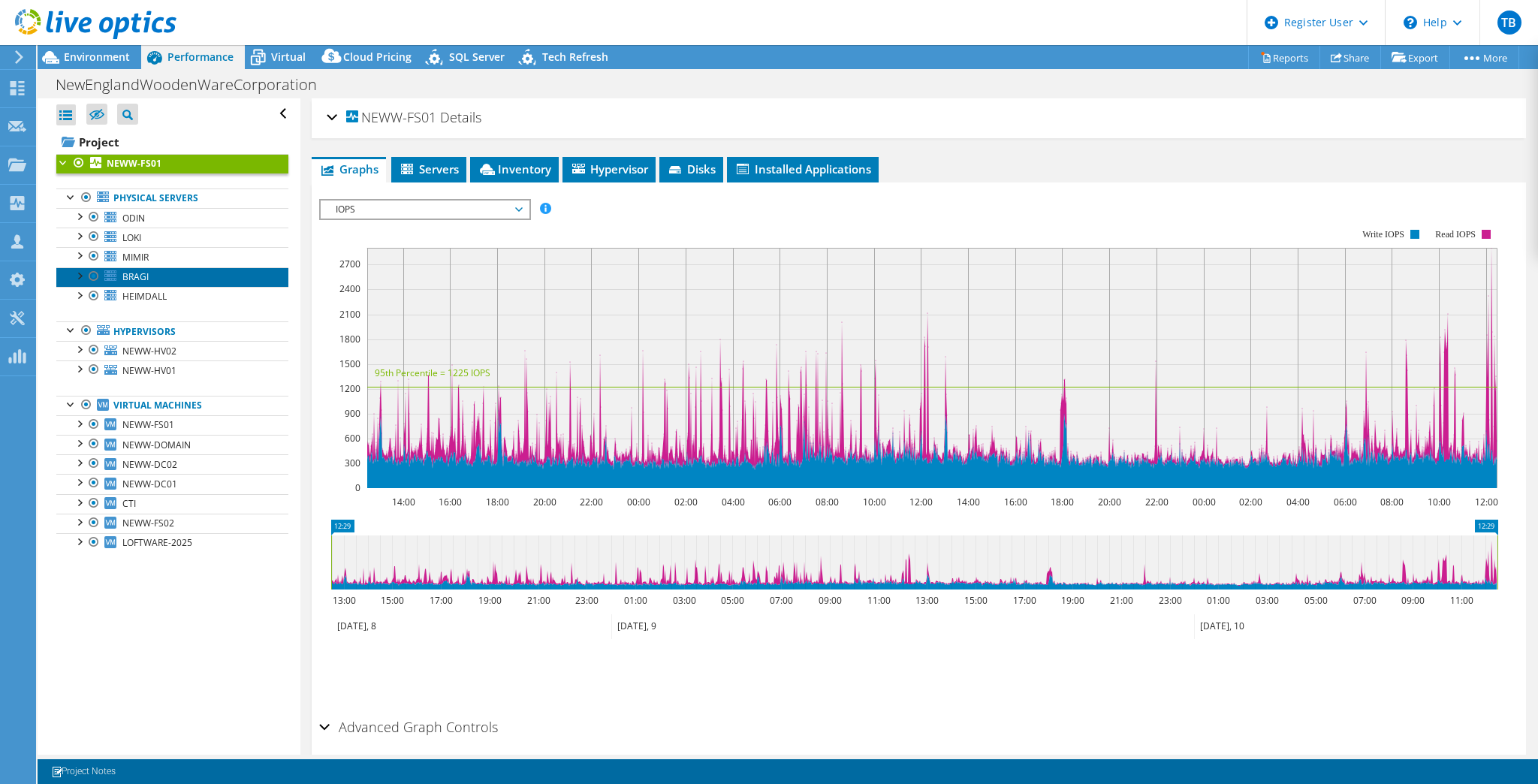
click at [179, 282] on link "BRAGI" at bounding box center [172, 277] width 232 height 20
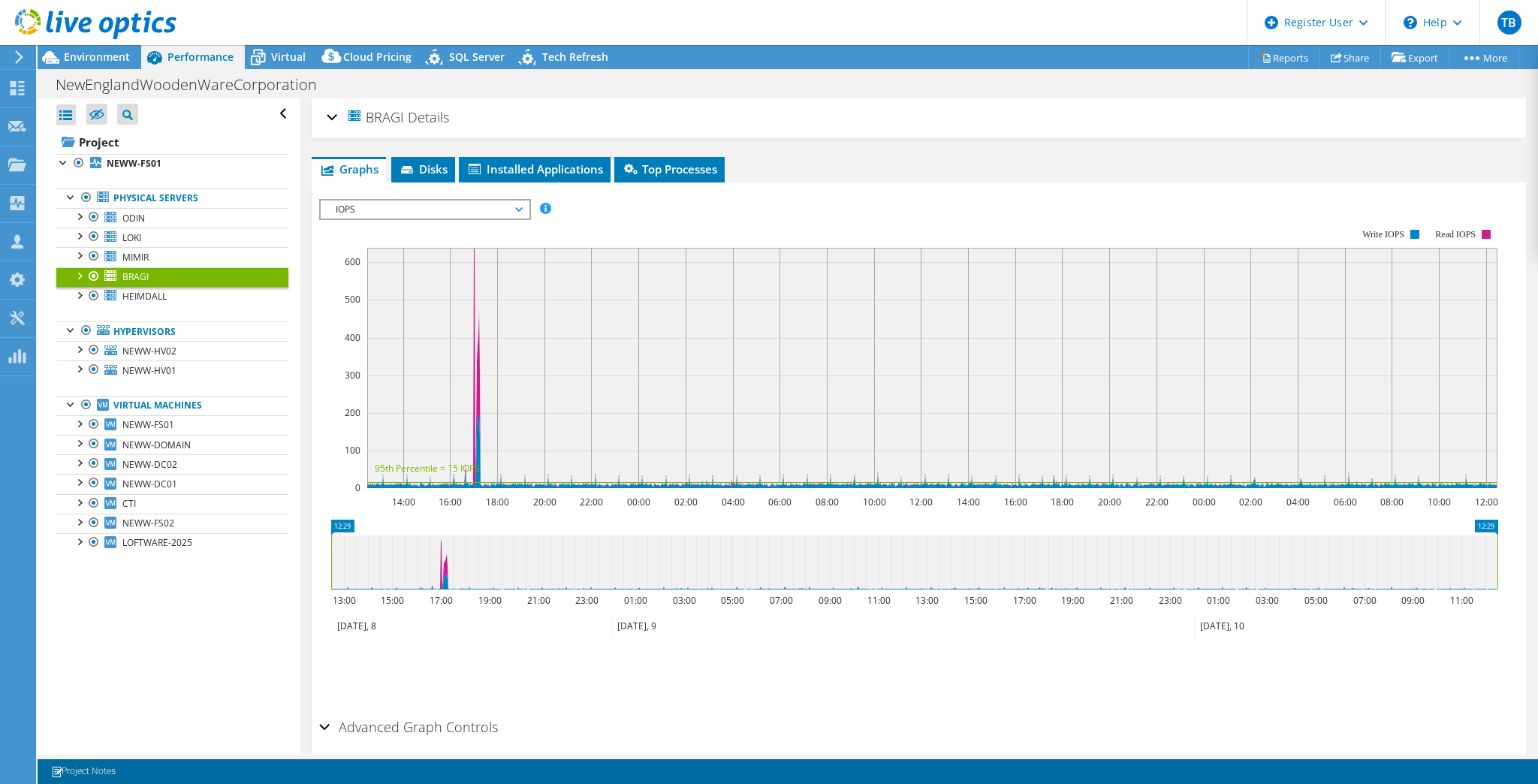
click at [325, 109] on div "BRAGI Details Operating System Microsoft Windows Server 2016 Standard Local Dis…" at bounding box center [918, 118] width 1214 height 40
drag, startPoint x: 338, startPoint y: 122, endPoint x: 367, endPoint y: 139, distance: 33.6
click at [338, 122] on h2 "BRAGI Details" at bounding box center [388, 117] width 123 height 30
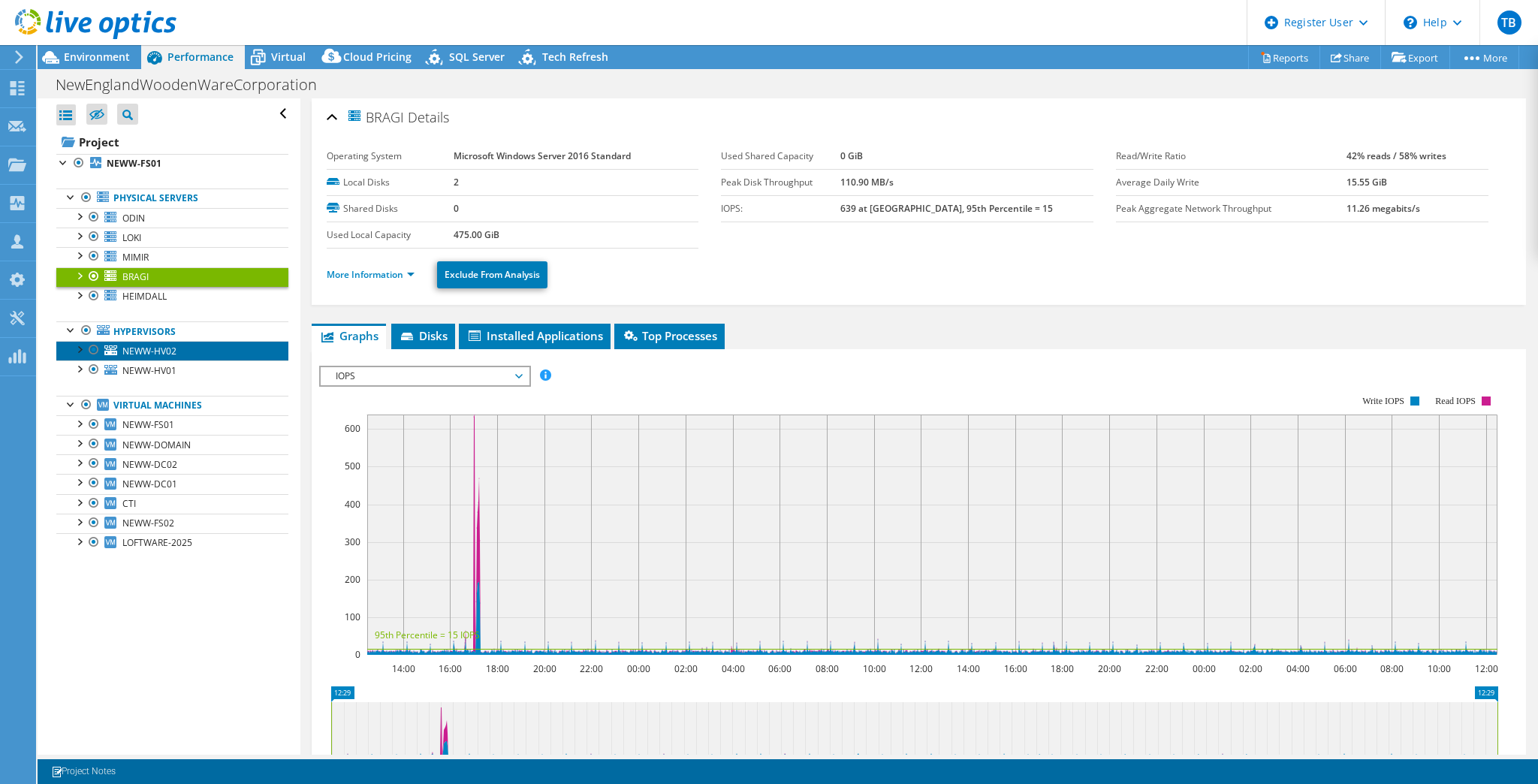
click at [177, 349] on link "NEWW-HV02" at bounding box center [172, 350] width 232 height 20
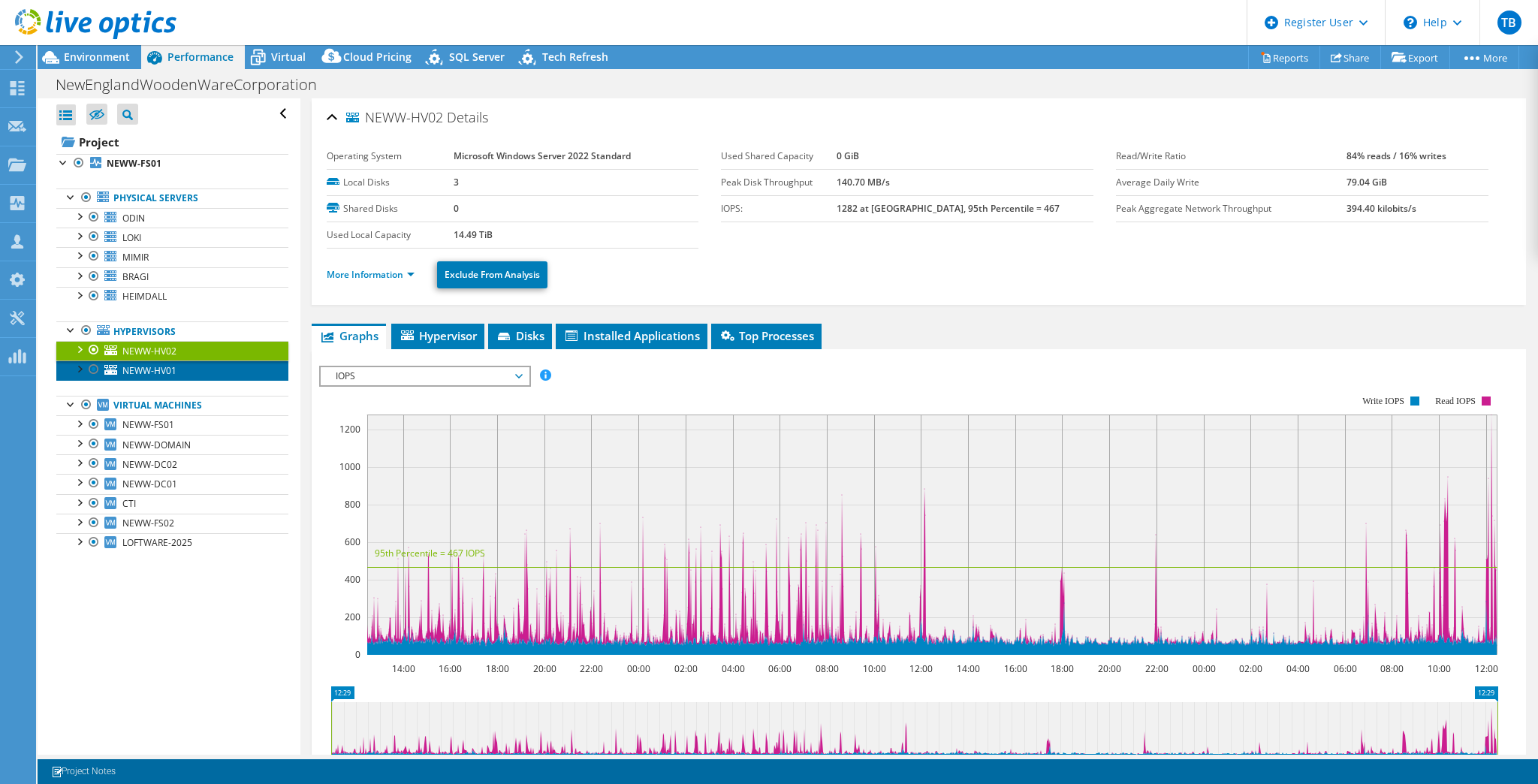
click at [137, 373] on span "NEWW-HV01" at bounding box center [149, 371] width 54 height 12
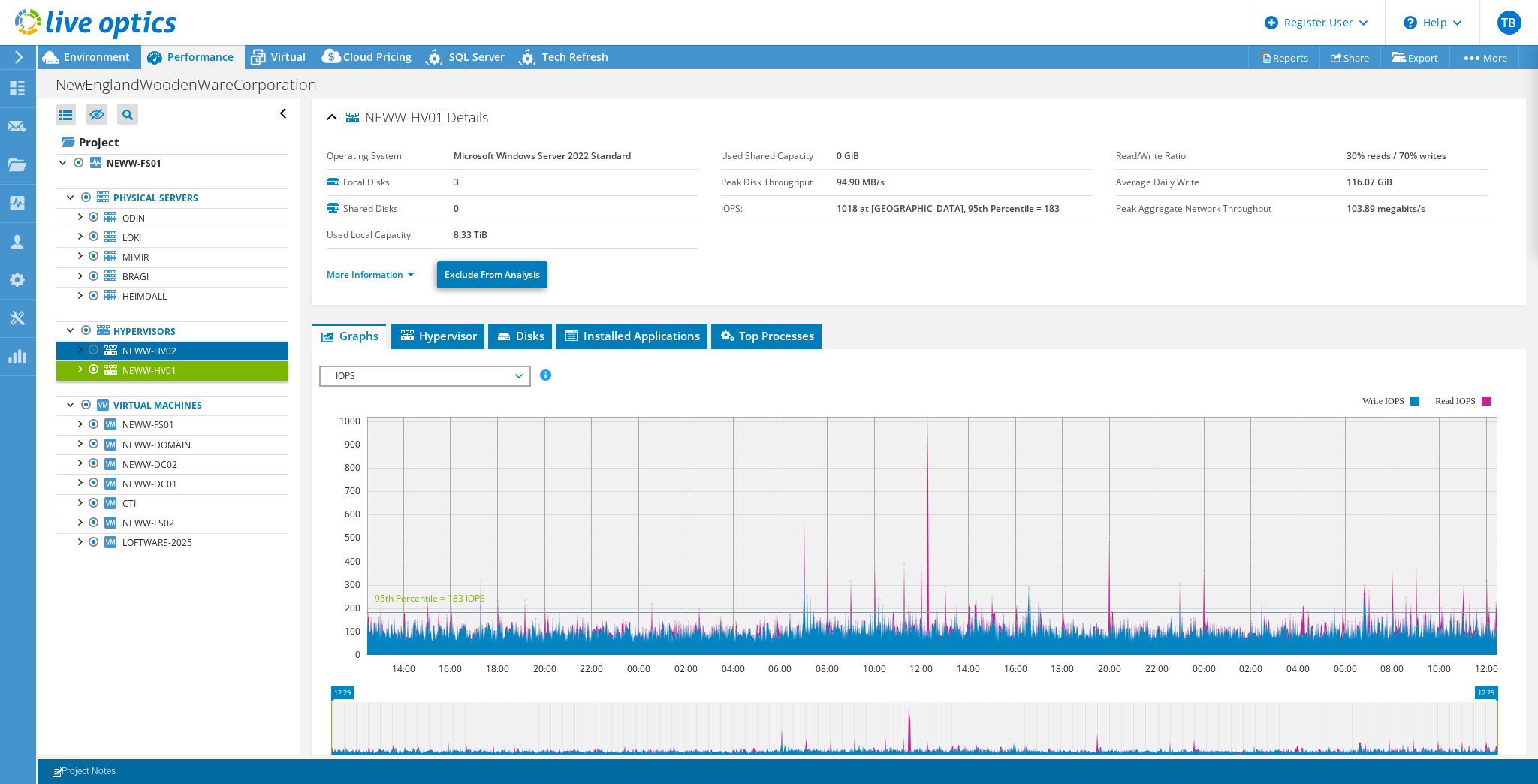
click at [184, 349] on link "NEWW-HV02" at bounding box center [172, 350] width 232 height 20
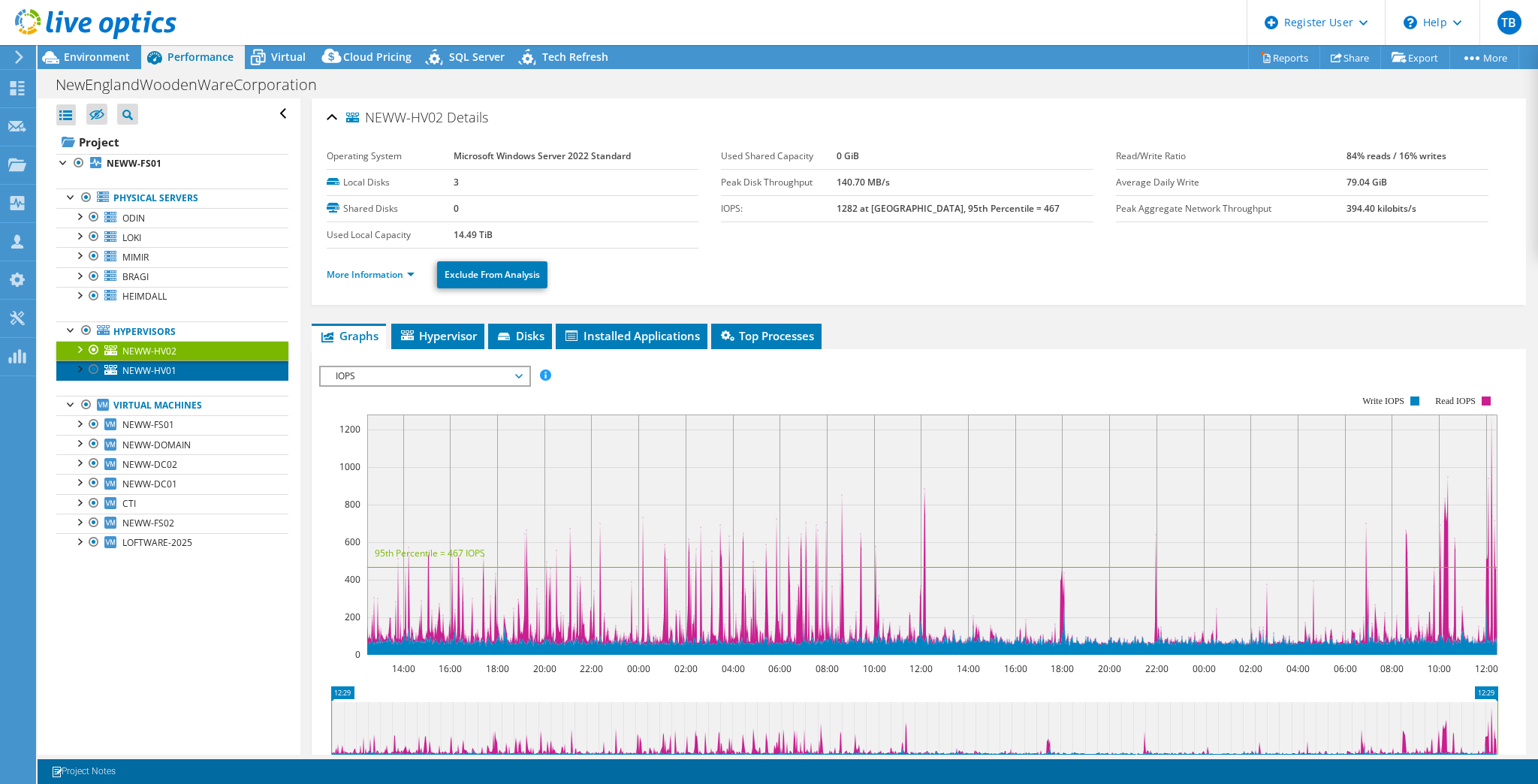
click at [181, 370] on link "NEWW-HV01" at bounding box center [172, 370] width 232 height 20
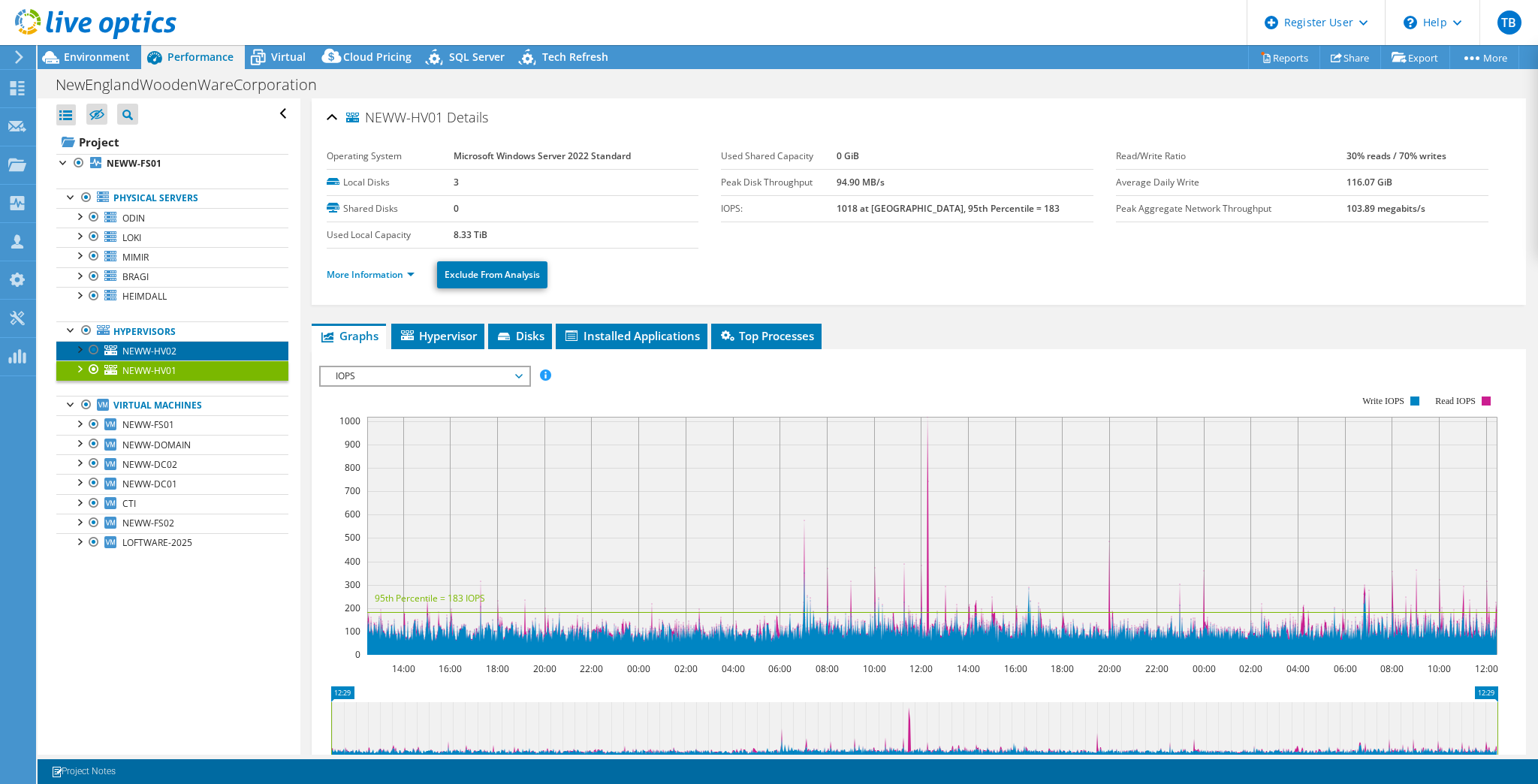
click at [177, 349] on link "NEWW-HV02" at bounding box center [172, 350] width 232 height 20
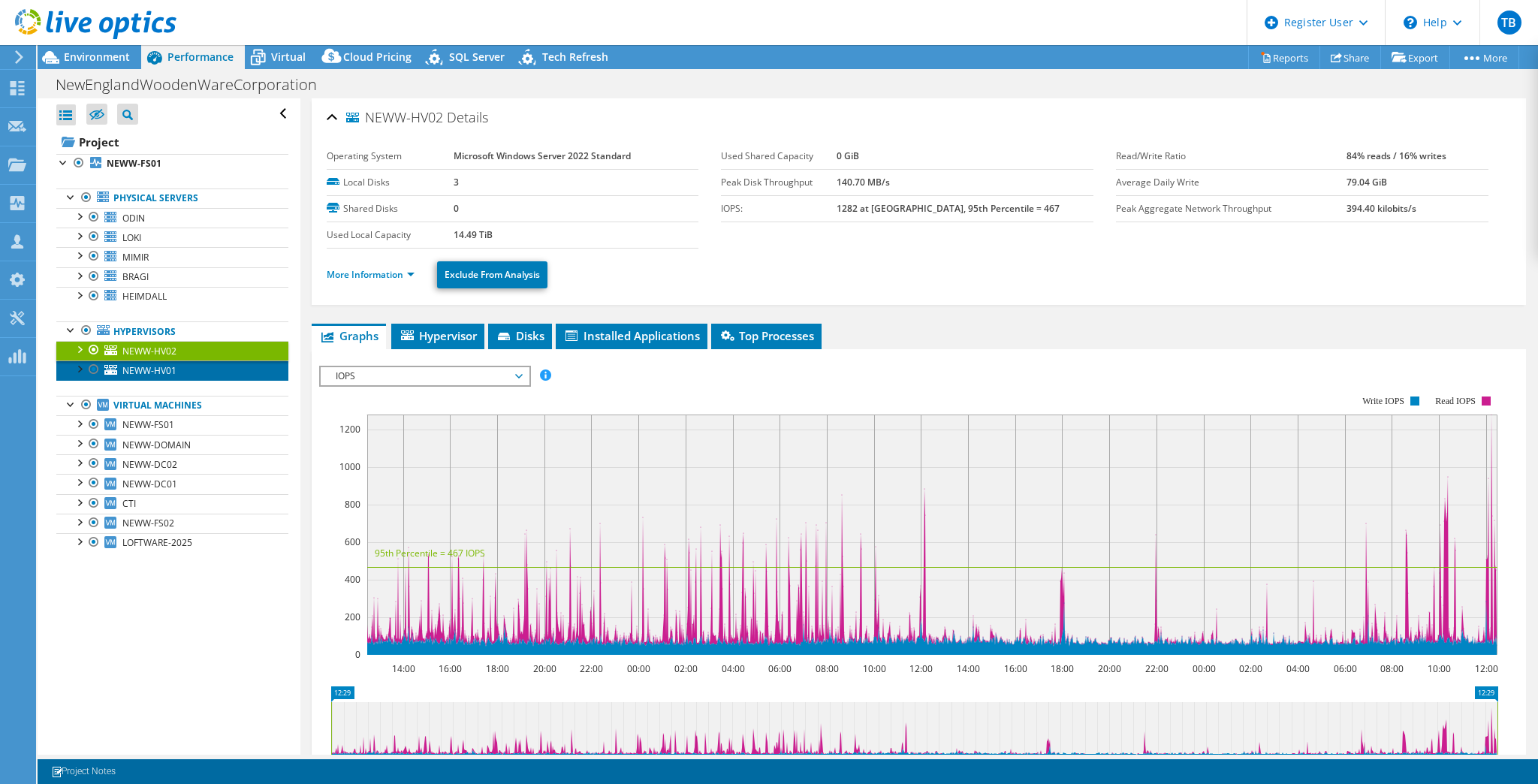
click at [179, 372] on link "NEWW-HV01" at bounding box center [172, 370] width 232 height 20
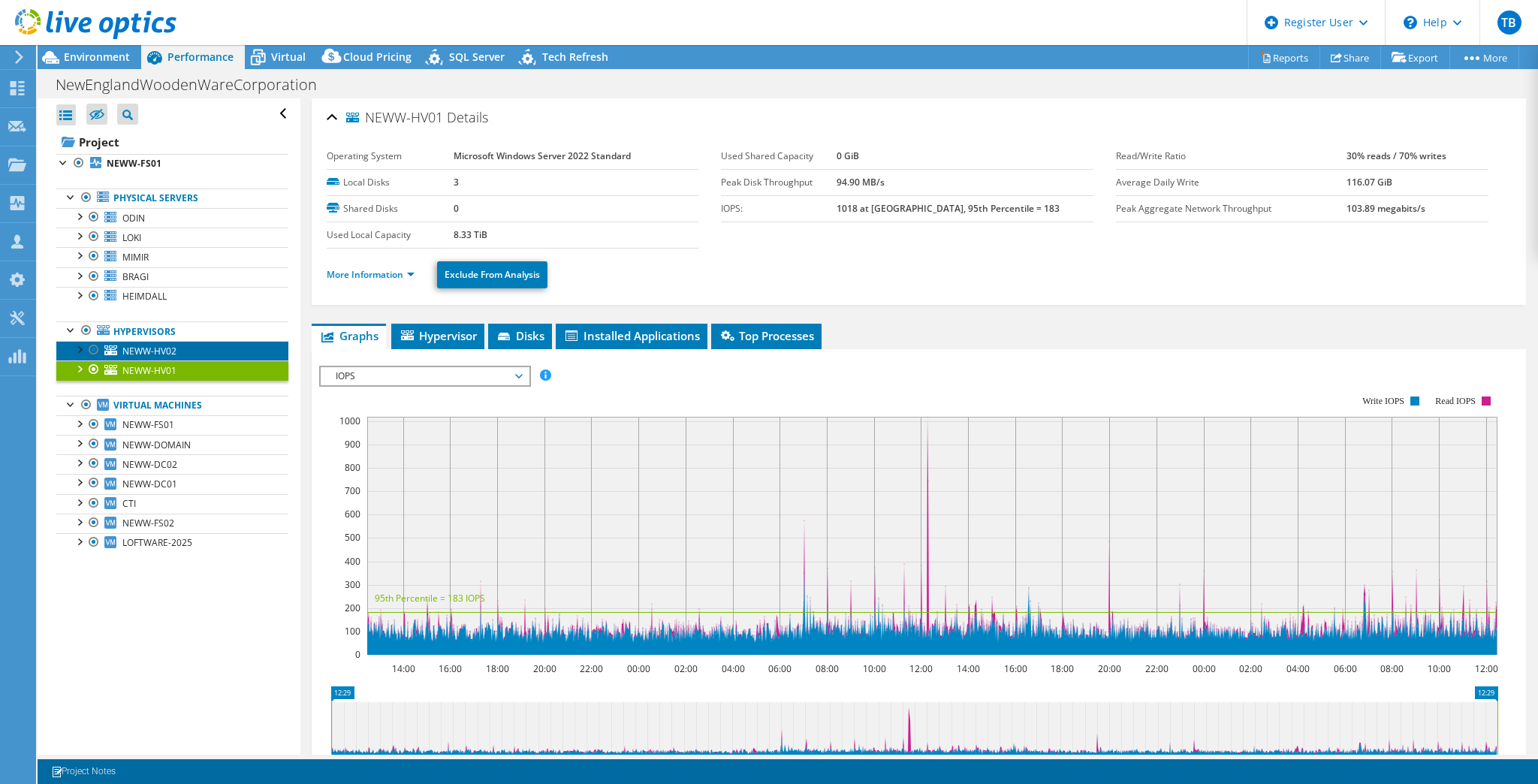
click at [185, 349] on link "NEWW-HV02" at bounding box center [172, 350] width 232 height 20
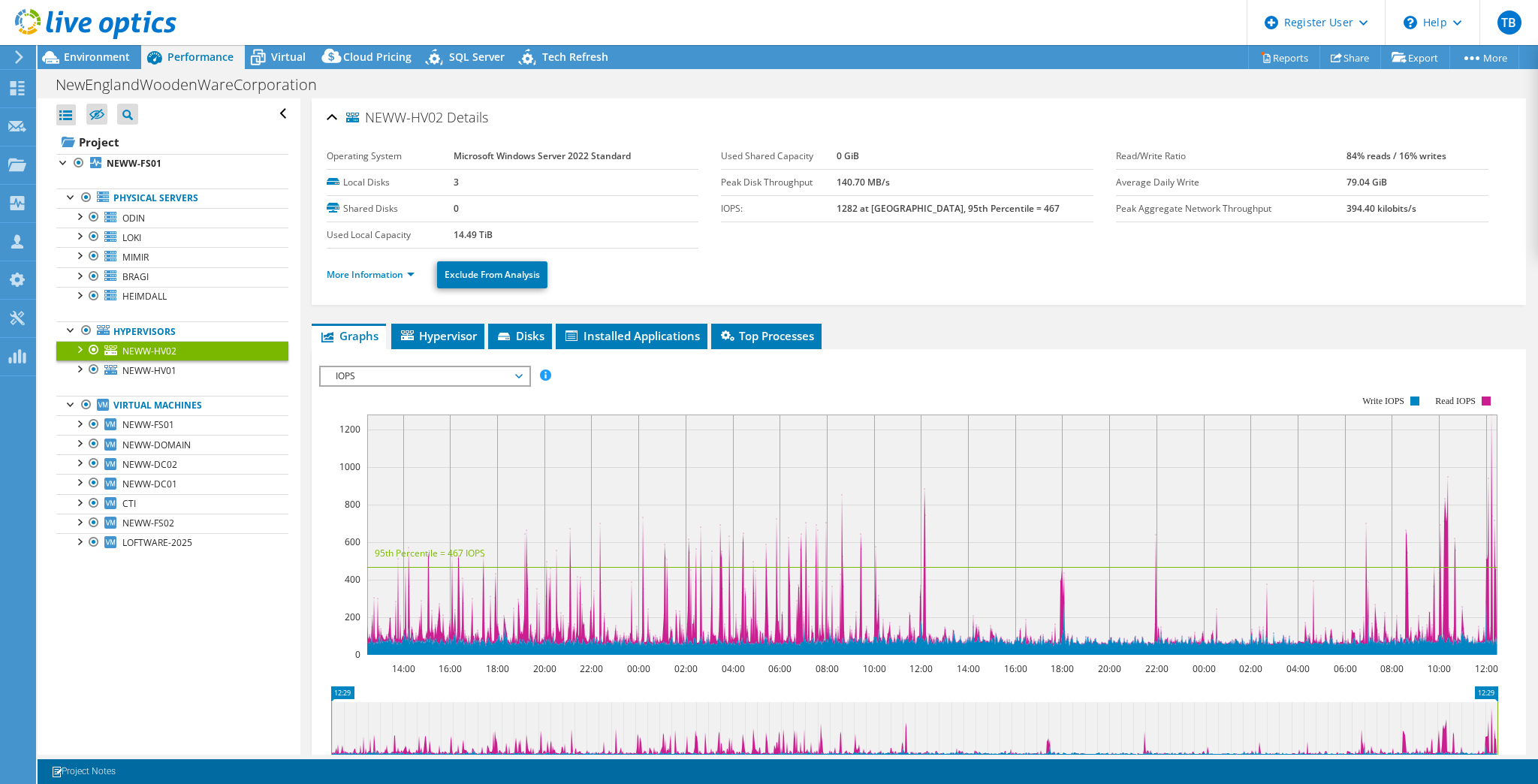
scroll to position [60, 0]
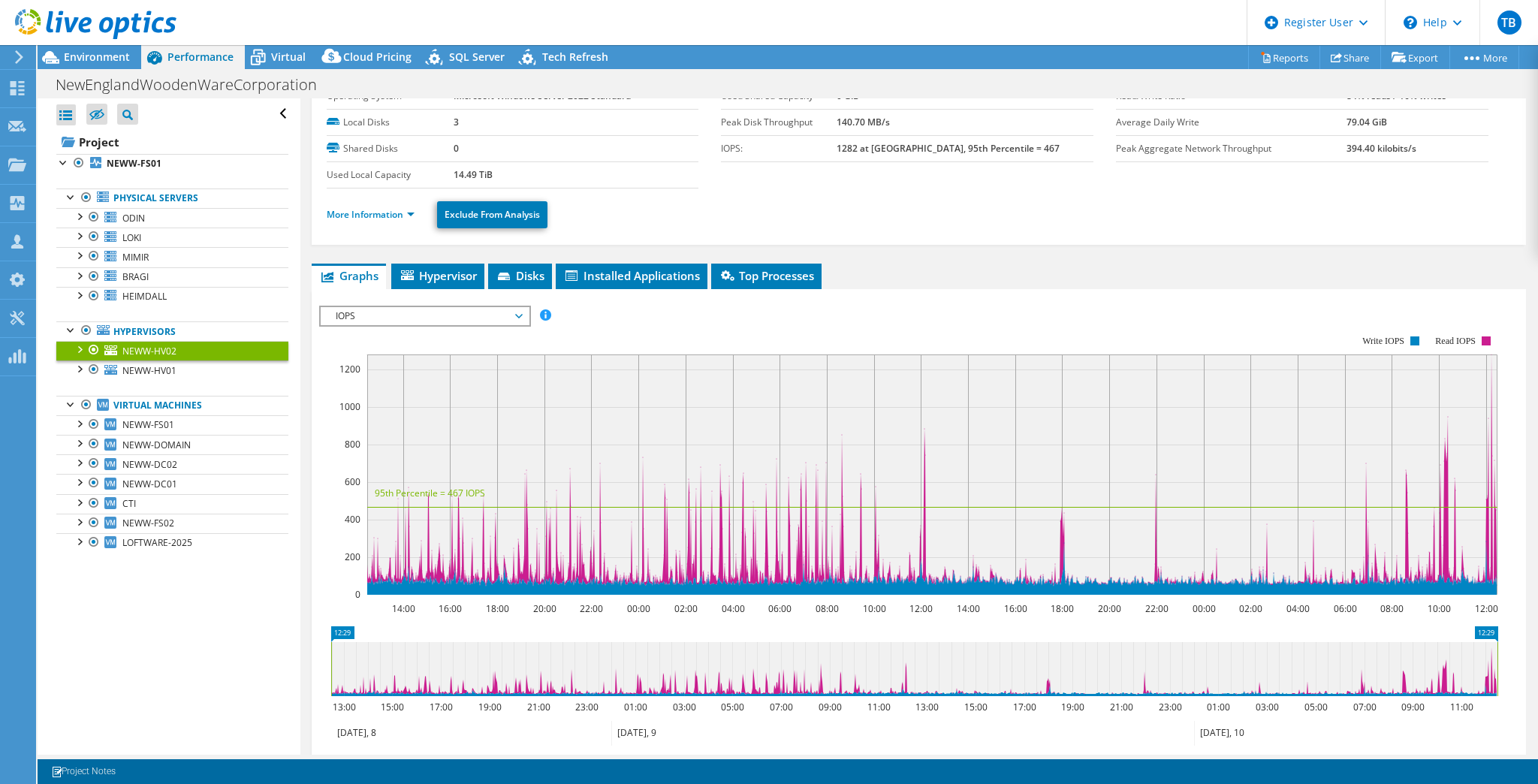
click at [970, 314] on rect at bounding box center [908, 464] width 1179 height 300
click at [159, 427] on span "NEWW-FS01" at bounding box center [148, 424] width 52 height 12
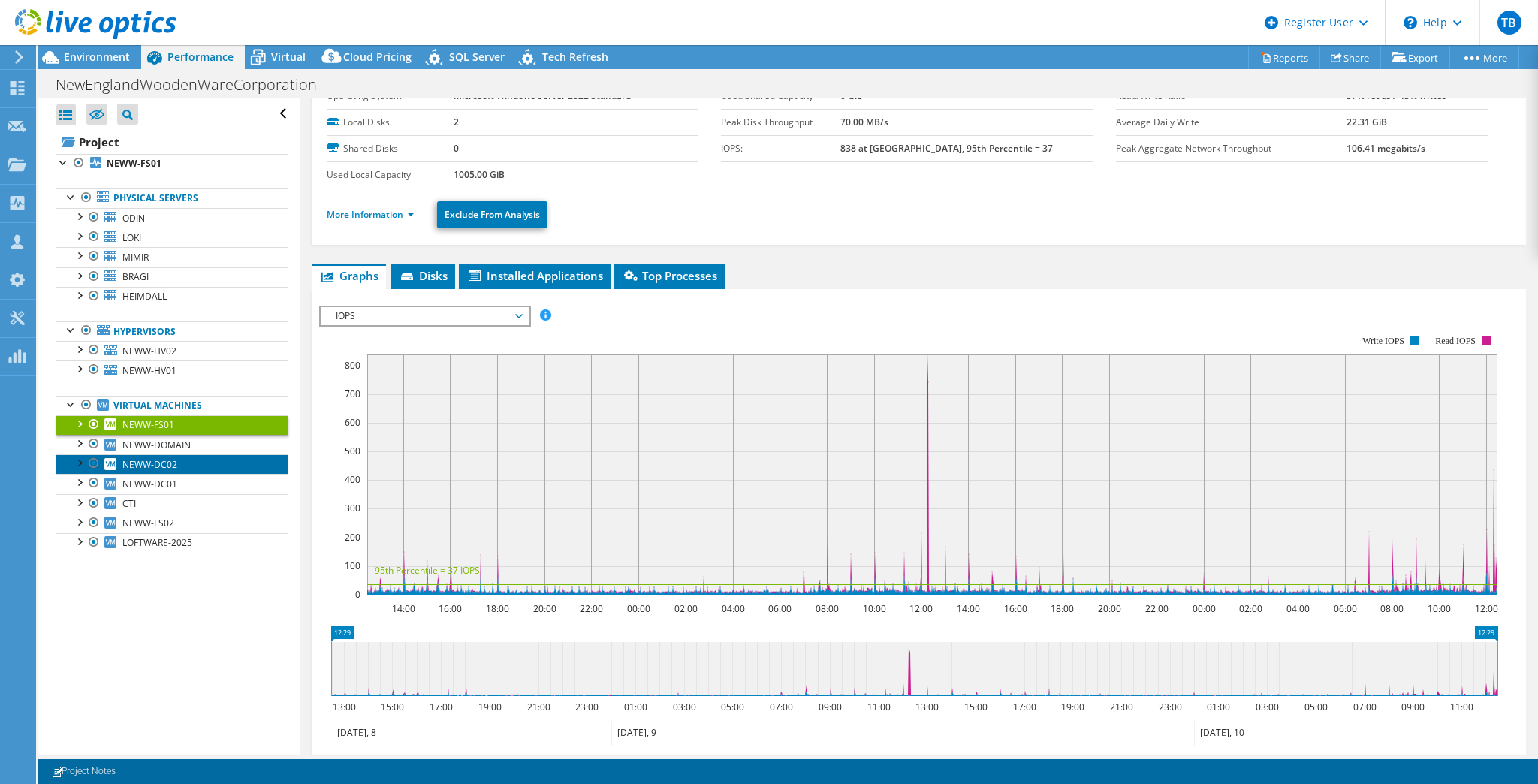
click at [155, 463] on span "NEWW-DC02" at bounding box center [150, 464] width 55 height 12
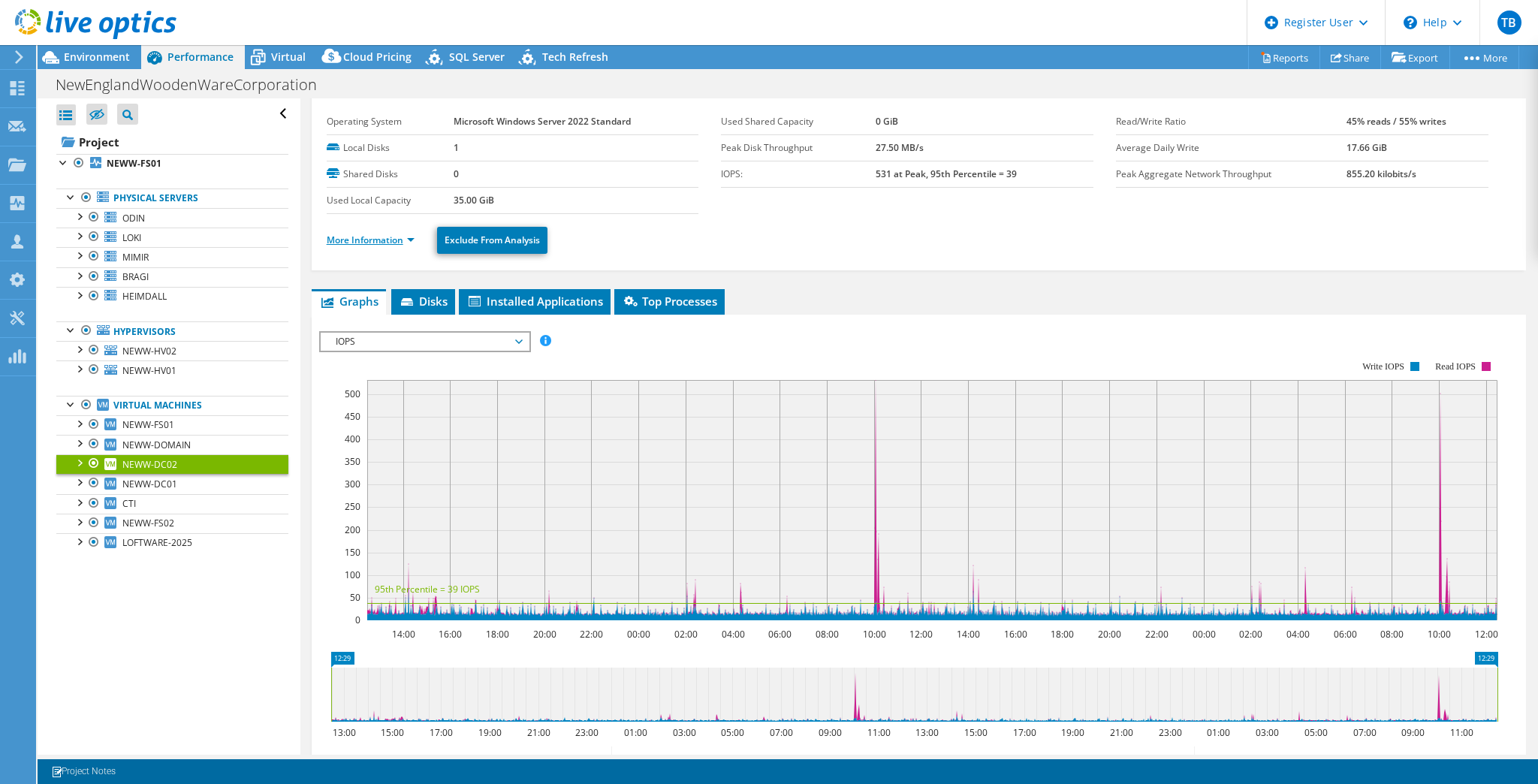
scroll to position [0, 0]
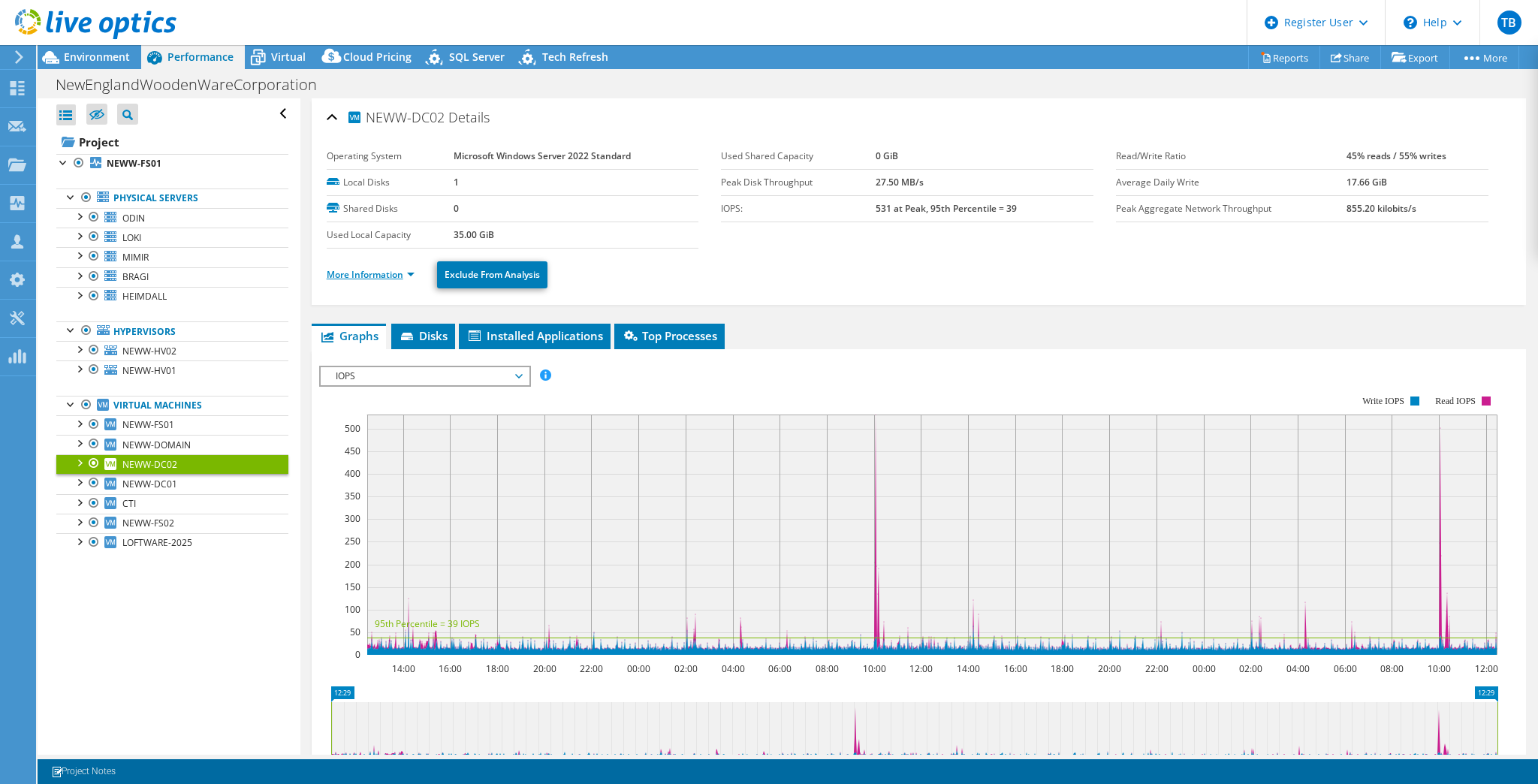
click at [391, 271] on link "More Information" at bounding box center [371, 275] width 88 height 12
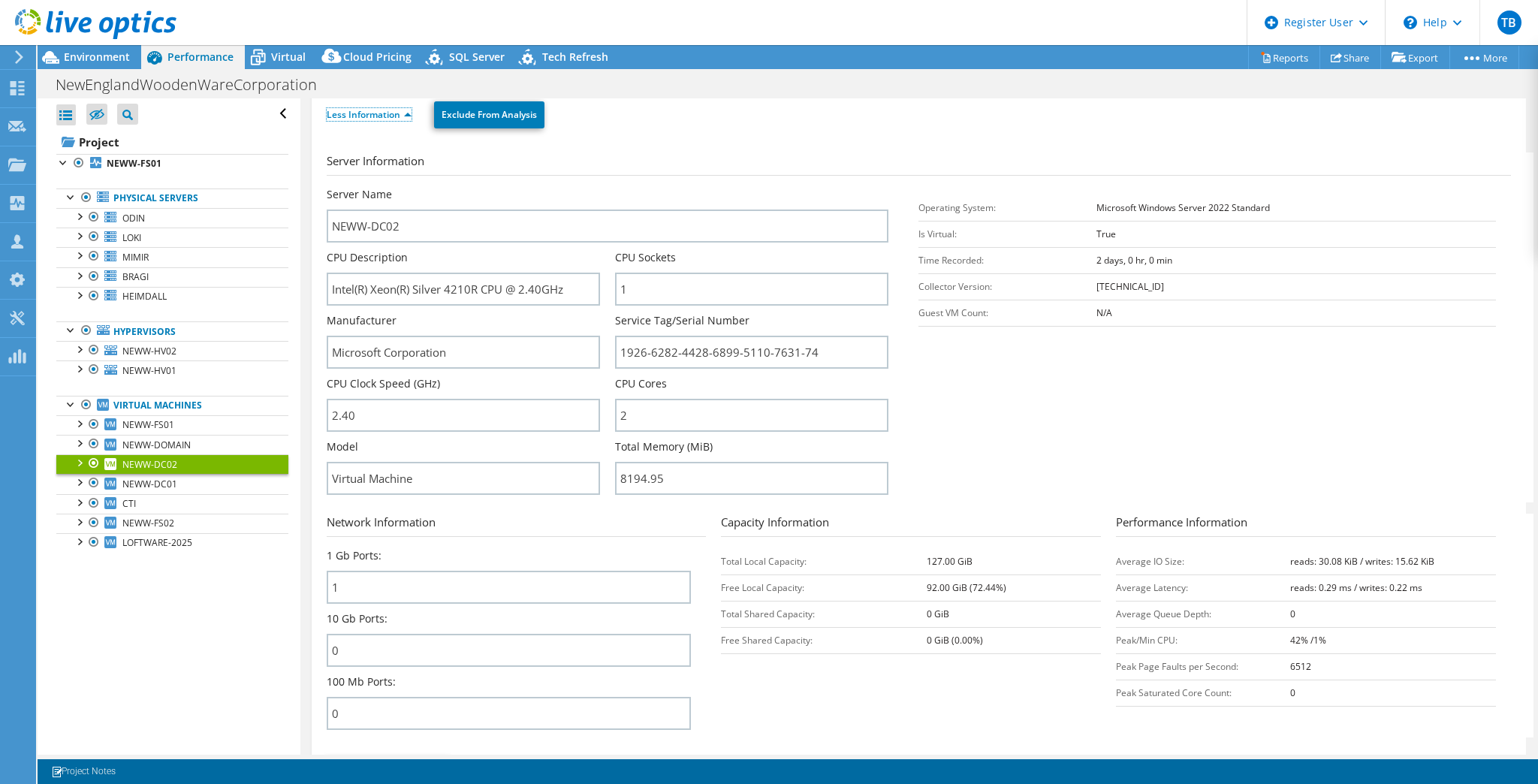
scroll to position [180, 0]
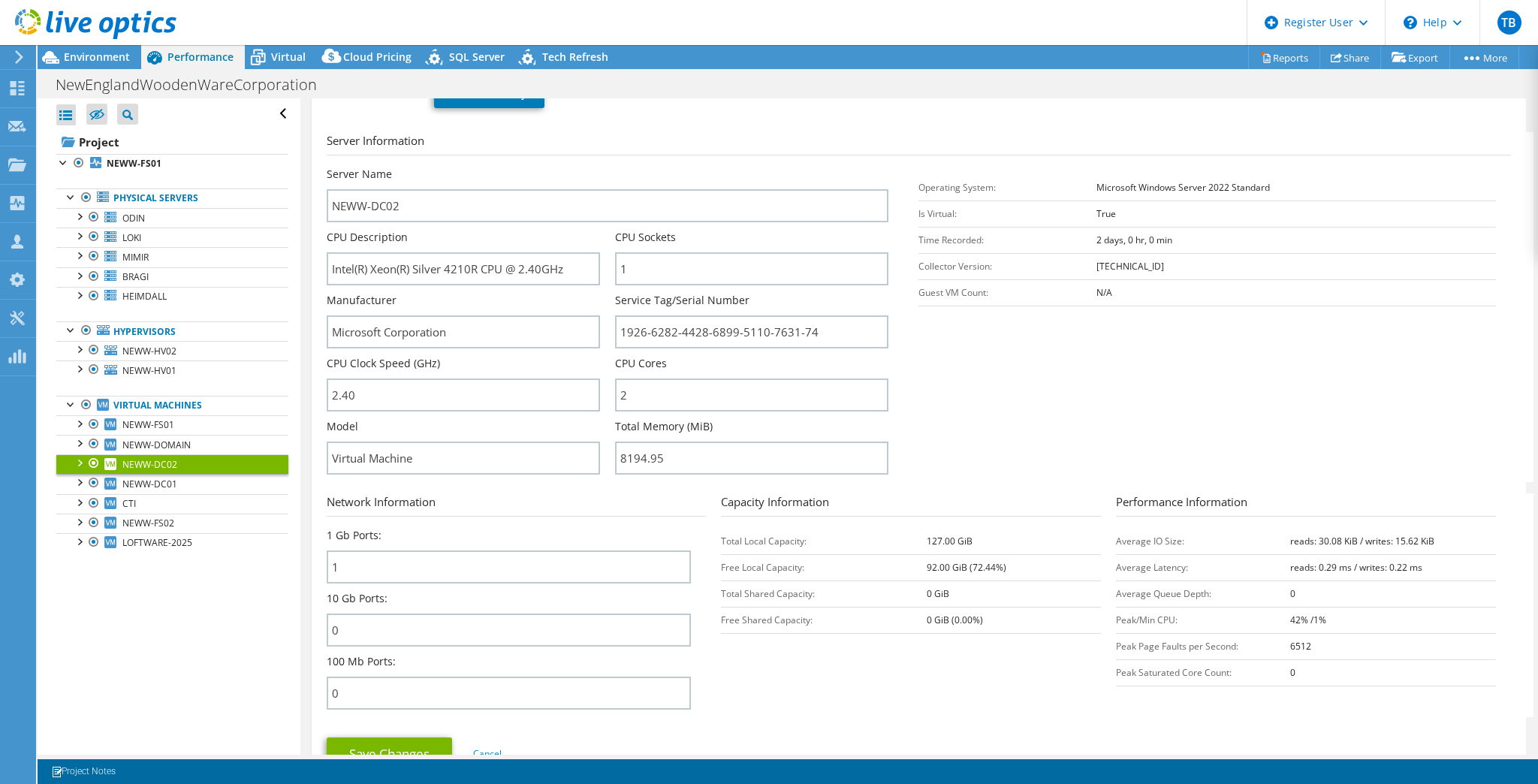
drag, startPoint x: 97, startPoint y: 64, endPoint x: 141, endPoint y: 80, distance: 46.8
click at [97, 64] on div "Environment" at bounding box center [89, 57] width 104 height 24
